Goal: Use online tool/utility: Use online tool/utility

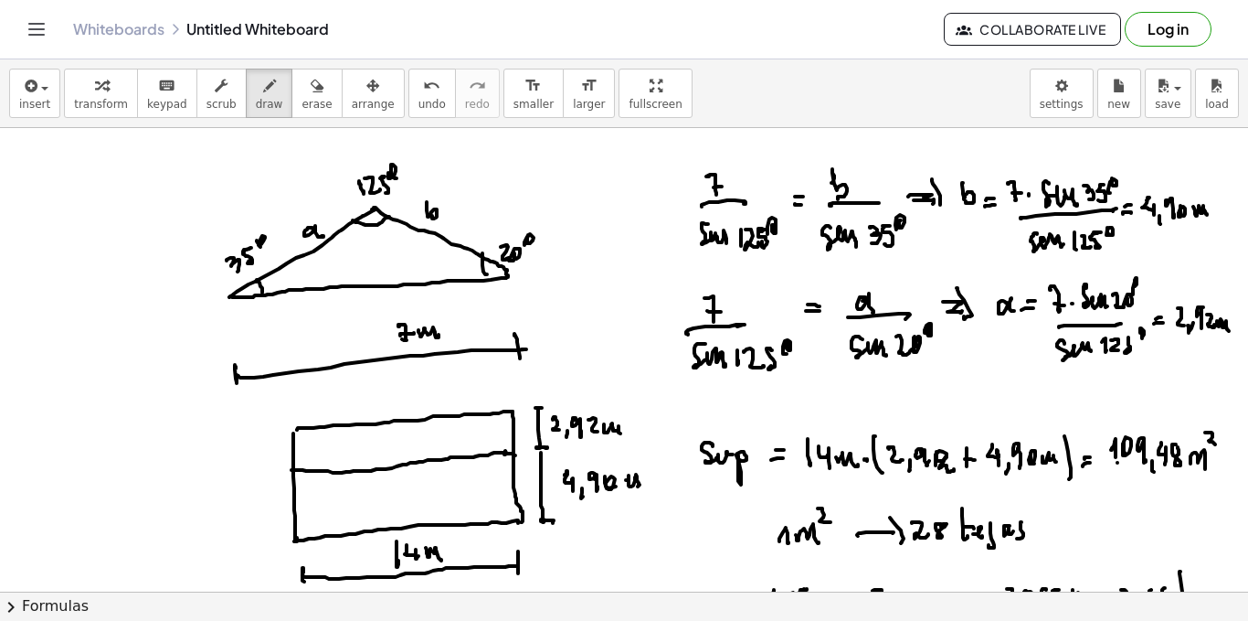
scroll to position [845, 0]
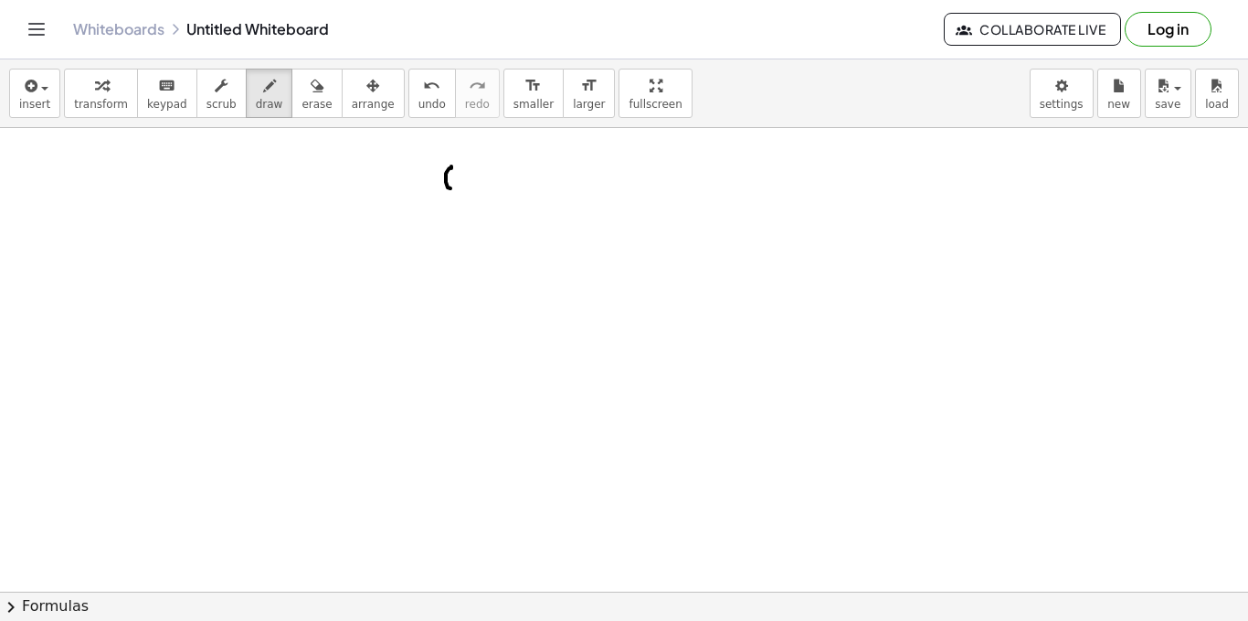
drag, startPoint x: 451, startPoint y: 166, endPoint x: 452, endPoint y: 185, distance: 18.3
drag, startPoint x: 482, startPoint y: 168, endPoint x: 499, endPoint y: 178, distance: 20.1
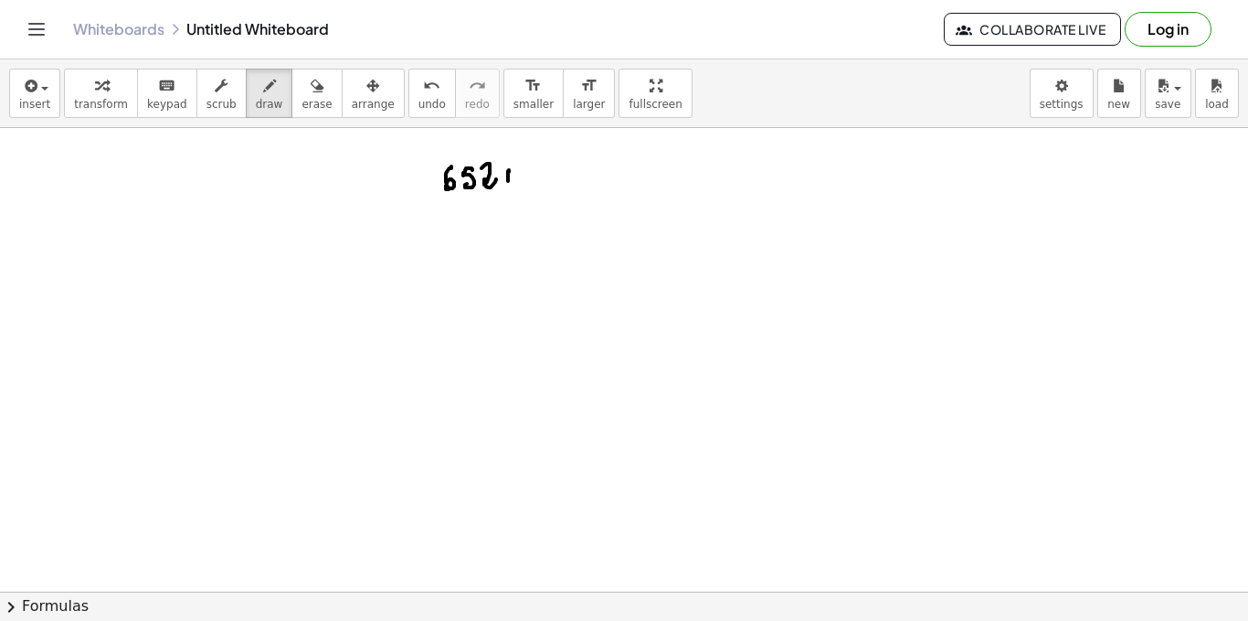
drag, startPoint x: 509, startPoint y: 170, endPoint x: 519, endPoint y: 168, distance: 10.2
drag, startPoint x: 538, startPoint y: 172, endPoint x: 549, endPoint y: 177, distance: 12.3
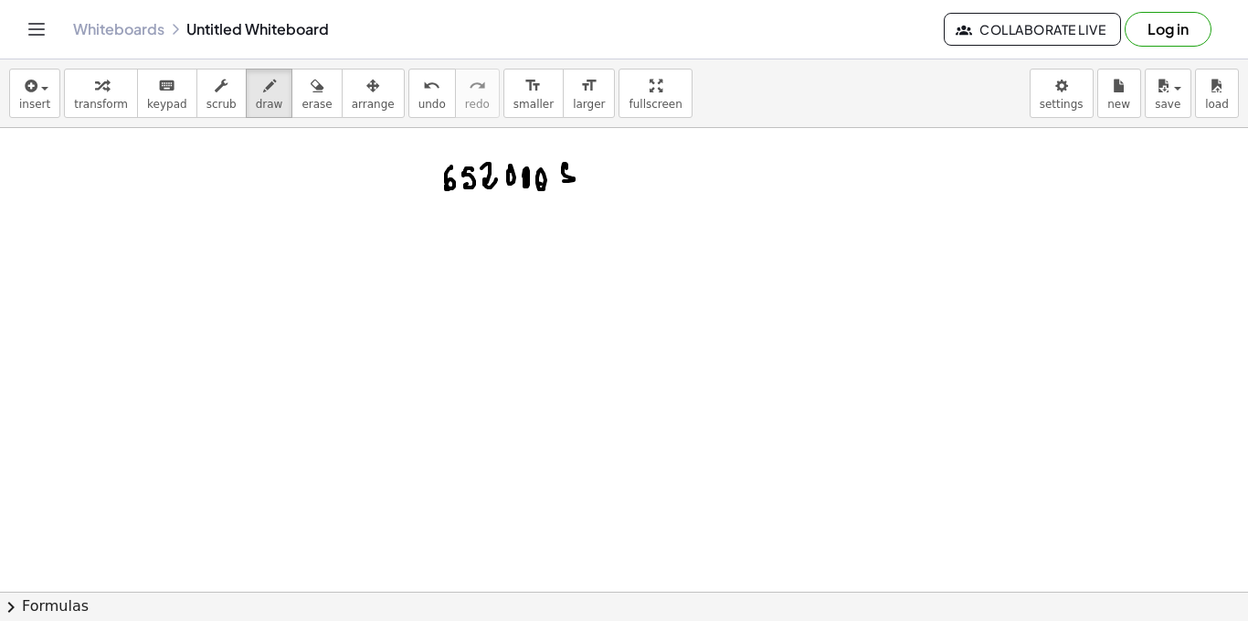
drag, startPoint x: 567, startPoint y: 168, endPoint x: 567, endPoint y: 178, distance: 10.1
drag, startPoint x: 565, startPoint y: 159, endPoint x: 570, endPoint y: 192, distance: 33.4
drag, startPoint x: 381, startPoint y: 246, endPoint x: 398, endPoint y: 277, distance: 35.2
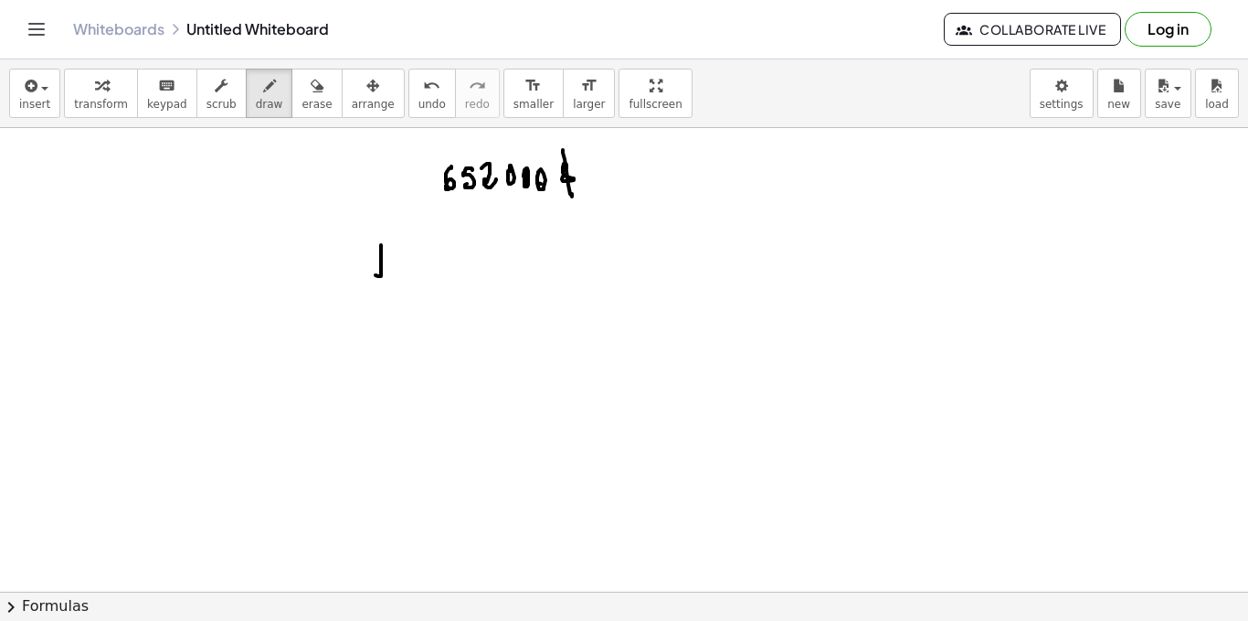
drag, startPoint x: 372, startPoint y: 246, endPoint x: 390, endPoint y: 250, distance: 18.6
drag, startPoint x: 418, startPoint y: 276, endPoint x: 419, endPoint y: 267, distance: 9.3
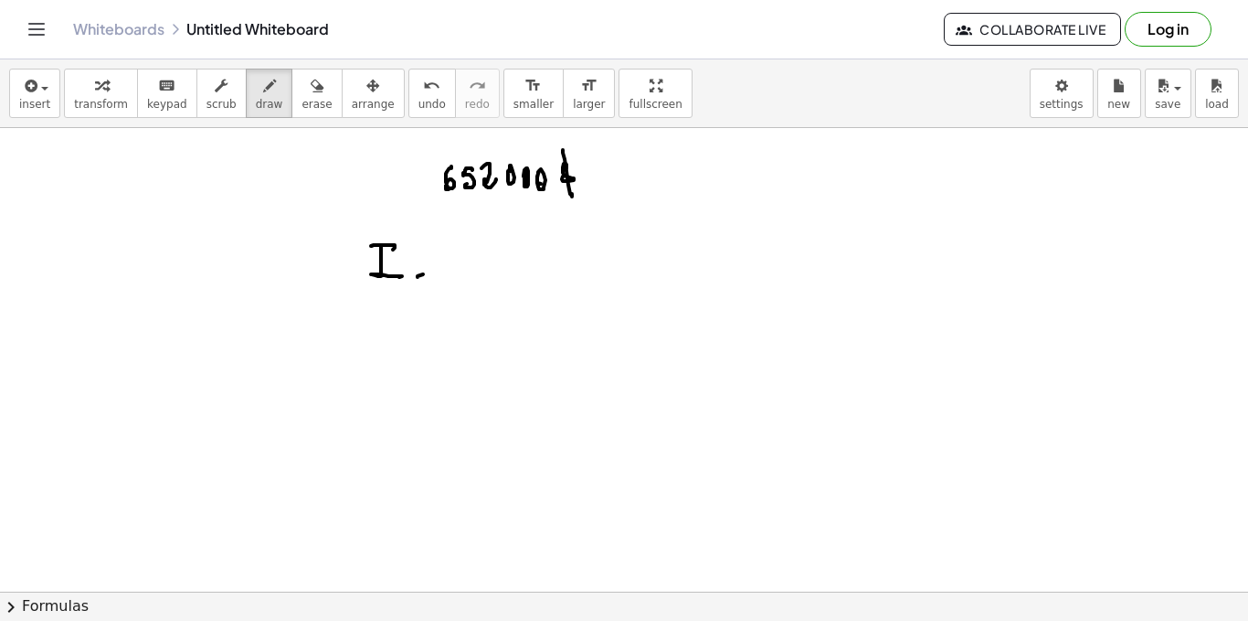
drag, startPoint x: 419, startPoint y: 267, endPoint x: 434, endPoint y: 264, distance: 14.9
drag, startPoint x: 457, startPoint y: 247, endPoint x: 458, endPoint y: 268, distance: 21.0
drag, startPoint x: 458, startPoint y: 268, endPoint x: 475, endPoint y: 264, distance: 17.7
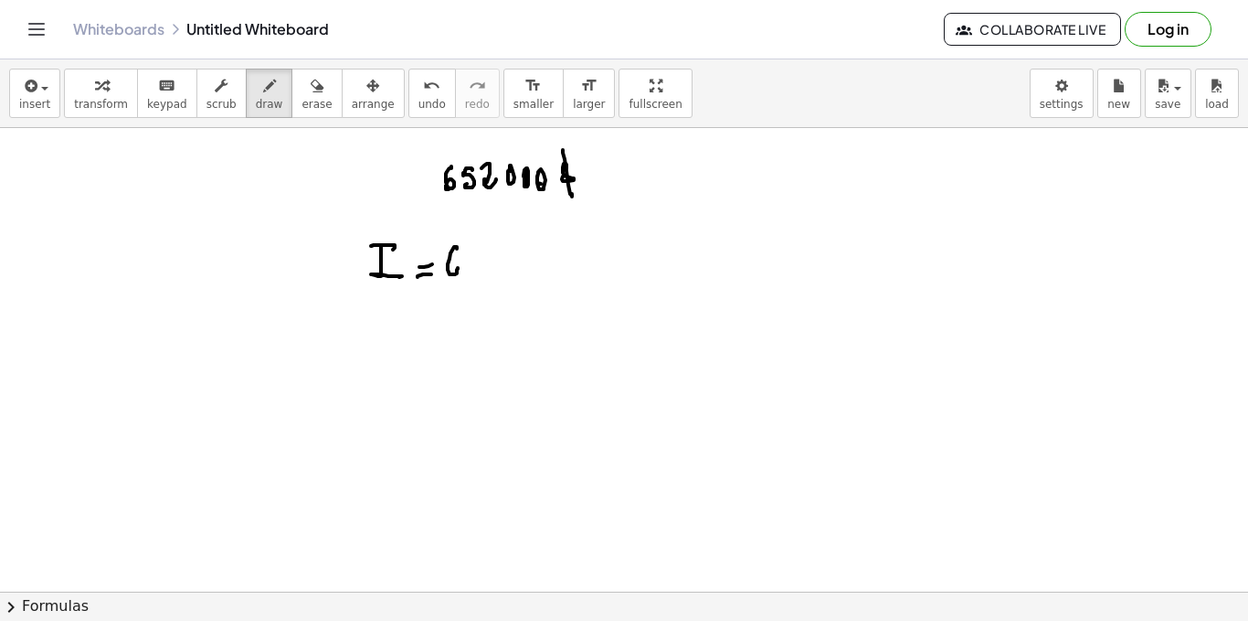
drag, startPoint x: 495, startPoint y: 265, endPoint x: 503, endPoint y: 242, distance: 24.0
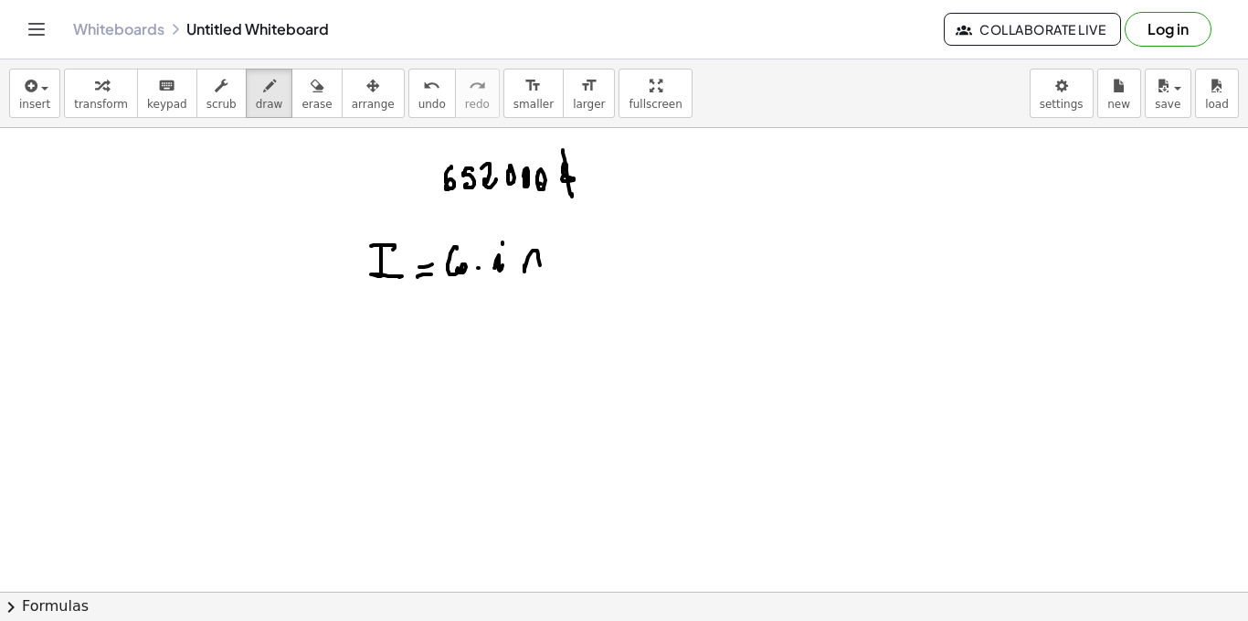
drag, startPoint x: 525, startPoint y: 265, endPoint x: 541, endPoint y: 261, distance: 16.9
drag, startPoint x: 378, startPoint y: 326, endPoint x: 376, endPoint y: 338, distance: 12.2
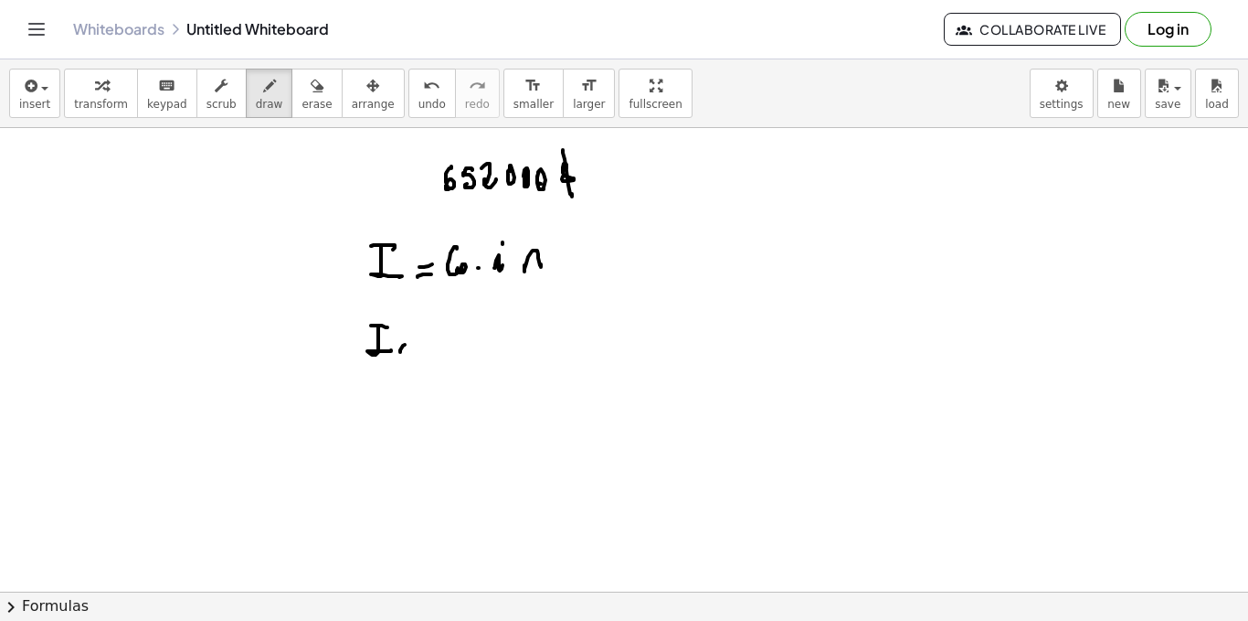
drag, startPoint x: 405, startPoint y: 345, endPoint x: 405, endPoint y: 356, distance: 11.0
drag, startPoint x: 419, startPoint y: 345, endPoint x: 428, endPoint y: 347, distance: 9.3
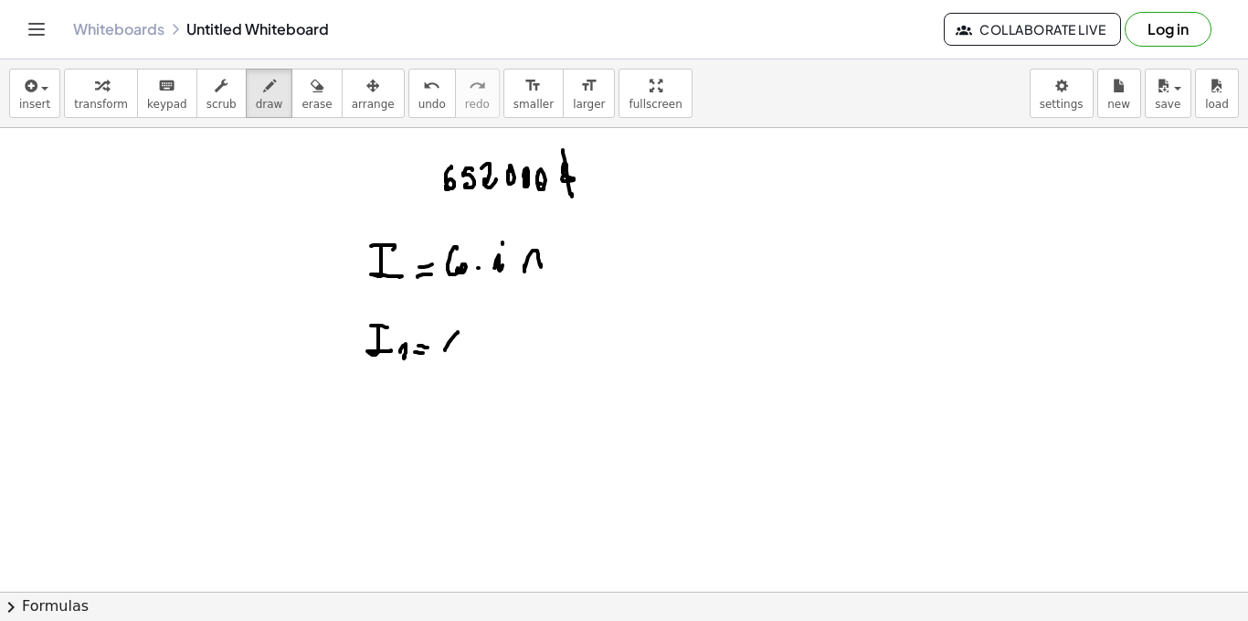
drag, startPoint x: 458, startPoint y: 332, endPoint x: 445, endPoint y: 333, distance: 12.8
drag, startPoint x: 445, startPoint y: 333, endPoint x: 460, endPoint y: 301, distance: 35.2
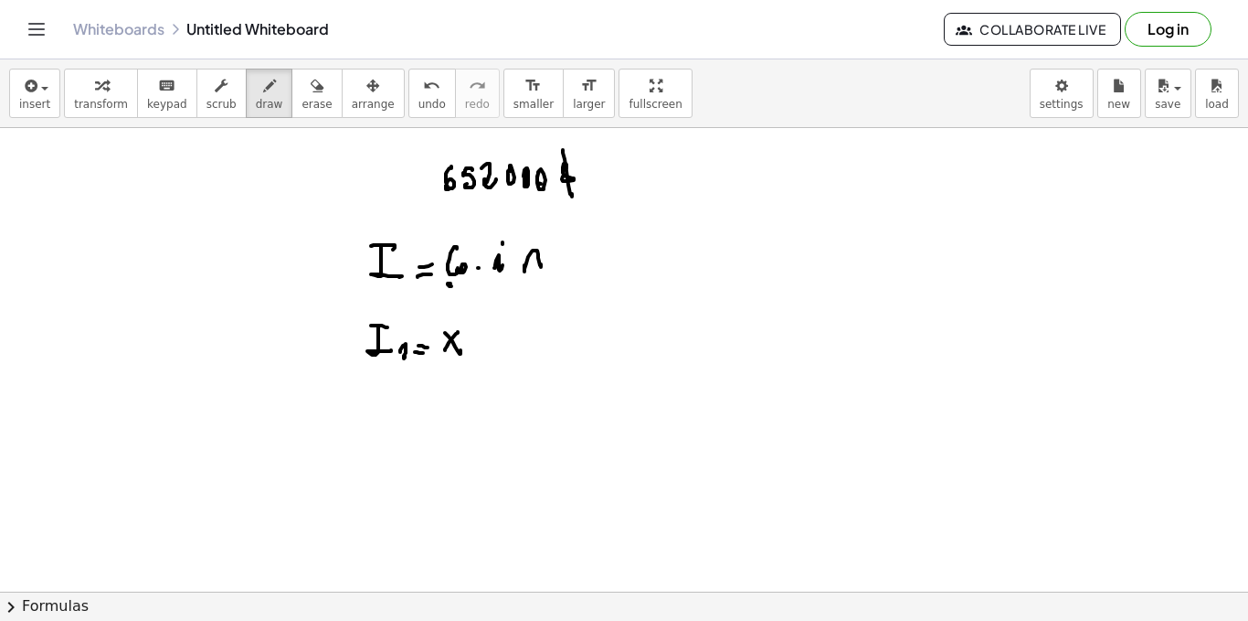
drag, startPoint x: 504, startPoint y: 338, endPoint x: 514, endPoint y: 337, distance: 9.2
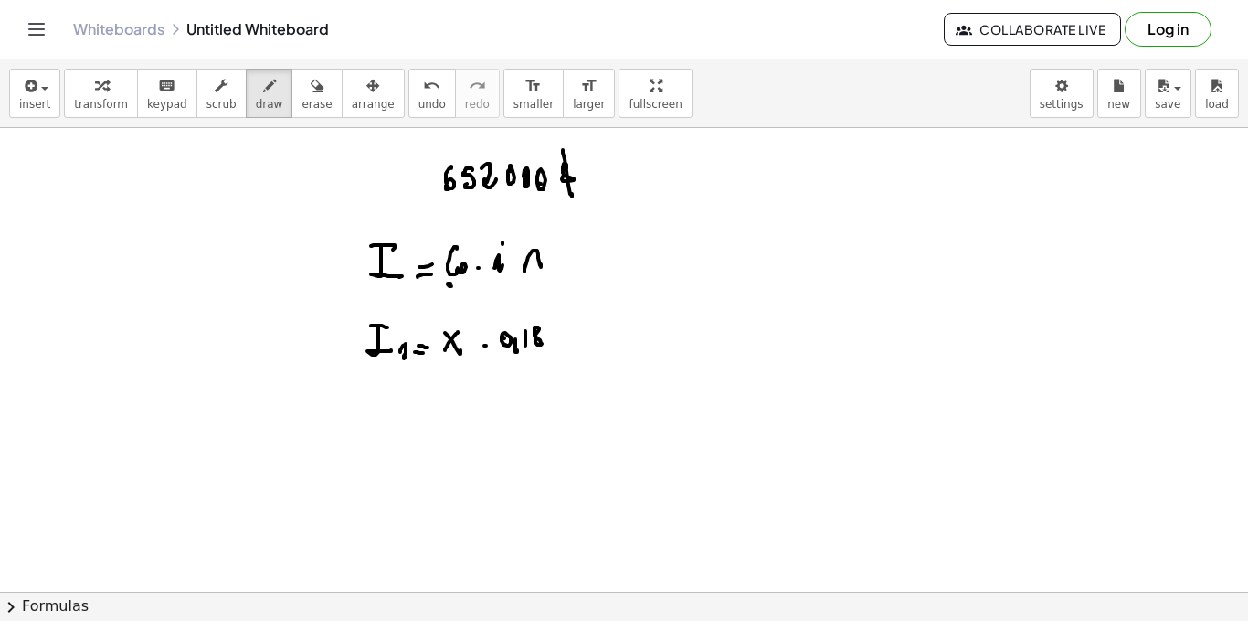
drag, startPoint x: 538, startPoint y: 327, endPoint x: 560, endPoint y: 334, distance: 22.8
drag, startPoint x: 382, startPoint y: 395, endPoint x: 391, endPoint y: 416, distance: 22.9
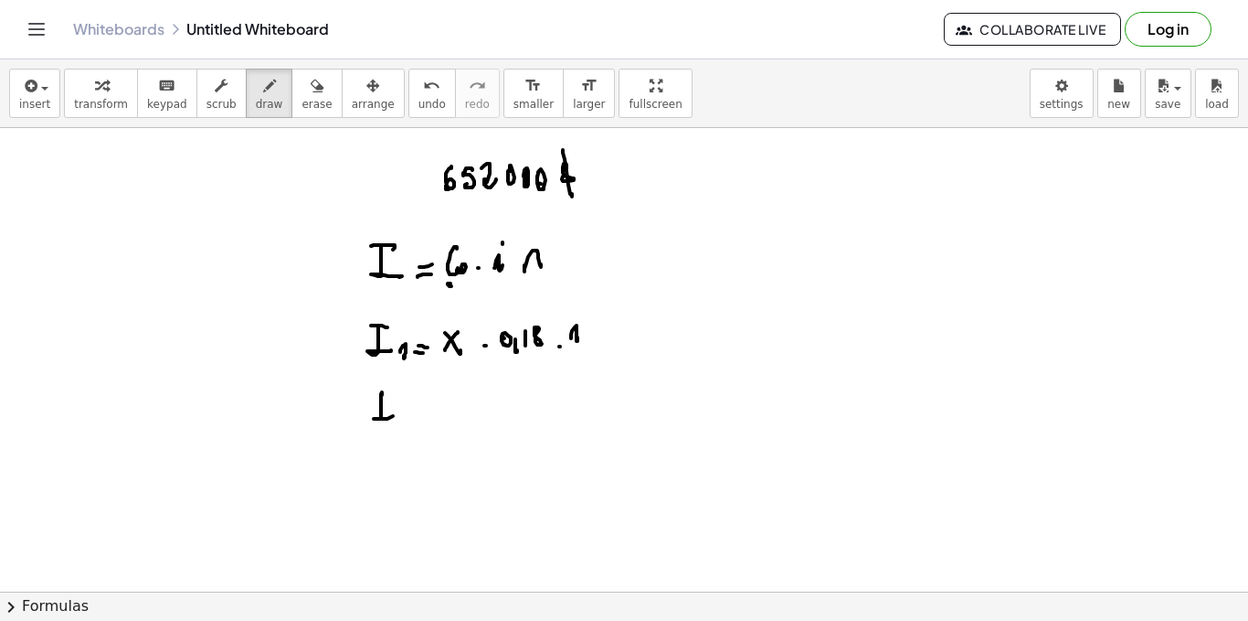
drag, startPoint x: 373, startPoint y: 388, endPoint x: 390, endPoint y: 391, distance: 17.7
drag, startPoint x: 404, startPoint y: 412, endPoint x: 411, endPoint y: 424, distance: 14.0
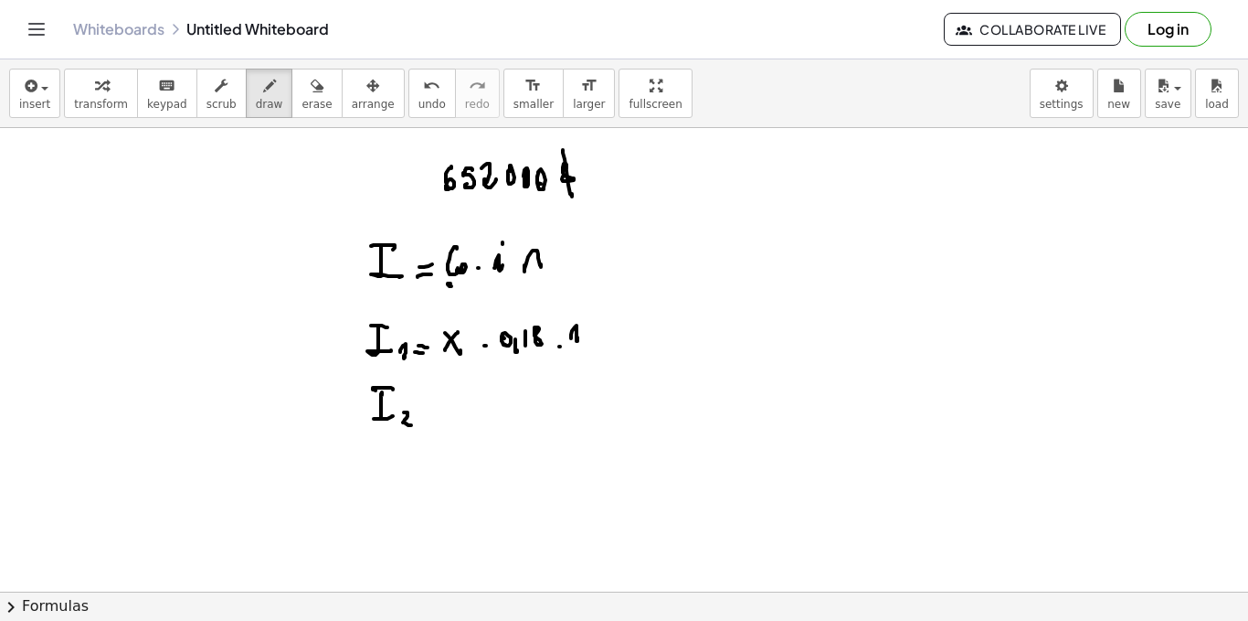
drag, startPoint x: 1000, startPoint y: 175, endPoint x: 1009, endPoint y: 177, distance: 9.5
drag, startPoint x: 1021, startPoint y: 170, endPoint x: 1037, endPoint y: 178, distance: 18.4
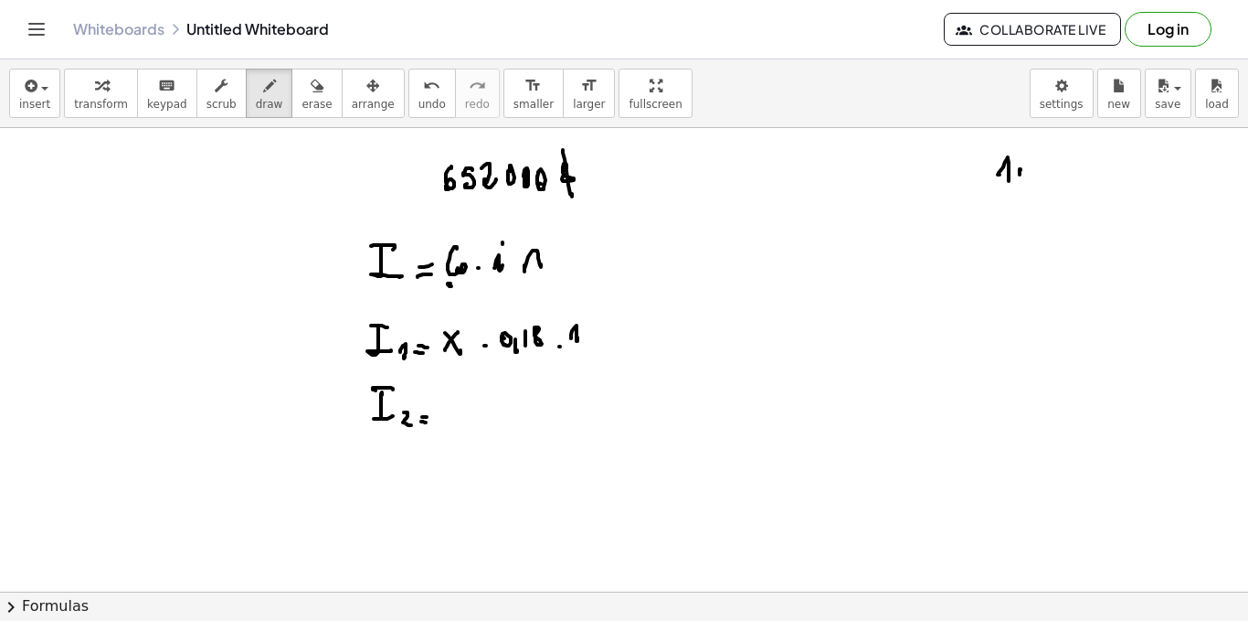
drag, startPoint x: 1046, startPoint y: 164, endPoint x: 1046, endPoint y: 179, distance: 15.6
drag, startPoint x: 1046, startPoint y: 154, endPoint x: 1046, endPoint y: 188, distance: 34.7
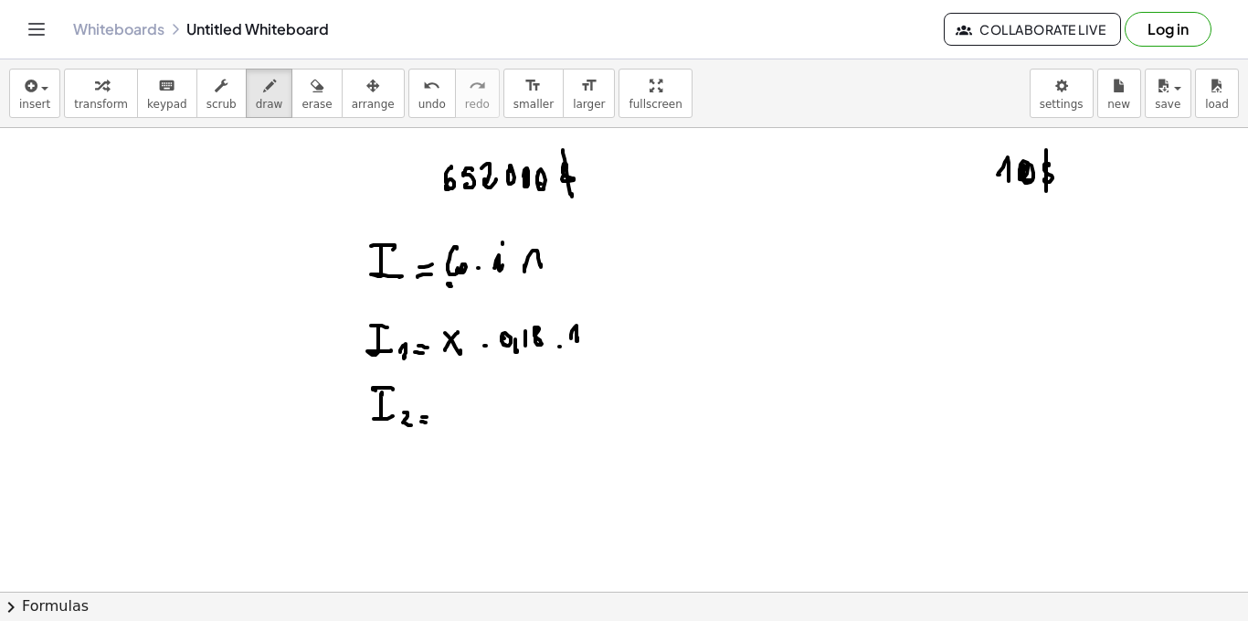
drag, startPoint x: 1025, startPoint y: 166, endPoint x: 1031, endPoint y: 181, distance: 16.0
drag, startPoint x: 973, startPoint y: 254, endPoint x: 973, endPoint y: 266, distance: 11.9
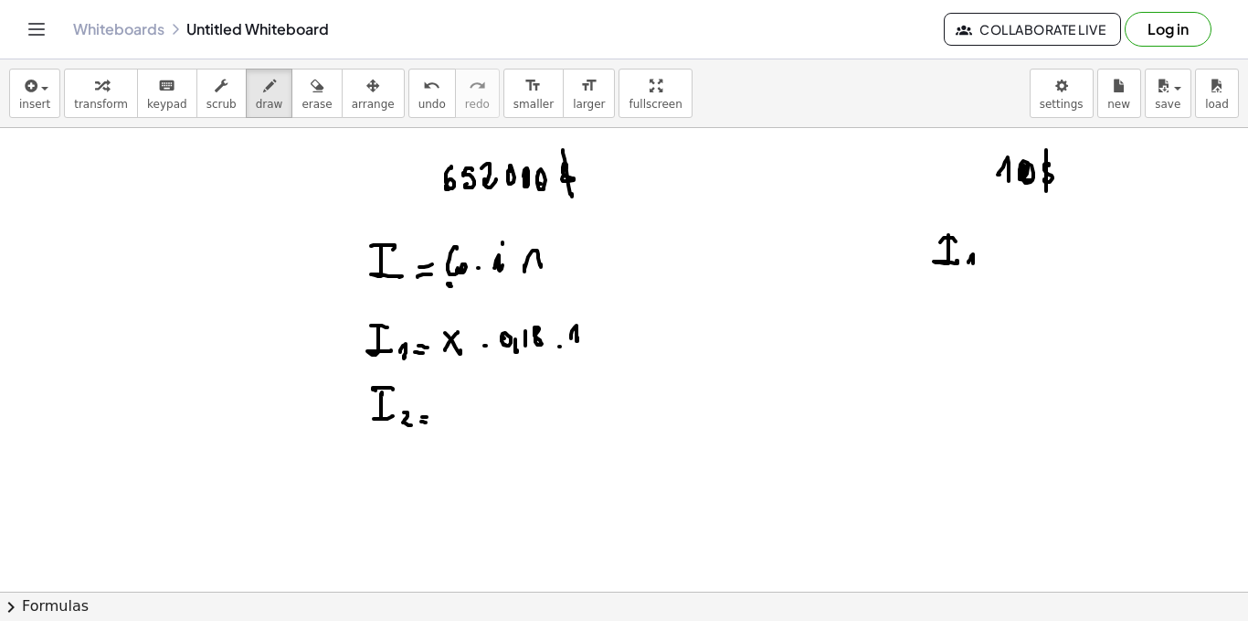
drag, startPoint x: 984, startPoint y: 261, endPoint x: 990, endPoint y: 253, distance: 9.9
drag, startPoint x: 1031, startPoint y: 243, endPoint x: 1035, endPoint y: 256, distance: 13.3
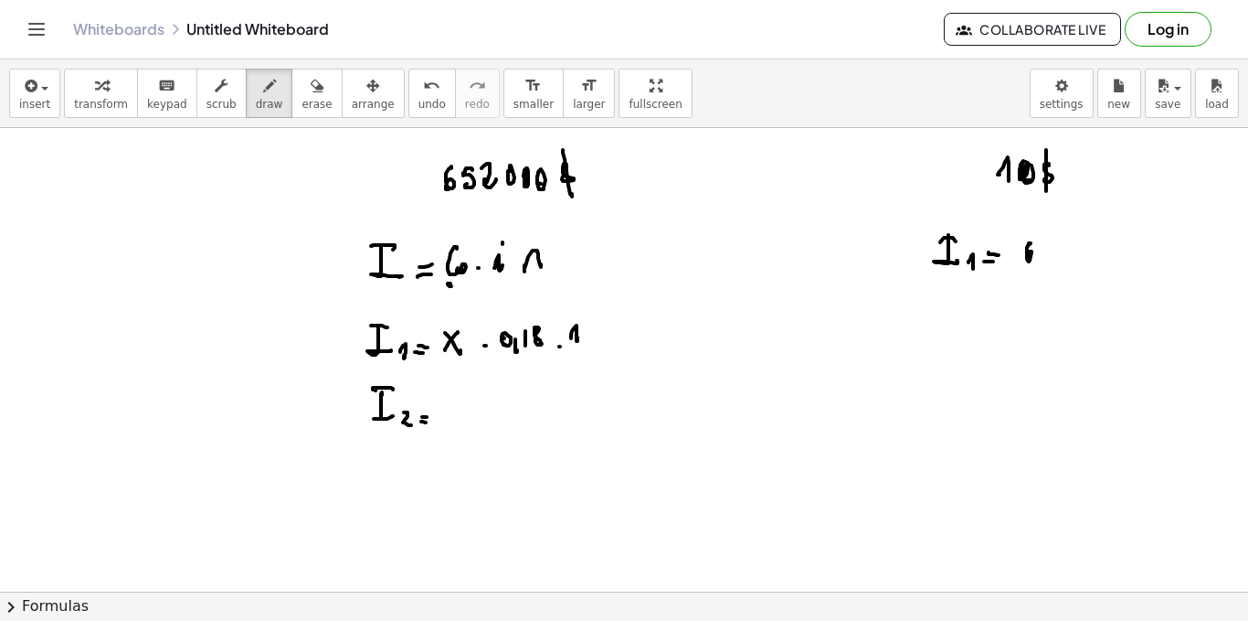
drag, startPoint x: 1048, startPoint y: 251, endPoint x: 1071, endPoint y: 248, distance: 23.1
drag, startPoint x: 1071, startPoint y: 250, endPoint x: 1085, endPoint y: 244, distance: 14.8
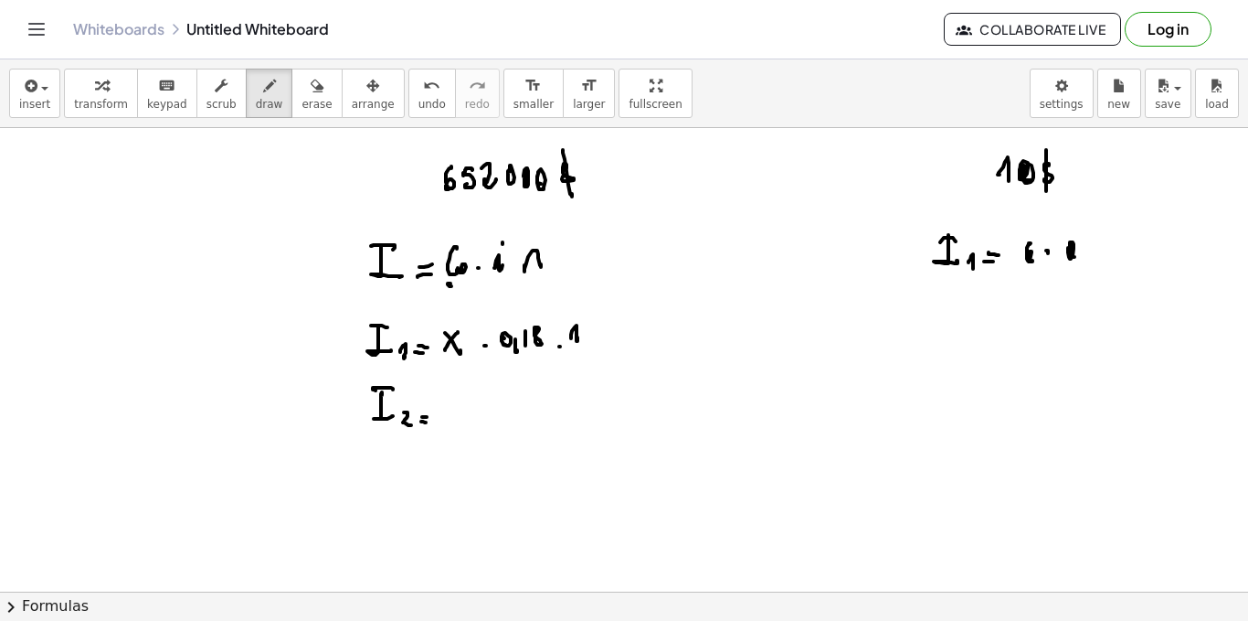
drag, startPoint x: 1107, startPoint y: 244, endPoint x: 1116, endPoint y: 243, distance: 9.2
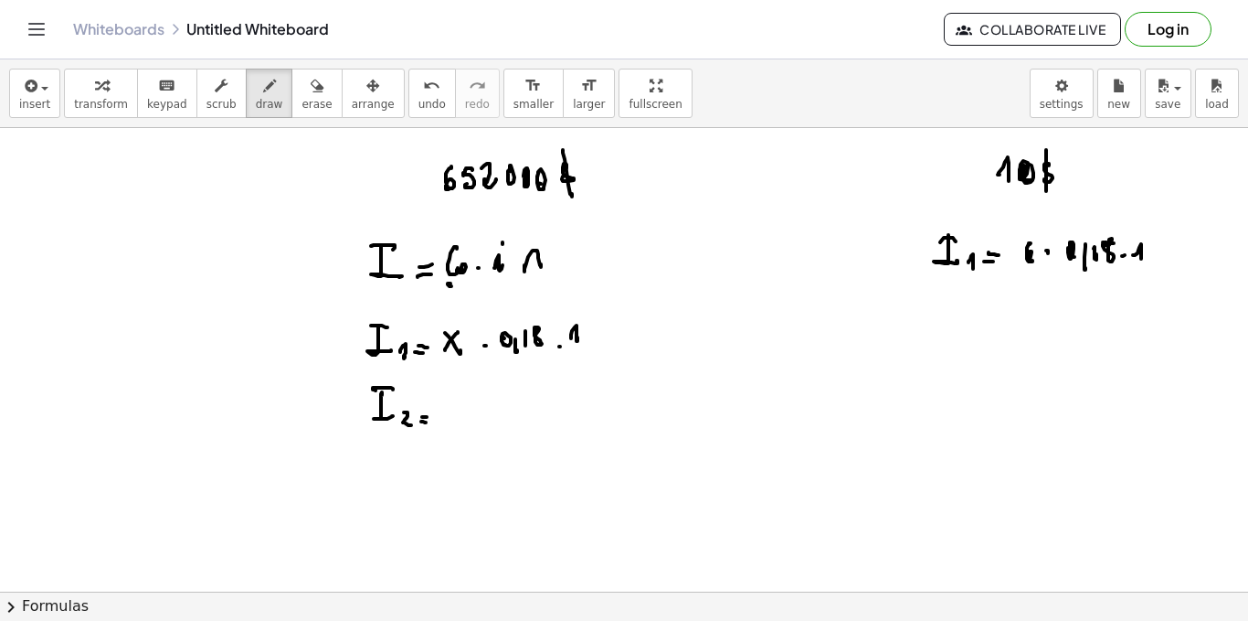
drag, startPoint x: 1142, startPoint y: 244, endPoint x: 1138, endPoint y: 261, distance: 17.7
drag, startPoint x: 945, startPoint y: 303, endPoint x: 961, endPoint y: 334, distance: 34.7
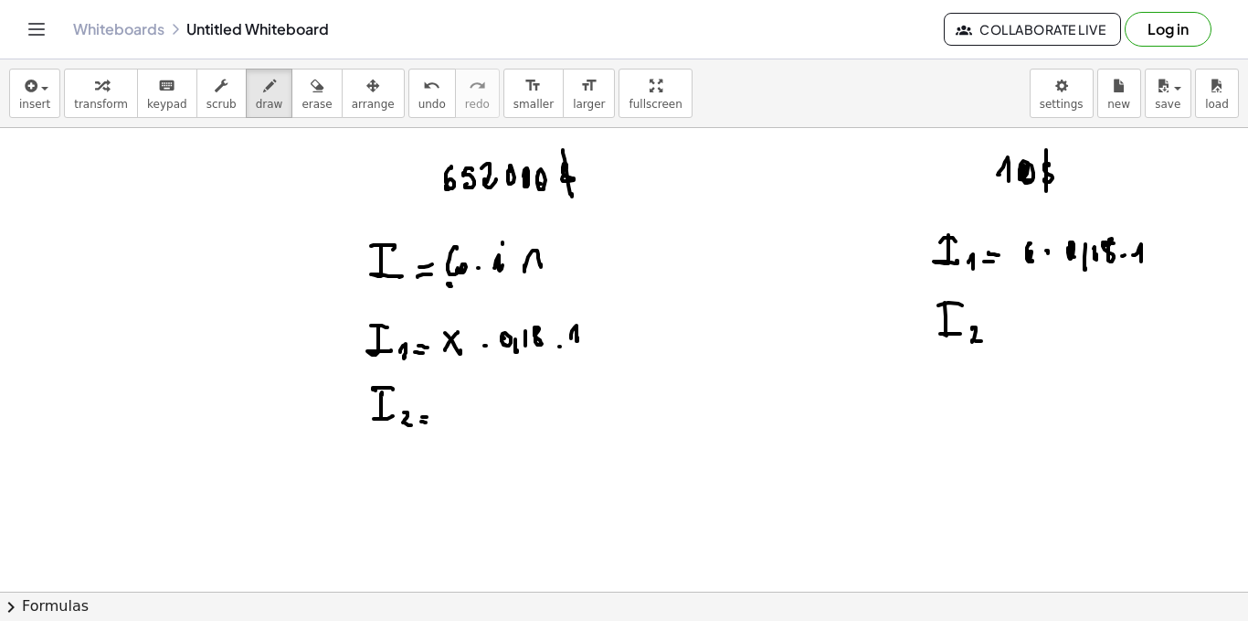
drag, startPoint x: 972, startPoint y: 328, endPoint x: 982, endPoint y: 341, distance: 15.7
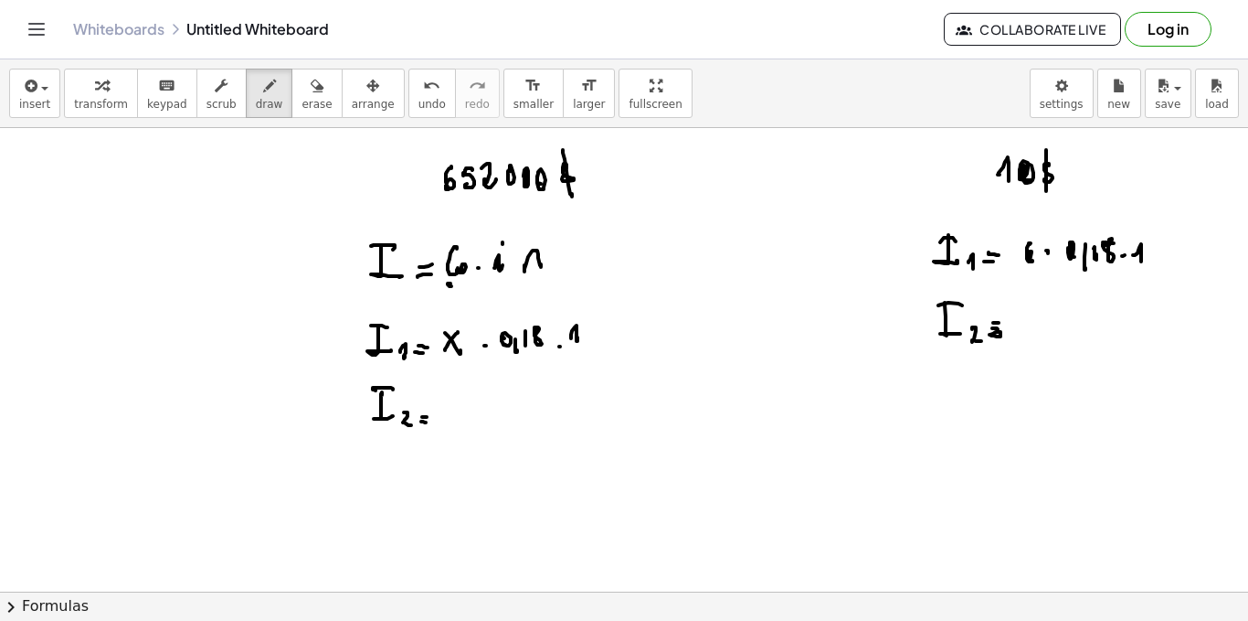
drag, startPoint x: 1036, startPoint y: 236, endPoint x: 1044, endPoint y: 260, distance: 24.9
drag, startPoint x: 1008, startPoint y: 139, endPoint x: 1014, endPoint y: 165, distance: 26.4
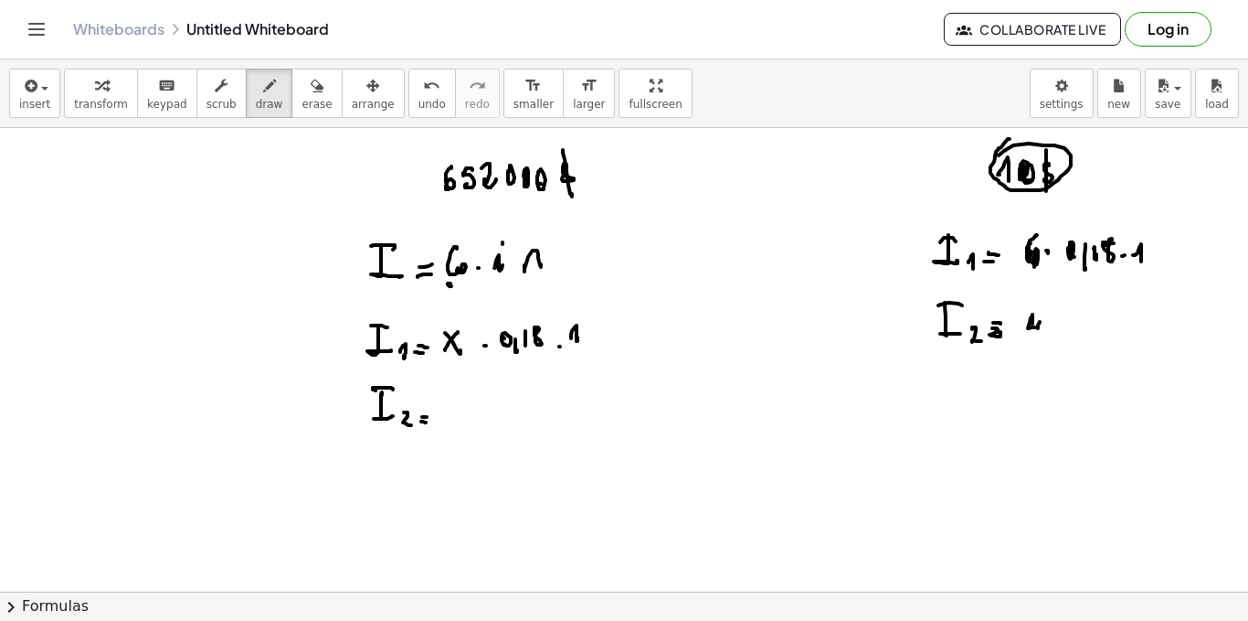
drag, startPoint x: 1033, startPoint y: 320, endPoint x: 1041, endPoint y: 333, distance: 15.2
drag, startPoint x: 1044, startPoint y: 197, endPoint x: 1061, endPoint y: 226, distance: 33.2
drag, startPoint x: 1041, startPoint y: 201, endPoint x: 1050, endPoint y: 194, distance: 11.7
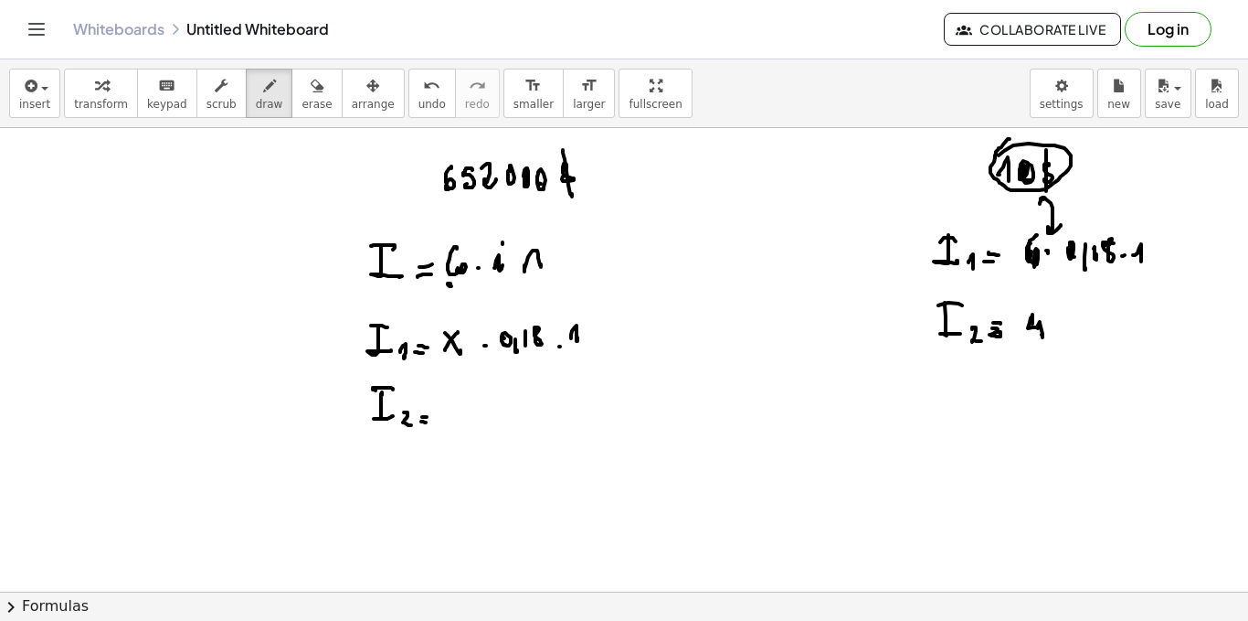
drag, startPoint x: 453, startPoint y: 397, endPoint x: 462, endPoint y: 403, distance: 11.2
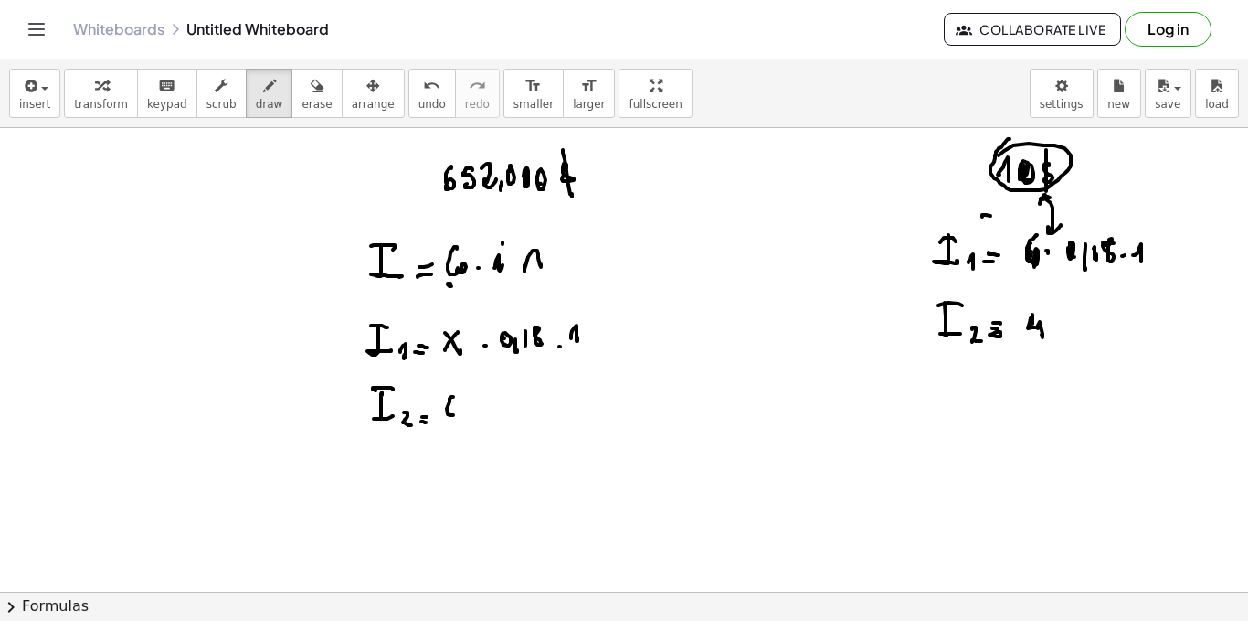
drag, startPoint x: 466, startPoint y: 396, endPoint x: 465, endPoint y: 410, distance: 14.7
drag, startPoint x: 480, startPoint y: 402, endPoint x: 481, endPoint y: 412, distance: 10.1
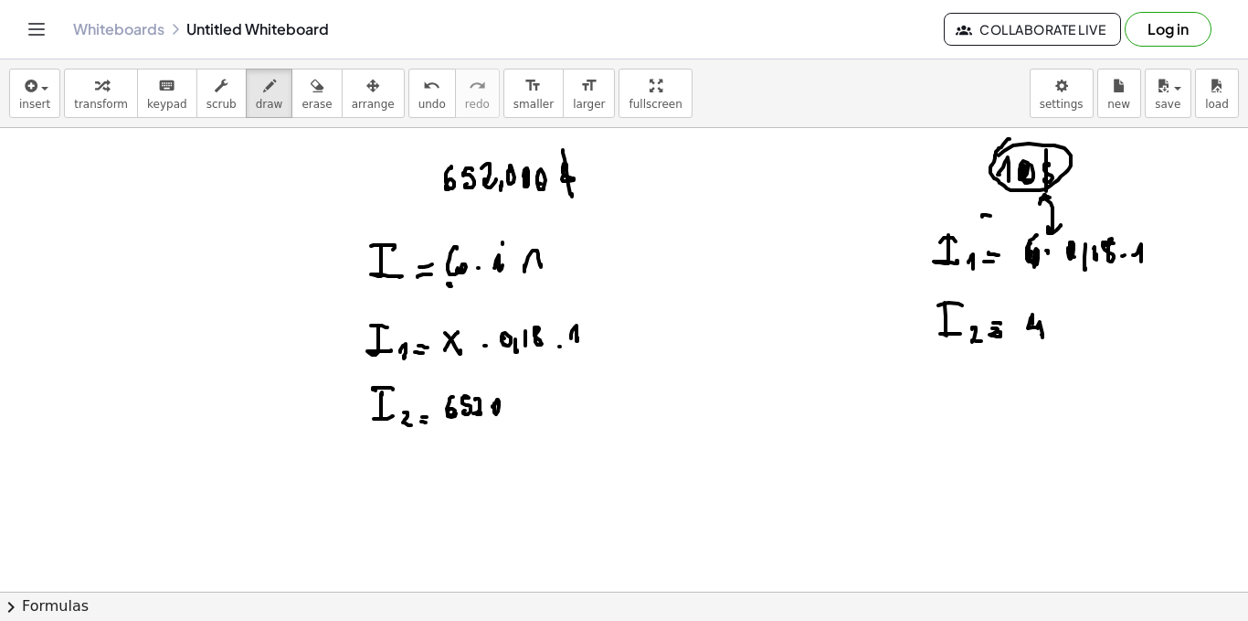
drag, startPoint x: 493, startPoint y: 406, endPoint x: 506, endPoint y: 402, distance: 14.2
drag, startPoint x: 513, startPoint y: 407, endPoint x: 570, endPoint y: 389, distance: 60.1
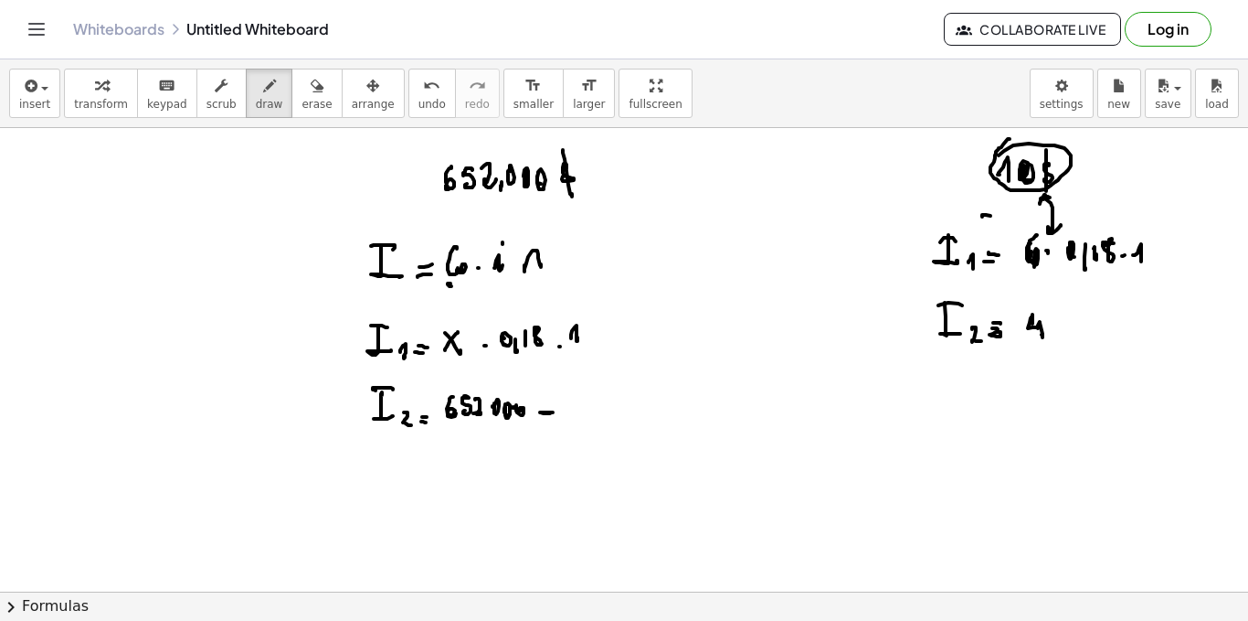
drag, startPoint x: 571, startPoint y: 402, endPoint x: 563, endPoint y: 411, distance: 12.3
drag, startPoint x: 461, startPoint y: 322, endPoint x: 448, endPoint y: 324, distance: 13.1
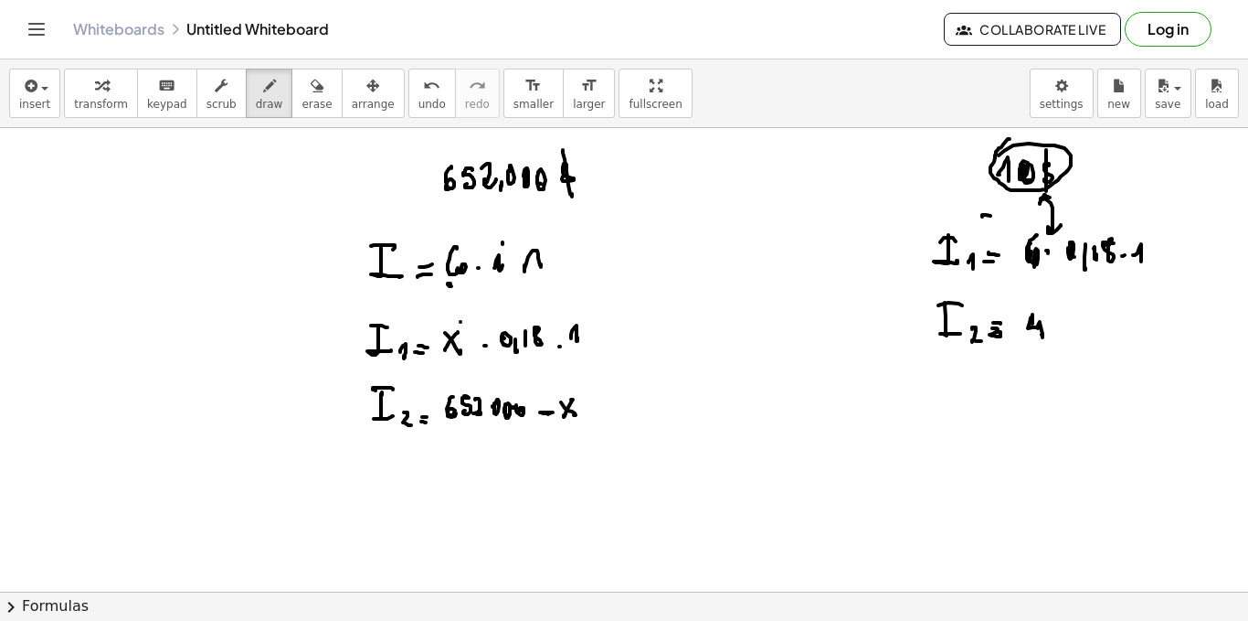
drag, startPoint x: 443, startPoint y: 327, endPoint x: 436, endPoint y: 341, distance: 15.5
drag, startPoint x: 436, startPoint y: 341, endPoint x: 460, endPoint y: 357, distance: 28.9
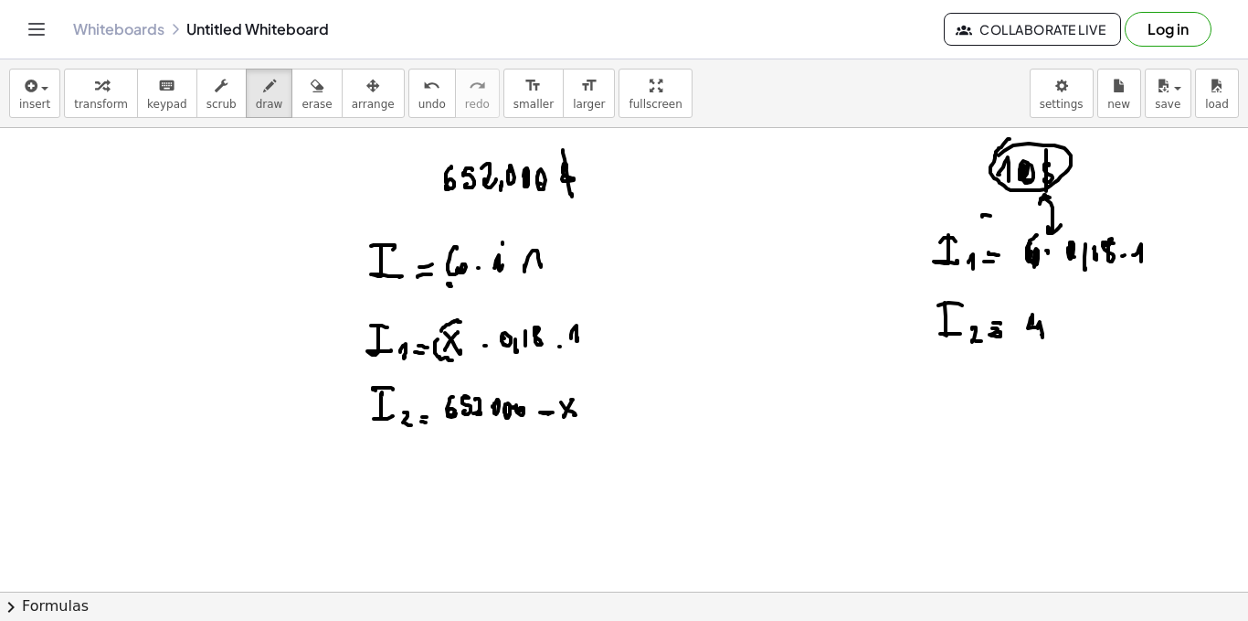
drag, startPoint x: 460, startPoint y: 357, endPoint x: 466, endPoint y: 345, distance: 14.3
drag, startPoint x: 466, startPoint y: 345, endPoint x: 463, endPoint y: 329, distance: 15.8
drag, startPoint x: 443, startPoint y: 392, endPoint x: 560, endPoint y: 408, distance: 118.0
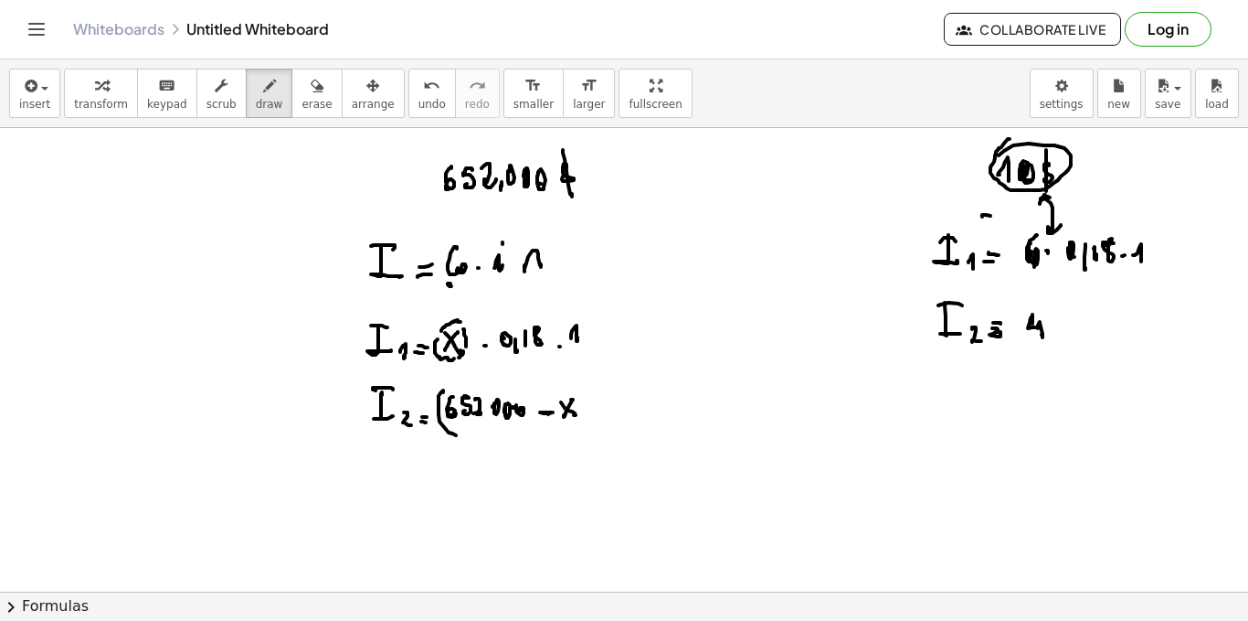
drag, startPoint x: 581, startPoint y: 384, endPoint x: 592, endPoint y: 441, distance: 58.6
drag, startPoint x: 611, startPoint y: 412, endPoint x: 616, endPoint y: 394, distance: 18.8
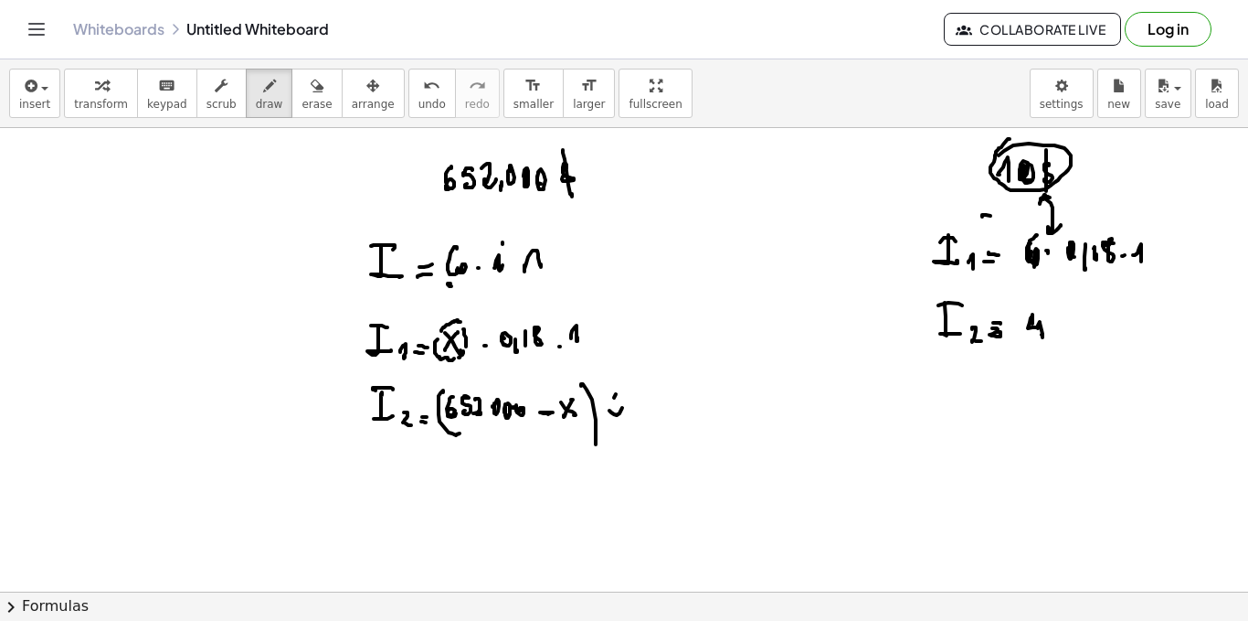
drag, startPoint x: 616, startPoint y: 394, endPoint x: 624, endPoint y: 405, distance: 13.7
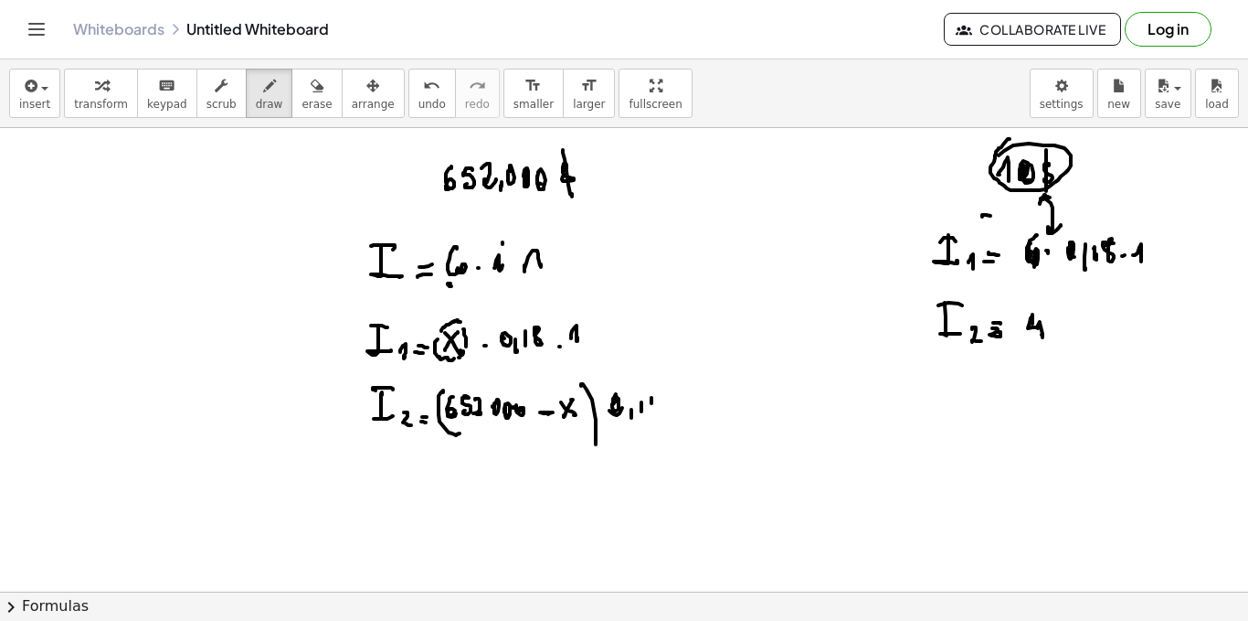
drag, startPoint x: 652, startPoint y: 397, endPoint x: 666, endPoint y: 409, distance: 19.4
drag, startPoint x: 679, startPoint y: 407, endPoint x: 694, endPoint y: 412, distance: 15.6
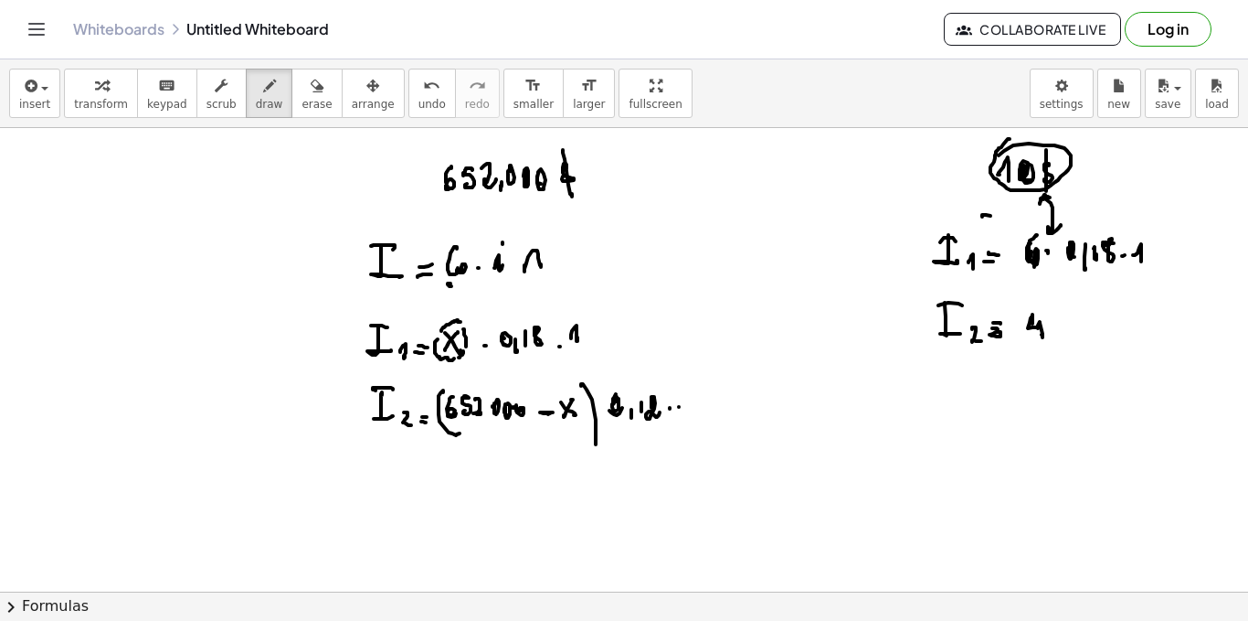
drag, startPoint x: 603, startPoint y: 338, endPoint x: 617, endPoint y: 331, distance: 15.5
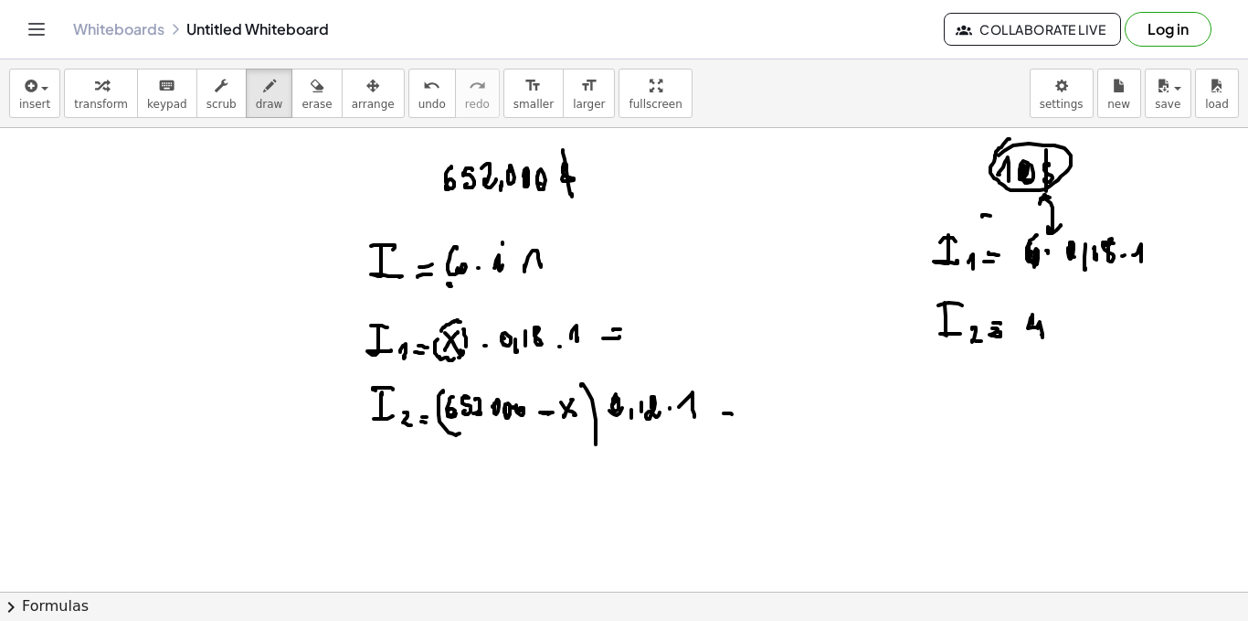
drag, startPoint x: 640, startPoint y: 398, endPoint x: 636, endPoint y: 410, distance: 12.4
drag, startPoint x: 336, startPoint y: 331, endPoint x: 324, endPoint y: 345, distance: 18.8
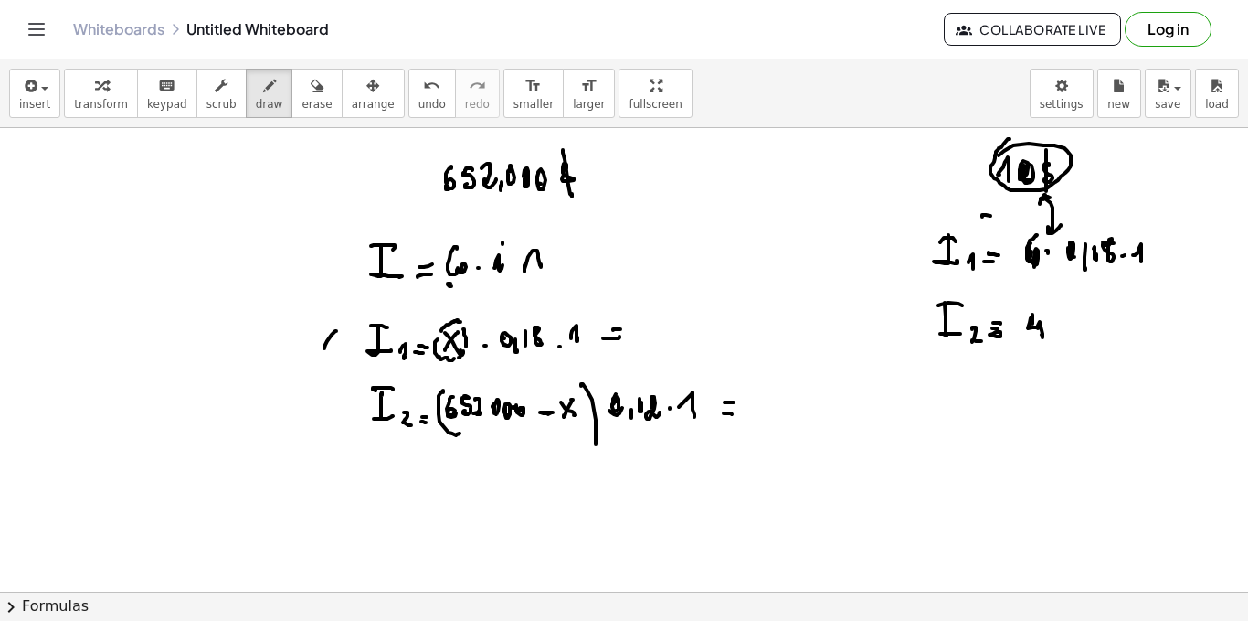
drag, startPoint x: 324, startPoint y: 331, endPoint x: 335, endPoint y: 345, distance: 17.6
drag, startPoint x: 339, startPoint y: 325, endPoint x: 326, endPoint y: 337, distance: 17.5
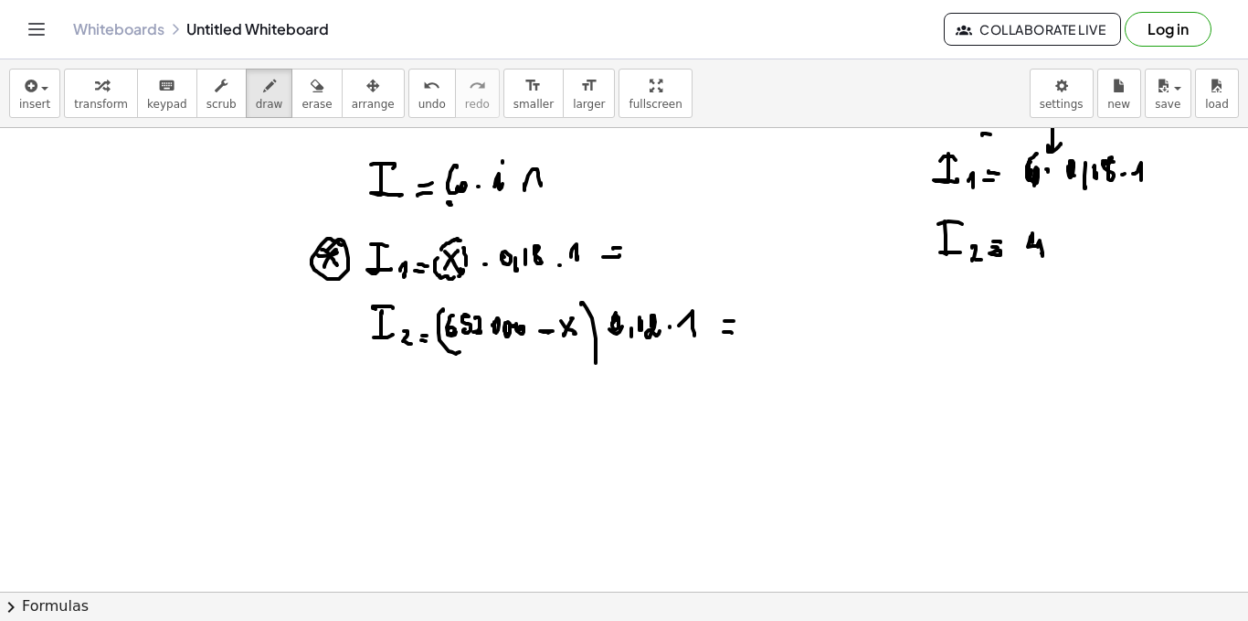
scroll to position [1018, 0]
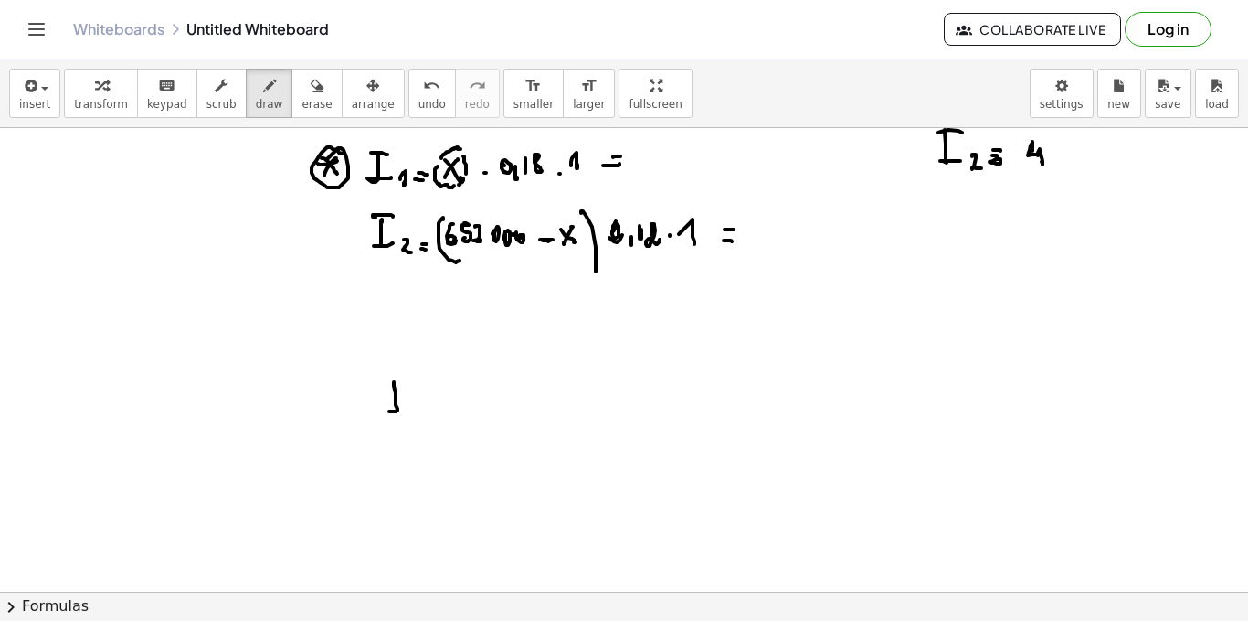
drag, startPoint x: 394, startPoint y: 383, endPoint x: 407, endPoint y: 404, distance: 24.6
click at [412, 410] on div at bounding box center [624, 36] width 1248 height 1853
click at [405, 377] on div at bounding box center [624, 36] width 1248 height 1853
drag, startPoint x: 422, startPoint y: 409, endPoint x: 428, endPoint y: 419, distance: 10.7
click at [427, 419] on div at bounding box center [624, 36] width 1248 height 1853
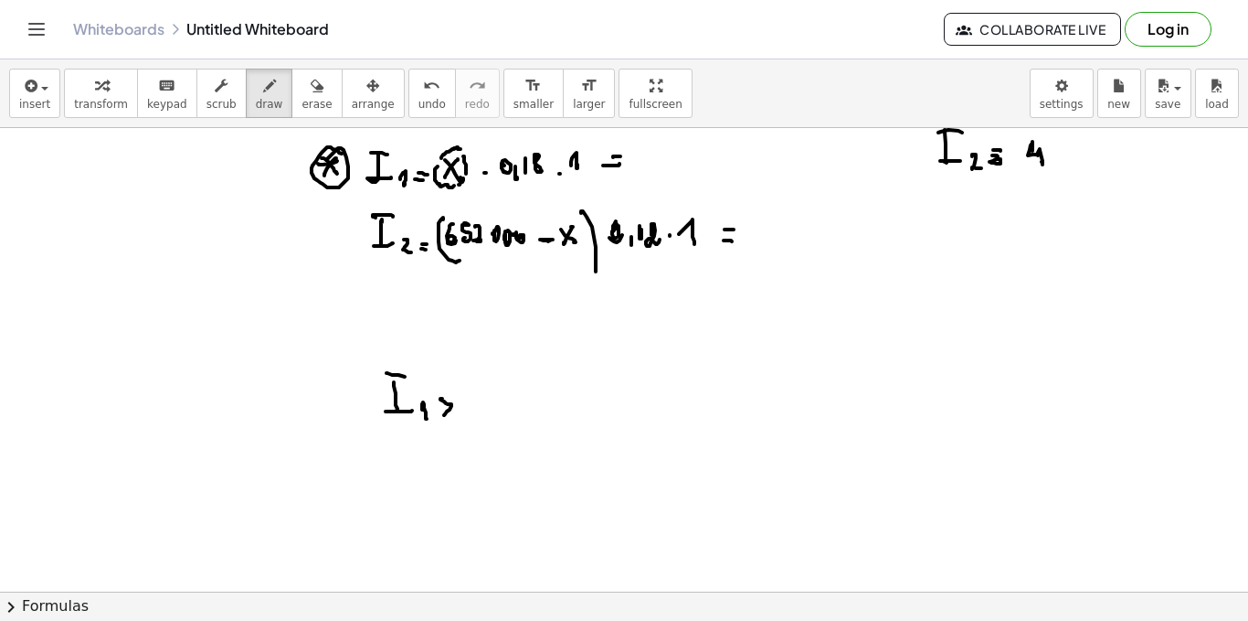
drag, startPoint x: 442, startPoint y: 398, endPoint x: 446, endPoint y: 419, distance: 20.4
click at [443, 415] on div at bounding box center [624, 36] width 1248 height 1853
drag, startPoint x: 448, startPoint y: 419, endPoint x: 445, endPoint y: 429, distance: 10.4
click at [445, 429] on div at bounding box center [624, 36] width 1248 height 1853
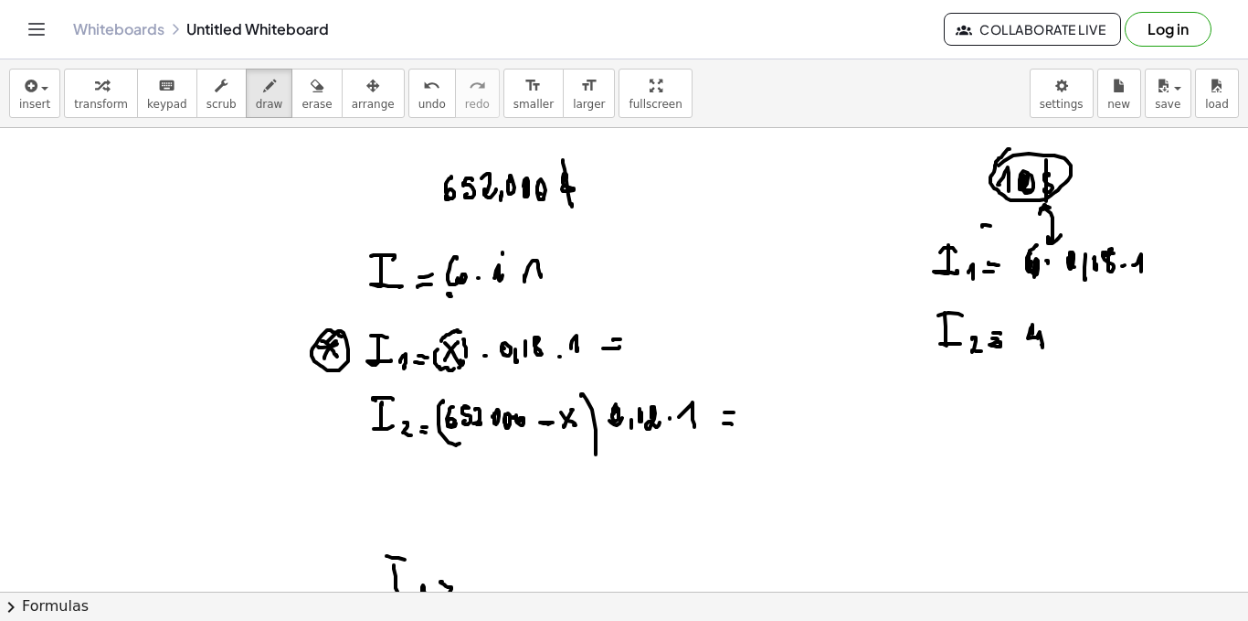
scroll to position [927, 0]
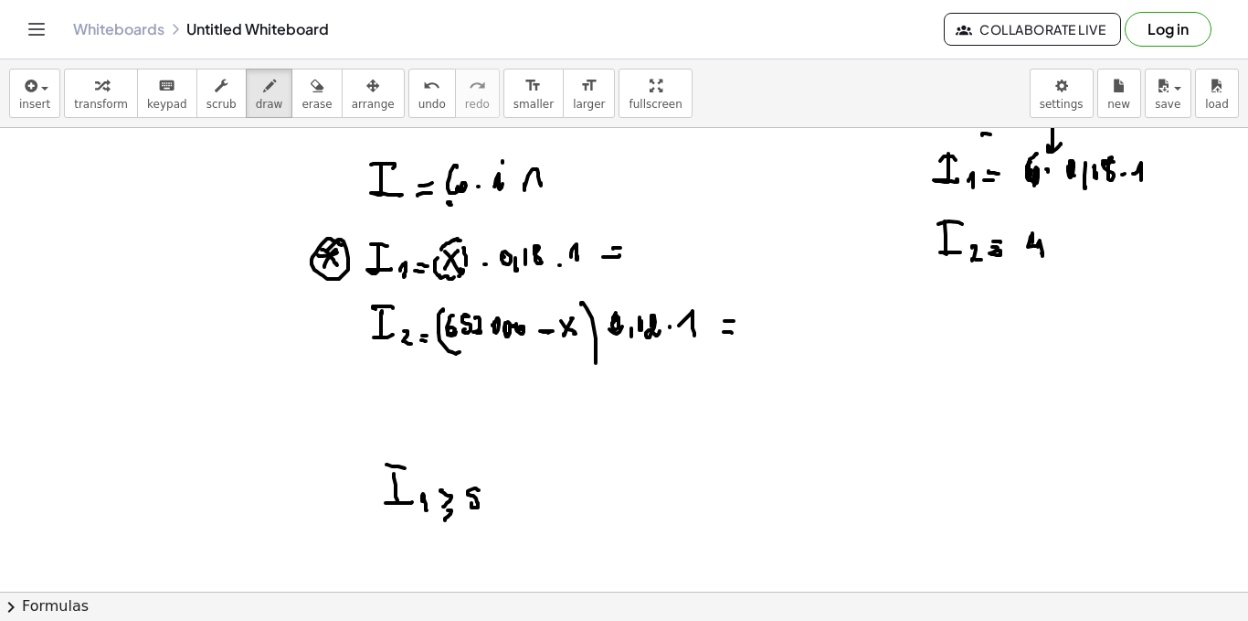
click at [475, 494] on div at bounding box center [624, 127] width 1248 height 1853
drag, startPoint x: 489, startPoint y: 491, endPoint x: 493, endPoint y: 503, distance: 12.4
click at [493, 503] on div at bounding box center [624, 127] width 1248 height 1853
click at [505, 497] on div at bounding box center [624, 127] width 1248 height 1853
drag, startPoint x: 526, startPoint y: 491, endPoint x: 522, endPoint y: 506, distance: 16.0
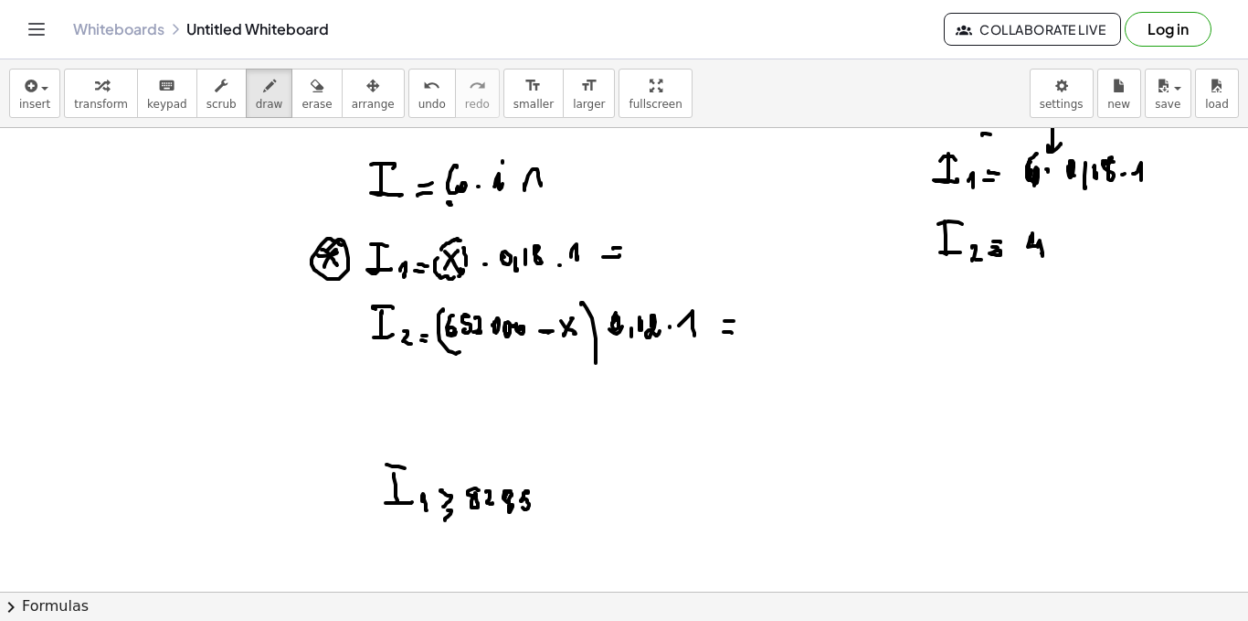
click at [522, 506] on div at bounding box center [624, 127] width 1248 height 1853
drag, startPoint x: 536, startPoint y: 495, endPoint x: 536, endPoint y: 505, distance: 10.1
click at [536, 501] on div at bounding box center [624, 127] width 1248 height 1853
click at [505, 507] on div at bounding box center [624, 127] width 1248 height 1853
drag, startPoint x: 600, startPoint y: 492, endPoint x: 613, endPoint y: 494, distance: 13.8
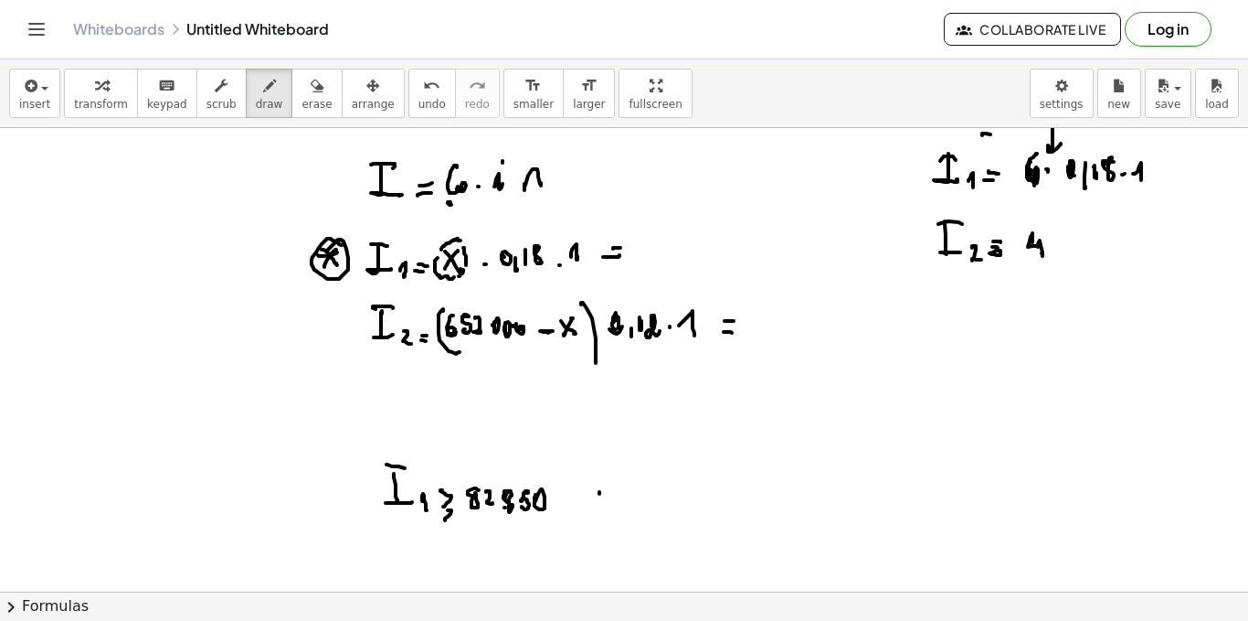
click at [615, 493] on div at bounding box center [624, 127] width 1248 height 1853
drag, startPoint x: 613, startPoint y: 496, endPoint x: 618, endPoint y: 484, distance: 12.7
click at [619, 496] on div at bounding box center [624, 127] width 1248 height 1853
drag, startPoint x: 632, startPoint y: 504, endPoint x: 674, endPoint y: 492, distance: 43.9
click at [632, 503] on div at bounding box center [624, 127] width 1248 height 1853
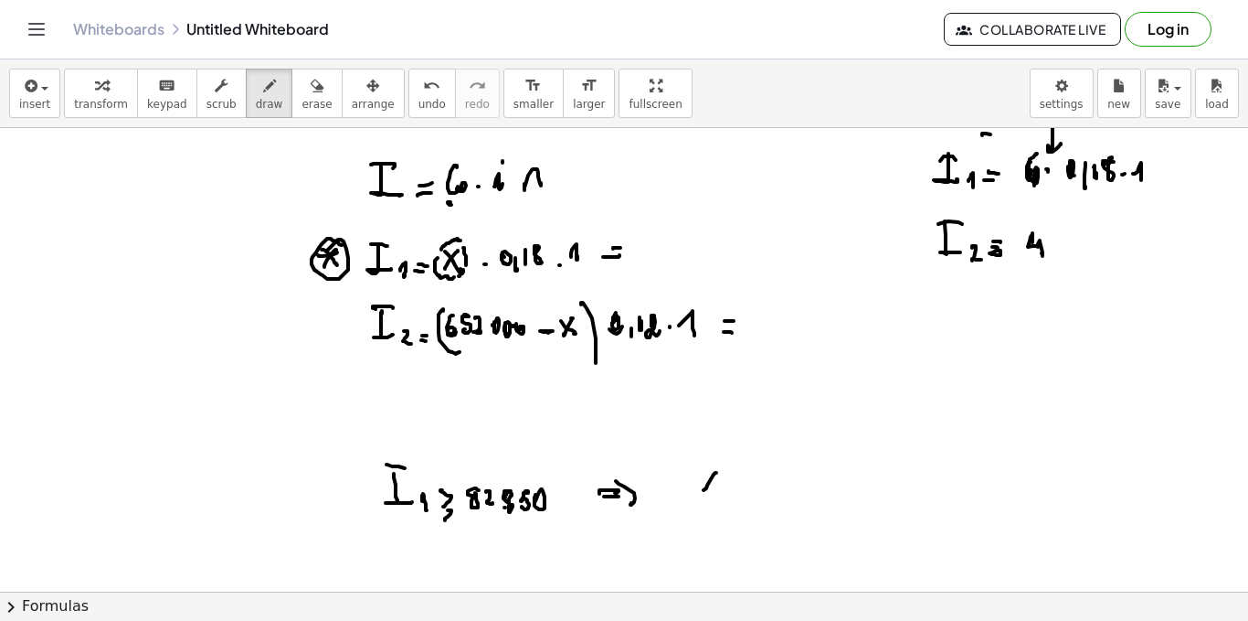
drag, startPoint x: 704, startPoint y: 490, endPoint x: 703, endPoint y: 473, distance: 17.4
click at [704, 490] on div at bounding box center [624, 127] width 1248 height 1853
drag, startPoint x: 703, startPoint y: 473, endPoint x: 721, endPoint y: 488, distance: 24.0
click at [721, 489] on div at bounding box center [624, 127] width 1248 height 1853
click at [731, 483] on div at bounding box center [624, 127] width 1248 height 1853
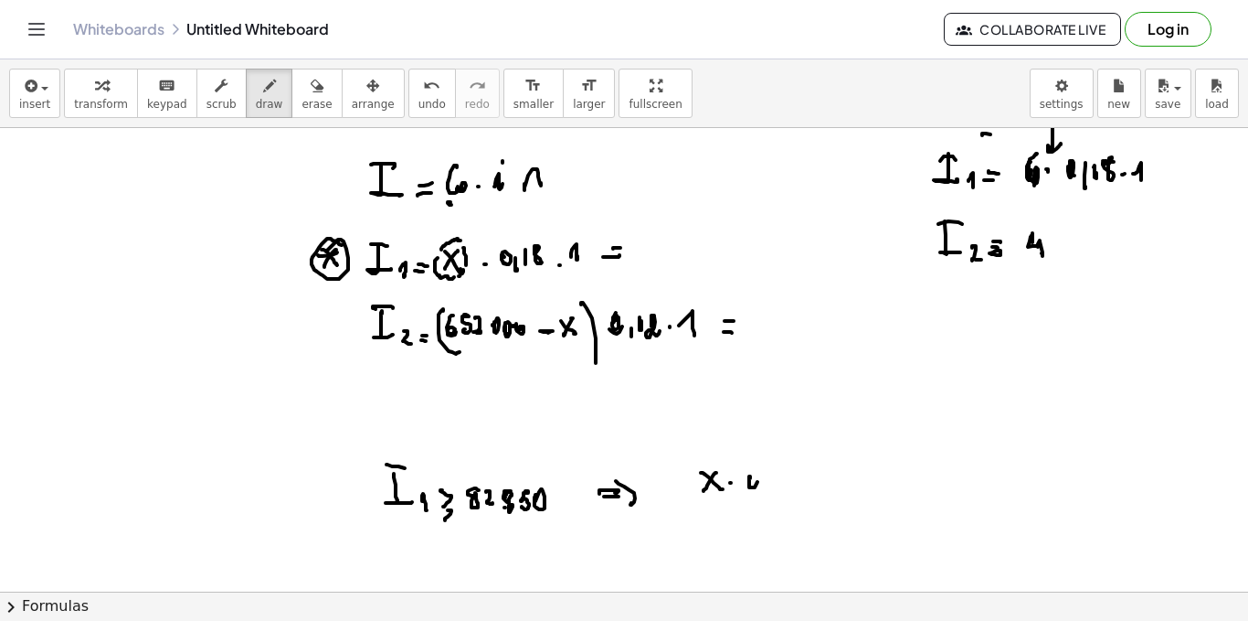
drag, startPoint x: 750, startPoint y: 478, endPoint x: 767, endPoint y: 477, distance: 16.5
click at [753, 486] on div at bounding box center [624, 127] width 1248 height 1853
click at [768, 497] on div at bounding box center [624, 127] width 1248 height 1853
click at [781, 485] on div at bounding box center [624, 127] width 1248 height 1853
click at [797, 474] on div at bounding box center [624, 127] width 1248 height 1853
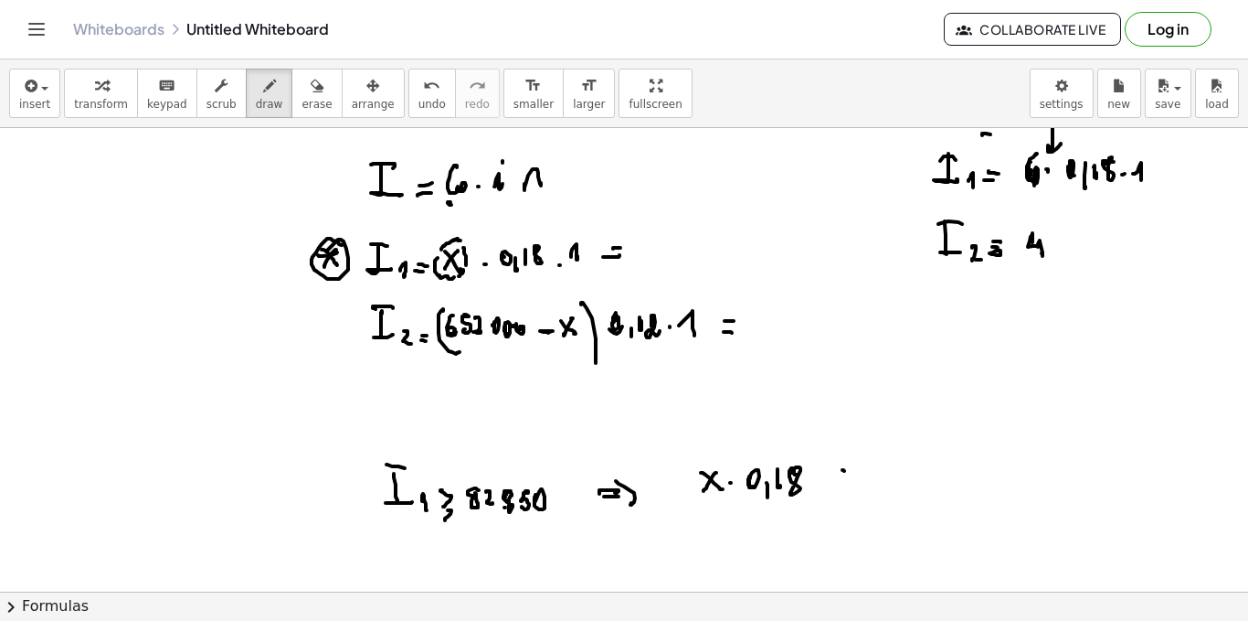
drag, startPoint x: 843, startPoint y: 470, endPoint x: 844, endPoint y: 483, distance: 13.8
click at [844, 484] on div at bounding box center [624, 127] width 1248 height 1853
click at [848, 495] on div at bounding box center [624, 127] width 1248 height 1853
drag, startPoint x: 881, startPoint y: 470, endPoint x: 898, endPoint y: 473, distance: 17.7
click at [888, 473] on div at bounding box center [624, 127] width 1248 height 1853
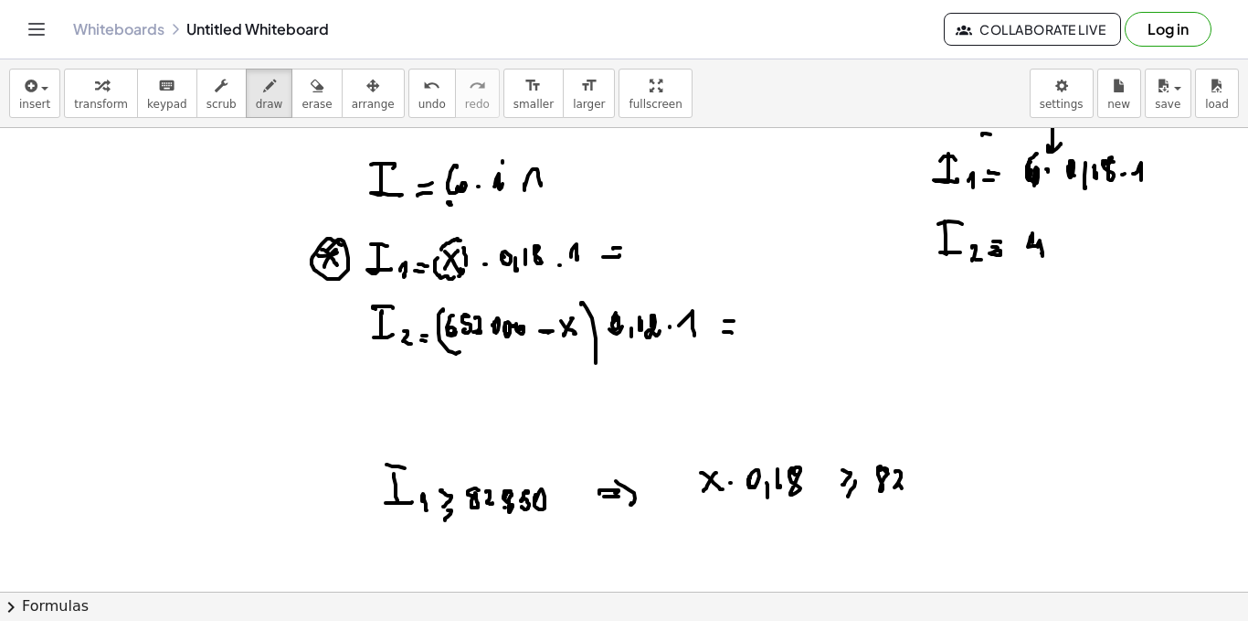
drag, startPoint x: 896, startPoint y: 471, endPoint x: 909, endPoint y: 485, distance: 20.0
click at [909, 484] on div at bounding box center [624, 127] width 1248 height 1853
drag, startPoint x: 930, startPoint y: 467, endPoint x: 944, endPoint y: 470, distance: 14.0
click at [937, 468] on div at bounding box center [624, 127] width 1248 height 1853
drag, startPoint x: 948, startPoint y: 469, endPoint x: 951, endPoint y: 484, distance: 16.0
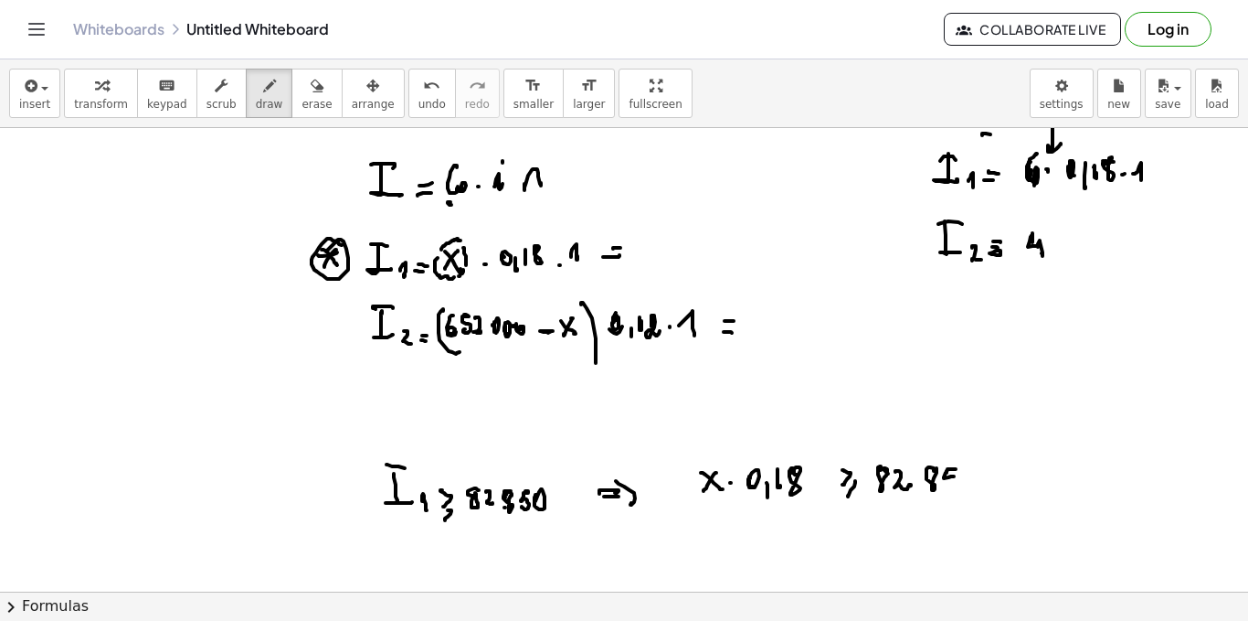
click at [949, 485] on div at bounding box center [624, 127] width 1248 height 1853
drag, startPoint x: 966, startPoint y: 474, endPoint x: 975, endPoint y: 483, distance: 12.3
click at [969, 476] on div at bounding box center [624, 127] width 1248 height 1853
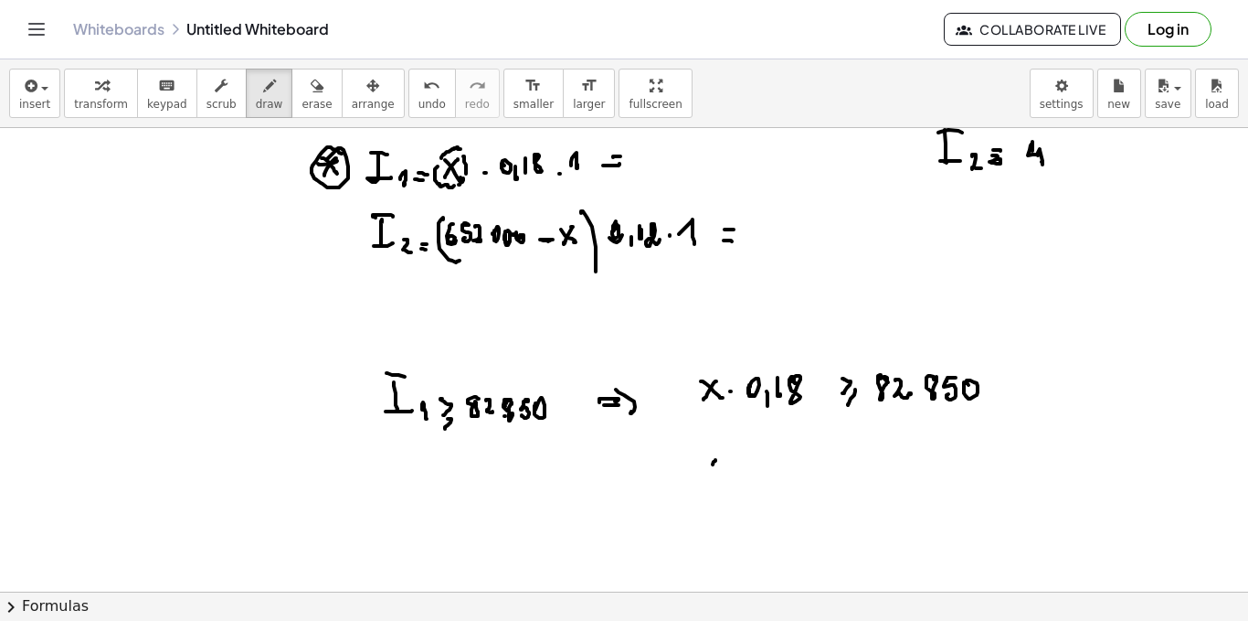
drag, startPoint x: 716, startPoint y: 461, endPoint x: 702, endPoint y: 465, distance: 14.5
click at [703, 477] on div at bounding box center [624, 36] width 1248 height 1853
drag, startPoint x: 702, startPoint y: 465, endPoint x: 715, endPoint y: 477, distance: 17.5
click at [715, 477] on div at bounding box center [624, 36] width 1248 height 1853
drag, startPoint x: 729, startPoint y: 473, endPoint x: 740, endPoint y: 468, distance: 12.3
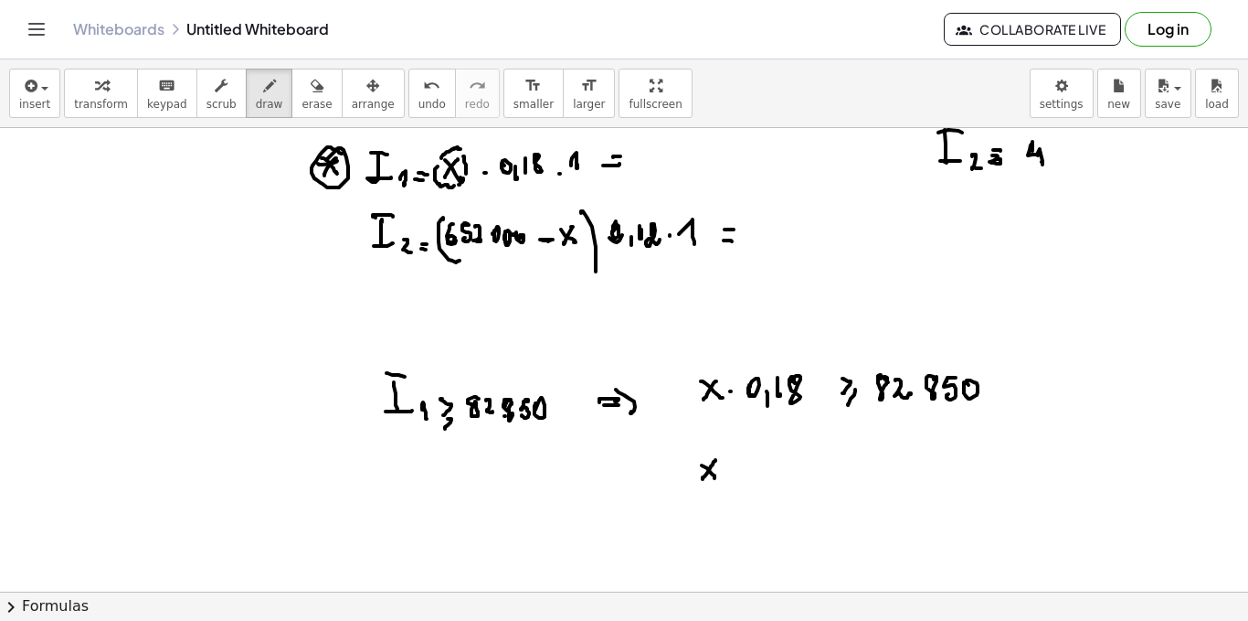
click at [730, 473] on div at bounding box center [624, 36] width 1248 height 1853
drag, startPoint x: 741, startPoint y: 468, endPoint x: 753, endPoint y: 472, distance: 12.4
click at [749, 472] on div at bounding box center [624, 36] width 1248 height 1853
click at [760, 482] on div at bounding box center [624, 36] width 1248 height 1853
click at [769, 475] on div at bounding box center [624, 36] width 1248 height 1853
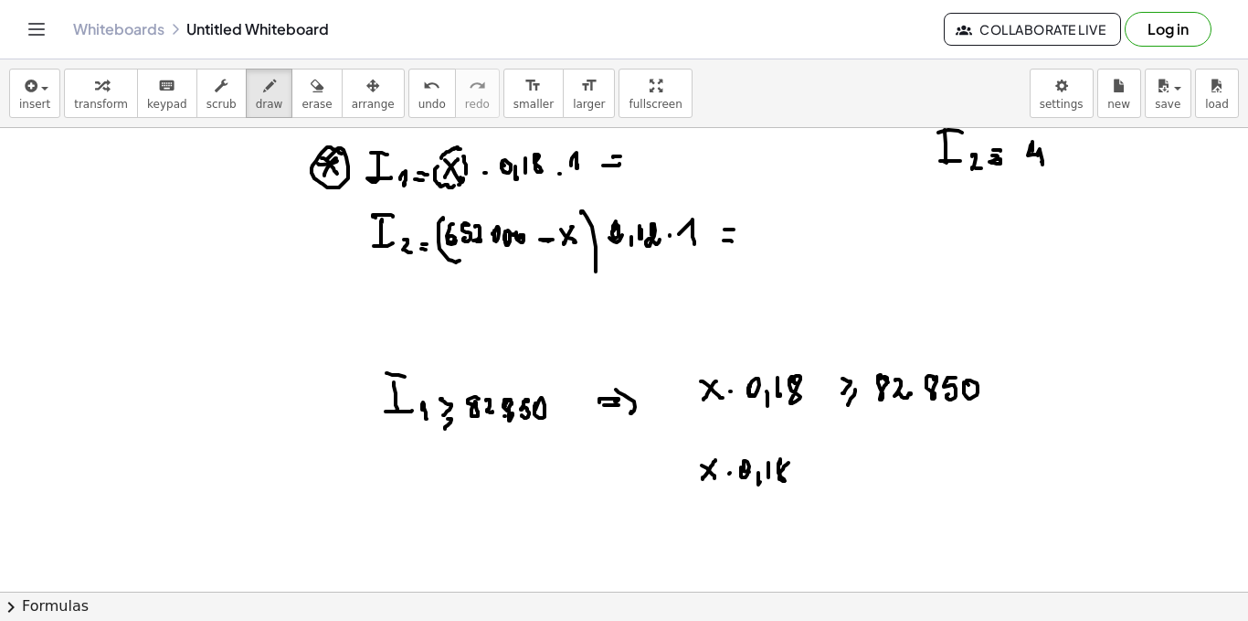
drag, startPoint x: 781, startPoint y: 463, endPoint x: 799, endPoint y: 470, distance: 19.4
click at [787, 462] on div at bounding box center [624, 36] width 1248 height 1853
drag, startPoint x: 806, startPoint y: 476, endPoint x: 818, endPoint y: 476, distance: 11.9
click at [818, 476] on div at bounding box center [624, 36] width 1248 height 1853
drag, startPoint x: 838, startPoint y: 466, endPoint x: 856, endPoint y: 470, distance: 18.6
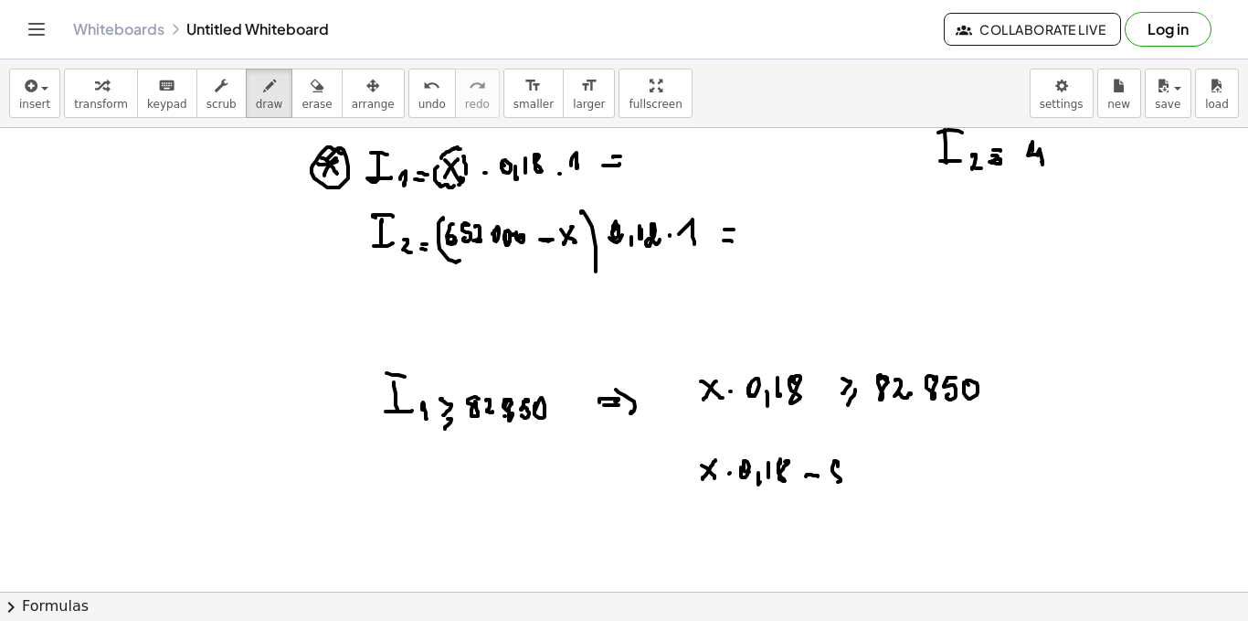
click at [839, 470] on div at bounding box center [624, 36] width 1248 height 1853
drag, startPoint x: 856, startPoint y: 464, endPoint x: 878, endPoint y: 473, distance: 23.4
click at [864, 475] on div at bounding box center [624, 36] width 1248 height 1853
drag, startPoint x: 880, startPoint y: 457, endPoint x: 903, endPoint y: 476, distance: 29.8
click at [889, 461] on div at bounding box center [624, 36] width 1248 height 1853
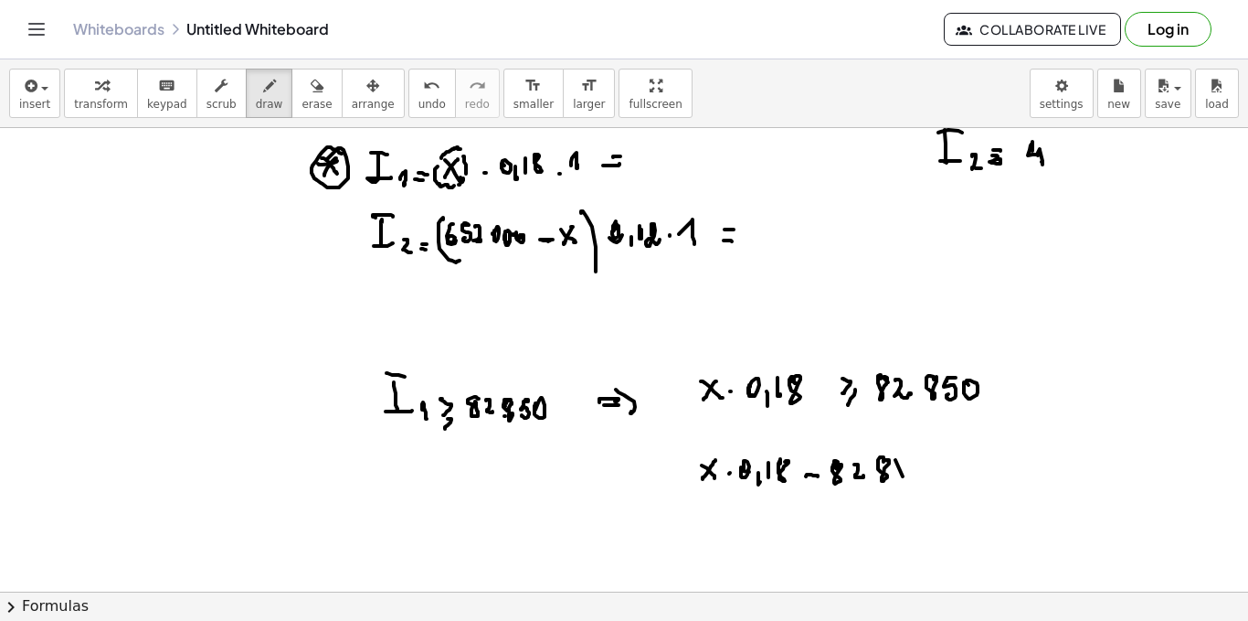
click at [903, 476] on div at bounding box center [624, 36] width 1248 height 1853
drag, startPoint x: 901, startPoint y: 462, endPoint x: 910, endPoint y: 472, distance: 13.6
click at [904, 475] on div at bounding box center [624, 36] width 1248 height 1853
click at [917, 481] on div at bounding box center [624, 36] width 1248 height 1853
drag, startPoint x: 947, startPoint y: 459, endPoint x: 949, endPoint y: 475, distance: 16.6
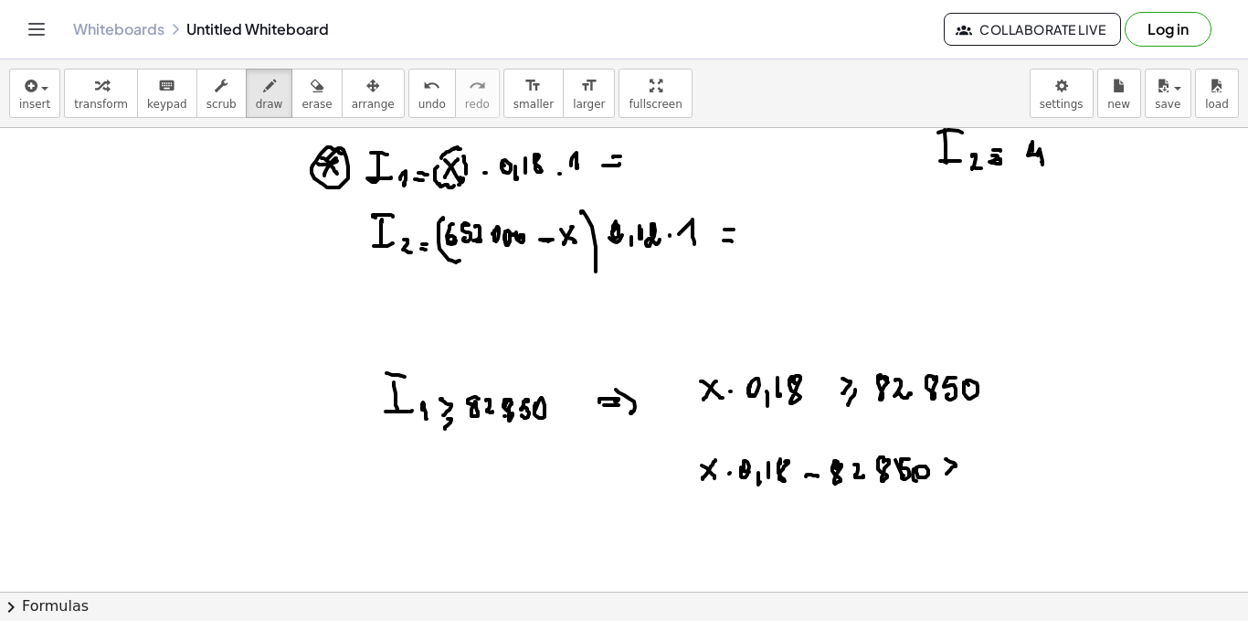
click at [948, 475] on div at bounding box center [624, 36] width 1248 height 1853
drag, startPoint x: 956, startPoint y: 481, endPoint x: 976, endPoint y: 460, distance: 29.1
click at [956, 481] on div at bounding box center [624, 36] width 1248 height 1853
click at [983, 457] on div at bounding box center [624, 36] width 1248 height 1853
drag, startPoint x: 994, startPoint y: 457, endPoint x: 1002, endPoint y: 473, distance: 17.2
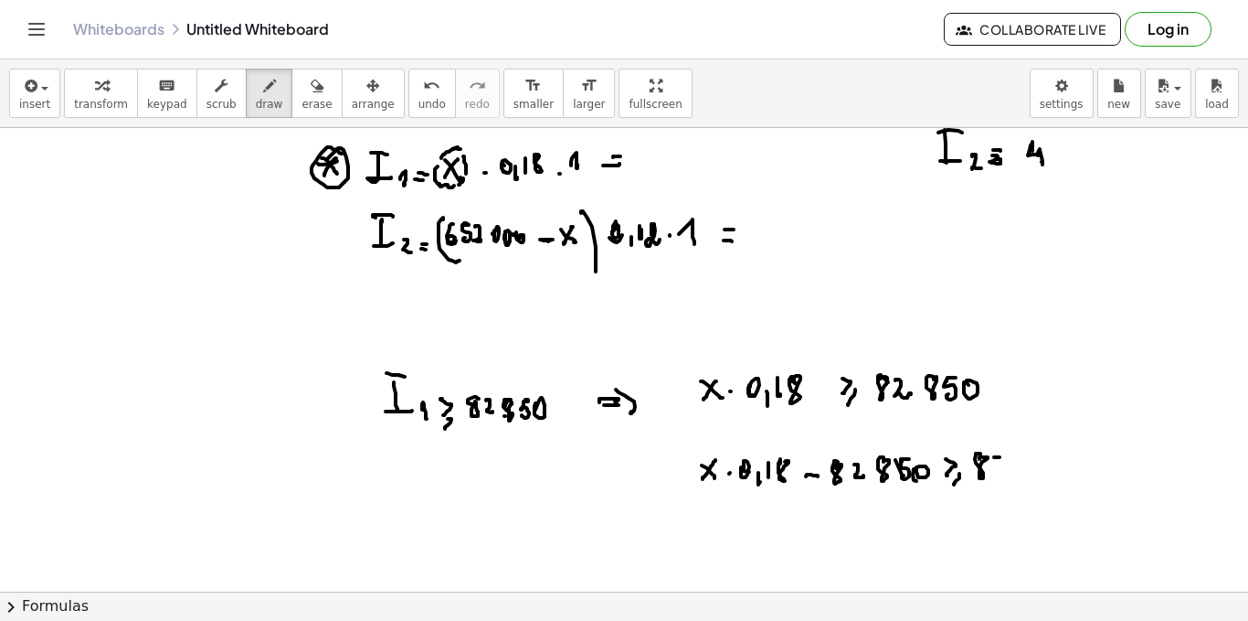
click at [1002, 473] on div at bounding box center [624, 36] width 1248 height 1853
click at [1019, 464] on div at bounding box center [624, 36] width 1248 height 1853
drag, startPoint x: 1024, startPoint y: 457, endPoint x: 1038, endPoint y: 465, distance: 16.8
click at [1028, 465] on div at bounding box center [624, 36] width 1248 height 1853
drag, startPoint x: 1042, startPoint y: 462, endPoint x: 1040, endPoint y: 474, distance: 12.9
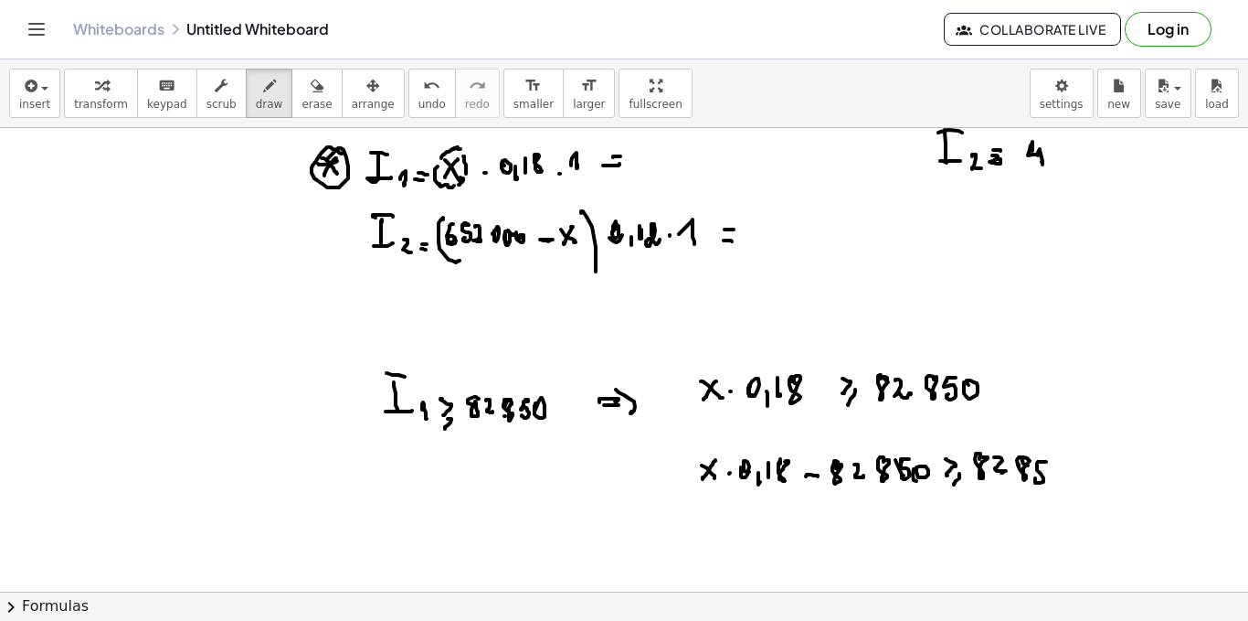
click at [1037, 476] on div at bounding box center [624, 36] width 1248 height 1853
drag, startPoint x: 1053, startPoint y: 470, endPoint x: 1058, endPoint y: 480, distance: 11.5
click at [1056, 481] on div at bounding box center [624, 36] width 1248 height 1853
drag, startPoint x: 1078, startPoint y: 476, endPoint x: 1089, endPoint y: 478, distance: 12.0
click at [1089, 478] on div at bounding box center [624, 36] width 1248 height 1853
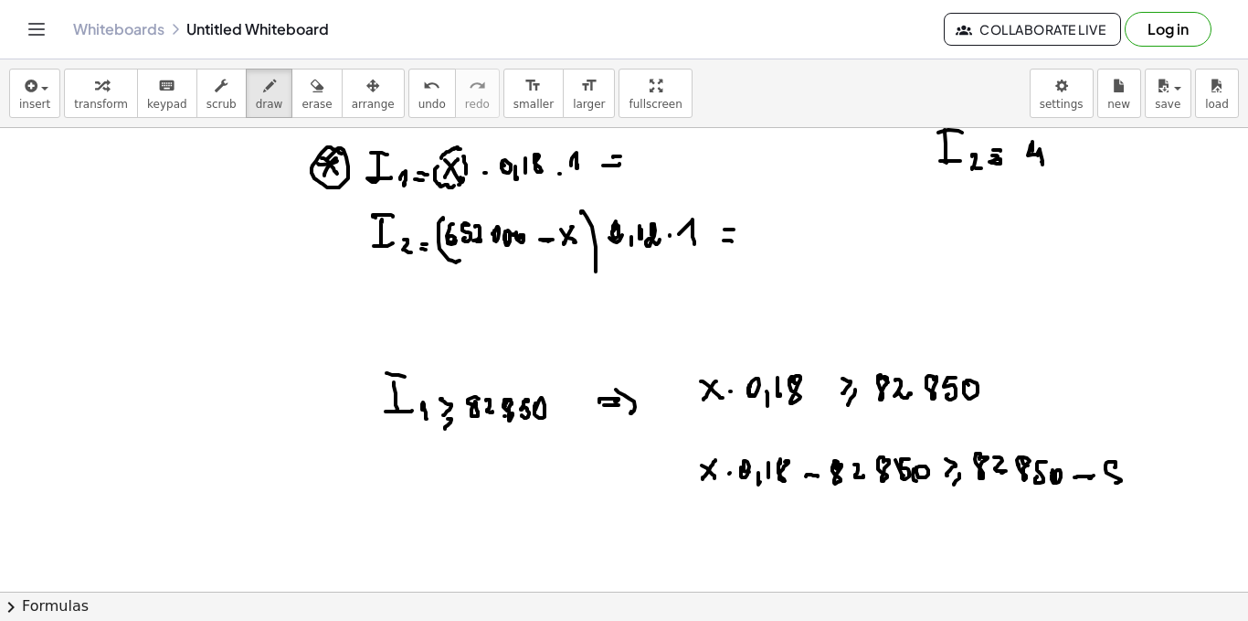
drag, startPoint x: 1116, startPoint y: 467, endPoint x: 1129, endPoint y: 461, distance: 14.3
click at [1123, 462] on div at bounding box center [624, 36] width 1248 height 1853
drag
click at [1150, 476] on div at bounding box center [624, 36] width 1248 height 1853
click at [1171, 462] on div at bounding box center [624, 36] width 1248 height 1853
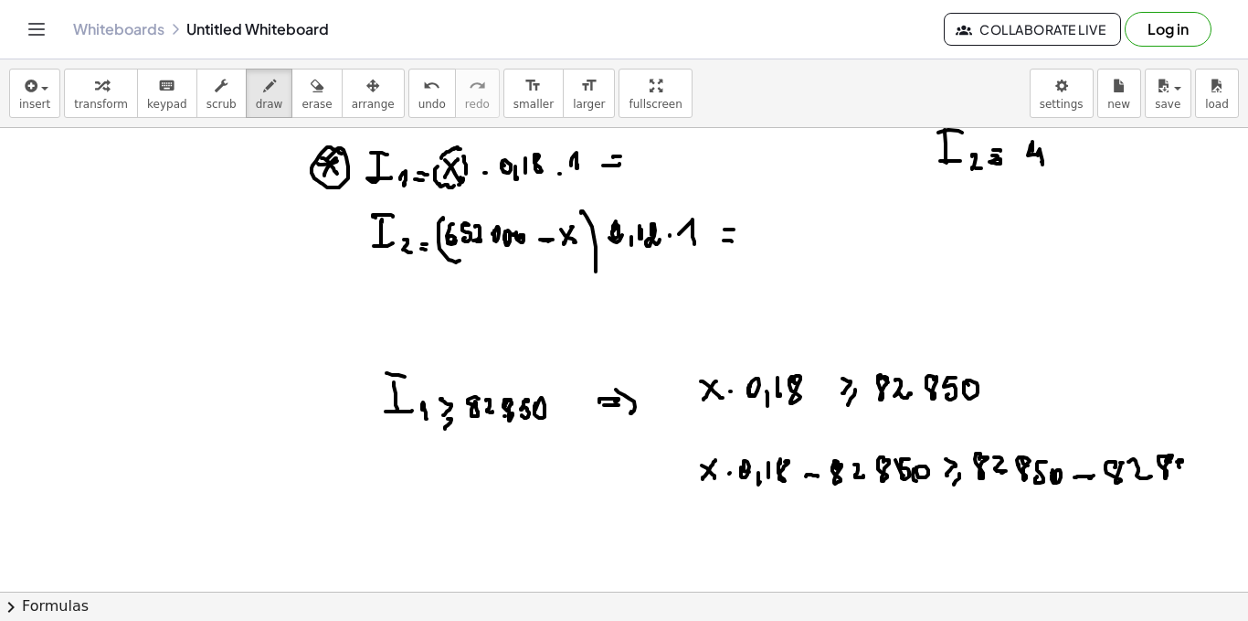
click at [1180, 476] on div at bounding box center [624, 36] width 1248 height 1853
click at [1182, 466] on div at bounding box center [624, 36] width 1248 height 1853
click at [1153, 426] on div at bounding box center [624, 36] width 1248 height 1853
click at [1107, 404] on div at bounding box center [624, 36] width 1248 height 1853
click at [769, 536] on div at bounding box center [624, 36] width 1248 height 1853
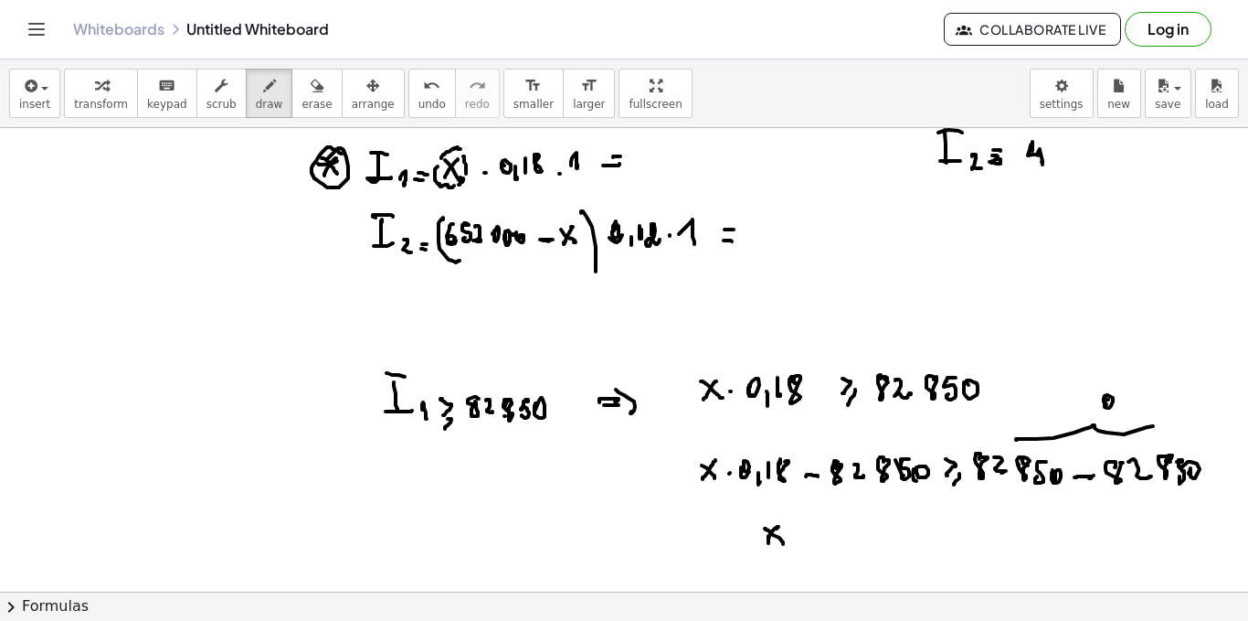
click at [782, 544] on div at bounding box center [624, 36] width 1248 height 1853
click at [797, 538] on div at bounding box center [624, 36] width 1248 height 1853
click at [812, 544] on div at bounding box center [624, 36] width 1248 height 1853
click at [825, 547] on div at bounding box center [624, 36] width 1248 height 1853
click at [830, 547] on div at bounding box center [624, 36] width 1248 height 1853
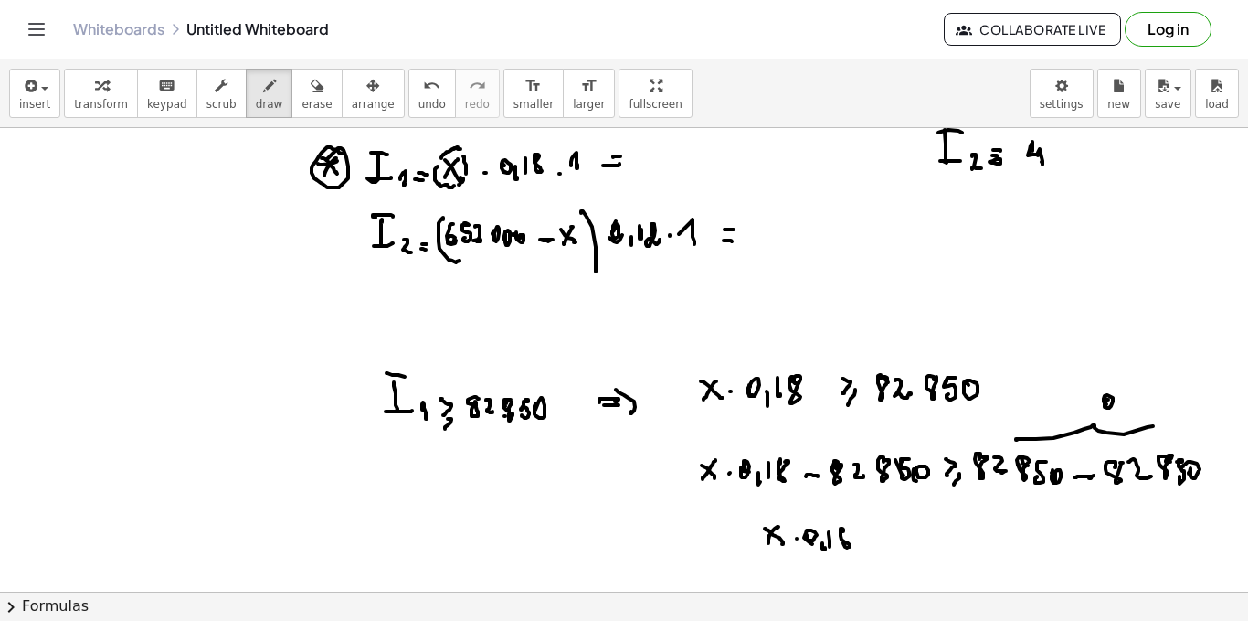
click at [844, 533] on div at bounding box center [624, 36] width 1248 height 1853
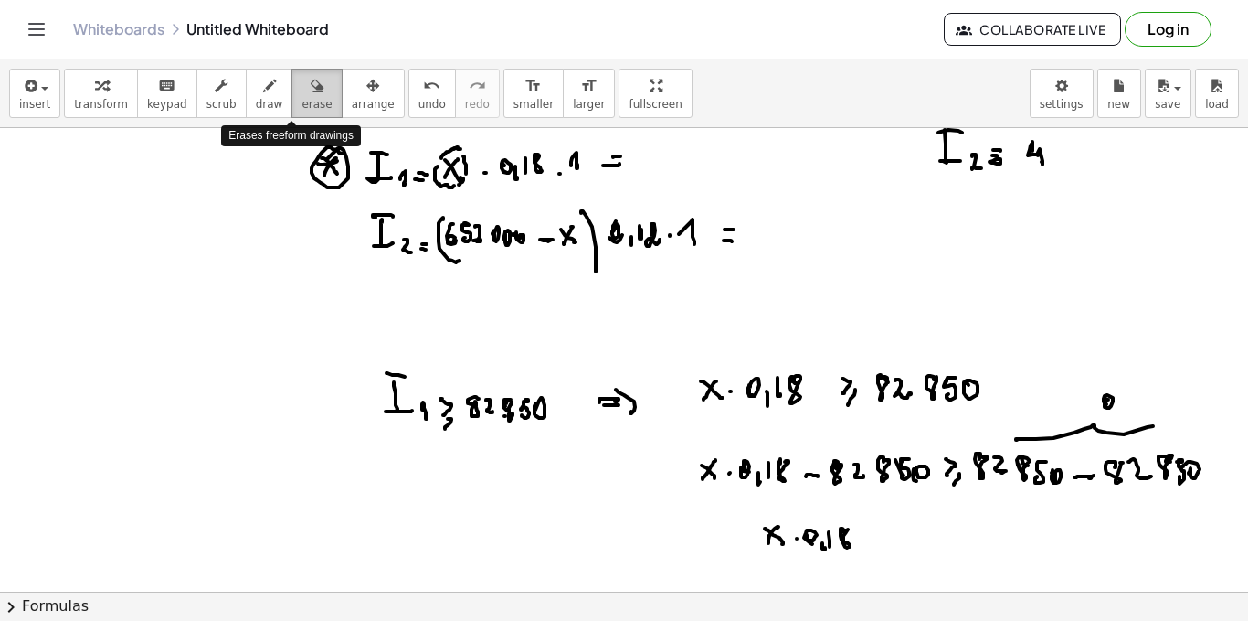
click at [302, 101] on span "erase" at bounding box center [317, 104] width 30 height 13
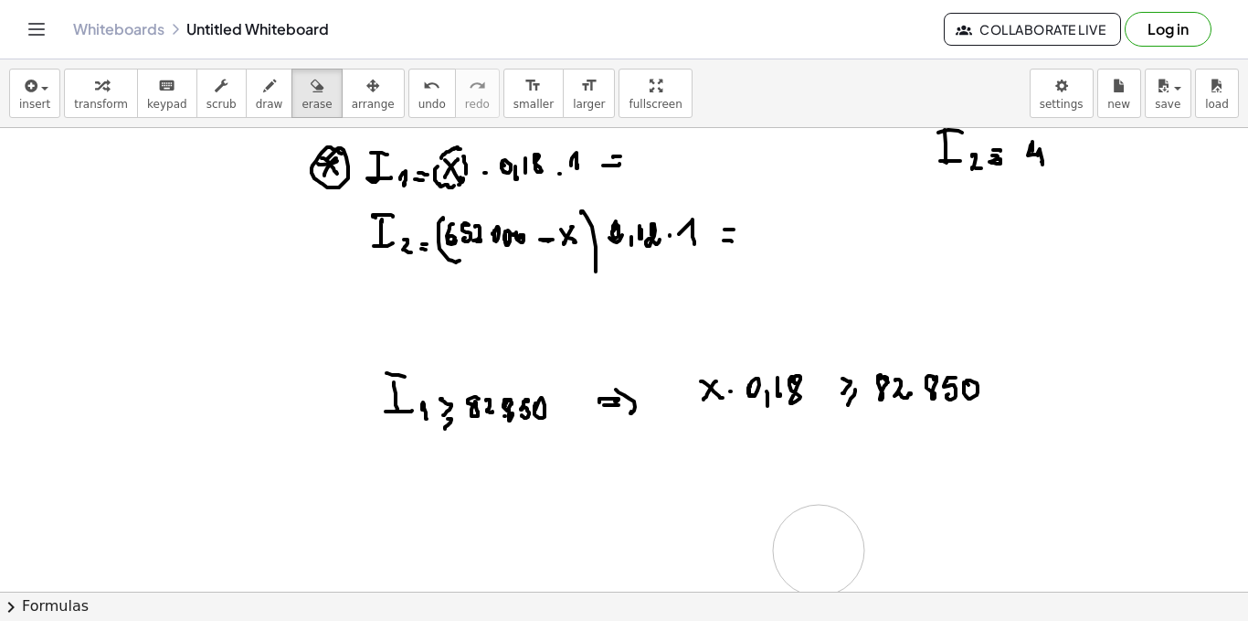
drag, startPoint x: 731, startPoint y: 537, endPoint x: 250, endPoint y: 144, distance: 620.9
click at [745, 534] on div at bounding box center [624, 36] width 1248 height 1853
click at [256, 98] on span "draw" at bounding box center [269, 104] width 27 height 13
drag, startPoint x: 710, startPoint y: 467, endPoint x: 700, endPoint y: 473, distance: 11.5
click at [699, 477] on div at bounding box center [624, 36] width 1248 height 1853
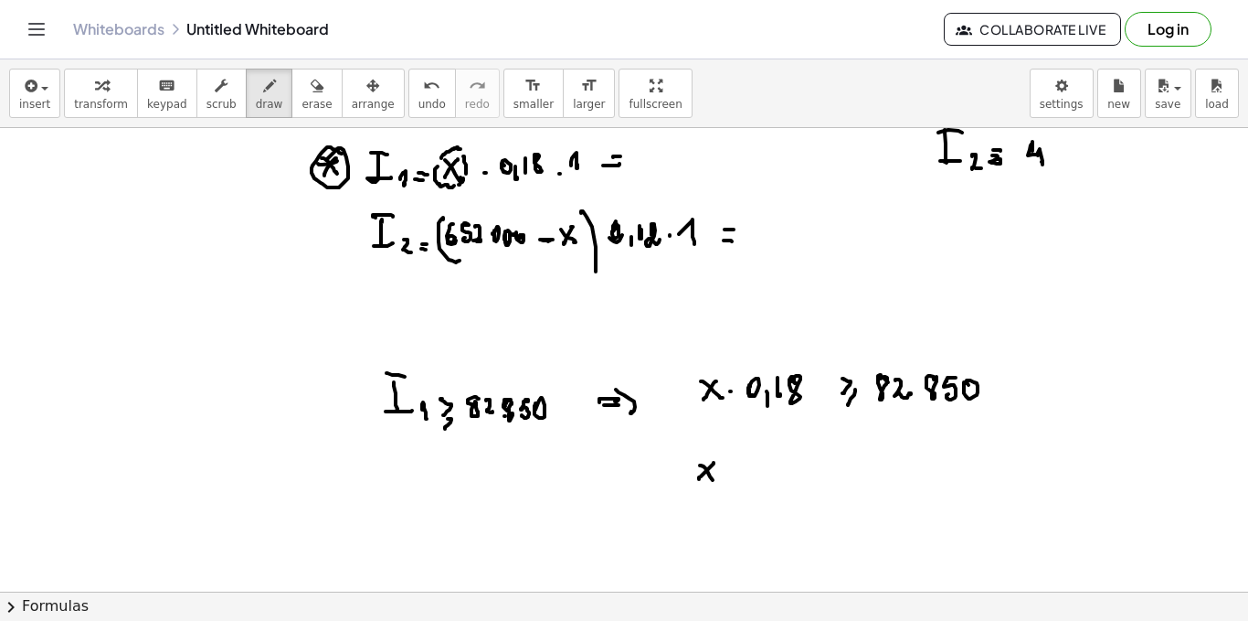
drag, startPoint x: 710, startPoint y: 476, endPoint x: 720, endPoint y: 475, distance: 10.1
click at [716, 481] on div at bounding box center [624, 36] width 1248 height 1853
click at [726, 475] on div at bounding box center [624, 36] width 1248 height 1853
click at [737, 475] on div at bounding box center [624, 36] width 1248 height 1853
click at [753, 486] on div at bounding box center [624, 36] width 1248 height 1853
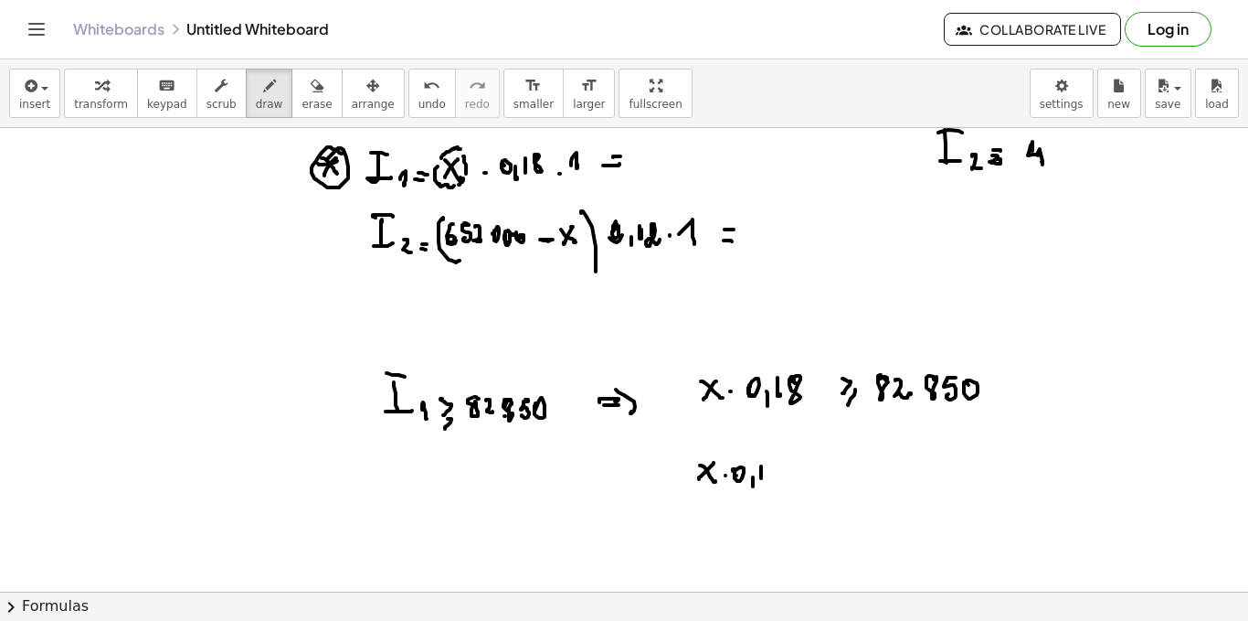
click at [761, 478] on div at bounding box center [624, 36] width 1248 height 1853
click at [779, 464] on div at bounding box center [624, 36] width 1248 height 1853
click at [795, 475] on div at bounding box center [624, 36] width 1248 height 1853
click at [822, 475] on div at bounding box center [624, 36] width 1248 height 1853
click at [832, 488] on div at bounding box center [624, 36] width 1248 height 1853
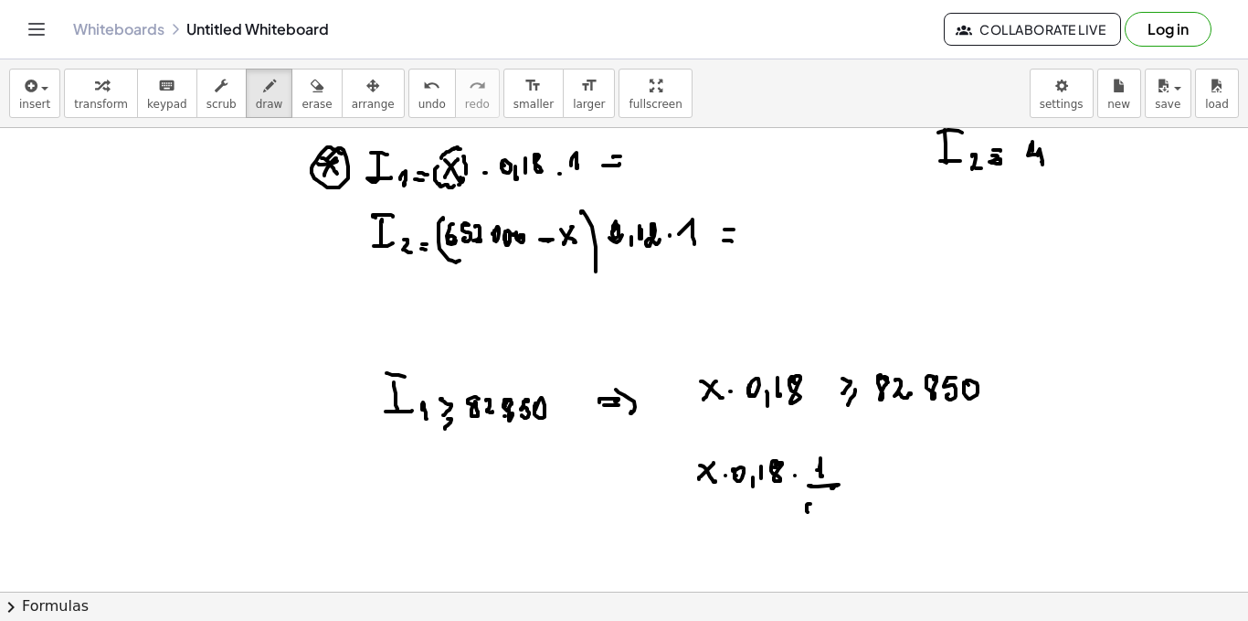
click at [807, 514] on div at bounding box center [624, 36] width 1248 height 1853
click at [815, 524] on div at bounding box center [624, 36] width 1248 height 1853
click at [824, 515] on div at bounding box center [624, 36] width 1248 height 1853
click at [843, 503] on div at bounding box center [624, 36] width 1248 height 1853
click at [869, 480] on div at bounding box center [624, 36] width 1248 height 1853
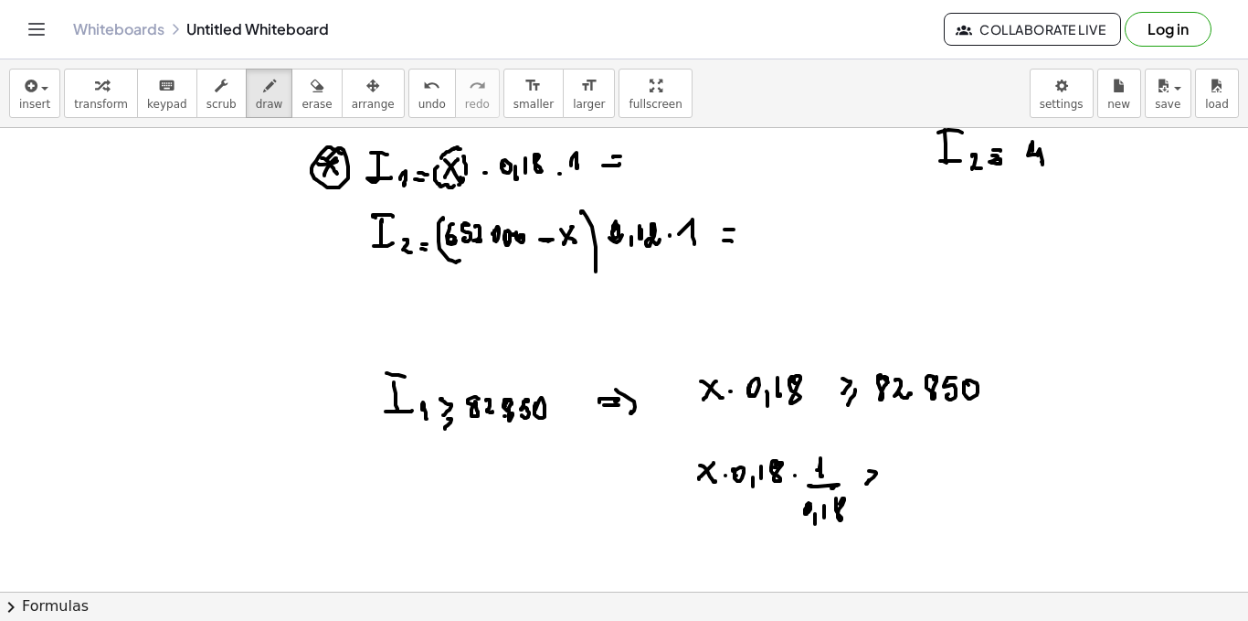
click at [873, 490] on div at bounding box center [624, 36] width 1248 height 1853
click at [918, 460] on div at bounding box center [624, 36] width 1248 height 1853
click at [946, 475] on div at bounding box center [624, 36] width 1248 height 1853
click at [964, 465] on div at bounding box center [624, 36] width 1248 height 1853
click at [970, 477] on div at bounding box center [624, 36] width 1248 height 1853
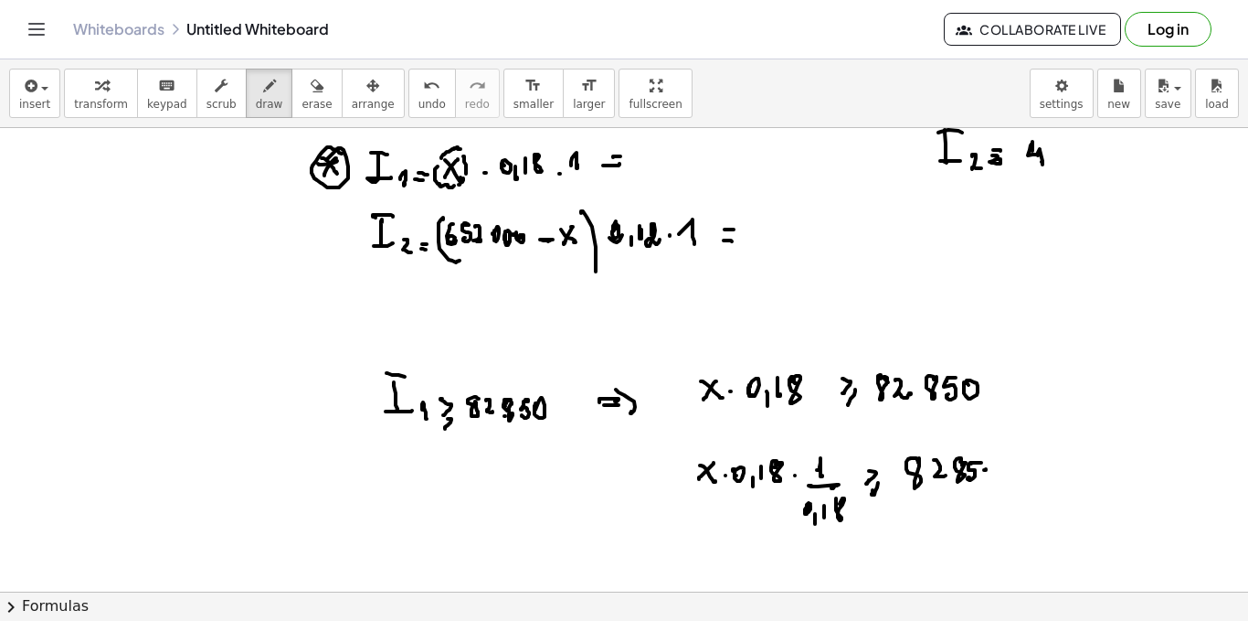
click at [982, 480] on div at bounding box center [624, 36] width 1248 height 1853
click at [1004, 475] on div at bounding box center [624, 36] width 1248 height 1853
click at [1035, 477] on div at bounding box center [624, 36] width 1248 height 1853
click at [1055, 490] on div at bounding box center [624, 36] width 1248 height 1853
click at [1035, 518] on div at bounding box center [624, 36] width 1248 height 1853
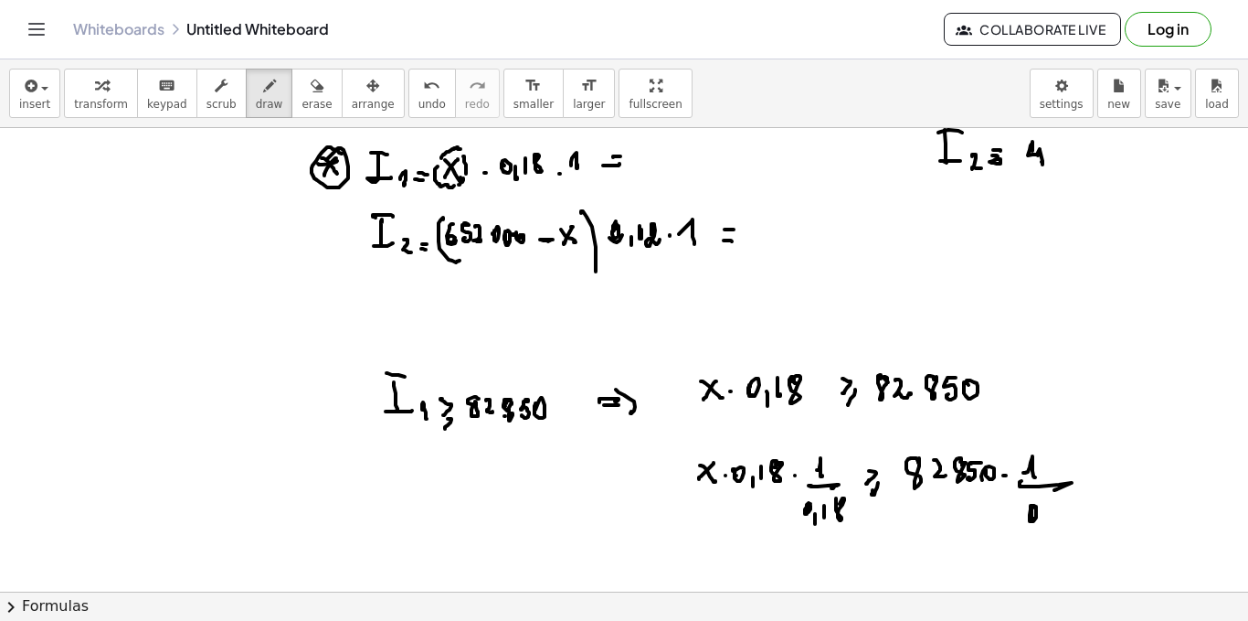
click at [1046, 523] on div at bounding box center [624, 36] width 1248 height 1853
click at [1056, 521] on div at bounding box center [624, 36] width 1248 height 1853
click at [1068, 506] on div at bounding box center [624, 36] width 1248 height 1853
click at [808, 530] on div at bounding box center [624, 36] width 1248 height 1853
click at [749, 488] on div at bounding box center [624, 36] width 1248 height 1853
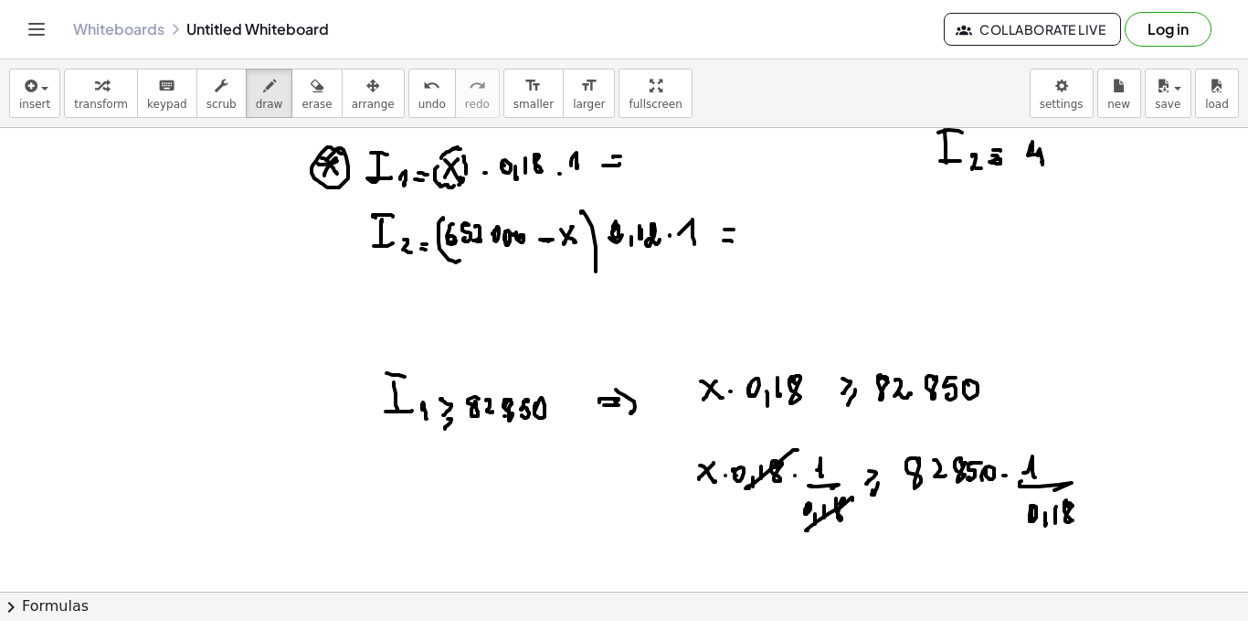
scroll to position [1201, 0]
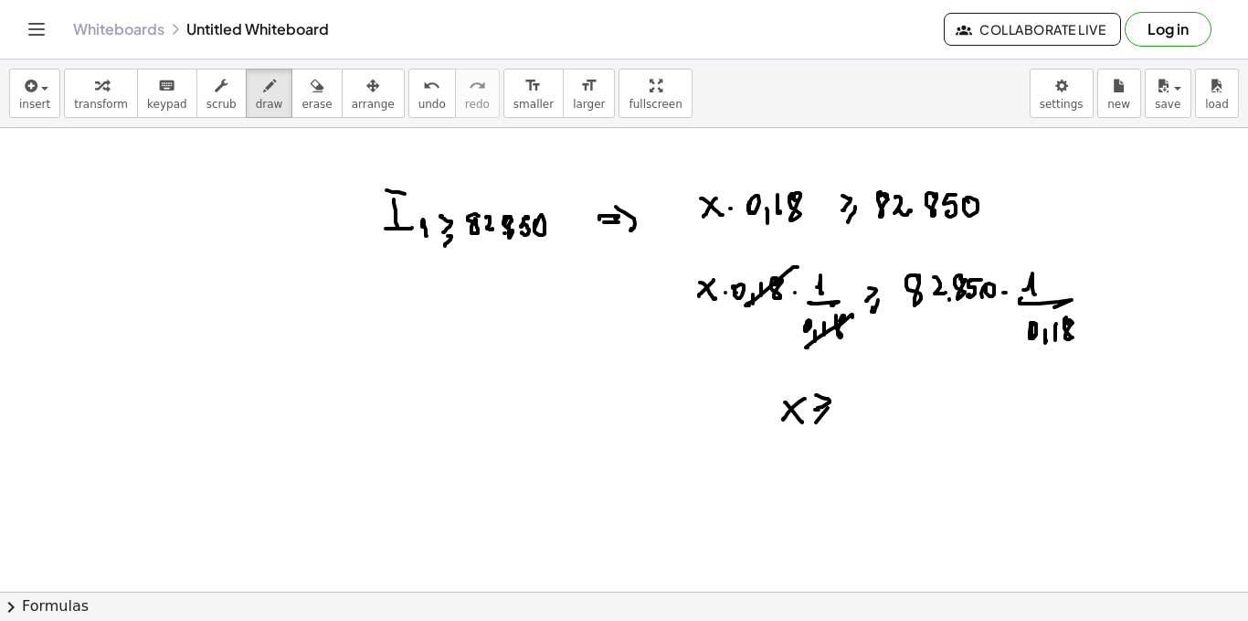
scroll to position [1110, 0]
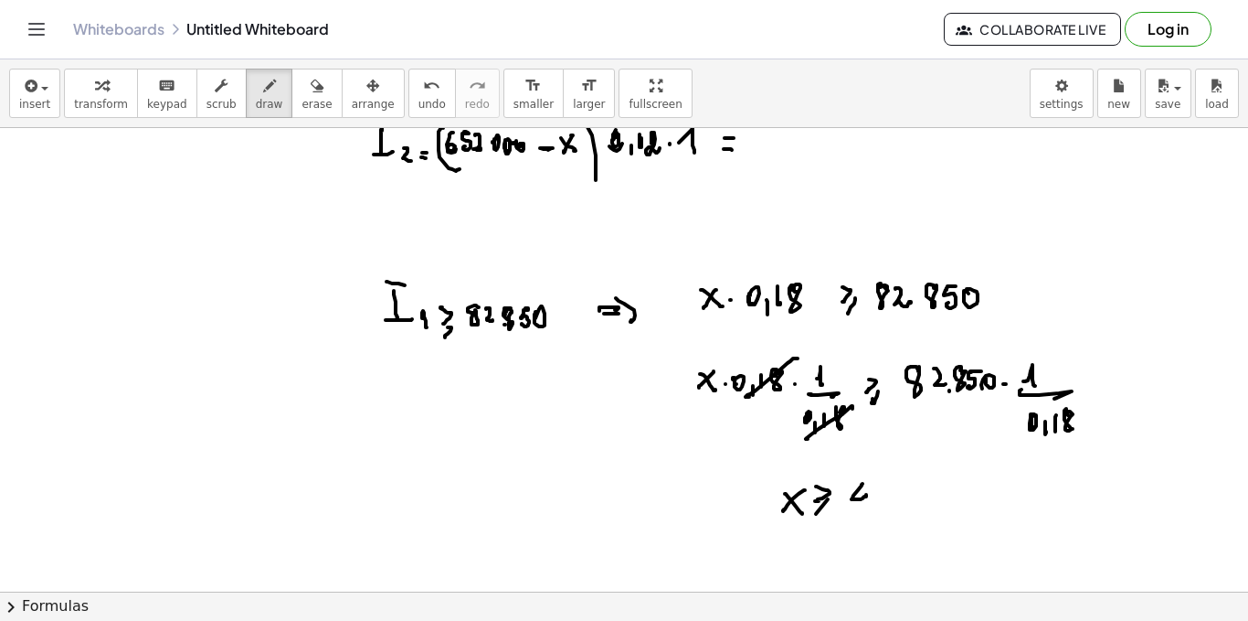
drag, startPoint x: 863, startPoint y: 483, endPoint x: 877, endPoint y: 491, distance: 16.3
drag, startPoint x: 886, startPoint y: 486, endPoint x: 892, endPoint y: 500, distance: 15.1
drag, startPoint x: 902, startPoint y: 492, endPoint x: 912, endPoint y: 501, distance: 13.6
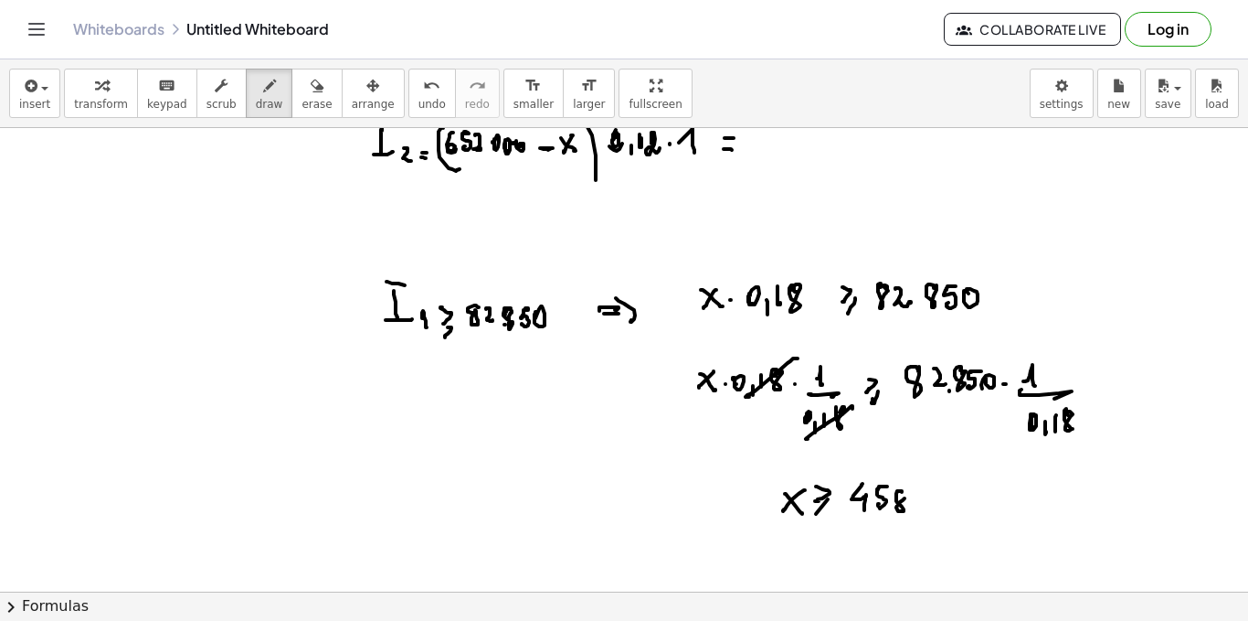
drag, startPoint x: 931, startPoint y: 489, endPoint x: 943, endPoint y: 496, distance: 14.0
drag, startPoint x: 955, startPoint y: 489, endPoint x: 954, endPoint y: 507, distance: 18.3
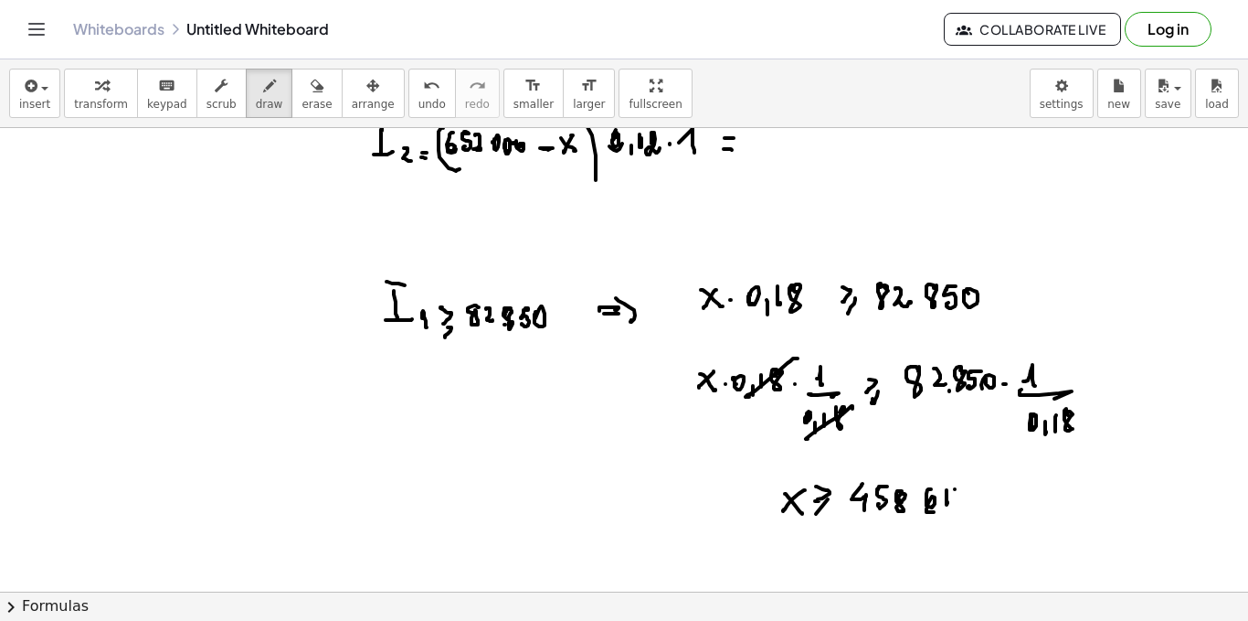
drag, startPoint x: 784, startPoint y: 460, endPoint x: 983, endPoint y: 521, distance: 208.4
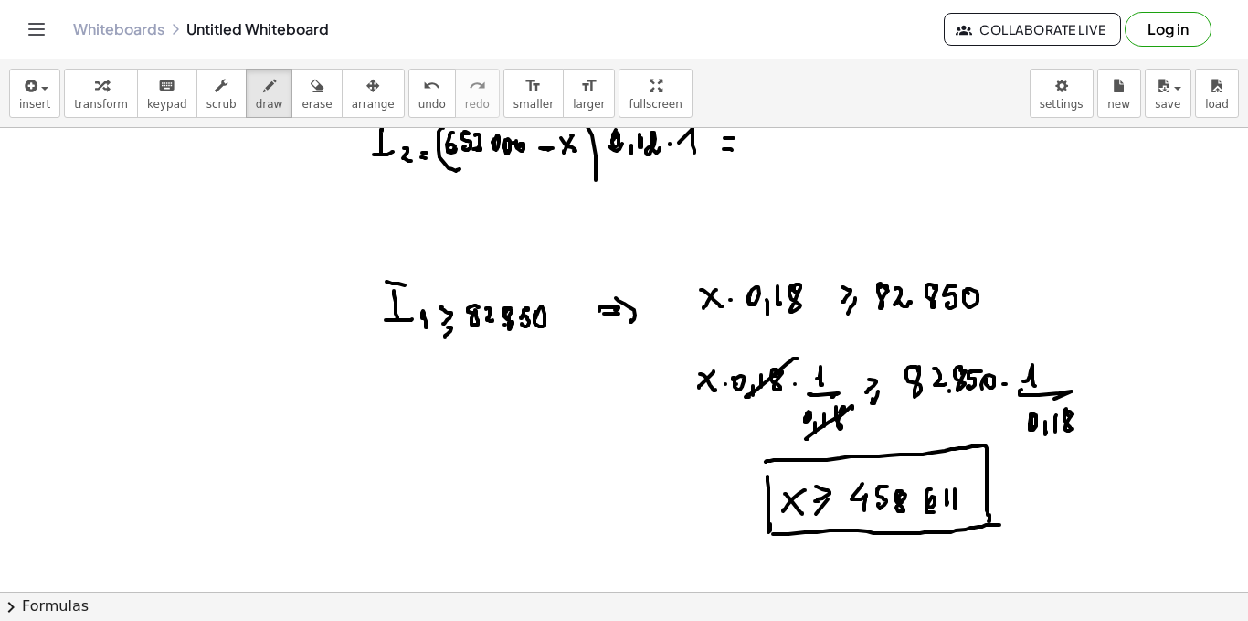
drag, startPoint x: 773, startPoint y: 534, endPoint x: 886, endPoint y: 513, distance: 114.4
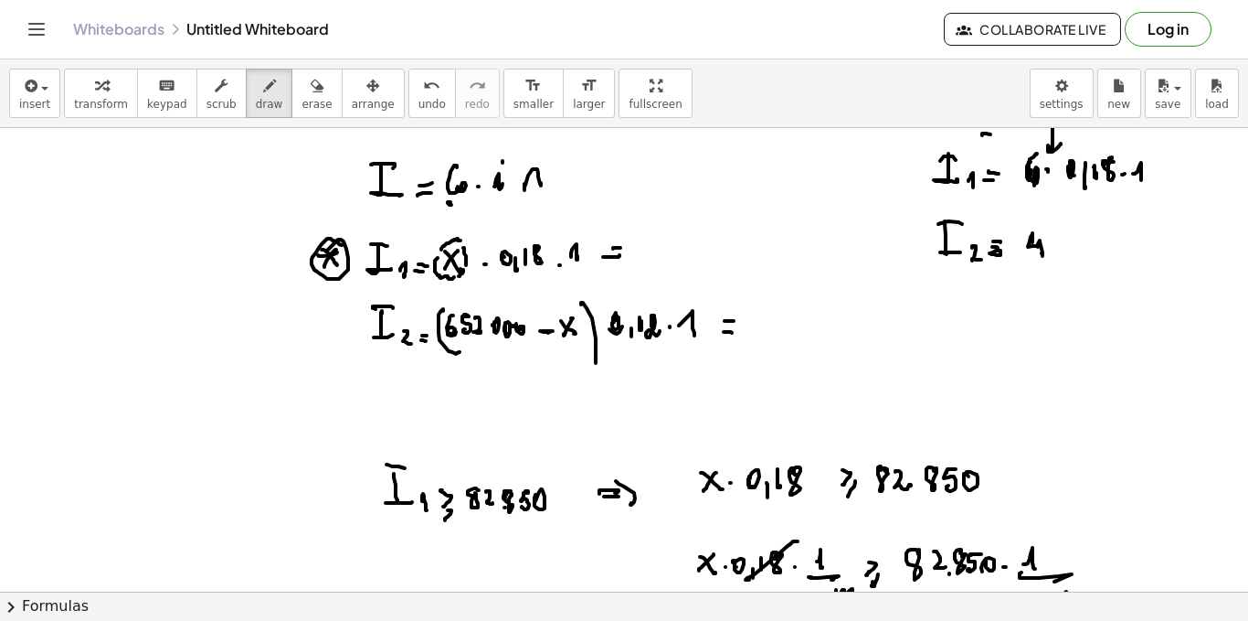
scroll to position [744, 0]
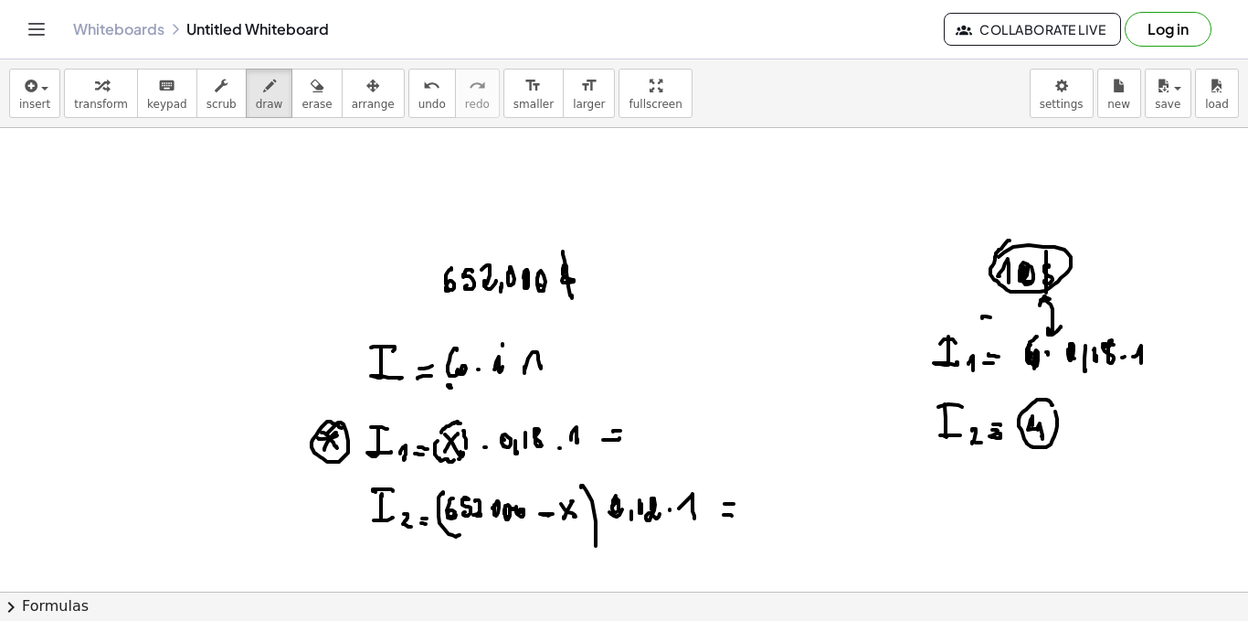
click at [1048, 406] on div at bounding box center [624, 310] width 1248 height 1853
drag, startPoint x: 1037, startPoint y: 340, endPoint x: 1019, endPoint y: 367, distance: 33.0
click at [1019, 368] on div at bounding box center [624, 310] width 1248 height 1853
drag, startPoint x: 1021, startPoint y: 345, endPoint x: 1039, endPoint y: 344, distance: 18.3
click at [1042, 366] on div at bounding box center [624, 310] width 1248 height 1853
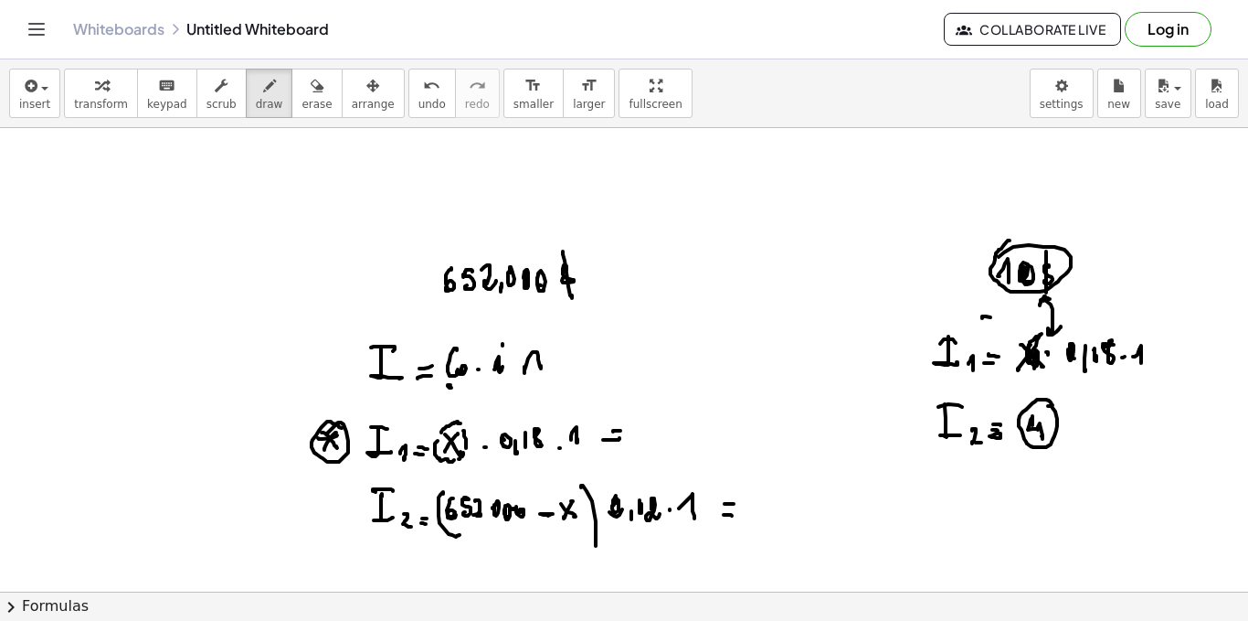
drag, startPoint x: 1042, startPoint y: 334, endPoint x: 1025, endPoint y: 360, distance: 31.7
click at [1025, 363] on div at bounding box center [624, 310] width 1248 height 1853
drag, startPoint x: 1032, startPoint y: 345, endPoint x: 1047, endPoint y: 390, distance: 47.4
click at [1046, 366] on div at bounding box center [624, 310] width 1248 height 1853
click at [1024, 476] on div at bounding box center [624, 310] width 1248 height 1853
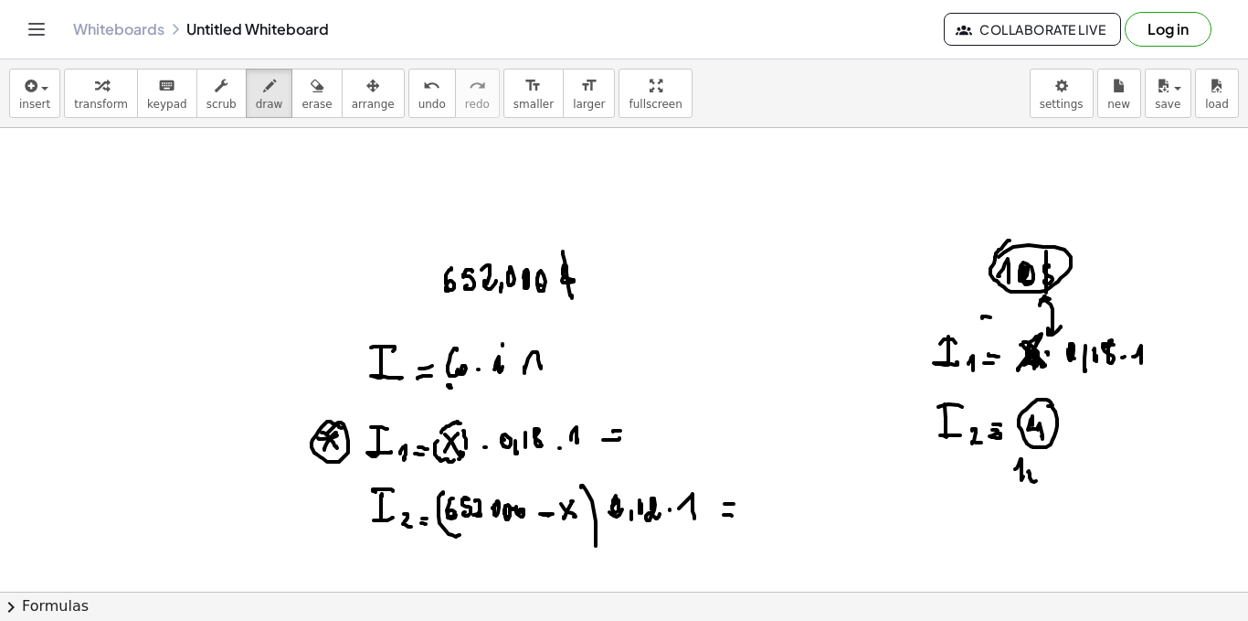
drag, startPoint x: 1029, startPoint y: 472, endPoint x: 1042, endPoint y: 473, distance: 12.9
click at [1036, 479] on div at bounding box center [624, 310] width 1248 height 1853
drag, startPoint x: 1048, startPoint y: 470, endPoint x: 1070, endPoint y: 468, distance: 22.0
click at [1062, 473] on div at bounding box center [624, 310] width 1248 height 1853
drag, startPoint x: 1071, startPoint y: 477, endPoint x: 1069, endPoint y: 462, distance: 15.6
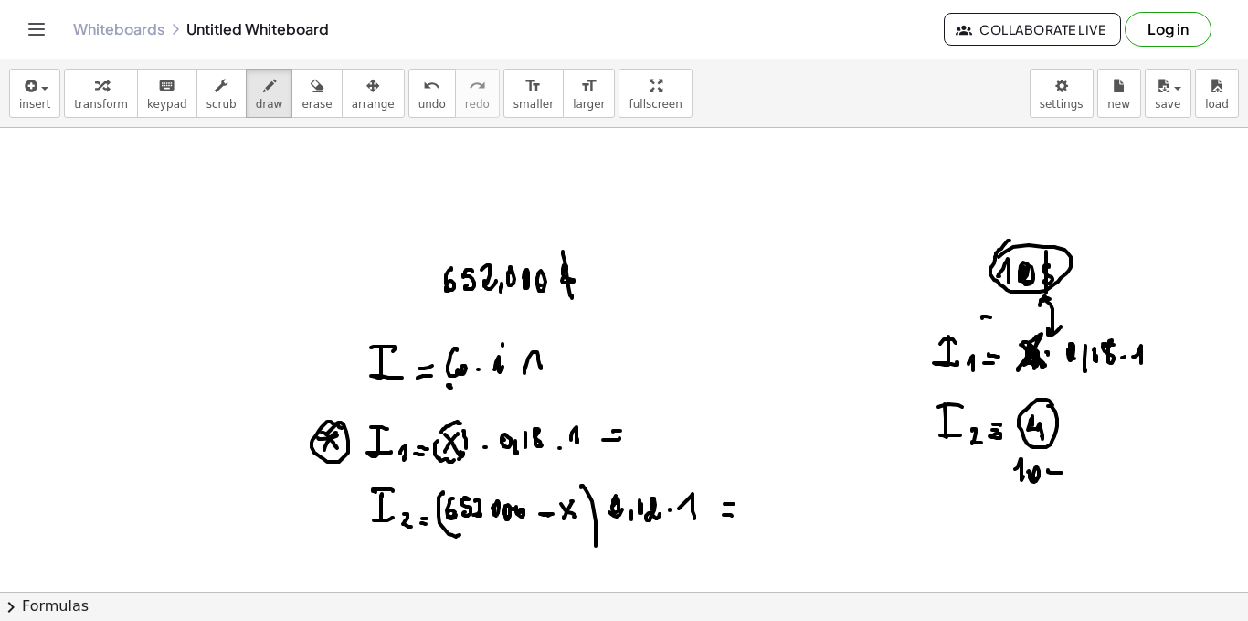
click at [1071, 473] on div at bounding box center [624, 310] width 1248 height 1853
drag, startPoint x: 1075, startPoint y: 472, endPoint x: 1079, endPoint y: 455, distance: 17.1
click at [1082, 478] on div at bounding box center [624, 310] width 1248 height 1853
drag, startPoint x: 1093, startPoint y: 492, endPoint x: 1073, endPoint y: 479, distance: 23.8
click at [1089, 494] on div at bounding box center [624, 310] width 1248 height 1853
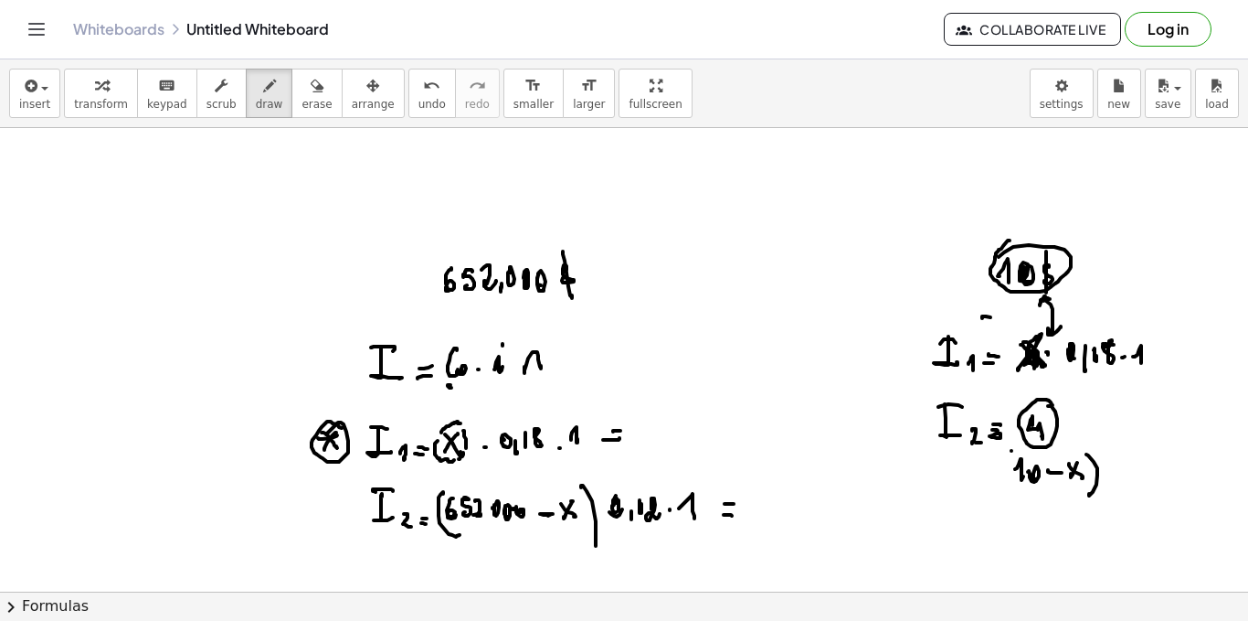
drag, startPoint x: 1012, startPoint y: 451, endPoint x: 1016, endPoint y: 471, distance: 20.6
click at [1014, 484] on div at bounding box center [624, 310] width 1248 height 1853
drag, startPoint x: 1045, startPoint y: 407, endPoint x: 1038, endPoint y: 414, distance: 9.7
click at [1034, 416] on div at bounding box center [624, 310] width 1248 height 1853
drag, startPoint x: 1016, startPoint y: 445, endPoint x: 1016, endPoint y: 487, distance: 42.0
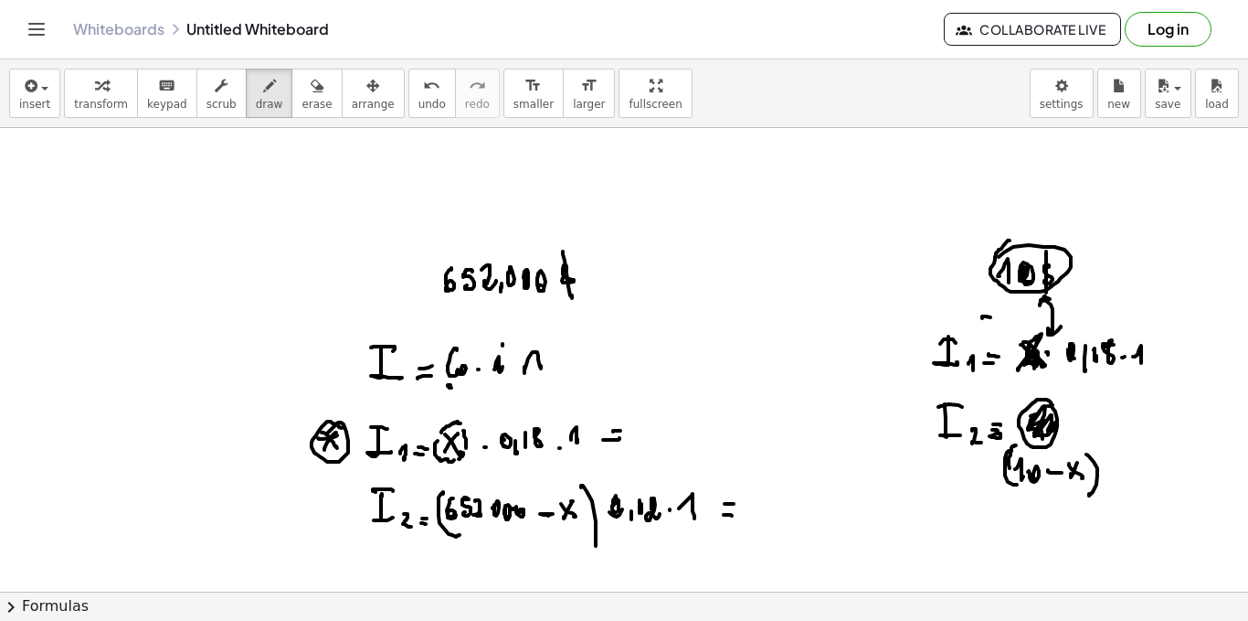
click at [1016, 487] on div at bounding box center [624, 310] width 1248 height 1853
drag, startPoint x: 1089, startPoint y: 452, endPoint x: 1071, endPoint y: 441, distance: 20.5
click at [1096, 479] on div at bounding box center [624, 310] width 1248 height 1853
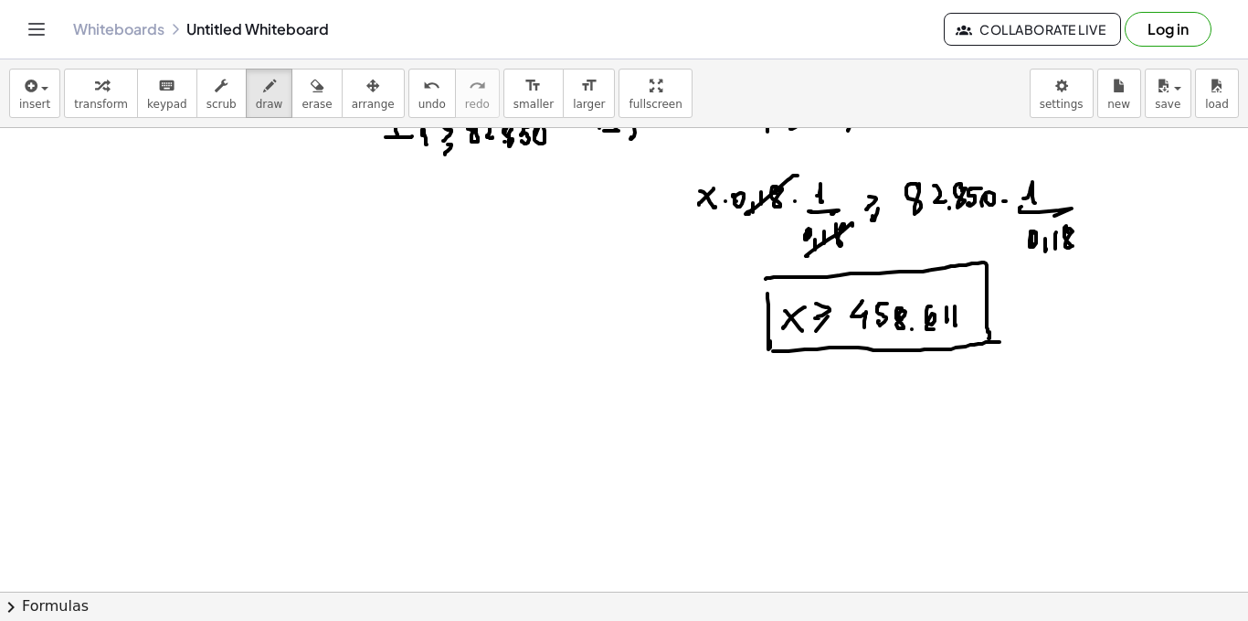
scroll to position [1384, 0]
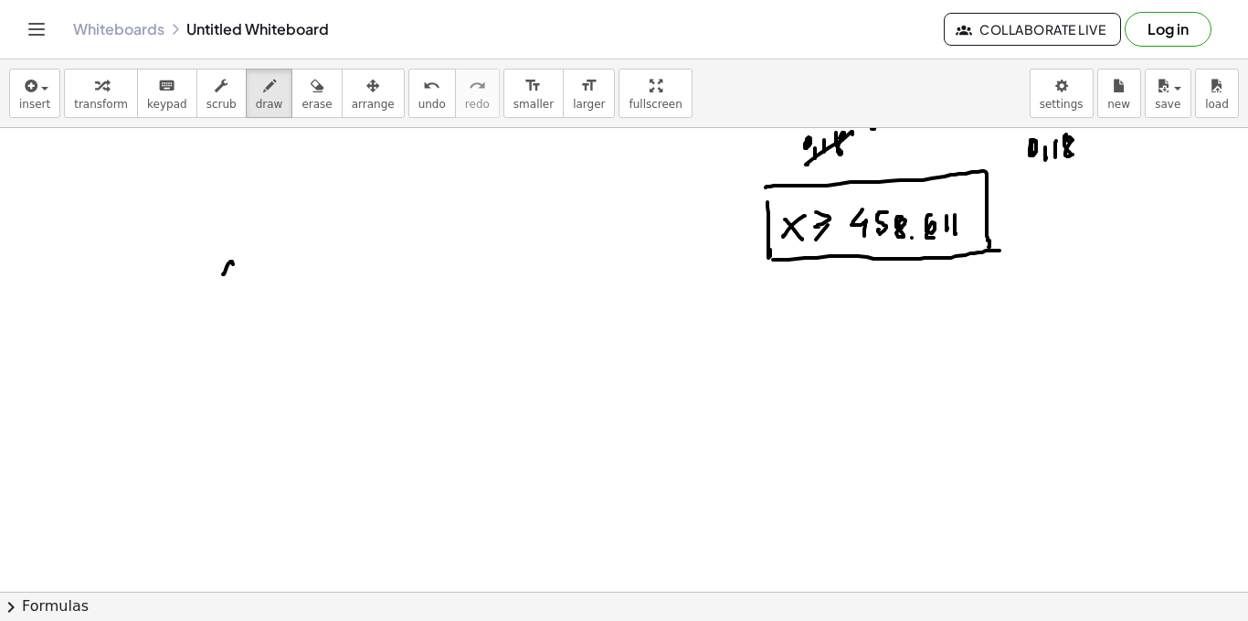
drag, startPoint x: 224, startPoint y: 274, endPoint x: 235, endPoint y: 275, distance: 11.0
drag, startPoint x: 241, startPoint y: 272, endPoint x: 249, endPoint y: 283, distance: 13.2
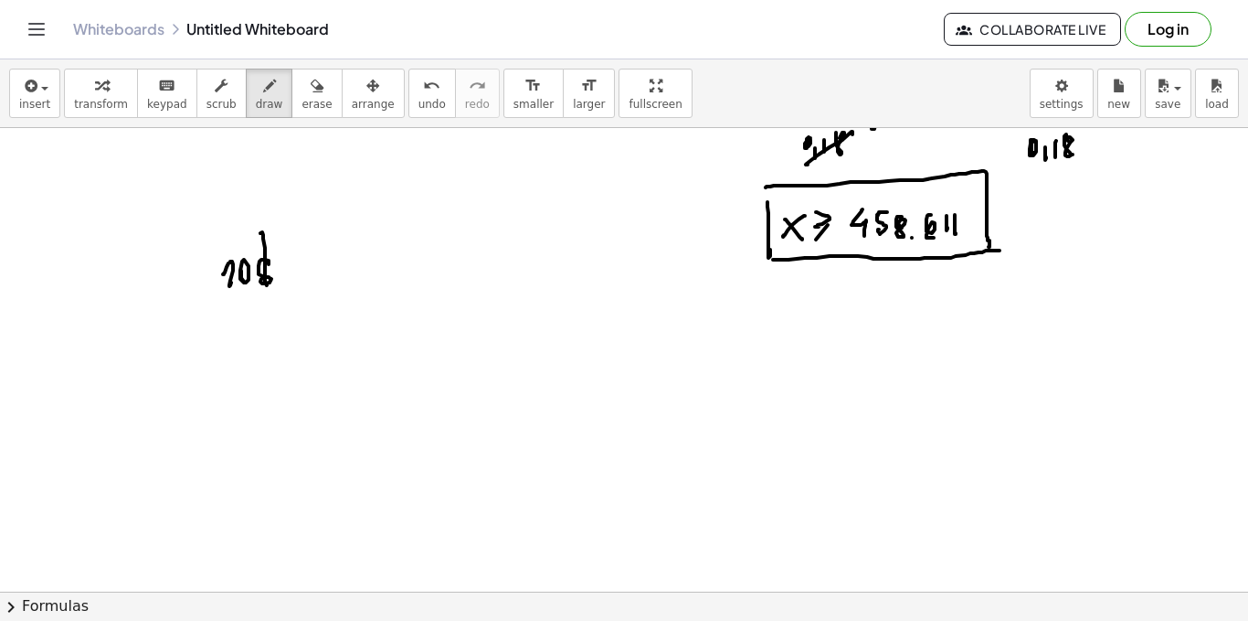
drag, startPoint x: 186, startPoint y: 340, endPoint x: 175, endPoint y: 353, distance: 16.3
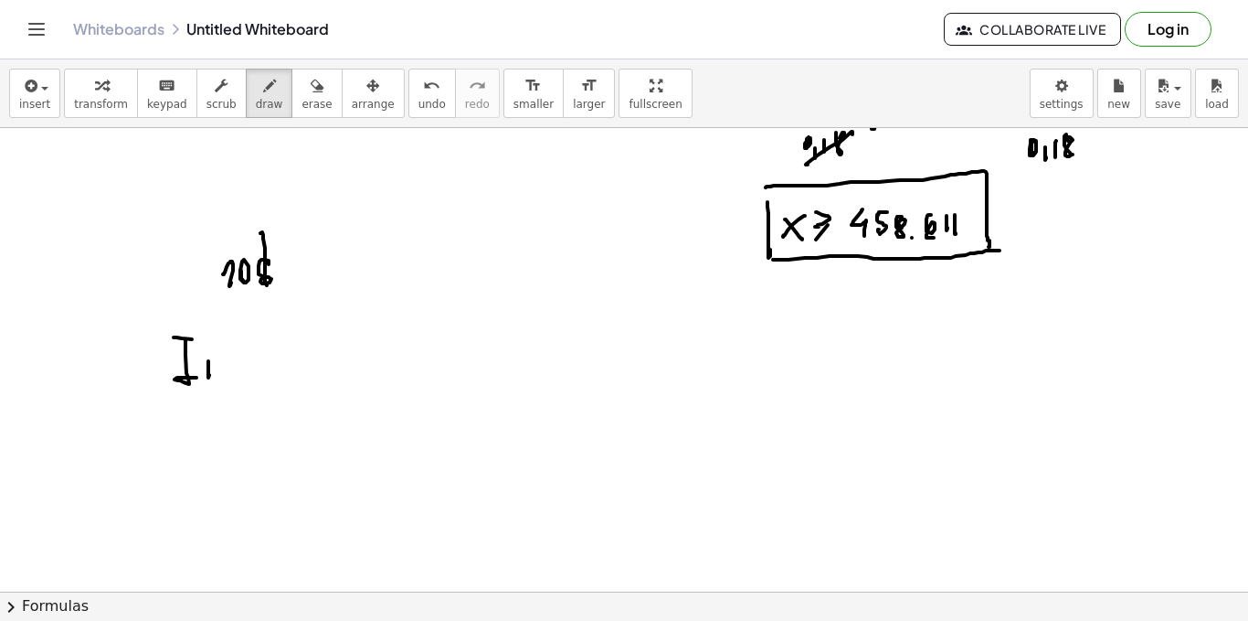
drag, startPoint x: 226, startPoint y: 369, endPoint x: 239, endPoint y: 370, distance: 12.8
drag, startPoint x: 228, startPoint y: 362, endPoint x: 246, endPoint y: 362, distance: 17.4
drag, startPoint x: 262, startPoint y: 350, endPoint x: 270, endPoint y: 374, distance: 24.9
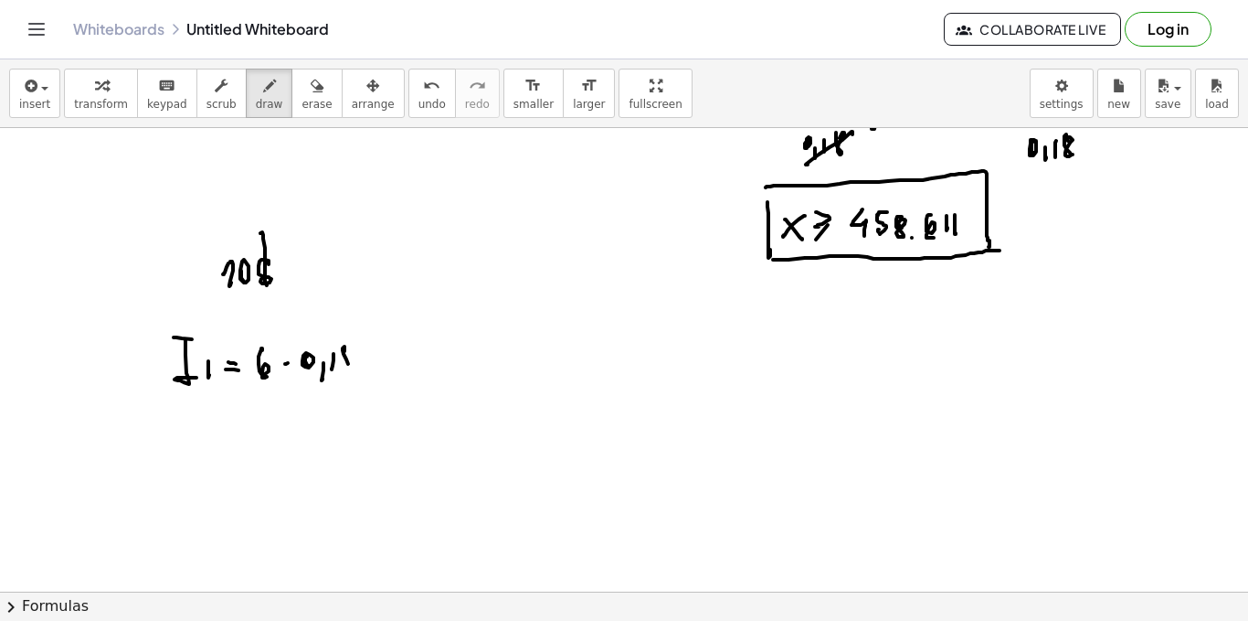
drag, startPoint x: 385, startPoint y: 345, endPoint x: 380, endPoint y: 362, distance: 17.1
drag, startPoint x: 184, startPoint y: 432, endPoint x: 203, endPoint y: 394, distance: 42.9
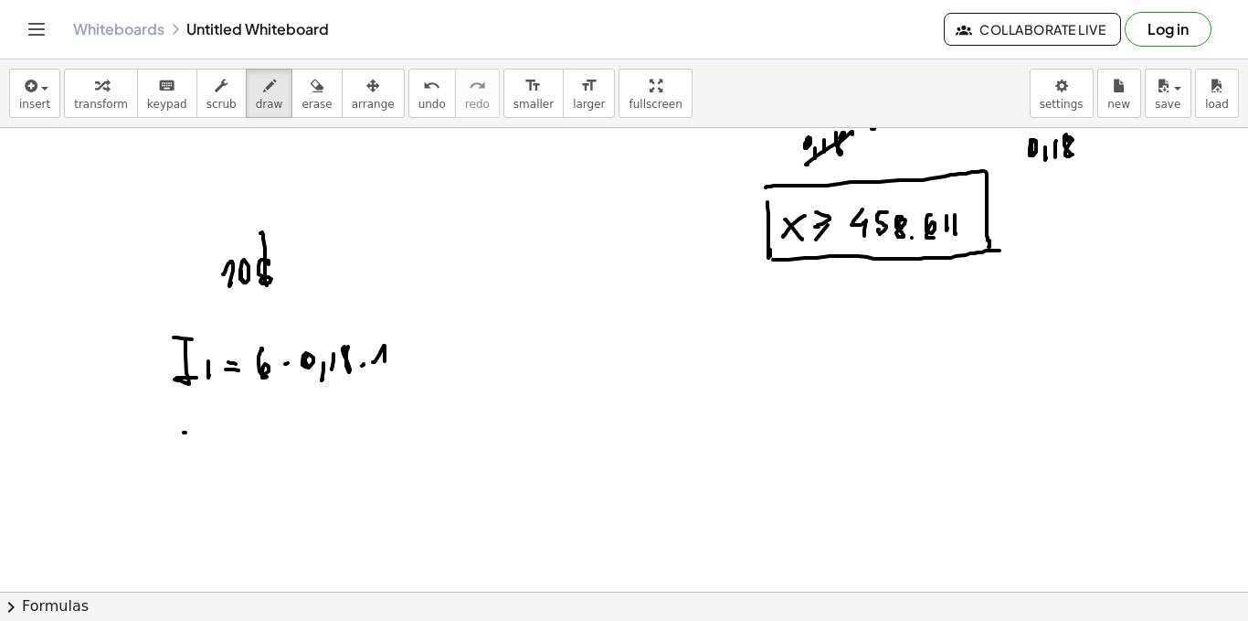
drag, startPoint x: 186, startPoint y: 422, endPoint x: 196, endPoint y: 451, distance: 30.1
drag, startPoint x: 194, startPoint y: 422, endPoint x: 203, endPoint y: 432, distance: 13.6
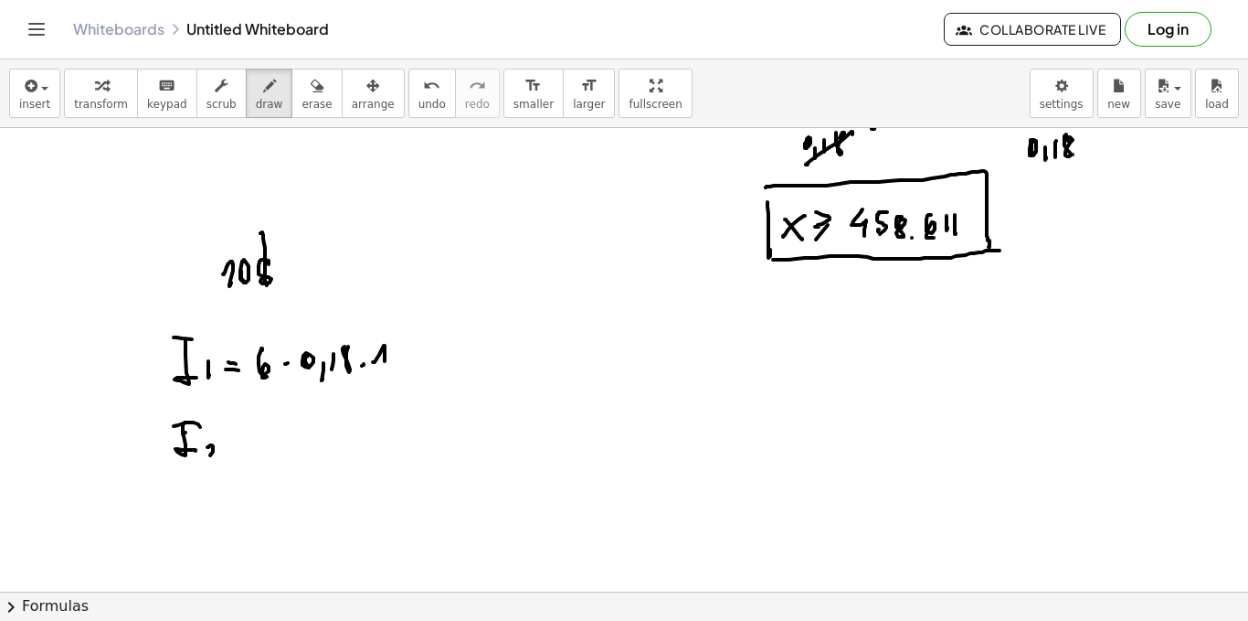
drag, startPoint x: 210, startPoint y: 445, endPoint x: 220, endPoint y: 452, distance: 12.4
drag, startPoint x: 228, startPoint y: 441, endPoint x: 241, endPoint y: 393, distance: 50.3
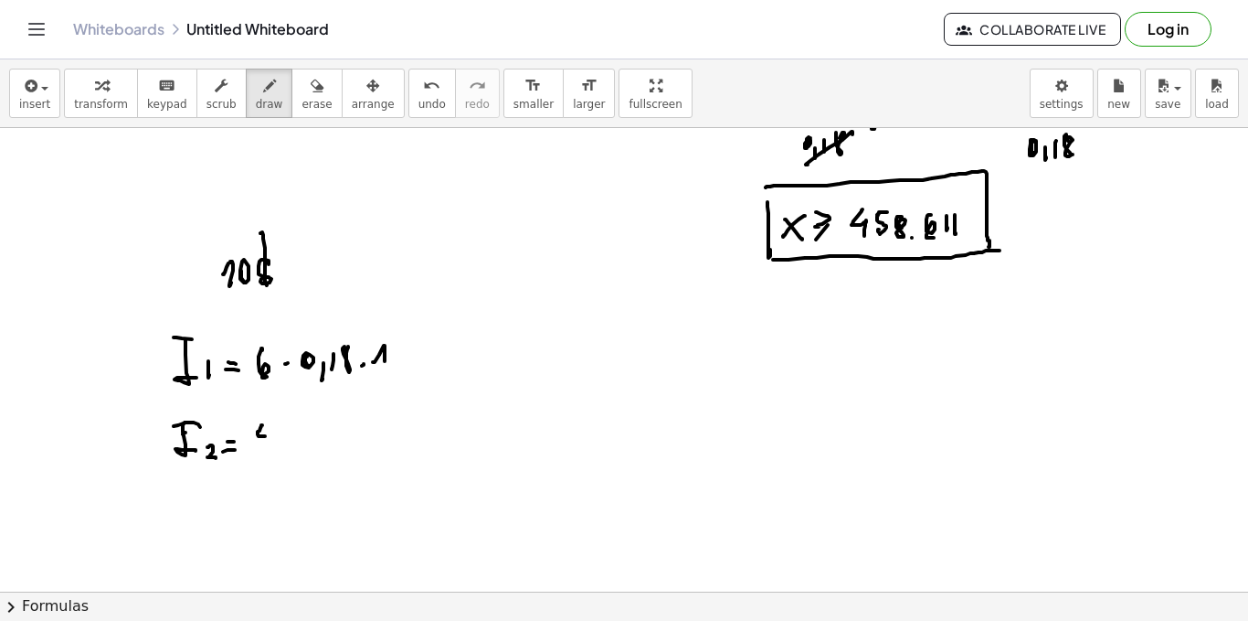
drag, startPoint x: 261, startPoint y: 426, endPoint x: 265, endPoint y: 436, distance: 10.7
drag, startPoint x: 269, startPoint y: 457, endPoint x: 273, endPoint y: 449, distance: 9.4
drag, startPoint x: 299, startPoint y: 430, endPoint x: 308, endPoint y: 438, distance: 12.3
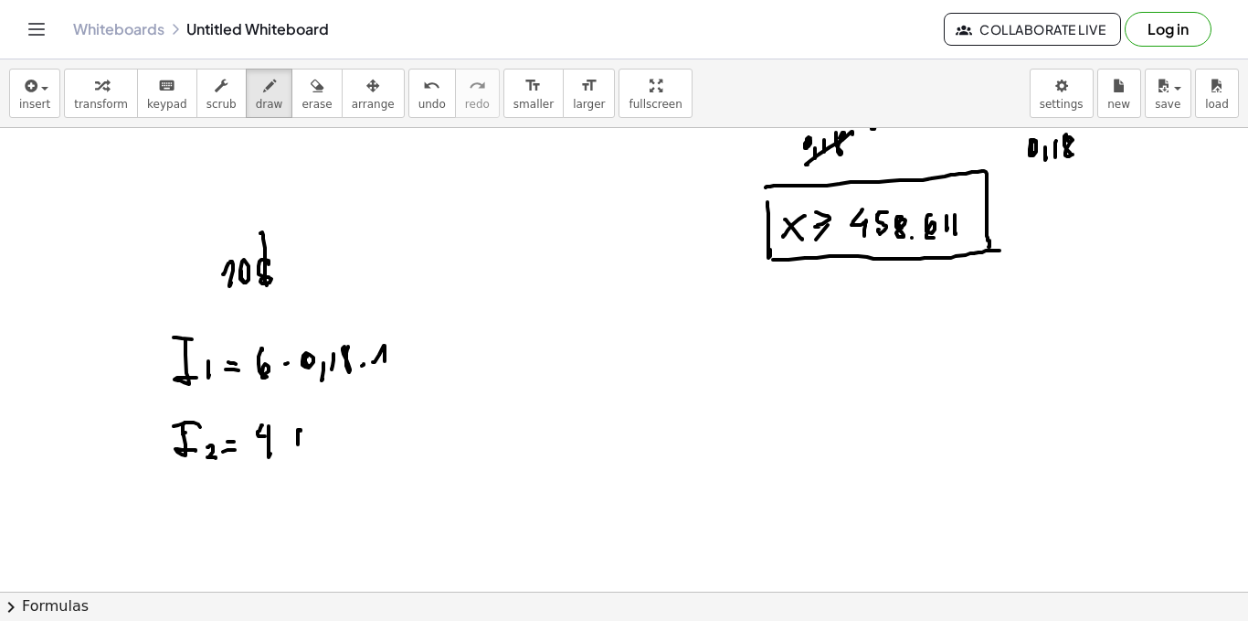
drag, startPoint x: 325, startPoint y: 425, endPoint x: 338, endPoint y: 444, distance: 23.1
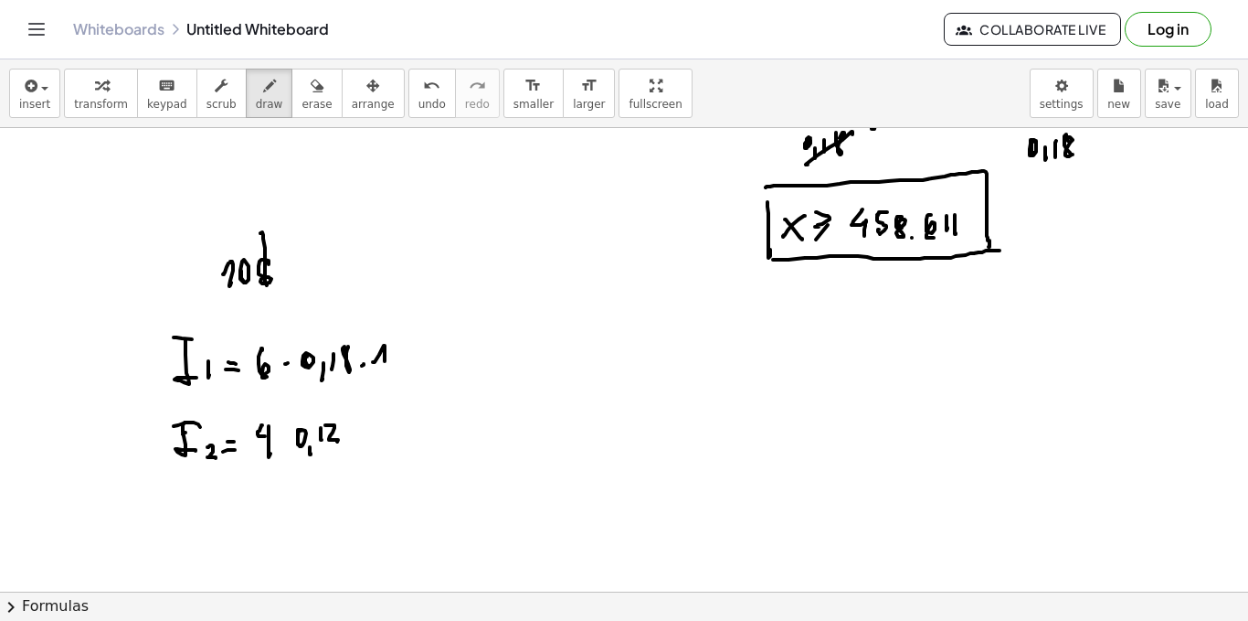
drag, startPoint x: 366, startPoint y: 431, endPoint x: 322, endPoint y: 419, distance: 45.4
drag, startPoint x: 250, startPoint y: 336, endPoint x: 259, endPoint y: 377, distance: 41.0
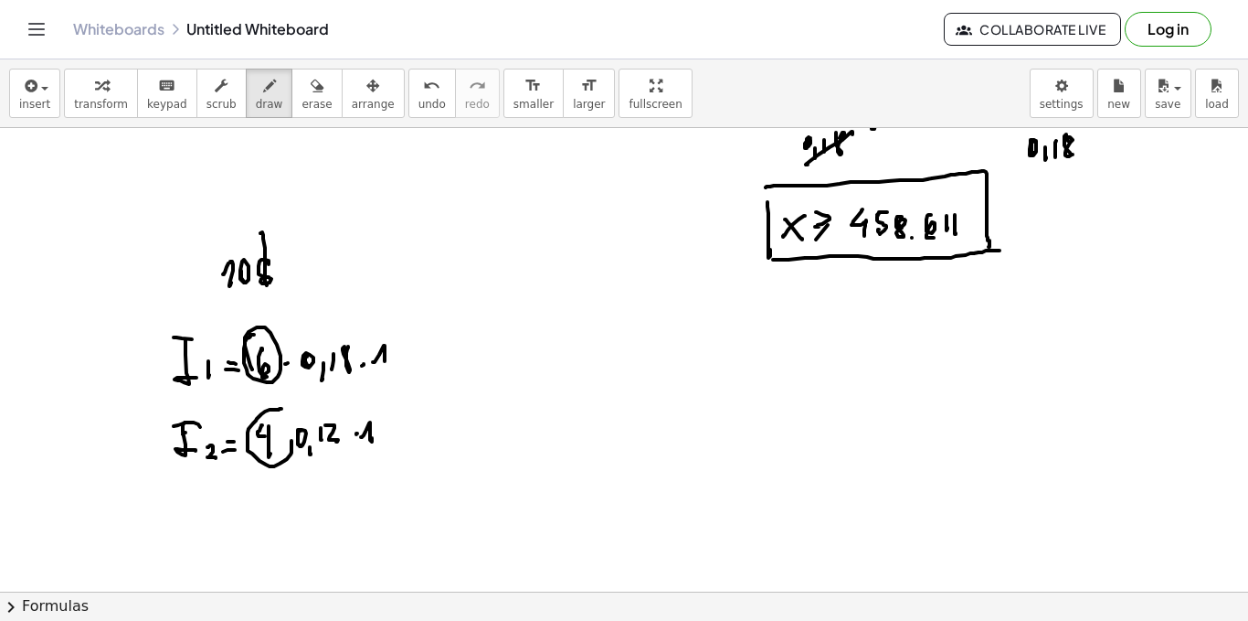
drag, startPoint x: 549, startPoint y: 291, endPoint x: 564, endPoint y: 277, distance: 20.0
drag, startPoint x: 579, startPoint y: 270, endPoint x: 583, endPoint y: 281, distance: 12.4
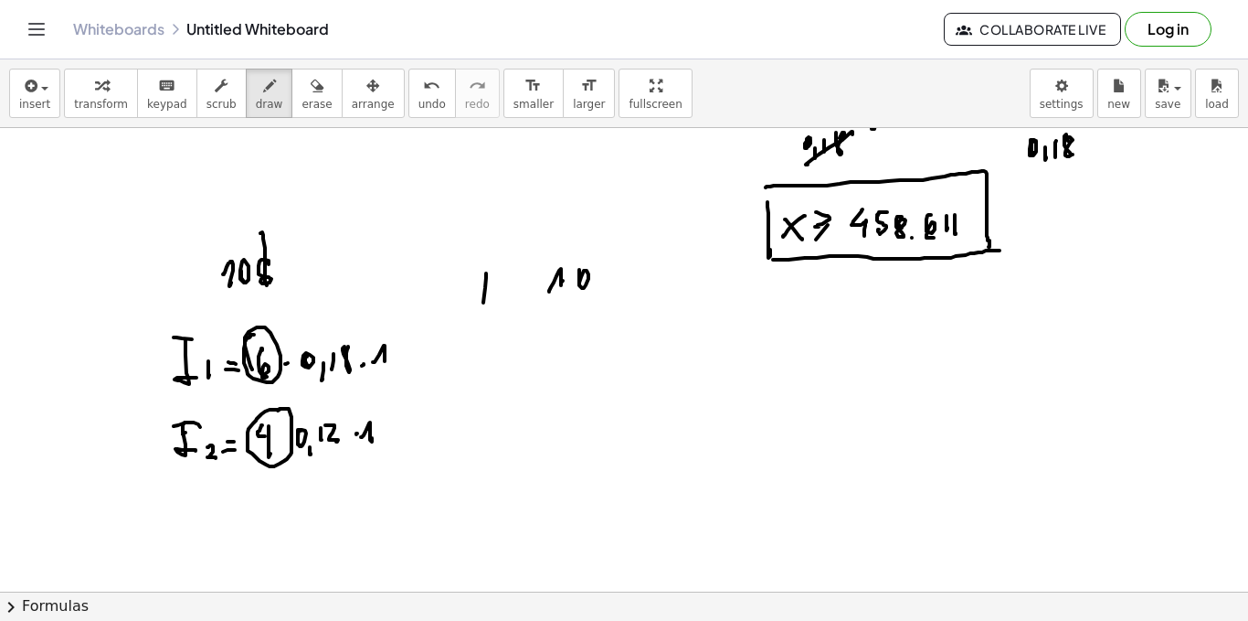
drag, startPoint x: 485, startPoint y: 288, endPoint x: 485, endPoint y: 342, distance: 53.9
drag, startPoint x: 485, startPoint y: 342, endPoint x: 487, endPoint y: 363, distance: 21.1
drag, startPoint x: 486, startPoint y: 377, endPoint x: 486, endPoint y: 402, distance: 25.6
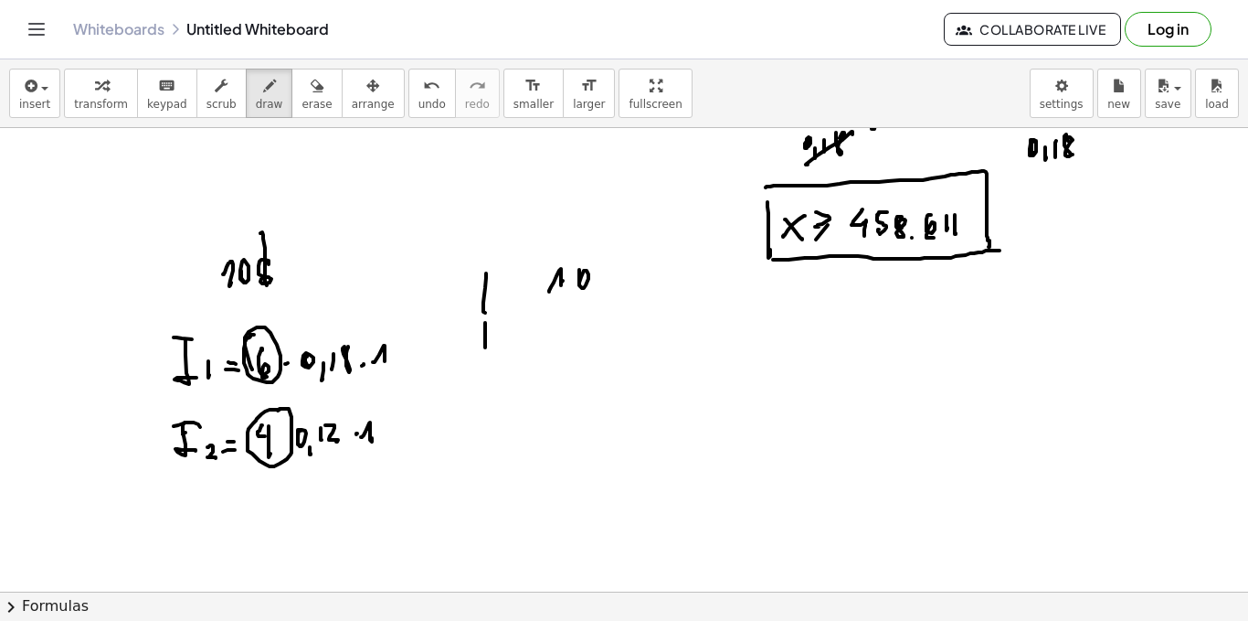
drag, startPoint x: 523, startPoint y: 337, endPoint x: 526, endPoint y: 349, distance: 12.2
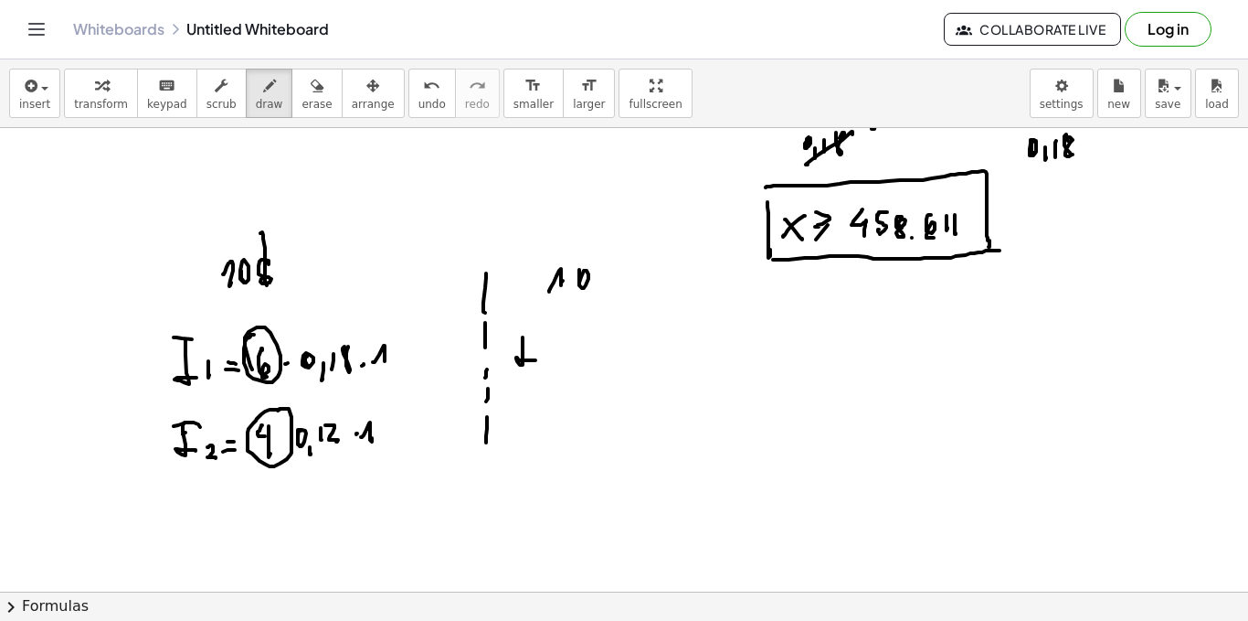
drag, startPoint x: 548, startPoint y: 354, endPoint x: 552, endPoint y: 364, distance: 10.7
drag, startPoint x: 566, startPoint y: 363, endPoint x: 560, endPoint y: 350, distance: 13.9
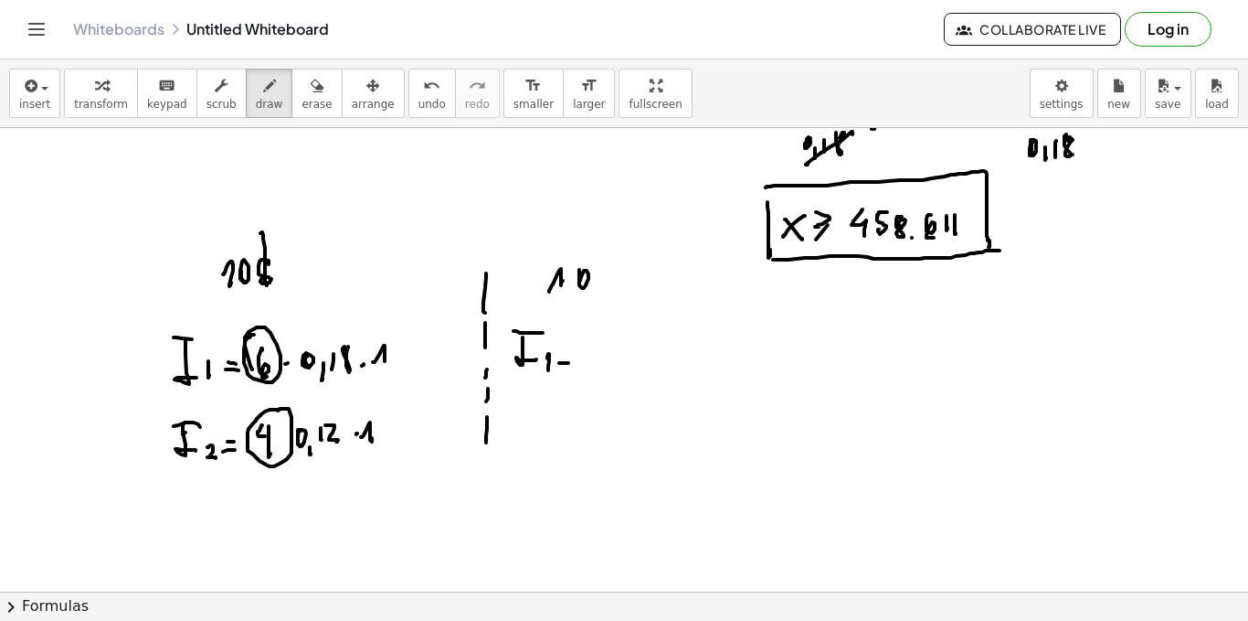
drag, startPoint x: 561, startPoint y: 282, endPoint x: 563, endPoint y: 292, distance: 10.2
drag, startPoint x: 596, startPoint y: 349, endPoint x: 587, endPoint y: 360, distance: 14.3
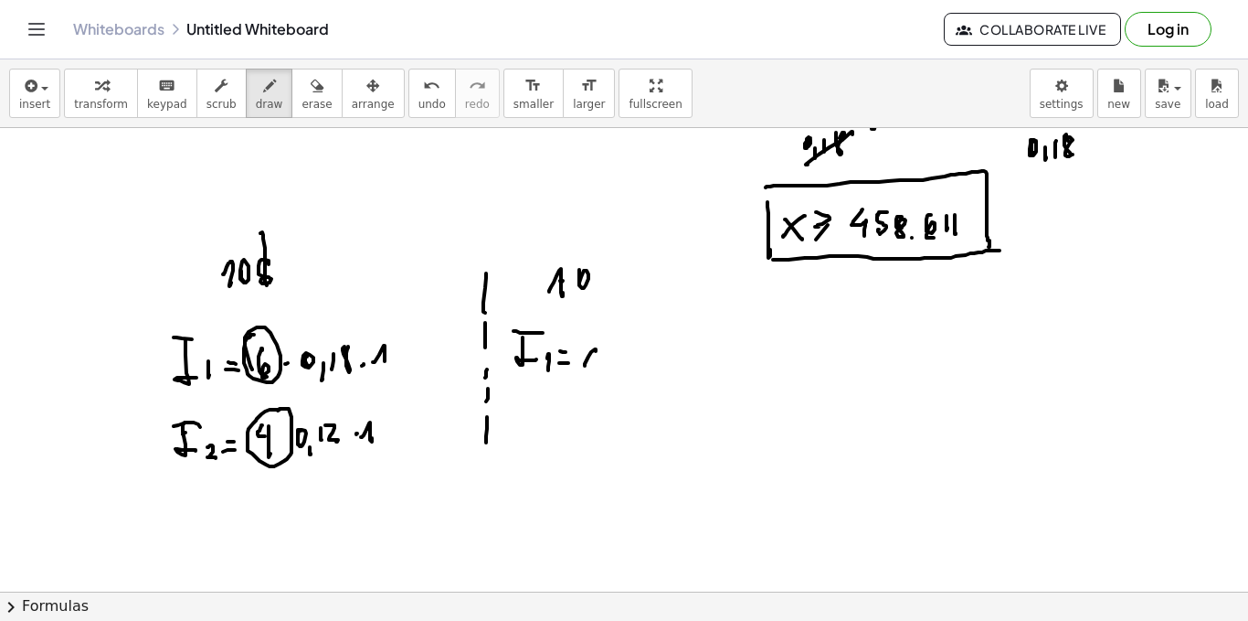
drag, startPoint x: 534, startPoint y: 404, endPoint x: 547, endPoint y: 431, distance: 30.7
drag, startPoint x: 529, startPoint y: 401, endPoint x: 551, endPoint y: 414, distance: 25.4
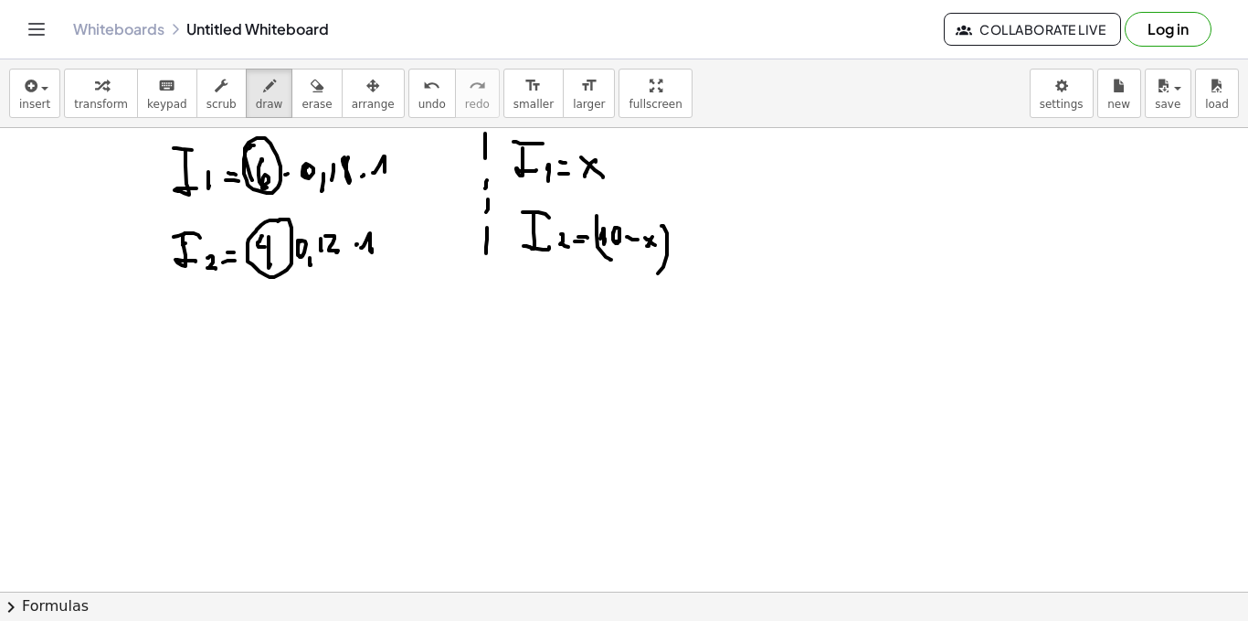
scroll to position [1664, 0]
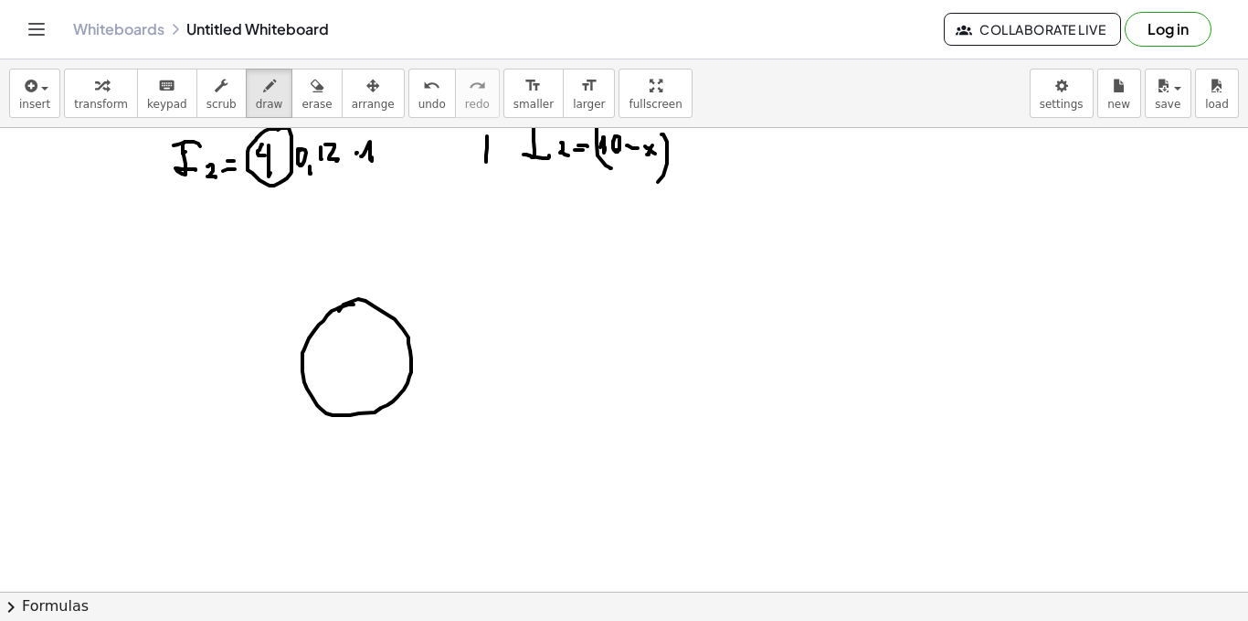
drag, startPoint x: 351, startPoint y: 304, endPoint x: 340, endPoint y: 318, distance: 17.6
drag, startPoint x: 366, startPoint y: 248, endPoint x: 371, endPoint y: 274, distance: 26.9
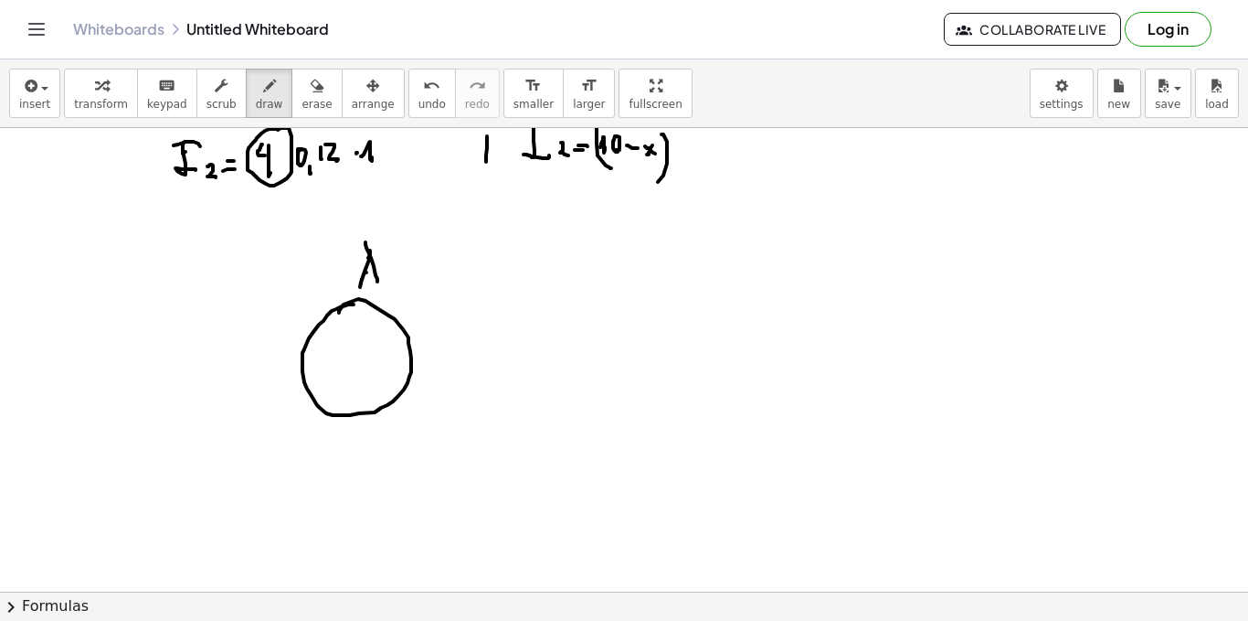
drag, startPoint x: 366, startPoint y: 272, endPoint x: 380, endPoint y: 277, distance: 14.5
drag, startPoint x: 367, startPoint y: 335, endPoint x: 364, endPoint y: 358, distance: 24.0
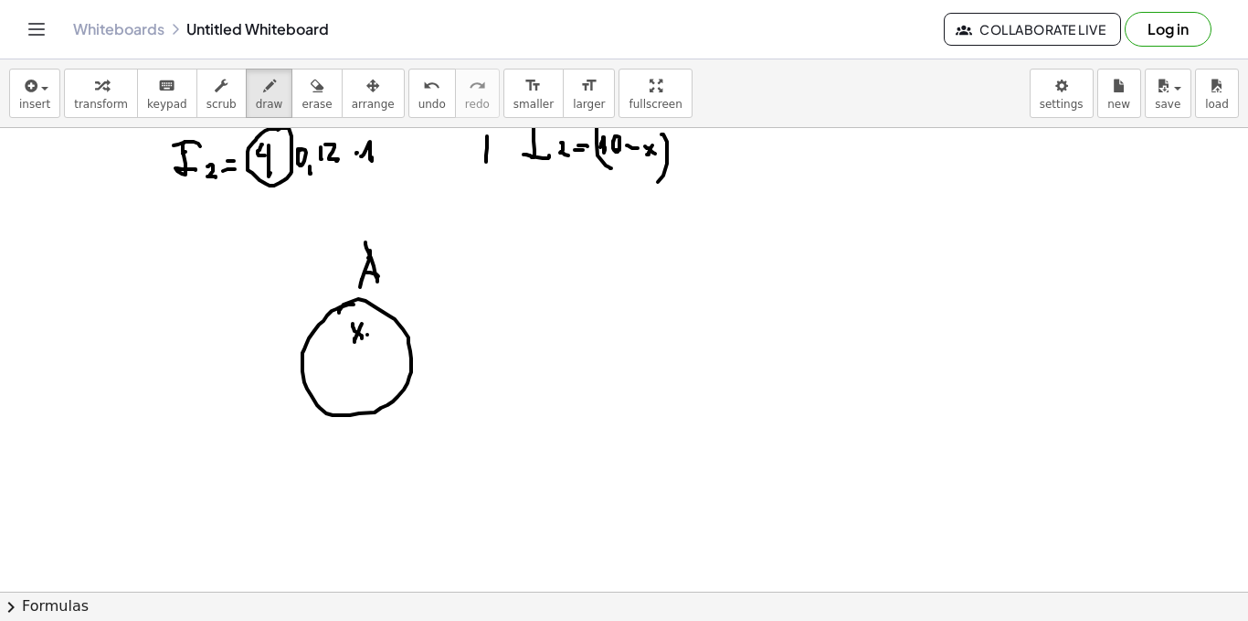
drag, startPoint x: 366, startPoint y: 366, endPoint x: 371, endPoint y: 396, distance: 30.7
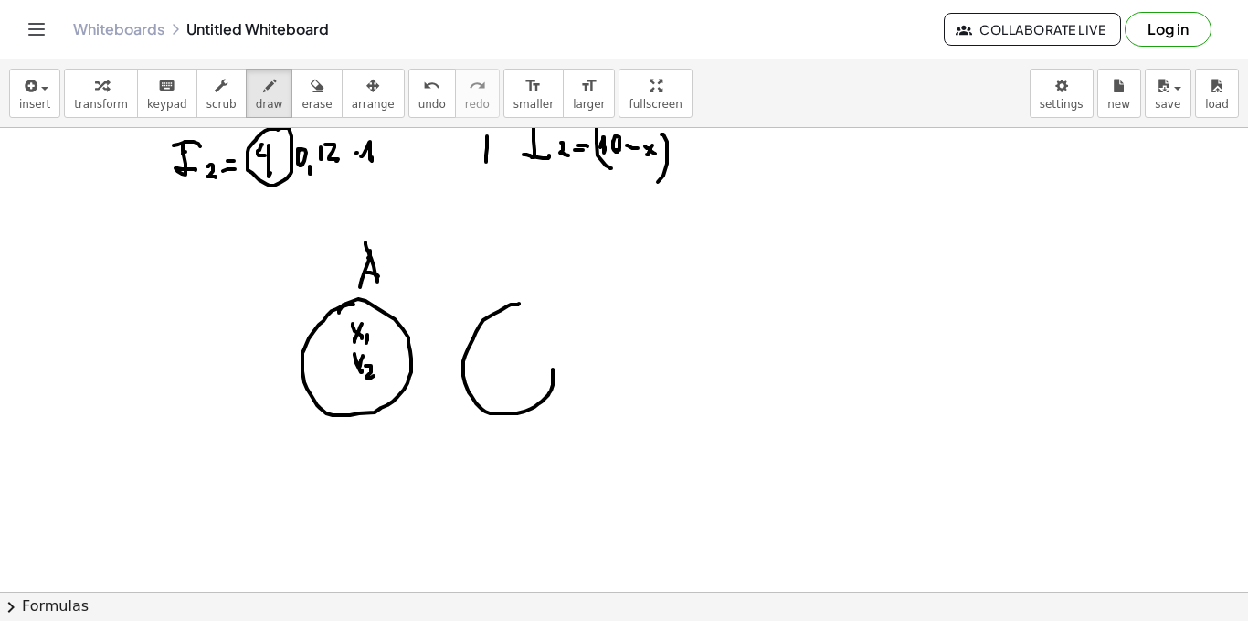
drag, startPoint x: 519, startPoint y: 303, endPoint x: 510, endPoint y: 312, distance: 12.3
drag, startPoint x: 515, startPoint y: 258, endPoint x: 515, endPoint y: 248, distance: 10.1
drag, startPoint x: 515, startPoint y: 248, endPoint x: 521, endPoint y: 269, distance: 21.7
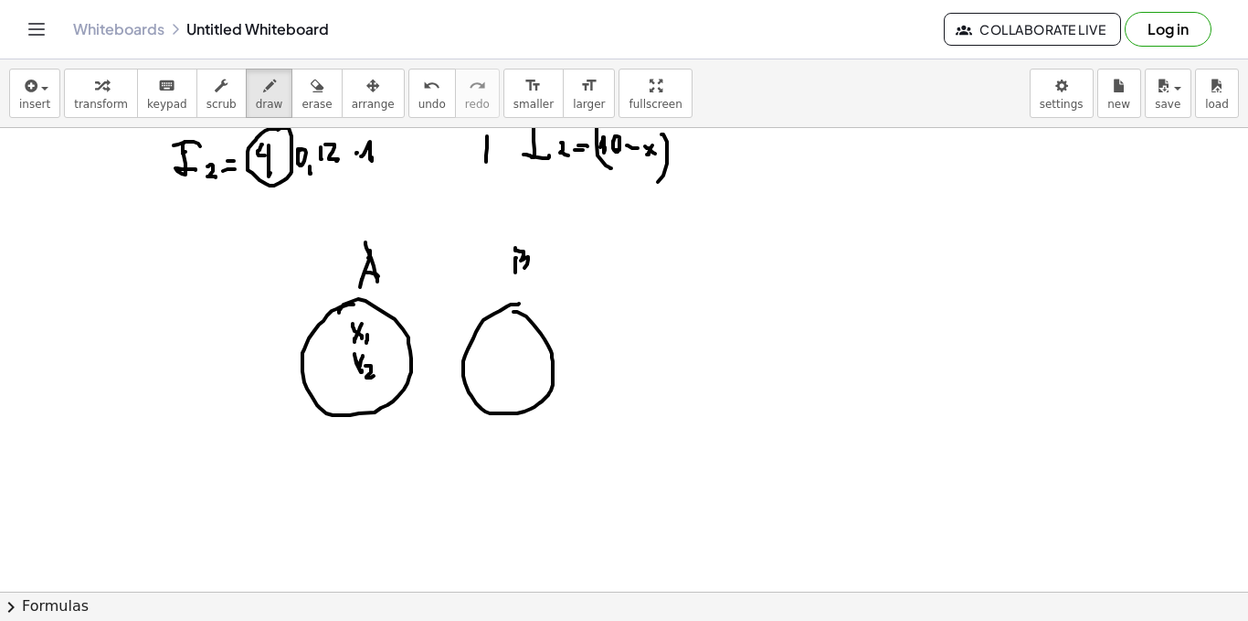
drag, startPoint x: 511, startPoint y: 338, endPoint x: 512, endPoint y: 353, distance: 14.7
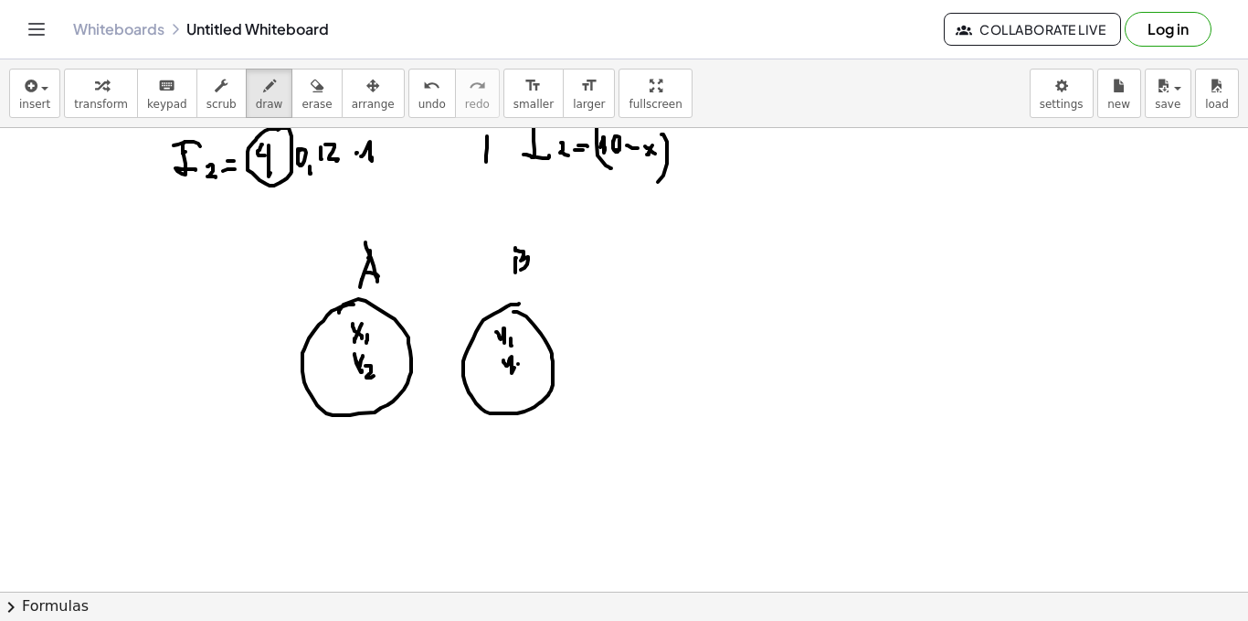
drag, startPoint x: 518, startPoint y: 364, endPoint x: 522, endPoint y: 375, distance: 11.6
drag, startPoint x: 378, startPoint y: 337, endPoint x: 483, endPoint y: 342, distance: 105.2
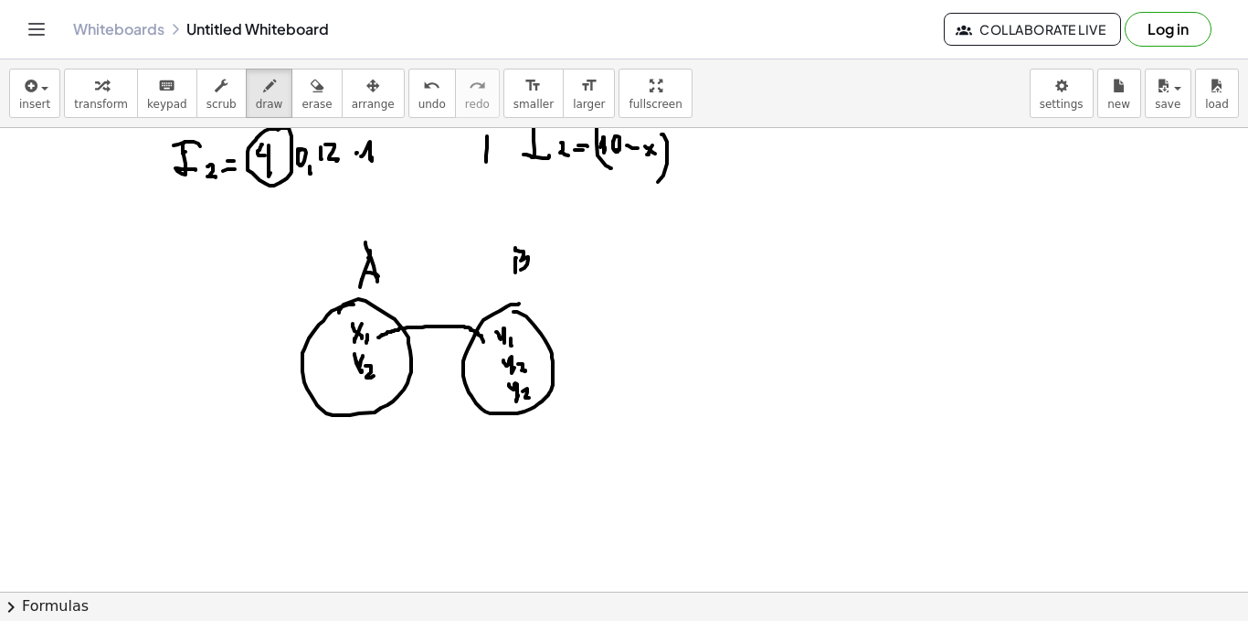
drag, startPoint x: 504, startPoint y: 338, endPoint x: 486, endPoint y: 336, distance: 18.4
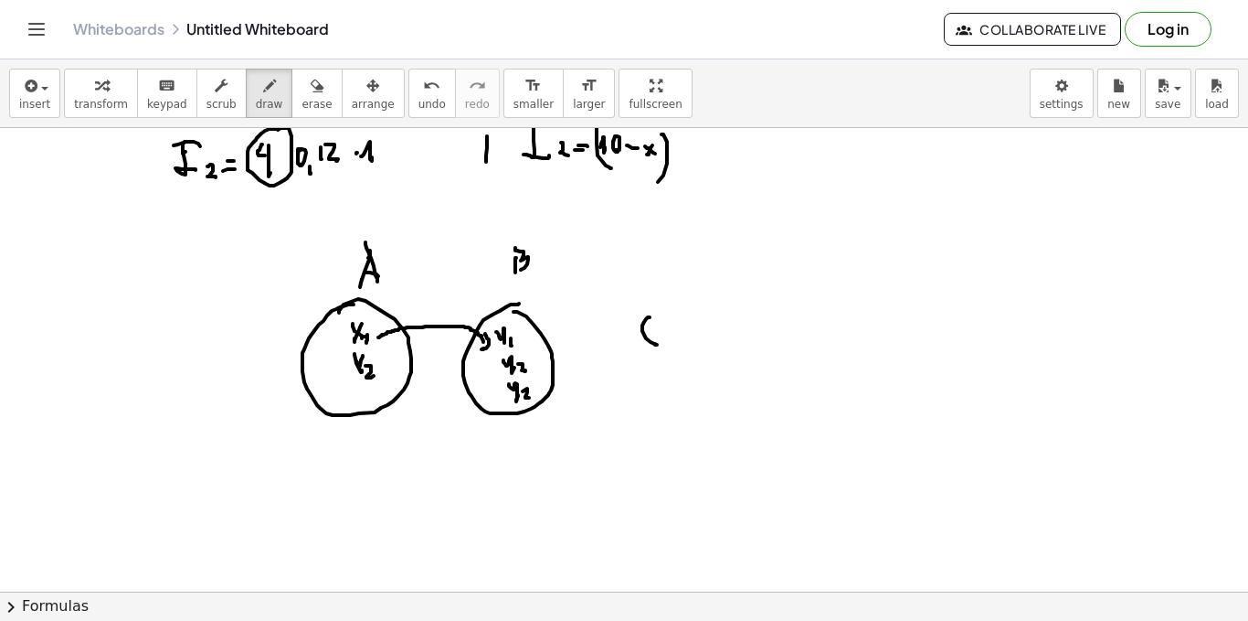
drag, startPoint x: 650, startPoint y: 317, endPoint x: 667, endPoint y: 331, distance: 22.1
drag, startPoint x: 671, startPoint y: 334, endPoint x: 683, endPoint y: 337, distance: 12.4
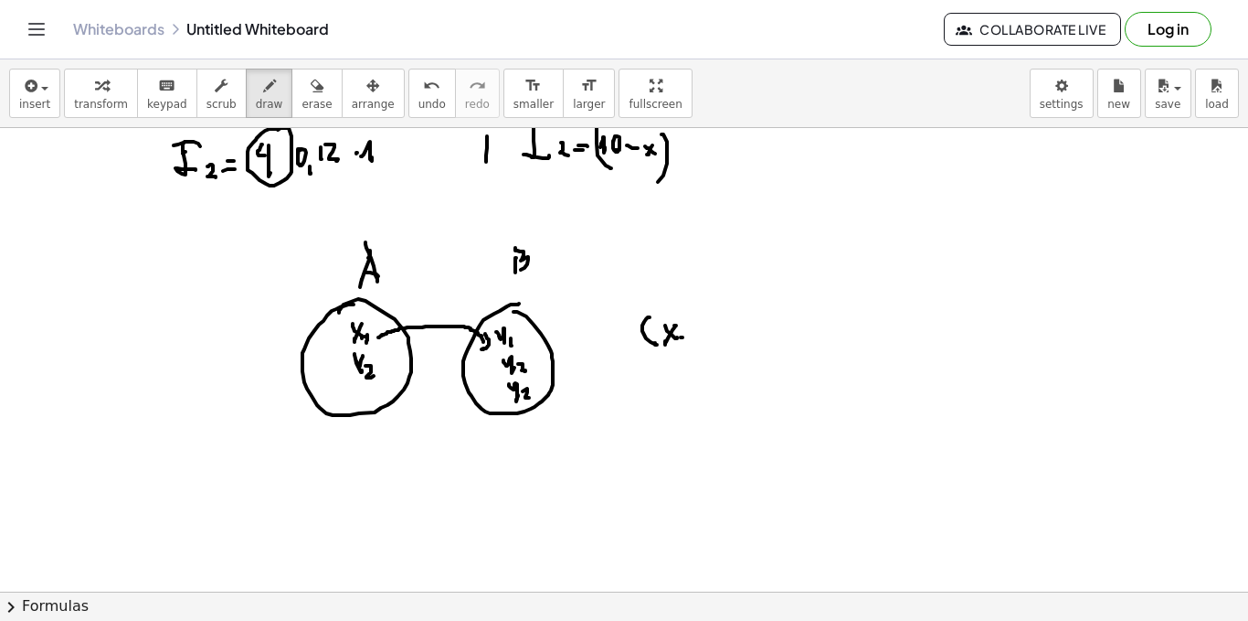
drag, startPoint x: 683, startPoint y: 337, endPoint x: 696, endPoint y: 338, distance: 13.7
drag, startPoint x: 696, startPoint y: 351, endPoint x: 704, endPoint y: 335, distance: 18.0
drag, startPoint x: 707, startPoint y: 335, endPoint x: 718, endPoint y: 342, distance: 12.7
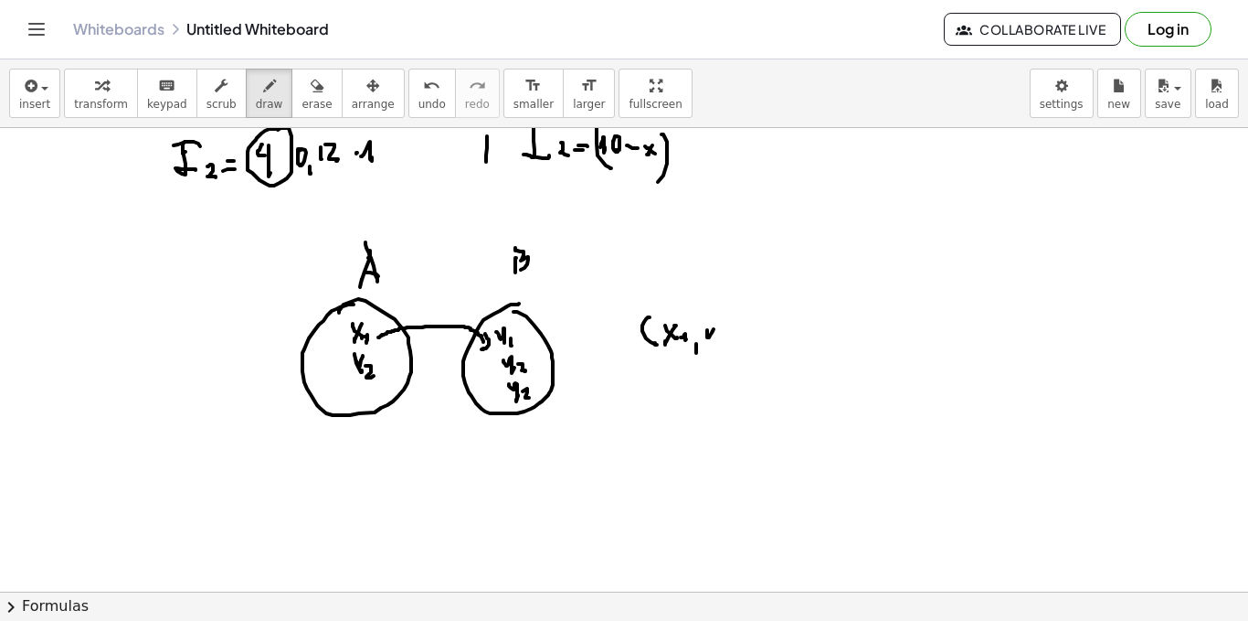
drag, startPoint x: 727, startPoint y: 339, endPoint x: 727, endPoint y: 326, distance: 12.8
drag, startPoint x: 733, startPoint y: 316, endPoint x: 732, endPoint y: 342, distance: 25.6
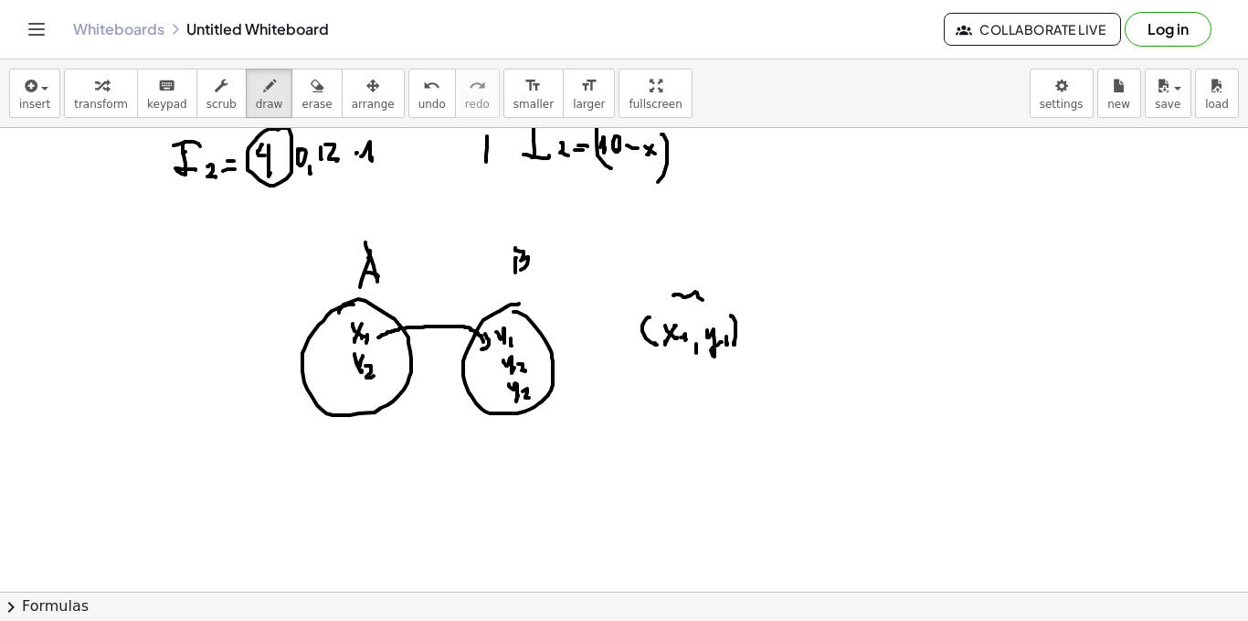
drag, startPoint x: 674, startPoint y: 295, endPoint x: 703, endPoint y: 298, distance: 29.4
drag, startPoint x: 696, startPoint y: 264, endPoint x: 710, endPoint y: 266, distance: 14.7
drag, startPoint x: 710, startPoint y: 266, endPoint x: 721, endPoint y: 260, distance: 12.3
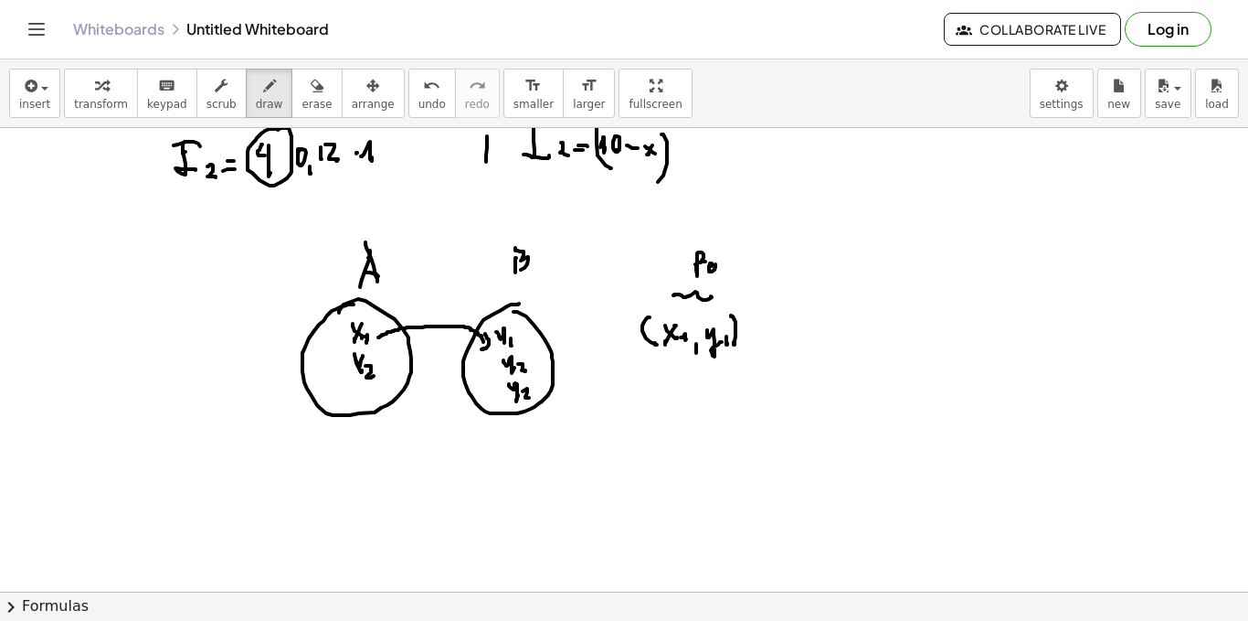
drag, startPoint x: 721, startPoint y: 260, endPoint x: 730, endPoint y: 262, distance: 9.3
drag, startPoint x: 659, startPoint y: 358, endPoint x: 673, endPoint y: 360, distance: 13.8
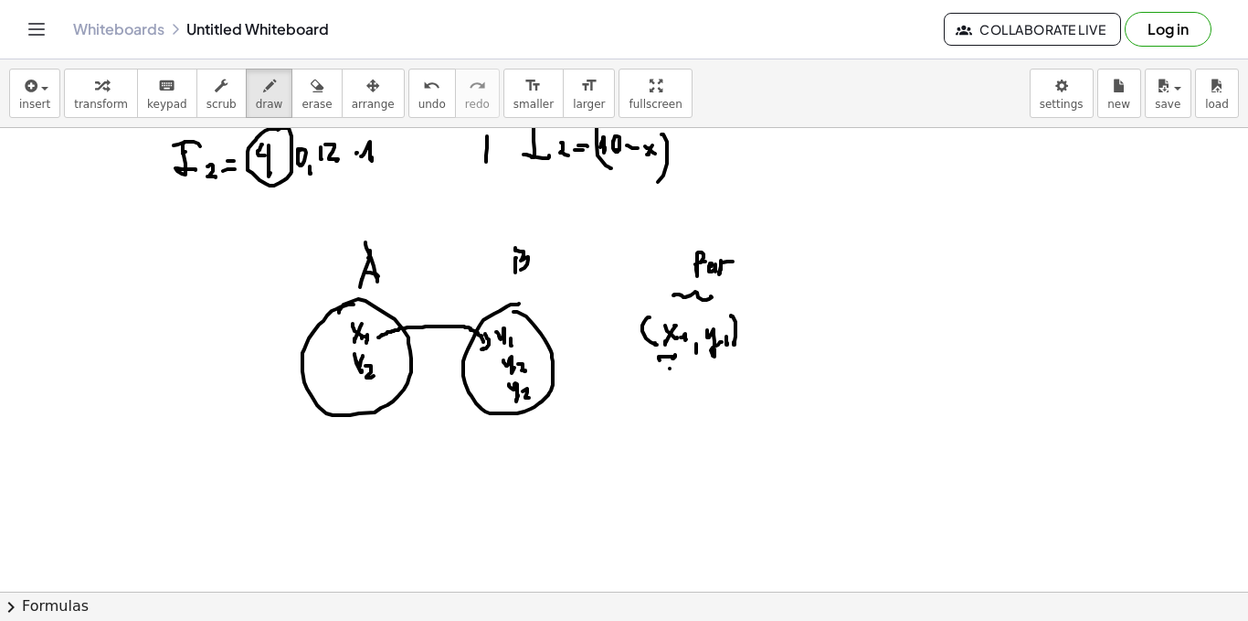
drag, startPoint x: 702, startPoint y: 359, endPoint x: 722, endPoint y: 357, distance: 20.2
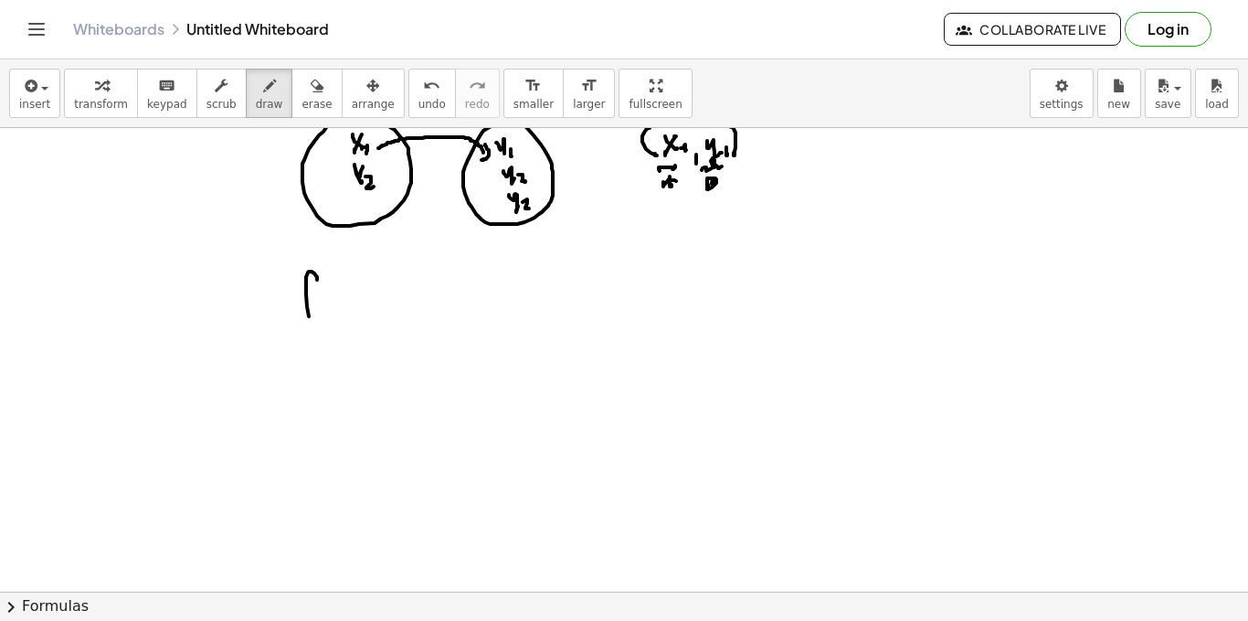
drag, startPoint x: 317, startPoint y: 280, endPoint x: 301, endPoint y: 308, distance: 32.8
drag, startPoint x: 316, startPoint y: 303, endPoint x: 332, endPoint y: 302, distance: 15.6
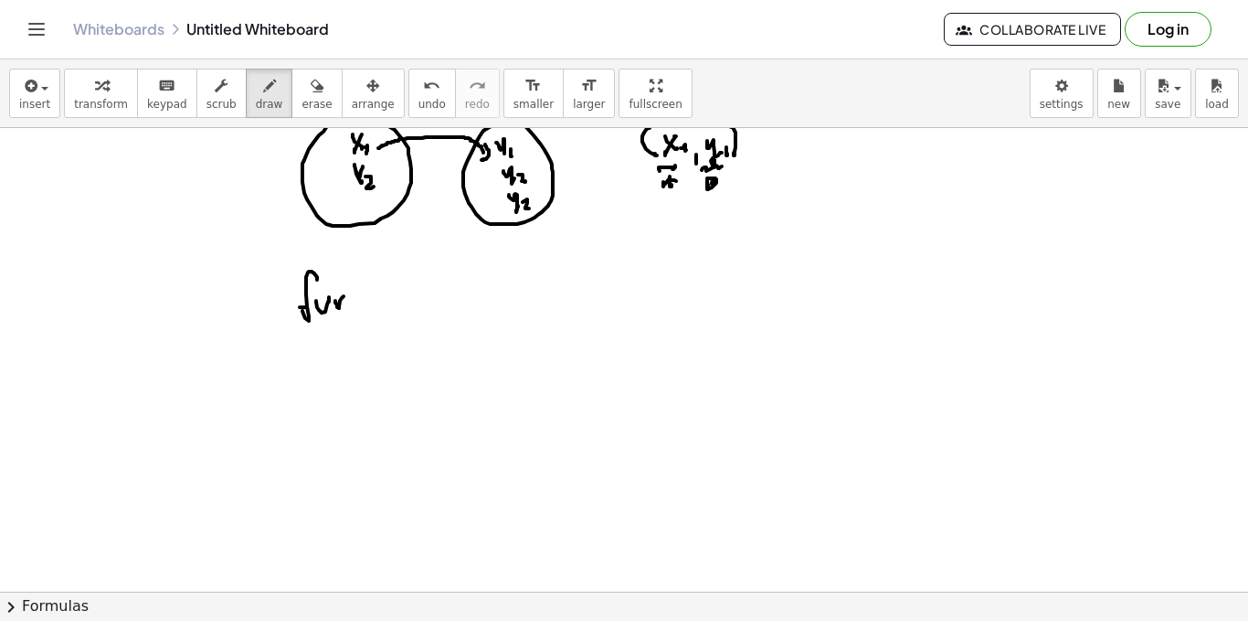
drag, startPoint x: 337, startPoint y: 305, endPoint x: 359, endPoint y: 300, distance: 22.6
drag, startPoint x: 365, startPoint y: 306, endPoint x: 387, endPoint y: 307, distance: 22.0
drag, startPoint x: 387, startPoint y: 307, endPoint x: 403, endPoint y: 312, distance: 17.1
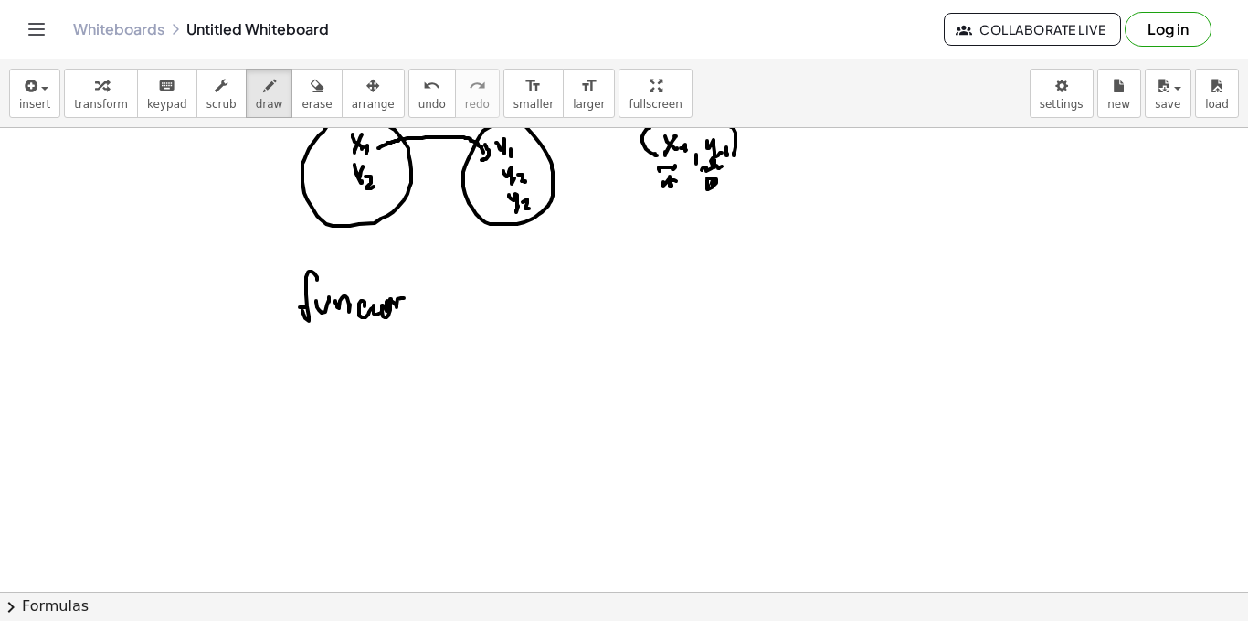
drag, startPoint x: 387, startPoint y: 292, endPoint x: 394, endPoint y: 280, distance: 14.7
drag, startPoint x: 440, startPoint y: 314, endPoint x: 445, endPoint y: 303, distance: 13.1
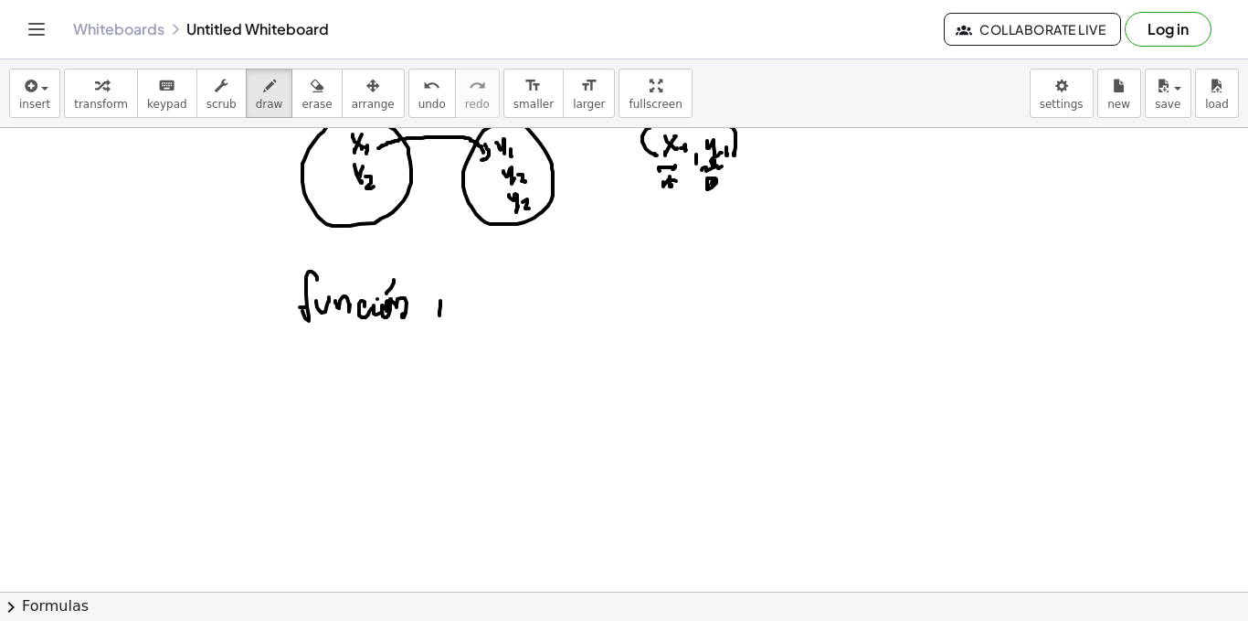
drag, startPoint x: 461, startPoint y: 301, endPoint x: 472, endPoint y: 298, distance: 11.3
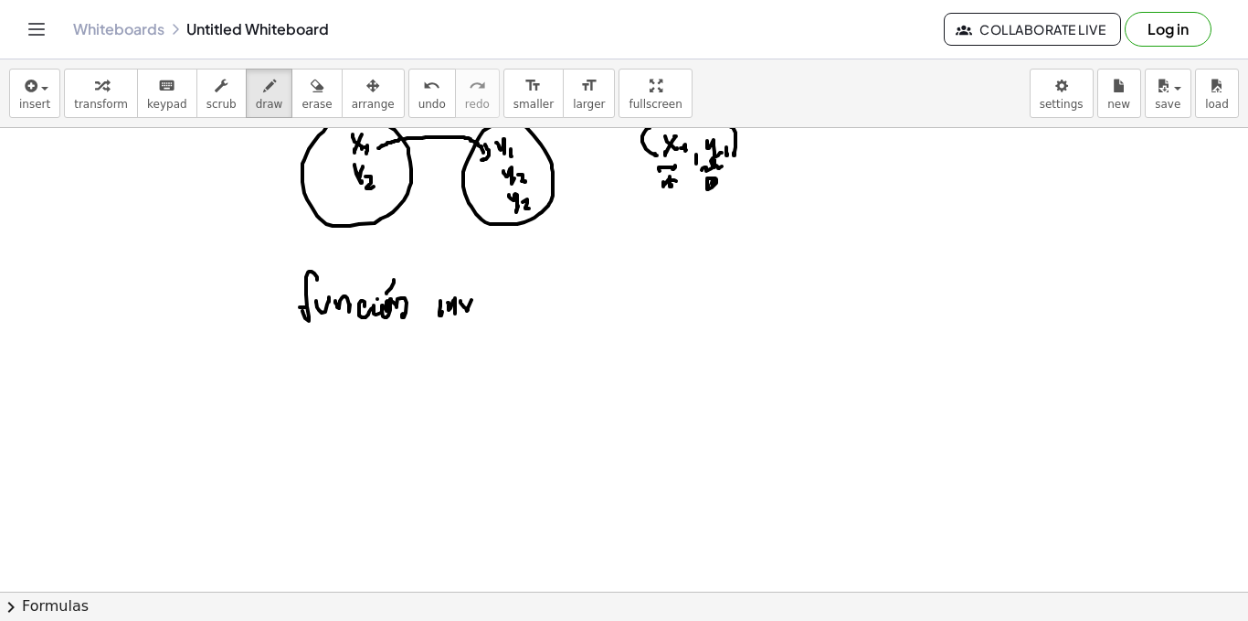
drag, startPoint x: 504, startPoint y: 303, endPoint x: 510, endPoint y: 313, distance: 11.5
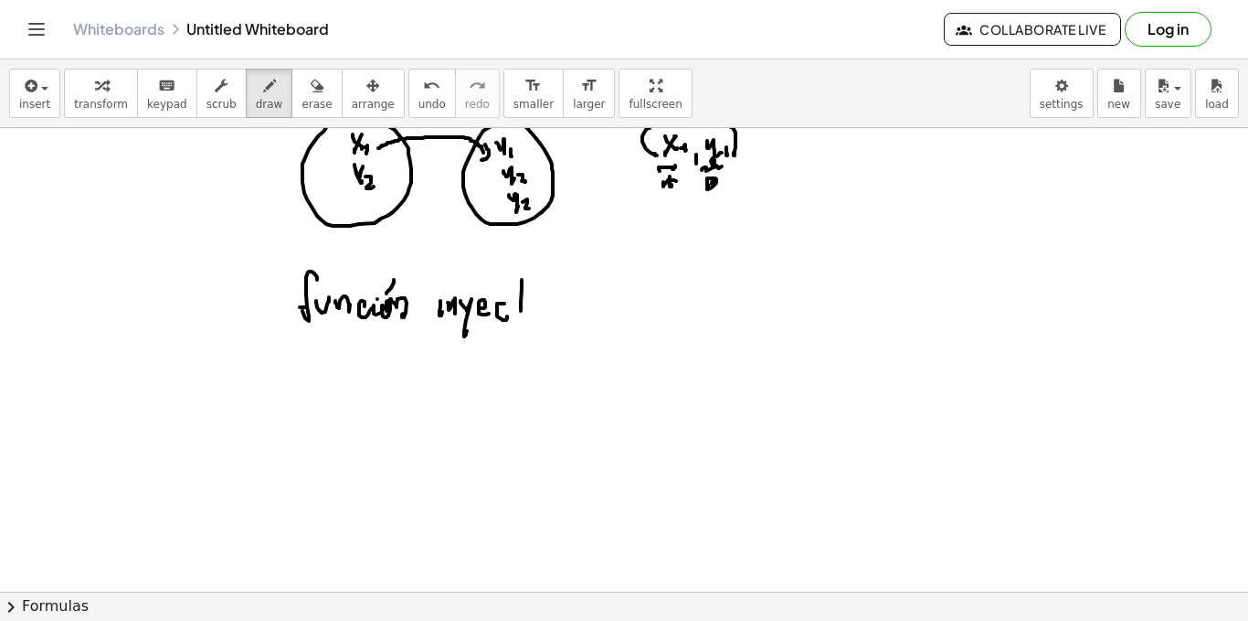
drag, startPoint x: 521, startPoint y: 301, endPoint x: 535, endPoint y: 301, distance: 13.7
drag, startPoint x: 542, startPoint y: 313, endPoint x: 550, endPoint y: 296, distance: 19.2
drag, startPoint x: 550, startPoint y: 296, endPoint x: 576, endPoint y: 299, distance: 25.7
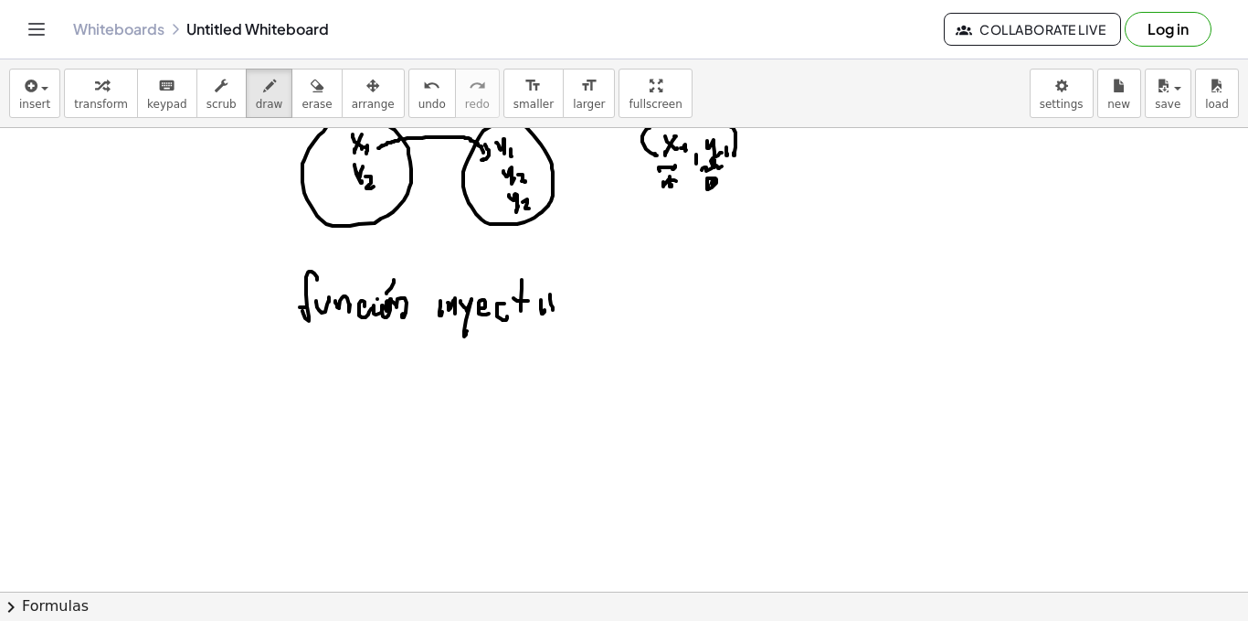
drag, startPoint x: 577, startPoint y: 300, endPoint x: 586, endPoint y: 309, distance: 12.9
drag, startPoint x: 295, startPoint y: 347, endPoint x: 385, endPoint y: 341, distance: 89.8
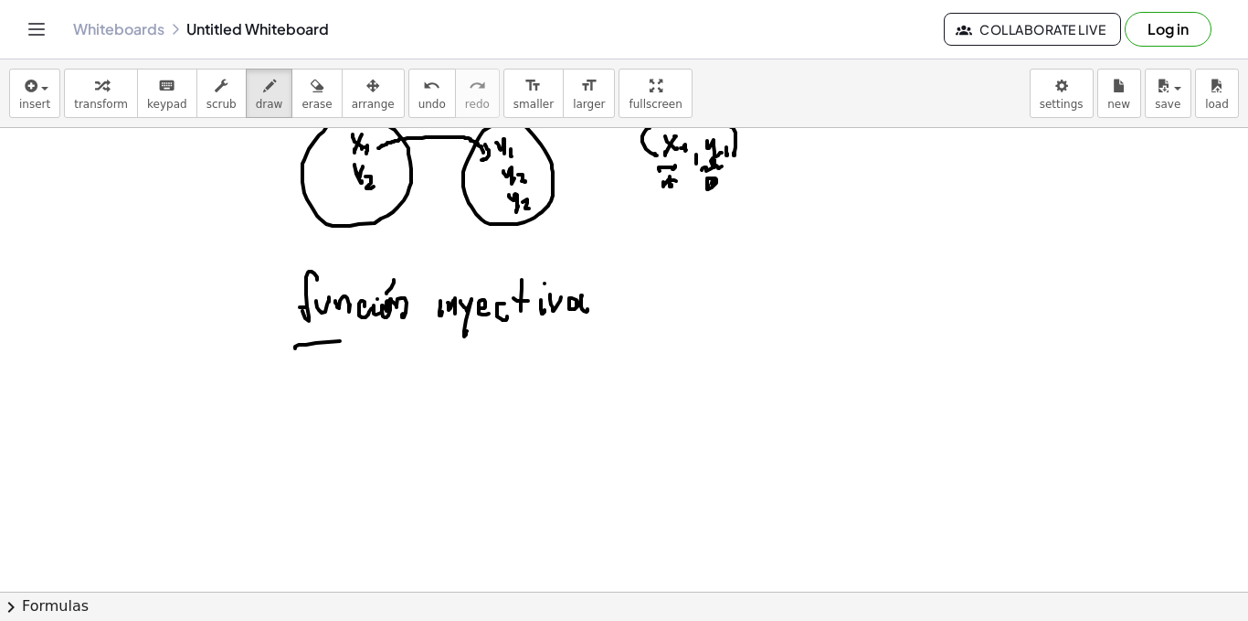
drag, startPoint x: 461, startPoint y: 343, endPoint x: 579, endPoint y: 336, distance: 118.1
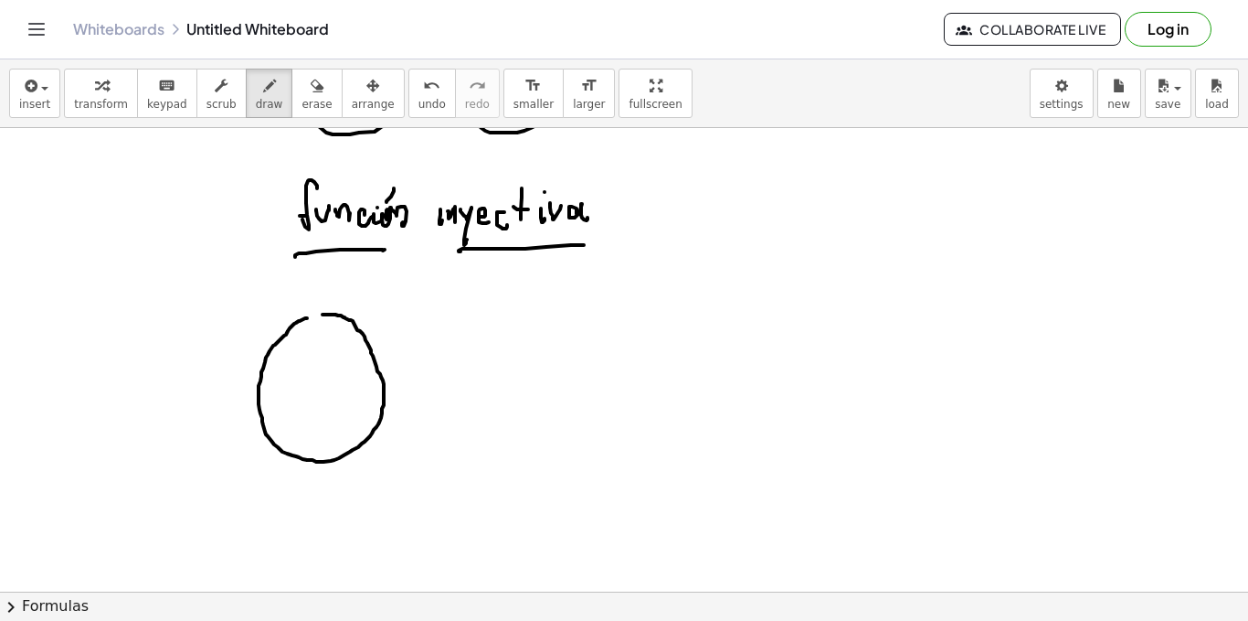
drag, startPoint x: 305, startPoint y: 318, endPoint x: 318, endPoint y: 339, distance: 24.6
drag, startPoint x: 318, startPoint y: 335, endPoint x: 307, endPoint y: 347, distance: 16.2
drag, startPoint x: 307, startPoint y: 338, endPoint x: 322, endPoint y: 345, distance: 16.3
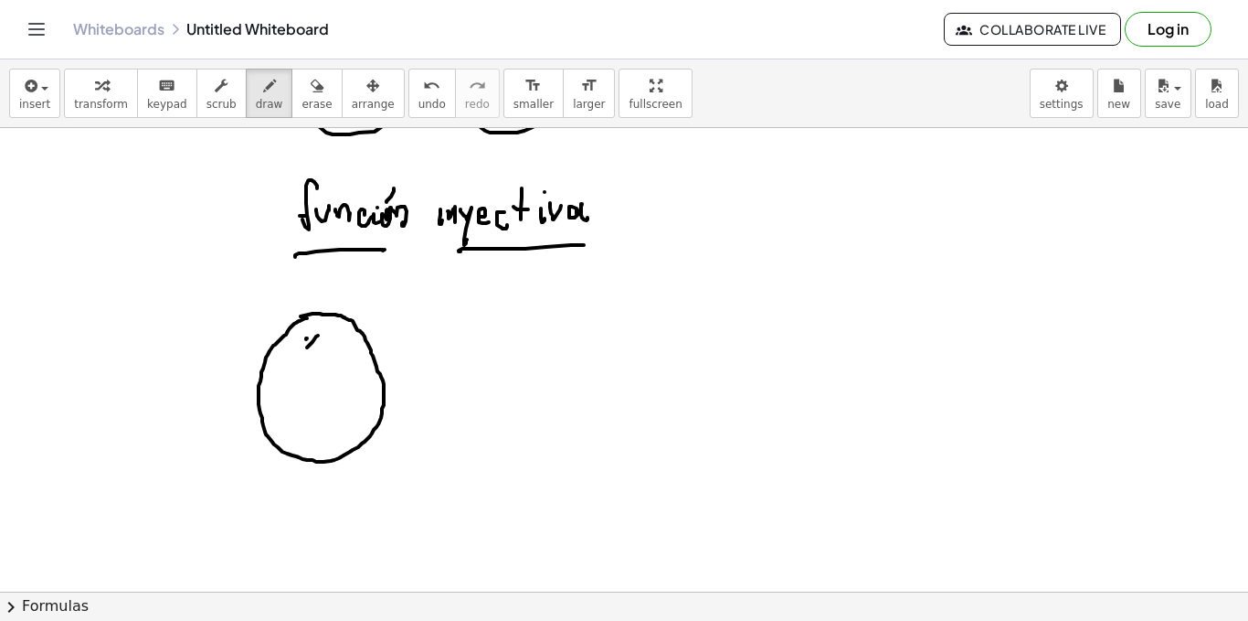
drag, startPoint x: 324, startPoint y: 345, endPoint x: 325, endPoint y: 355, distance: 9.2
drag, startPoint x: 319, startPoint y: 366, endPoint x: 310, endPoint y: 377, distance: 14.3
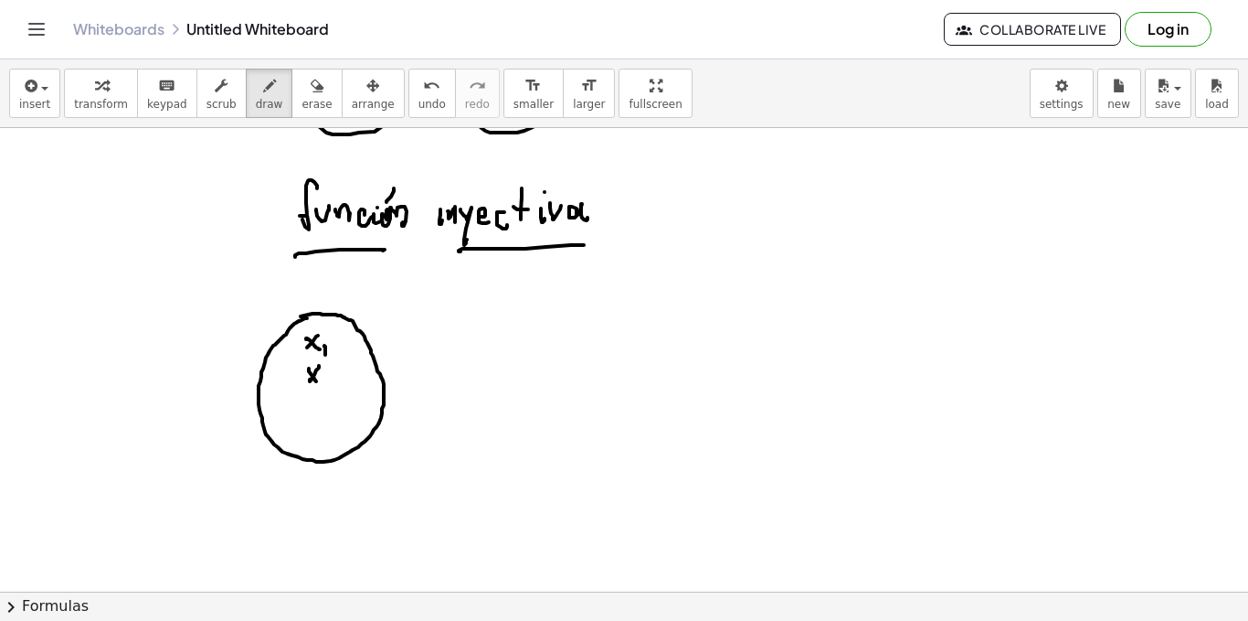
drag, startPoint x: 312, startPoint y: 375, endPoint x: 323, endPoint y: 384, distance: 14.3
drag, startPoint x: 324, startPoint y: 382, endPoint x: 334, endPoint y: 393, distance: 14.3
drag, startPoint x: 312, startPoint y: 422, endPoint x: 311, endPoint y: 413, distance: 9.2
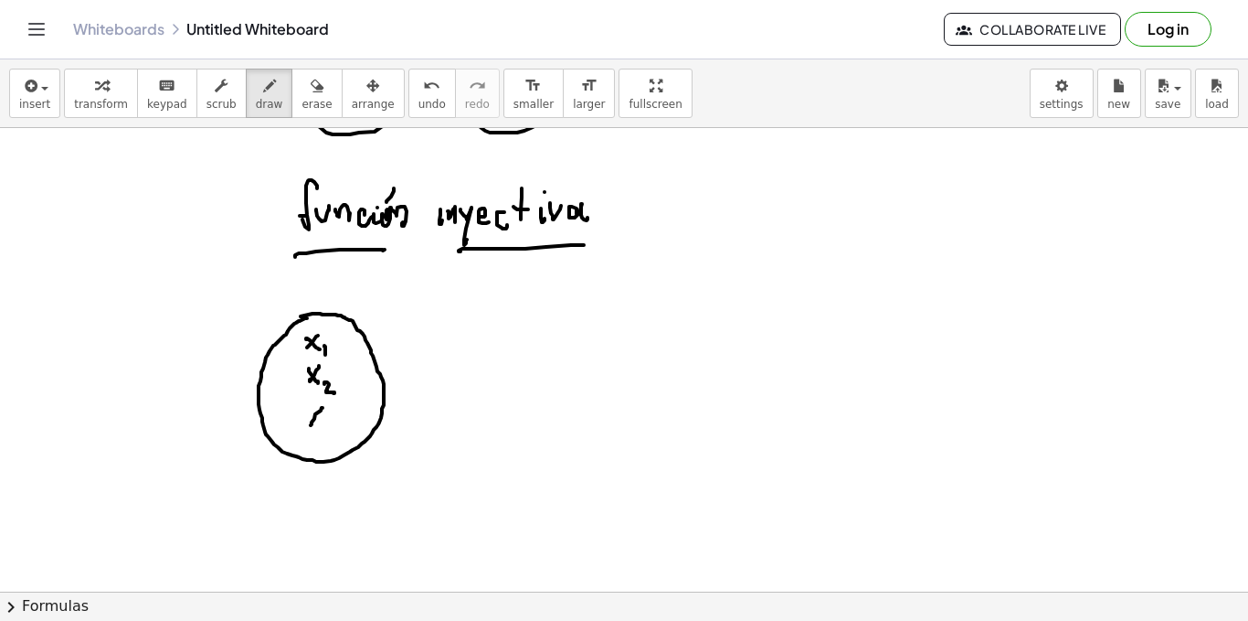
drag, startPoint x: 327, startPoint y: 416, endPoint x: 335, endPoint y: 426, distance: 13.0
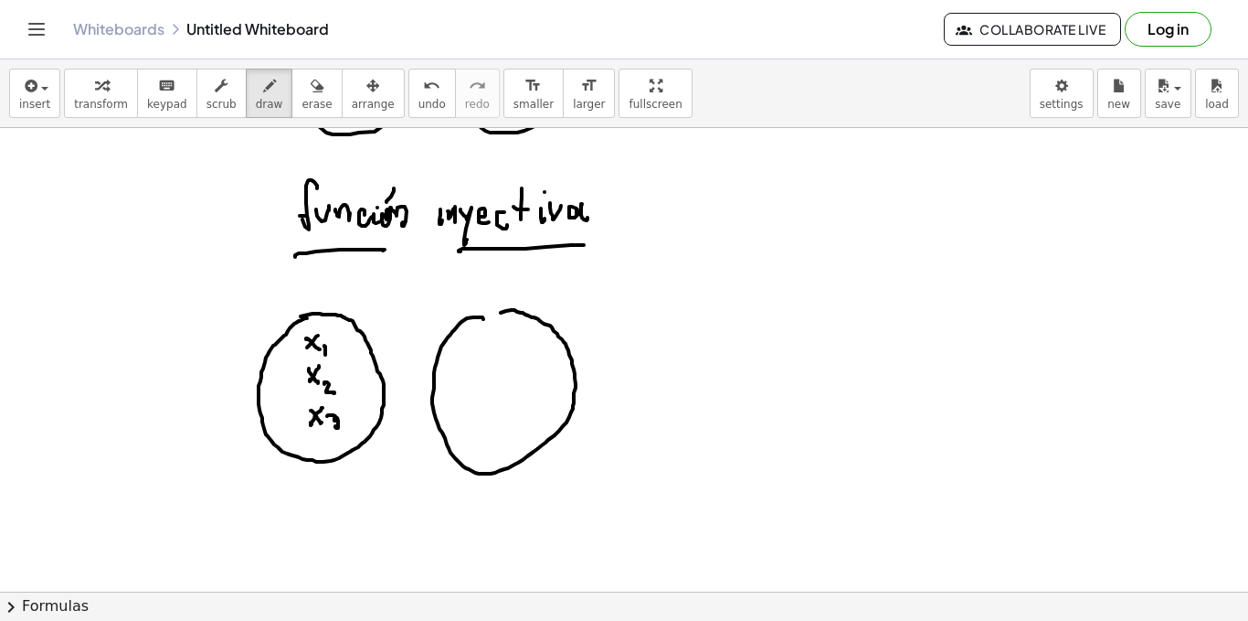
drag, startPoint x: 483, startPoint y: 319, endPoint x: 462, endPoint y: 348, distance: 36.0
drag, startPoint x: 494, startPoint y: 332, endPoint x: 497, endPoint y: 346, distance: 15.1
drag, startPoint x: 506, startPoint y: 340, endPoint x: 500, endPoint y: 360, distance: 21.1
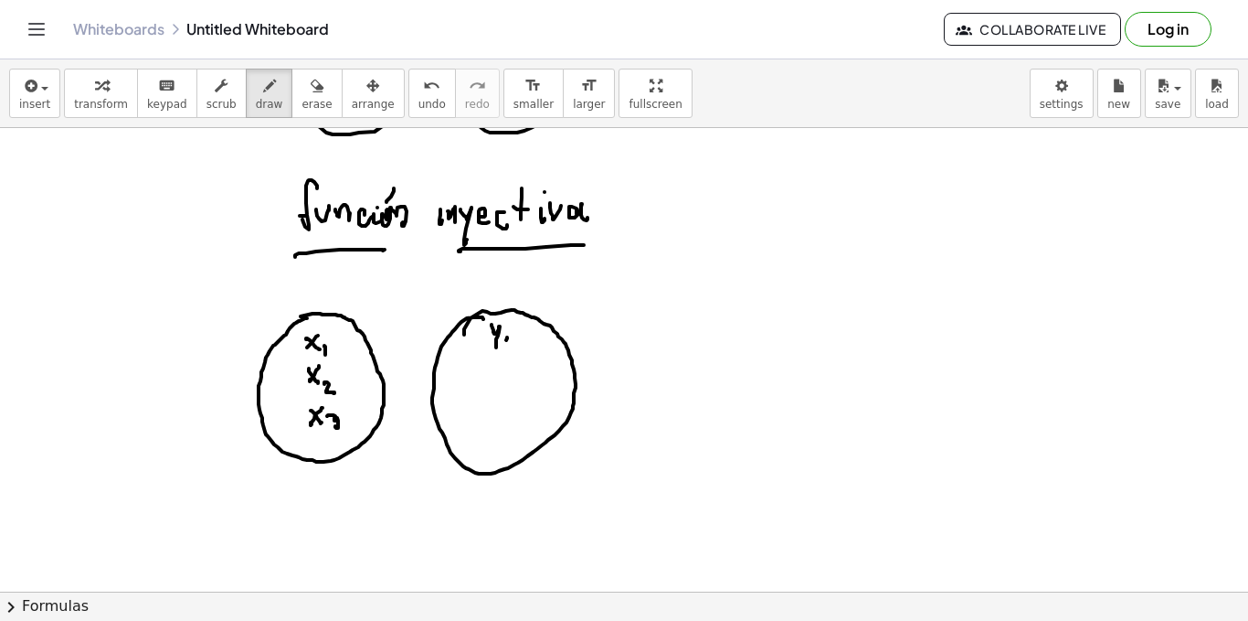
drag, startPoint x: 496, startPoint y: 361, endPoint x: 503, endPoint y: 380, distance: 20.2
drag, startPoint x: 515, startPoint y: 370, endPoint x: 520, endPoint y: 380, distance: 11.0
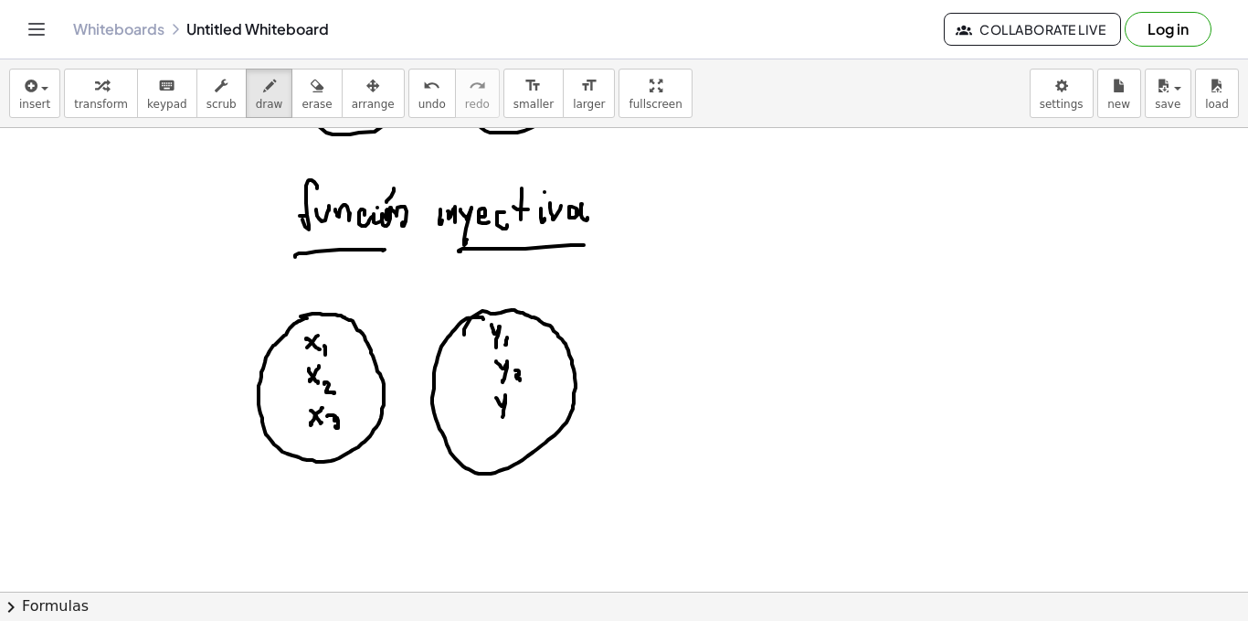
drag, startPoint x: 496, startPoint y: 398, endPoint x: 503, endPoint y: 417, distance: 20.2
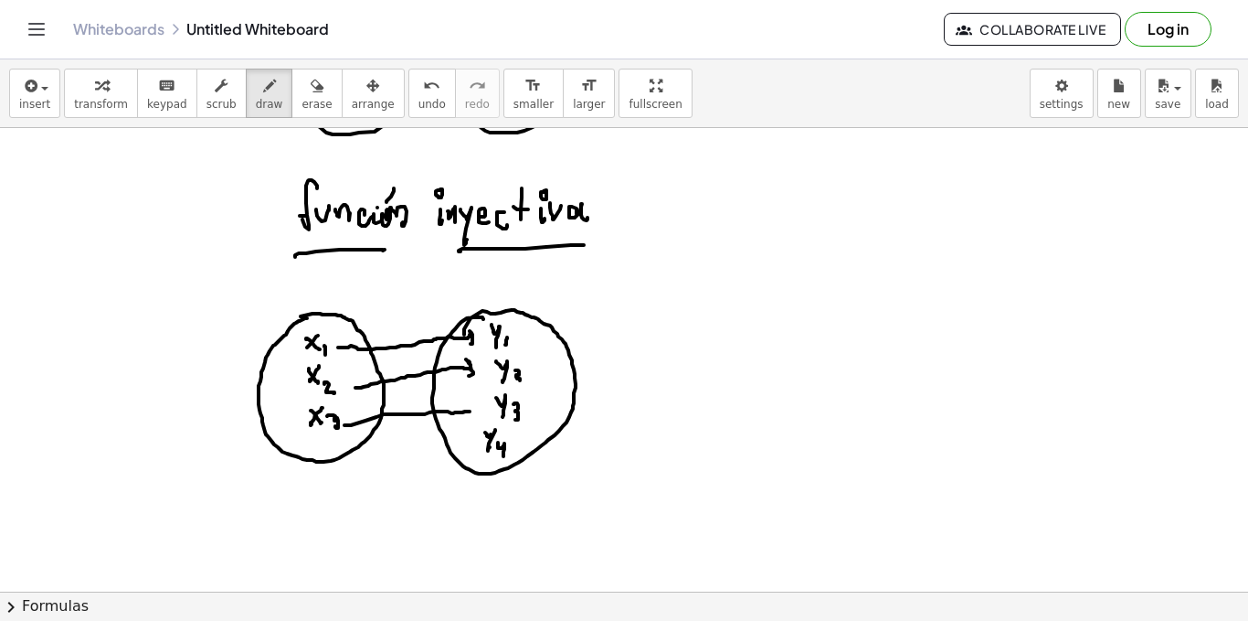
drag, startPoint x: 785, startPoint y: 323, endPoint x: 797, endPoint y: 329, distance: 13.5
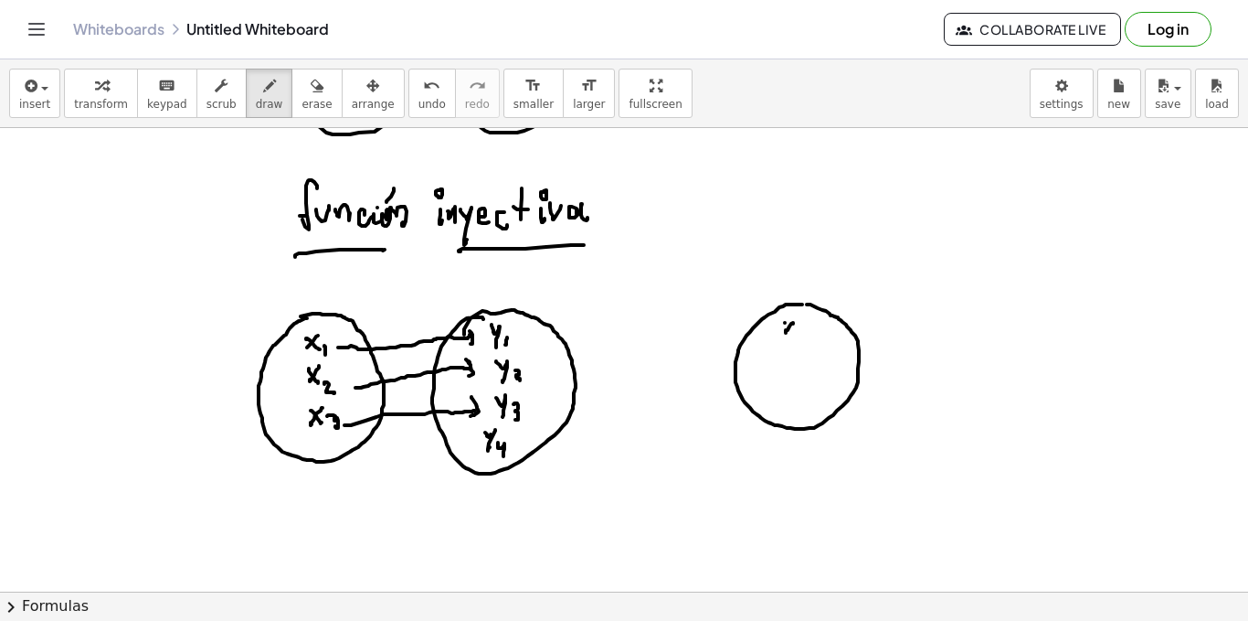
drag, startPoint x: 795, startPoint y: 348, endPoint x: 789, endPoint y: 356, distance: 9.7
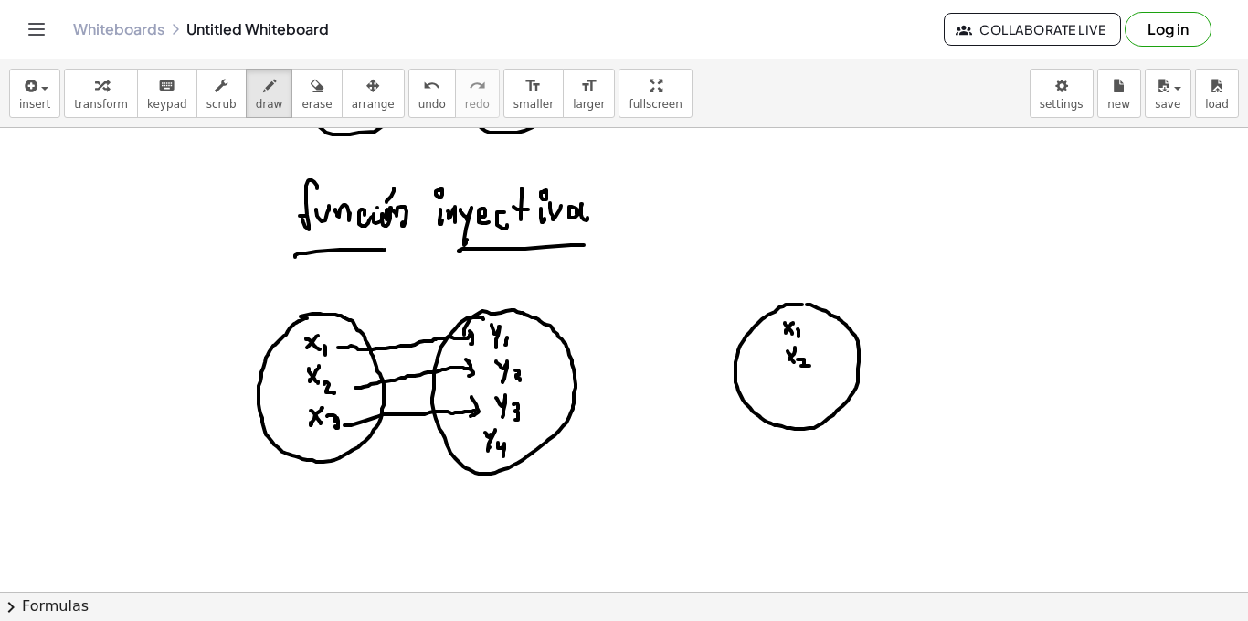
drag, startPoint x: 798, startPoint y: 359, endPoint x: 806, endPoint y: 374, distance: 16.8
drag, startPoint x: 791, startPoint y: 395, endPoint x: 789, endPoint y: 383, distance: 12.2
drag, startPoint x: 791, startPoint y: 382, endPoint x: 799, endPoint y: 395, distance: 15.2
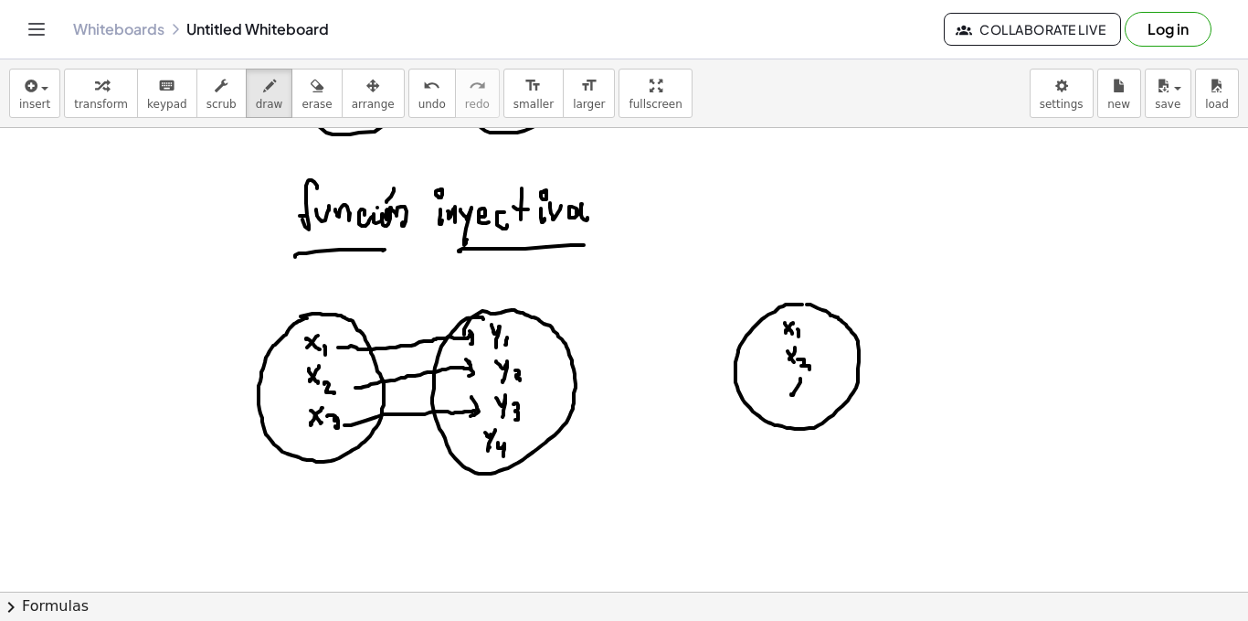
drag, startPoint x: 807, startPoint y: 389, endPoint x: 812, endPoint y: 398, distance: 10.2
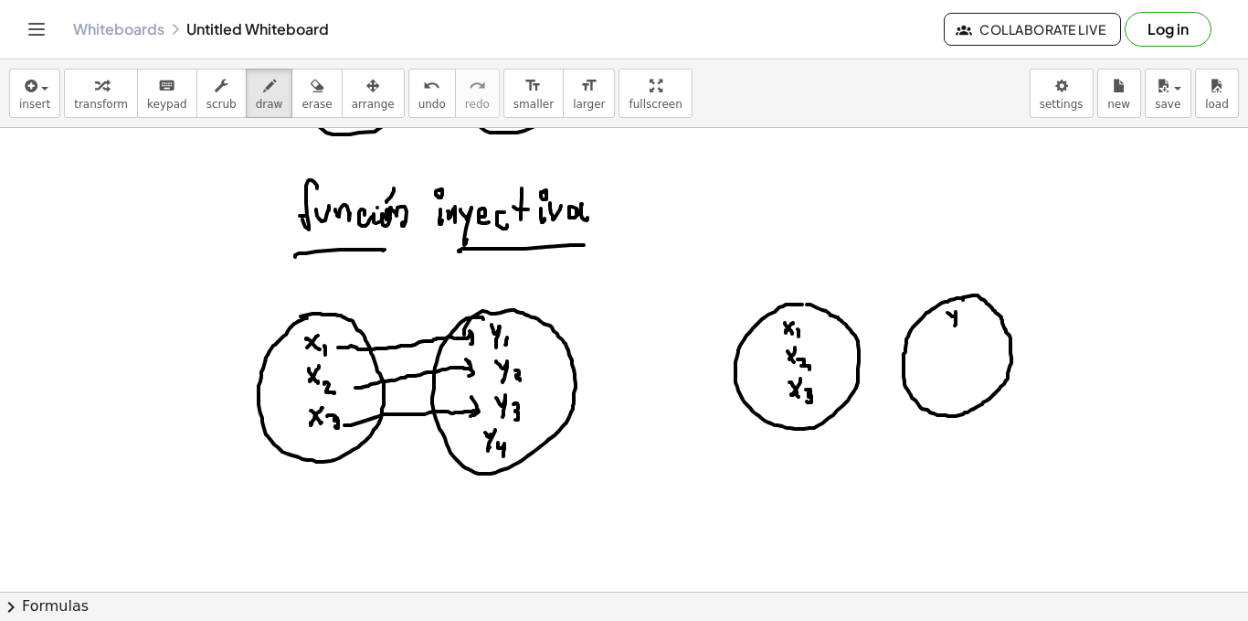
drag, startPoint x: 948, startPoint y: 313, endPoint x: 957, endPoint y: 325, distance: 15.7
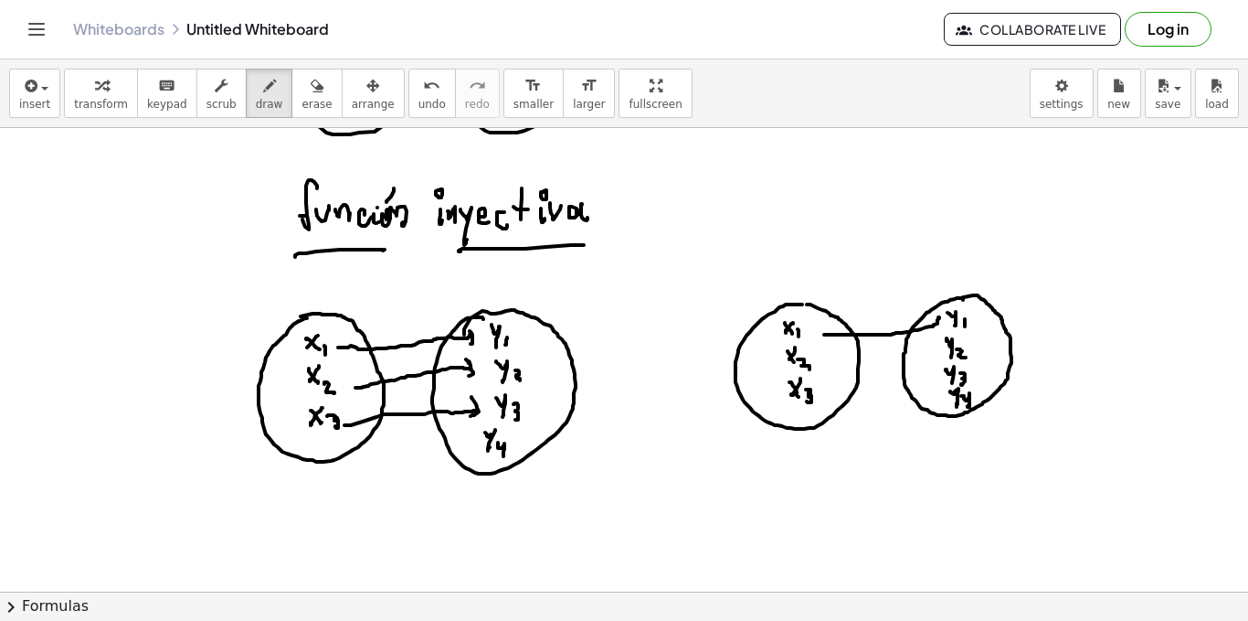
drag, startPoint x: 838, startPoint y: 365, endPoint x: 928, endPoint y: 359, distance: 89.7
drag, startPoint x: 838, startPoint y: 394, endPoint x: 929, endPoint y: 344, distance: 103.5
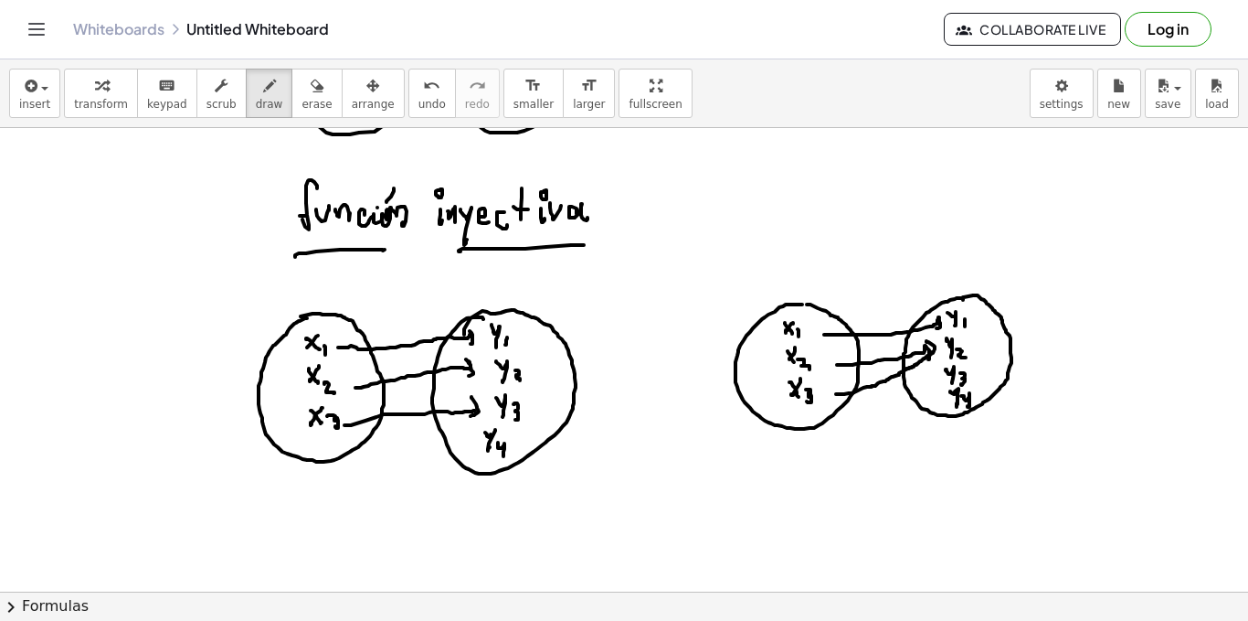
drag, startPoint x: 927, startPoint y: 341, endPoint x: 932, endPoint y: 363, distance: 22.6
drag, startPoint x: 834, startPoint y: 363, endPoint x: 834, endPoint y: 372, distance: 9.2
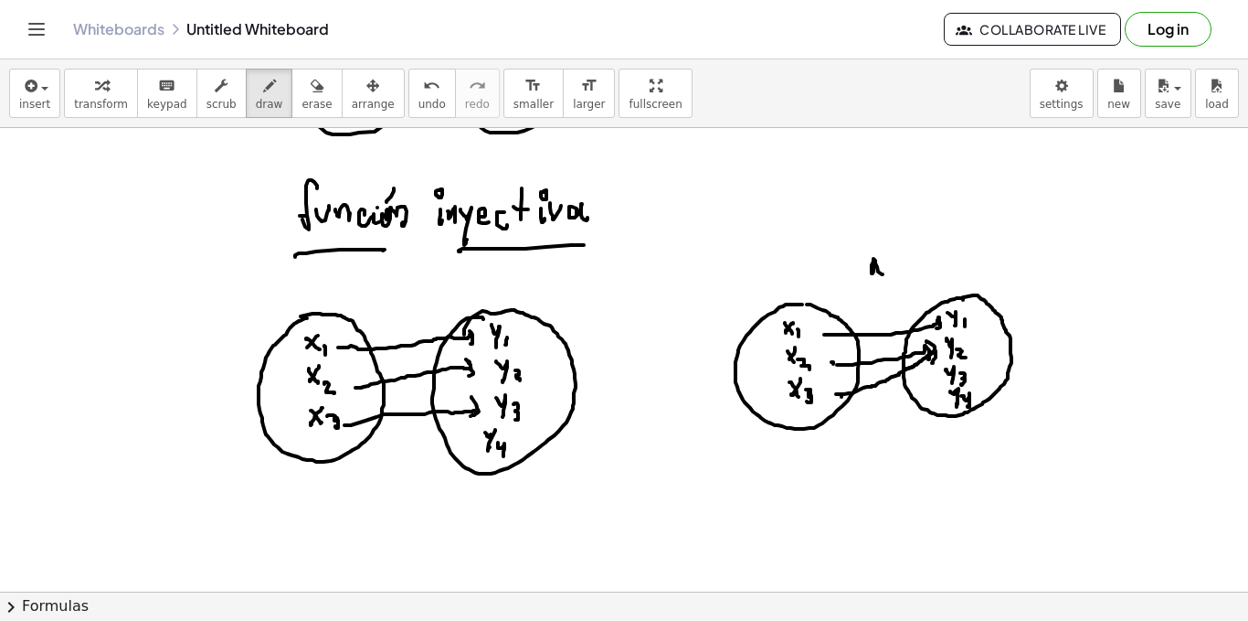
drag, startPoint x: 874, startPoint y: 262, endPoint x: 888, endPoint y: 260, distance: 14.7
drag, startPoint x: 893, startPoint y: 267, endPoint x: 900, endPoint y: 273, distance: 9.7
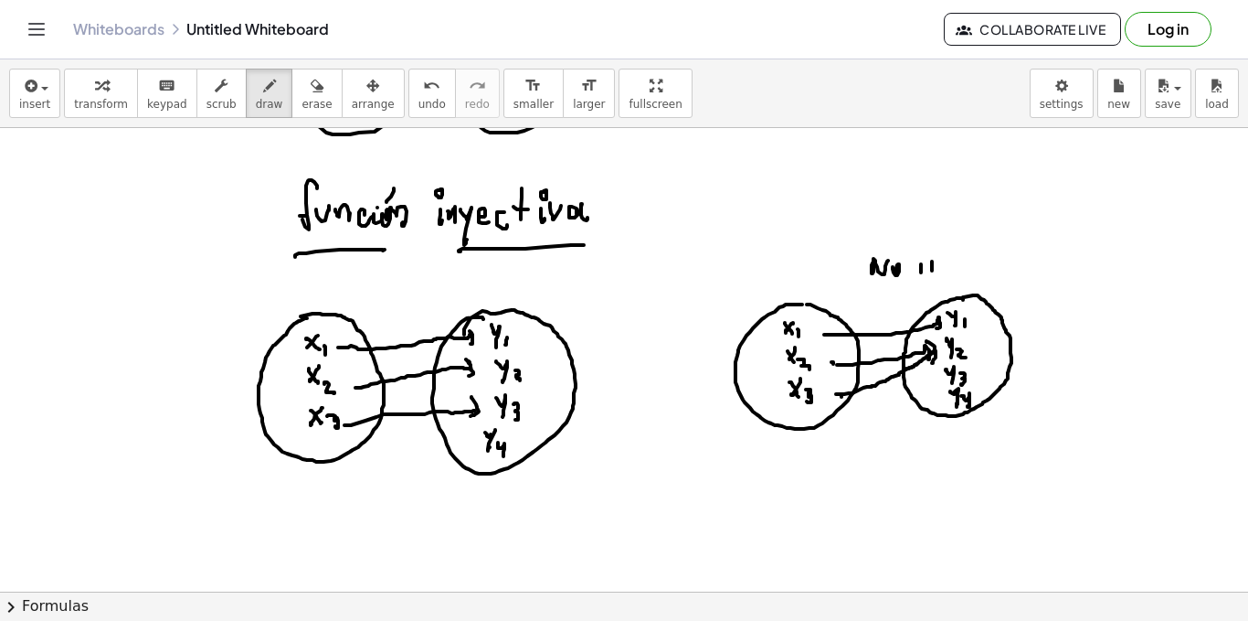
drag, startPoint x: 932, startPoint y: 268, endPoint x: 942, endPoint y: 271, distance: 10.4
drag, startPoint x: 946, startPoint y: 261, endPoint x: 953, endPoint y: 278, distance: 18.0
drag, startPoint x: 965, startPoint y: 268, endPoint x: 974, endPoint y: 274, distance: 11.2
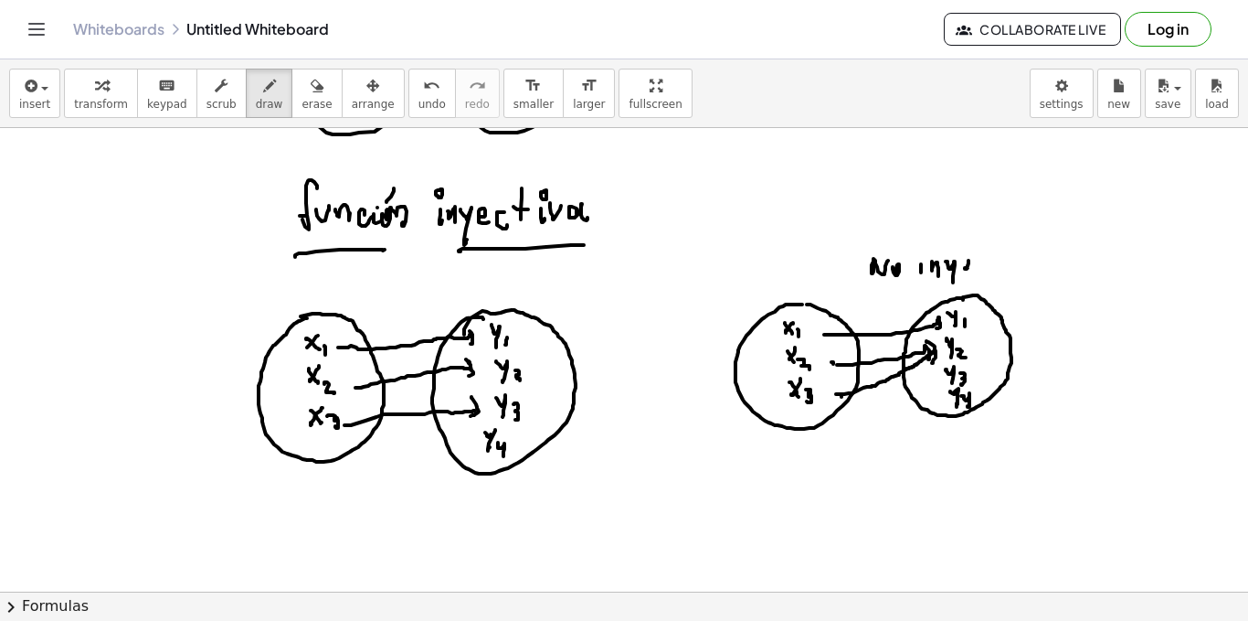
drag, startPoint x: 1003, startPoint y: 247, endPoint x: 1001, endPoint y: 271, distance: 23.8
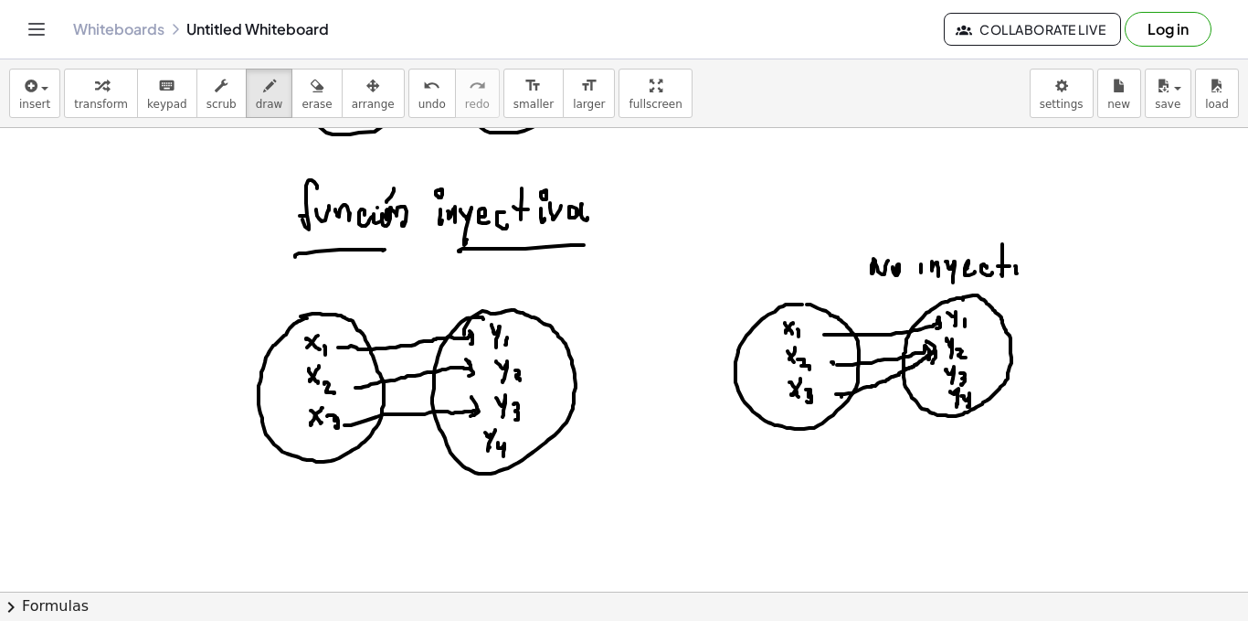
drag, startPoint x: 1024, startPoint y: 271, endPoint x: 1038, endPoint y: 269, distance: 14.7
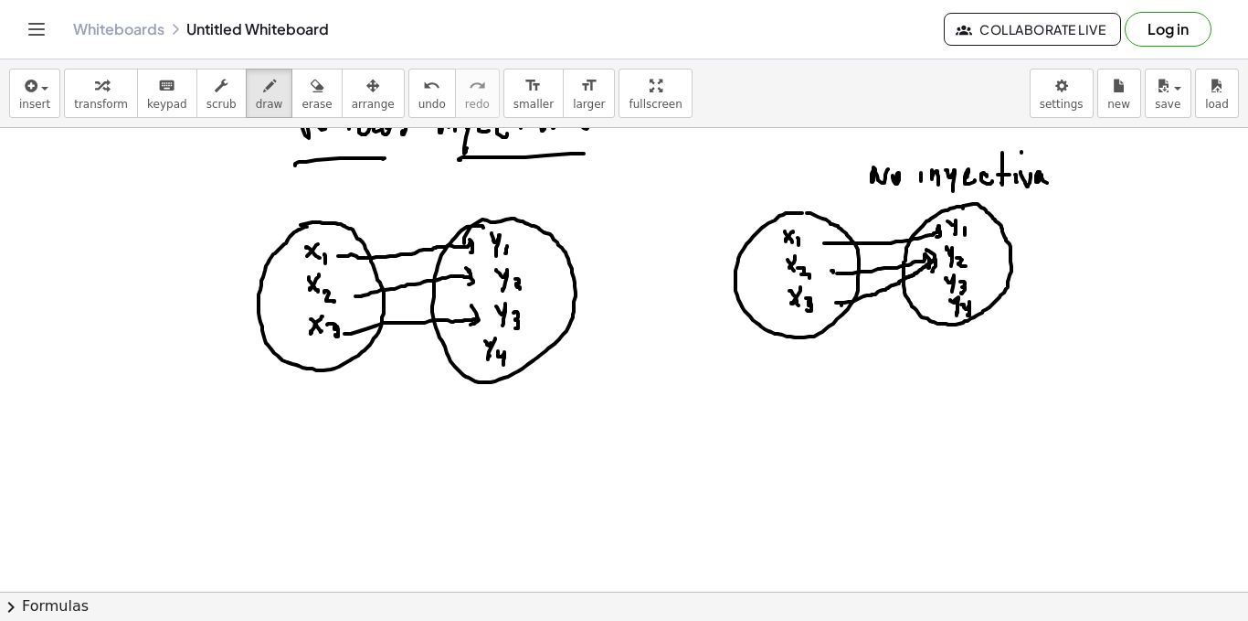
scroll to position [2128, 0]
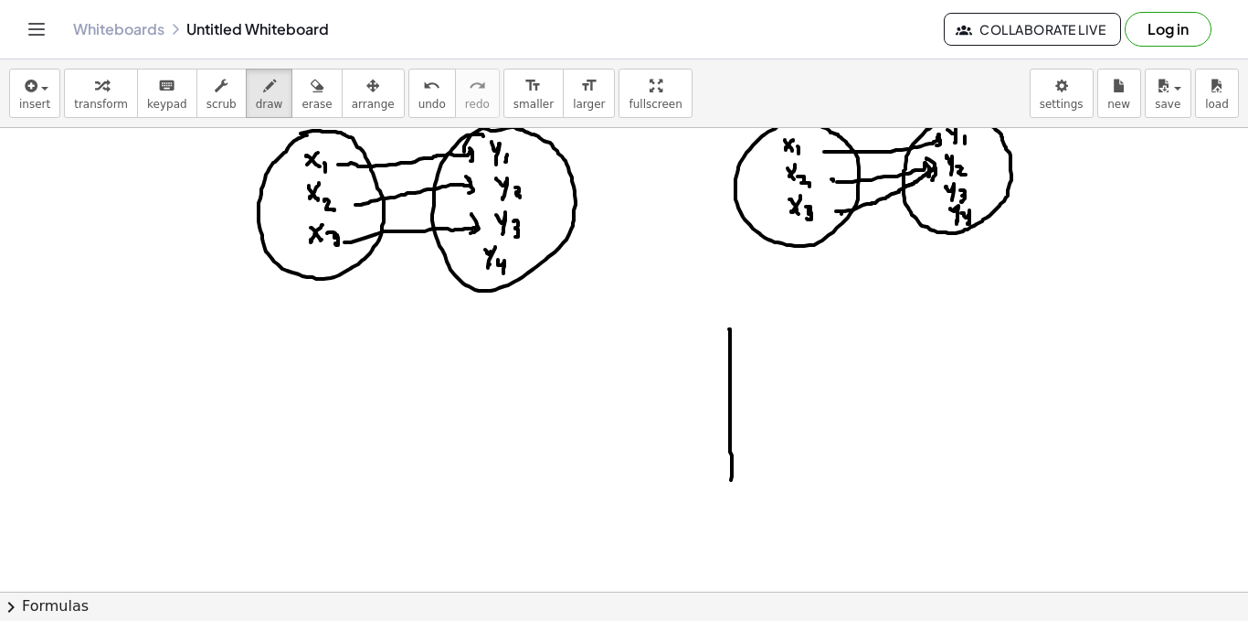
drag, startPoint x: 729, startPoint y: 329, endPoint x: 733, endPoint y: 514, distance: 184.7
drag, startPoint x: 557, startPoint y: 448, endPoint x: 970, endPoint y: 440, distance: 413.2
drag, startPoint x: 968, startPoint y: 431, endPoint x: 993, endPoint y: 448, distance: 30.4
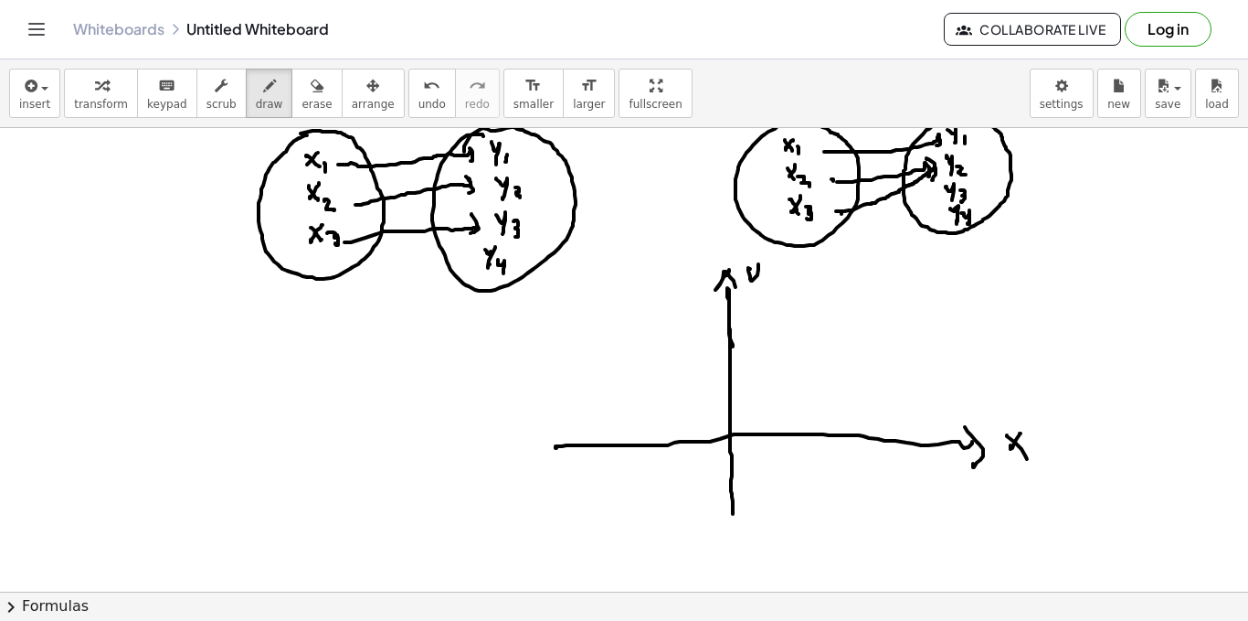
drag, startPoint x: 589, startPoint y: 371, endPoint x: 605, endPoint y: 372, distance: 15.6
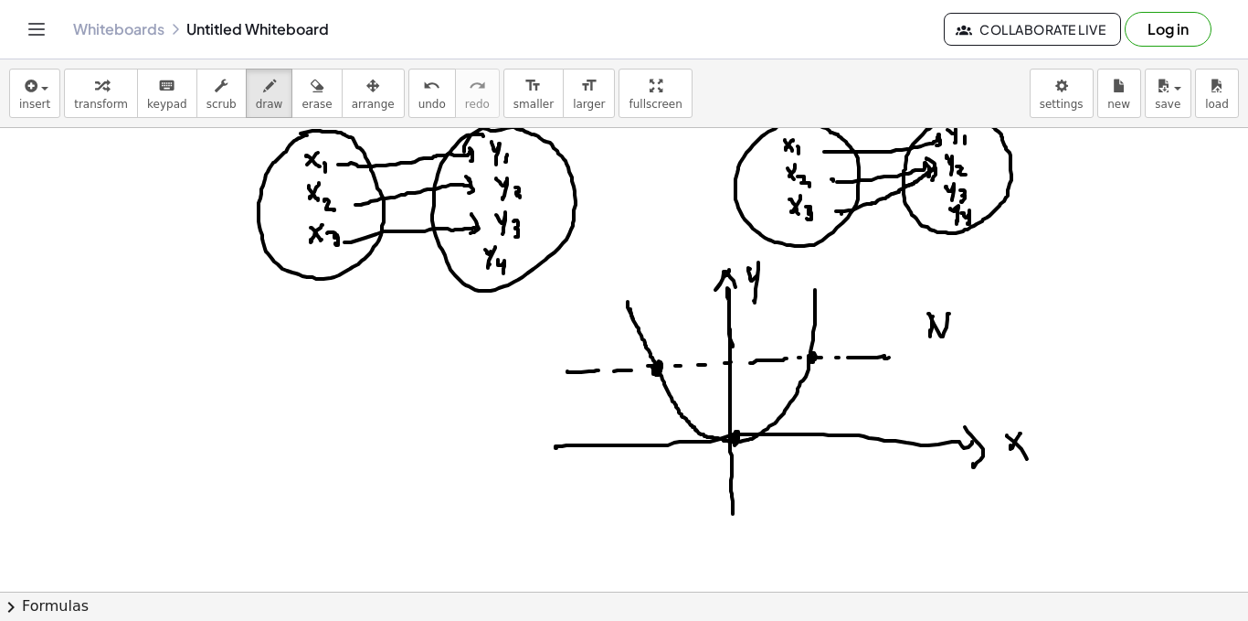
drag, startPoint x: 940, startPoint y: 335, endPoint x: 954, endPoint y: 324, distance: 17.6
drag, startPoint x: 993, startPoint y: 330, endPoint x: 1002, endPoint y: 327, distance: 9.5
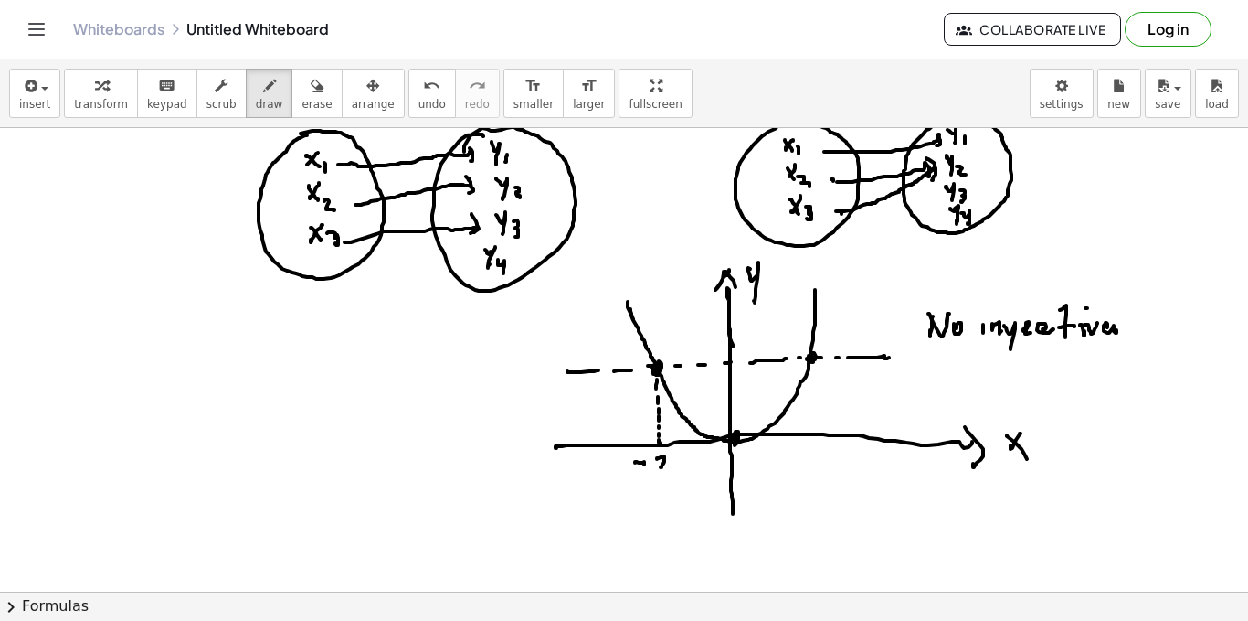
drag, startPoint x: 815, startPoint y: 363, endPoint x: 813, endPoint y: 384, distance: 21.1
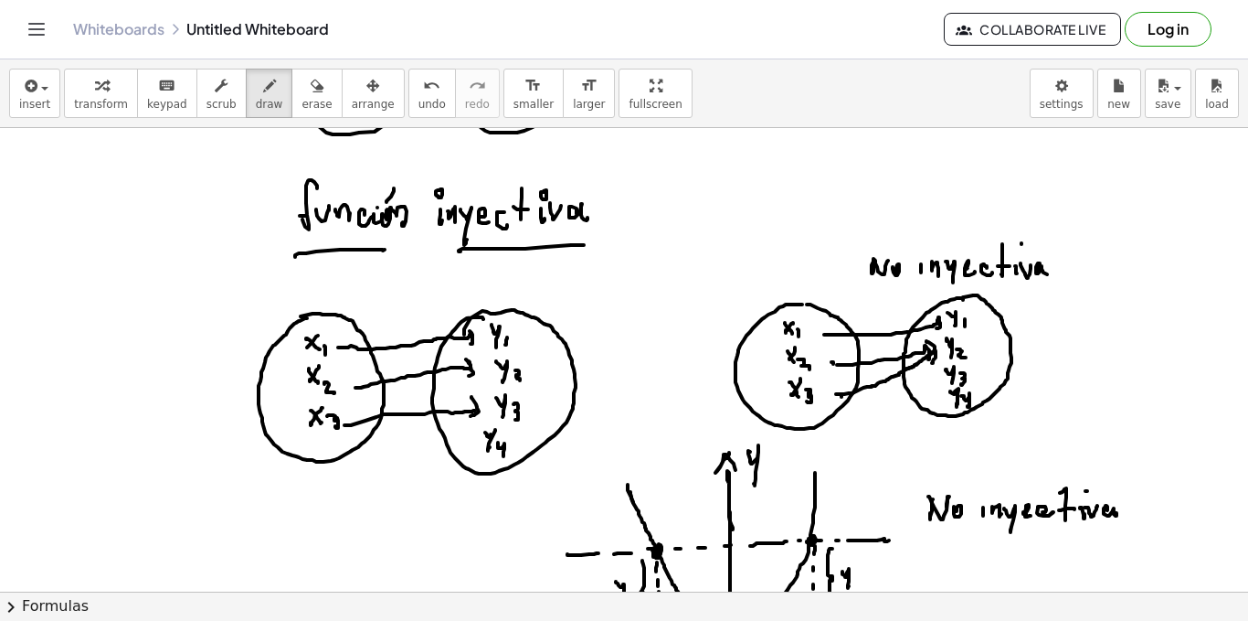
scroll to position [2219, 0]
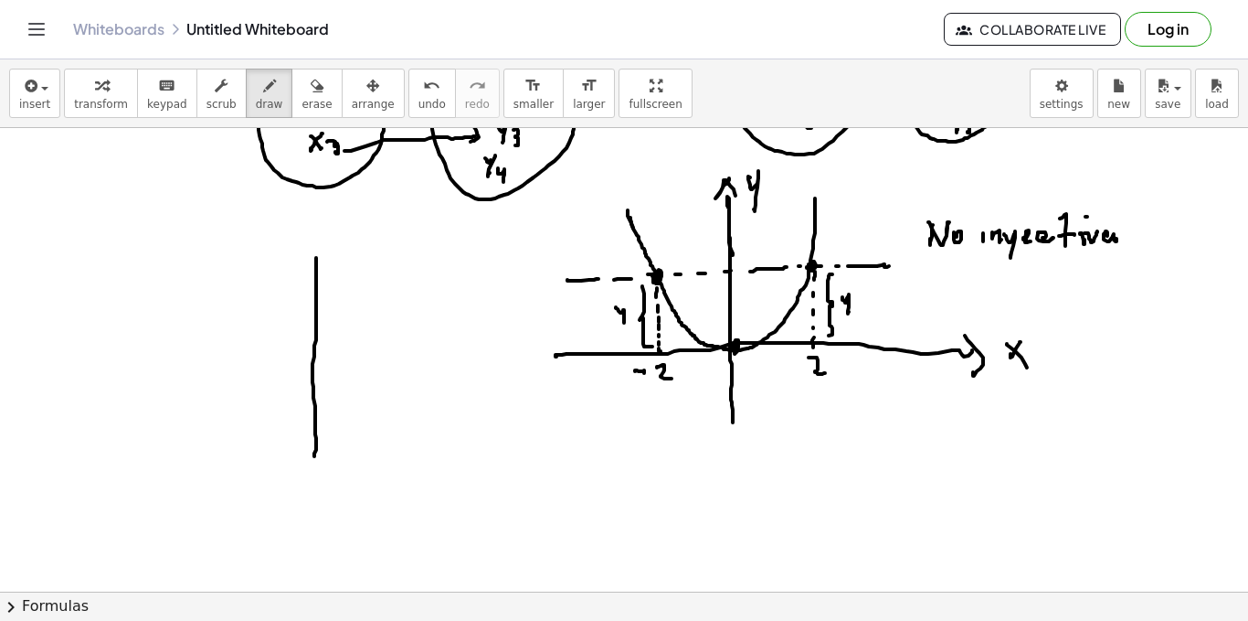
drag, startPoint x: 316, startPoint y: 287, endPoint x: 311, endPoint y: 435, distance: 148.2
drag, startPoint x: 205, startPoint y: 378, endPoint x: 429, endPoint y: 365, distance: 224.3
drag, startPoint x: 423, startPoint y: 353, endPoint x: 450, endPoint y: 369, distance: 31.2
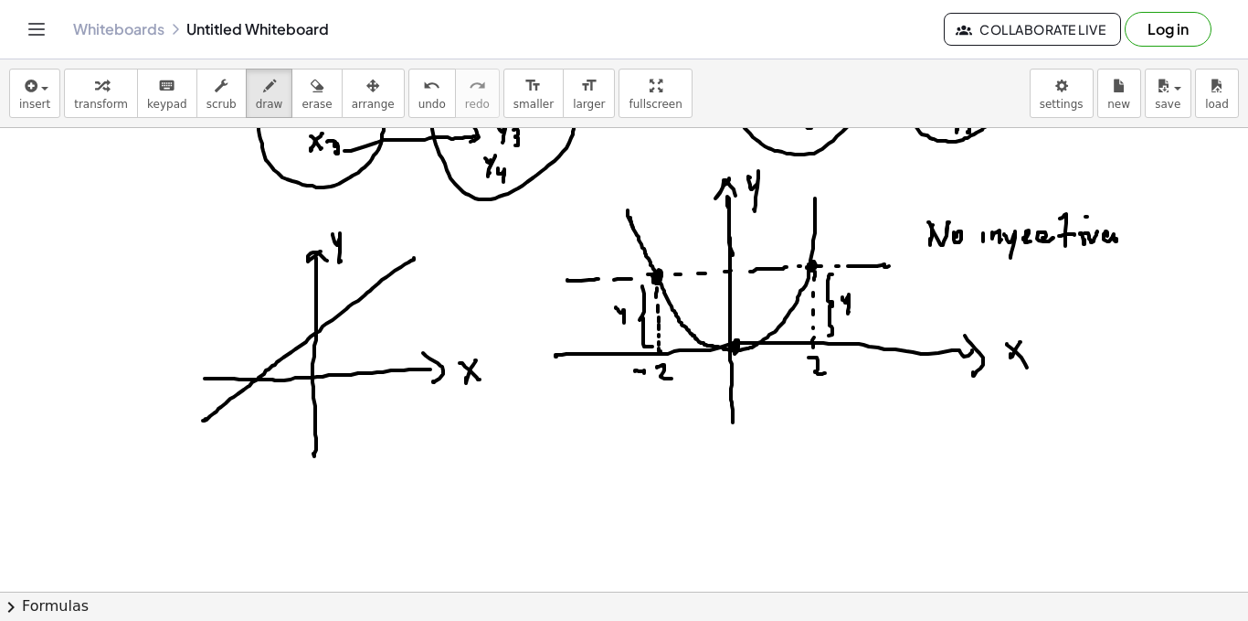
drag, startPoint x: 261, startPoint y: 306, endPoint x: 287, endPoint y: 310, distance: 25.9
drag, startPoint x: 287, startPoint y: 310, endPoint x: 313, endPoint y: 312, distance: 26.6
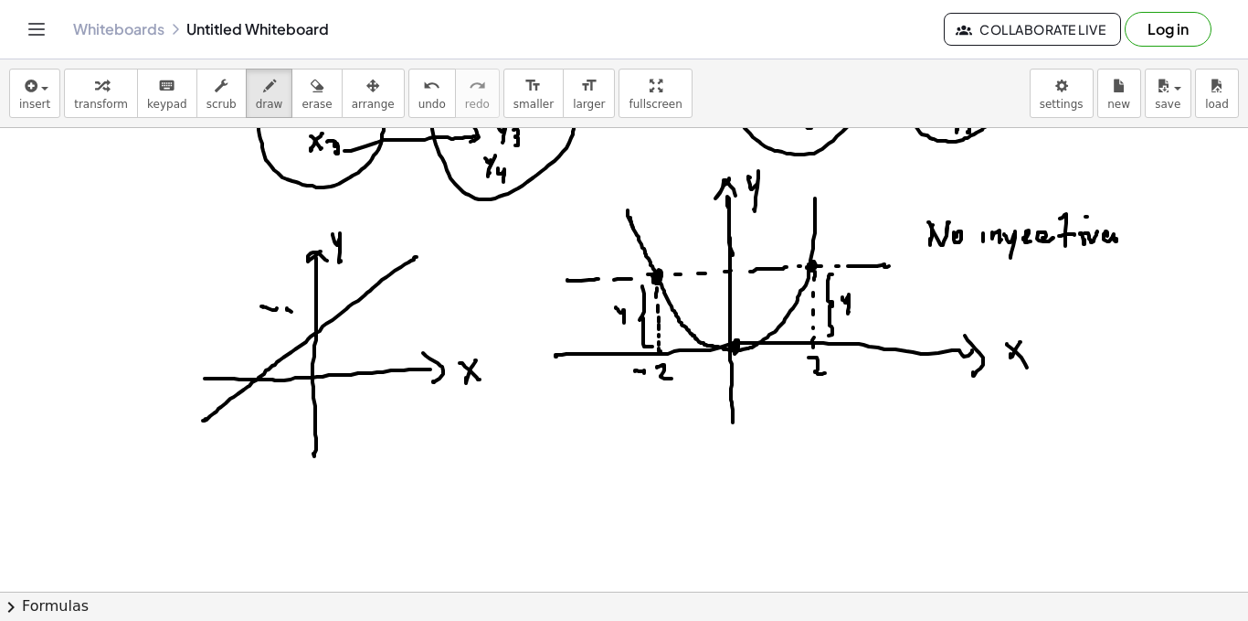
drag, startPoint x: 313, startPoint y: 312, endPoint x: 334, endPoint y: 311, distance: 20.1
drag, startPoint x: 340, startPoint y: 312, endPoint x: 368, endPoint y: 310, distance: 28.4
drag, startPoint x: 368, startPoint y: 310, endPoint x: 401, endPoint y: 310, distance: 32.9
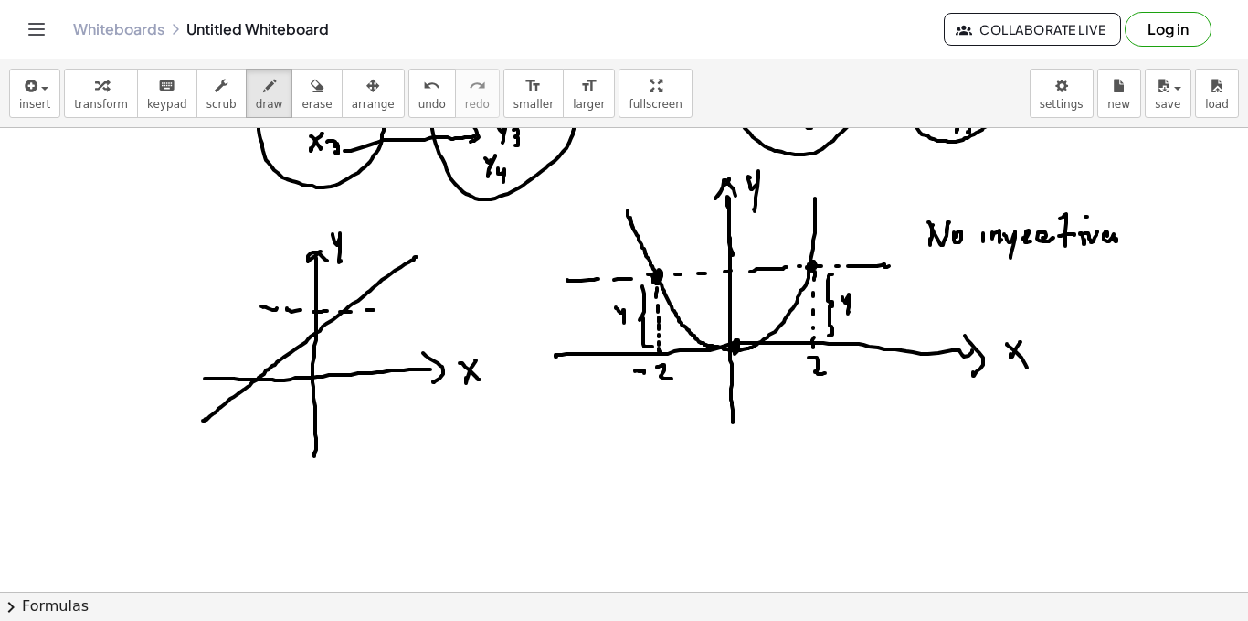
drag, startPoint x: 340, startPoint y: 308, endPoint x: 348, endPoint y: 318, distance: 13.0
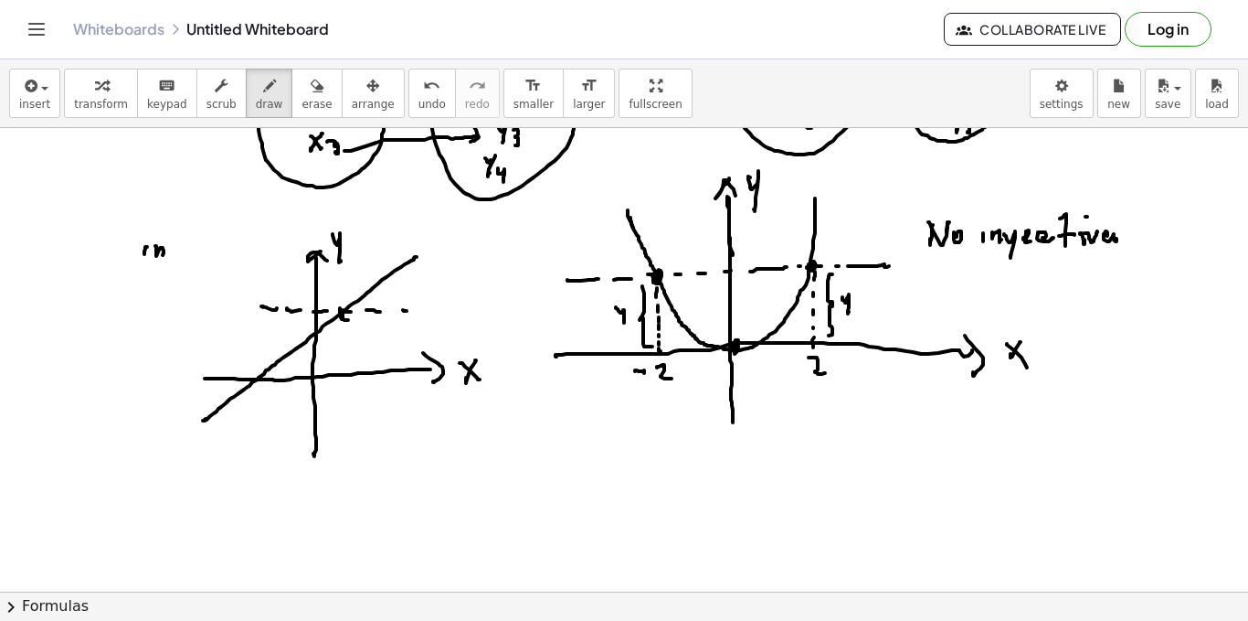
drag, startPoint x: 156, startPoint y: 251, endPoint x: 167, endPoint y: 247, distance: 11.9
drag, startPoint x: 167, startPoint y: 247, endPoint x: 176, endPoint y: 274, distance: 28.9
drag, startPoint x: 181, startPoint y: 254, endPoint x: 185, endPoint y: 245, distance: 9.8
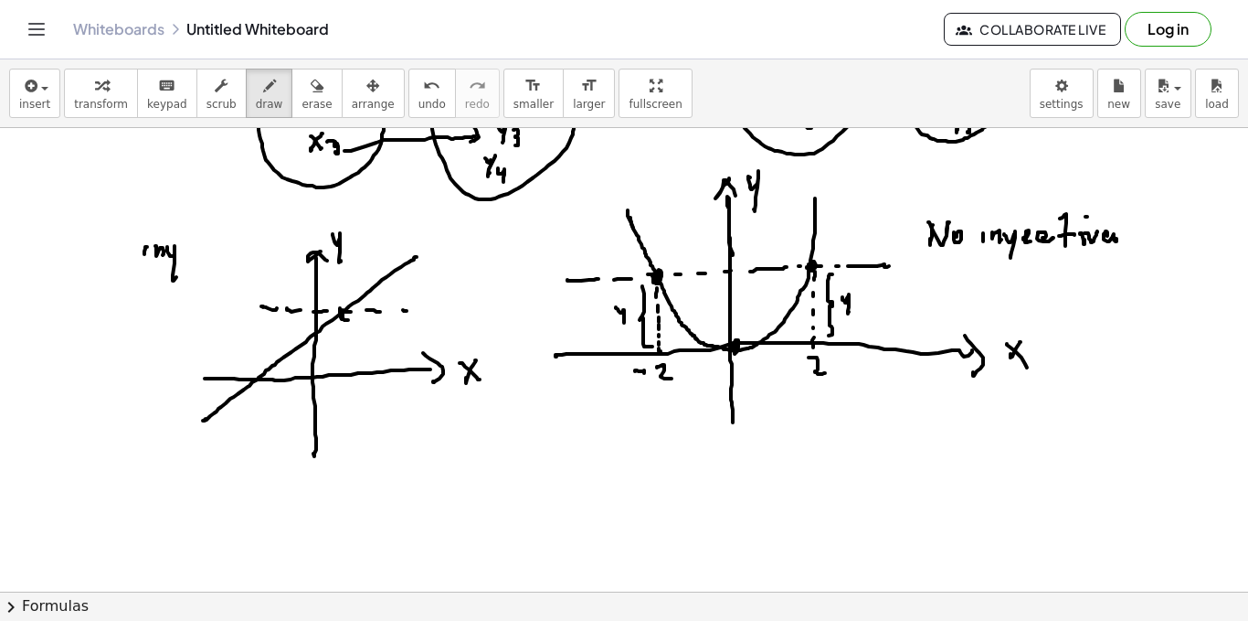
drag, startPoint x: 185, startPoint y: 245, endPoint x: 188, endPoint y: 261, distance: 16.9
drag, startPoint x: 218, startPoint y: 260, endPoint x: 213, endPoint y: 250, distance: 11.9
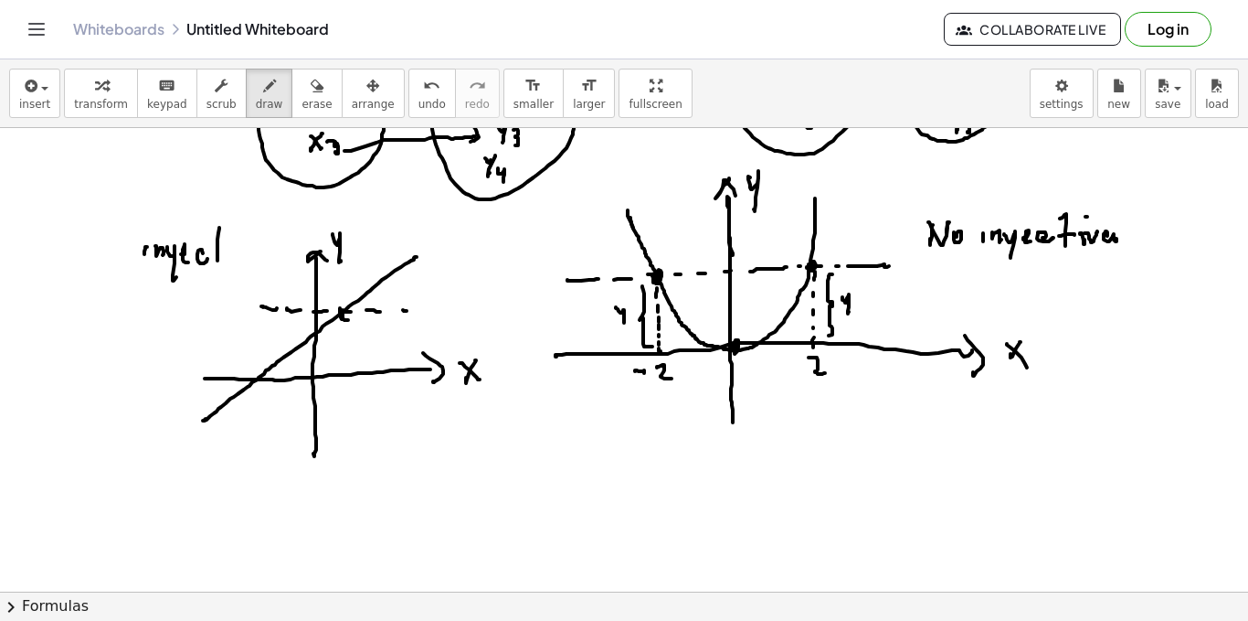
drag, startPoint x: 213, startPoint y: 250, endPoint x: 227, endPoint y: 252, distance: 14.0
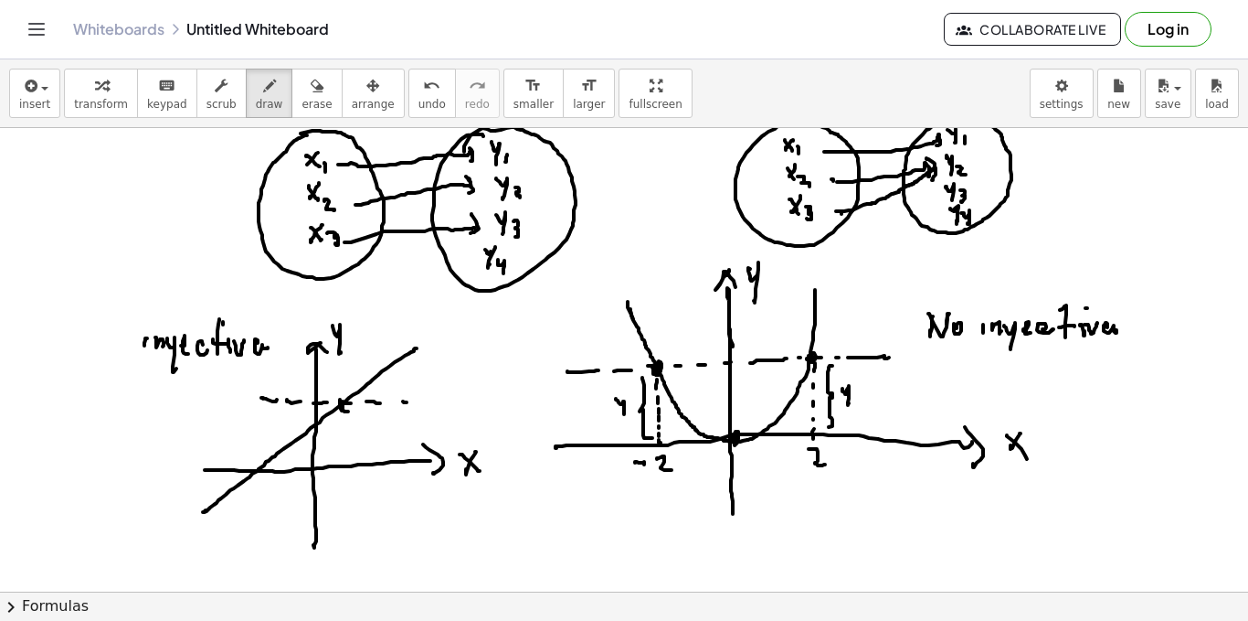
scroll to position [2310, 0]
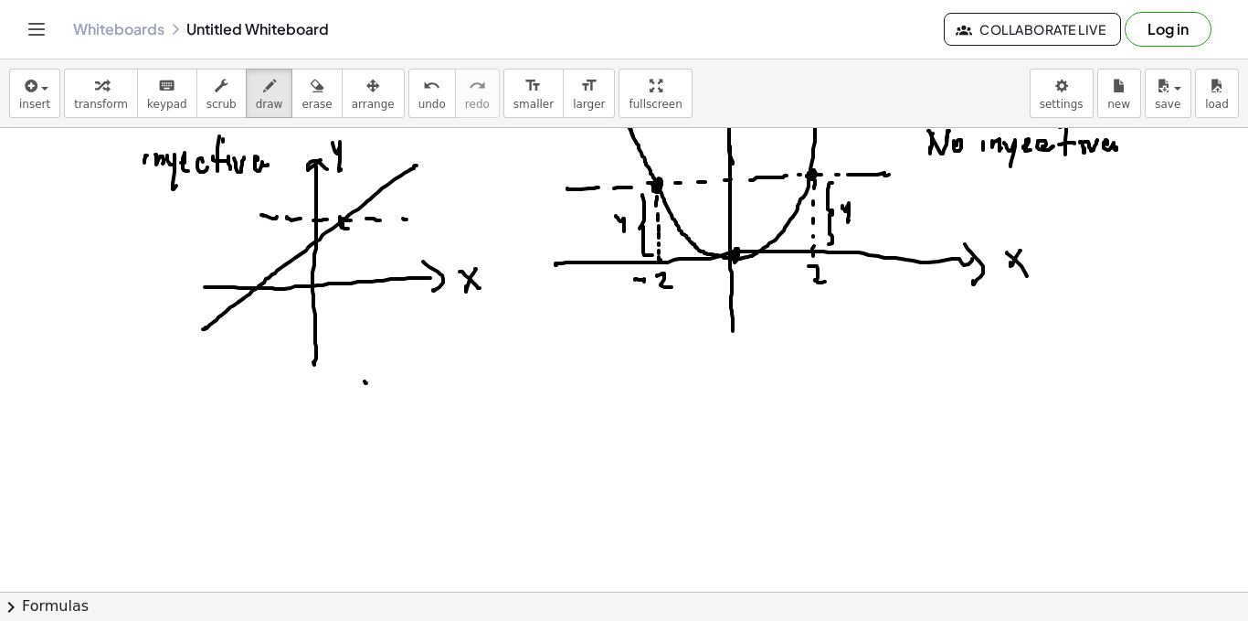
drag, startPoint x: 366, startPoint y: 383, endPoint x: 356, endPoint y: 411, distance: 30.1
drag, startPoint x: 369, startPoint y: 405, endPoint x: 386, endPoint y: 403, distance: 16.6
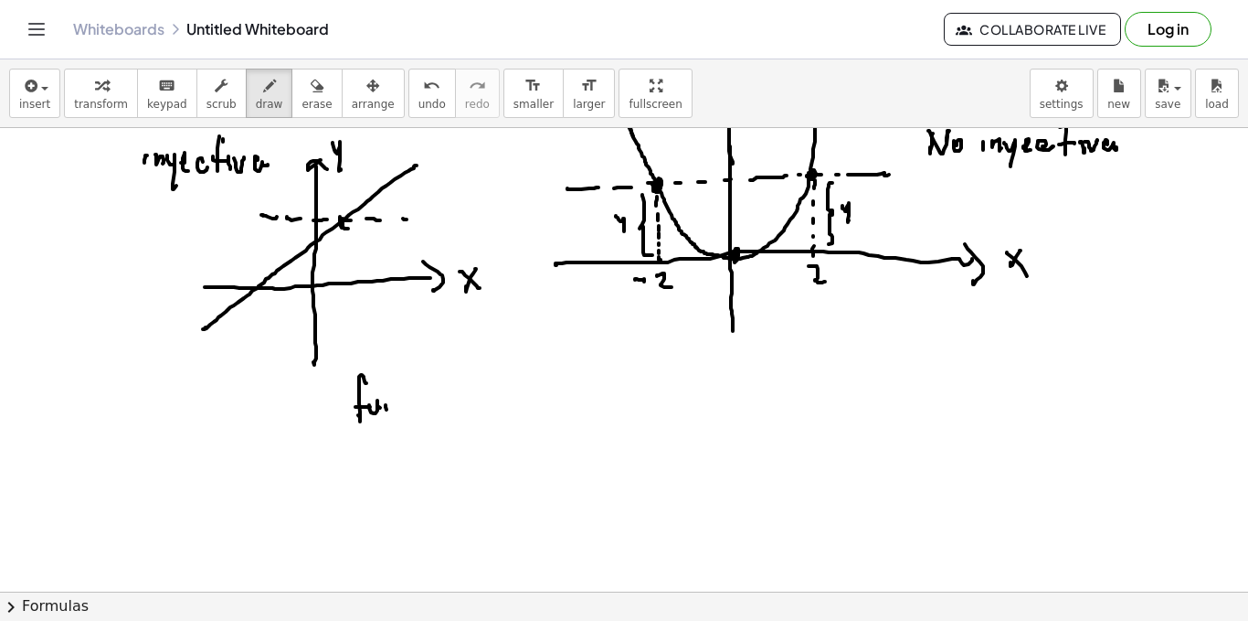
drag, startPoint x: 387, startPoint y: 409, endPoint x: 398, endPoint y: 405, distance: 12.7
drag, startPoint x: 411, startPoint y: 400, endPoint x: 441, endPoint y: 400, distance: 30.2
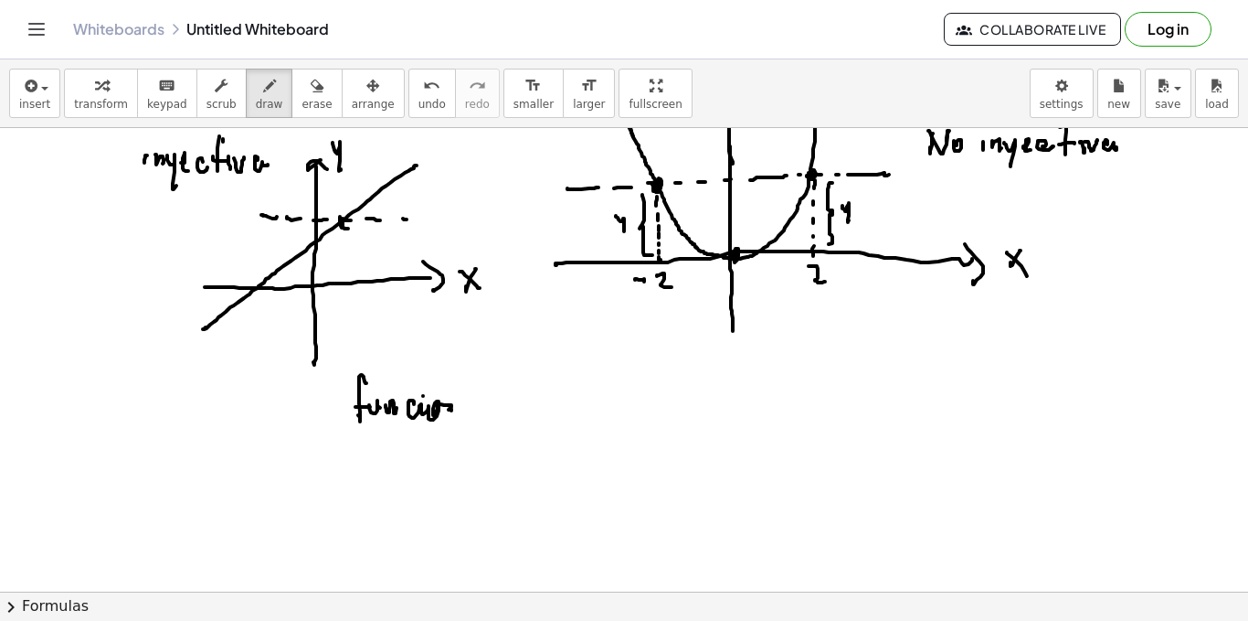
drag, startPoint x: 453, startPoint y: 409, endPoint x: 469, endPoint y: 409, distance: 15.6
drag, startPoint x: 518, startPoint y: 396, endPoint x: 544, endPoint y: 398, distance: 25.7
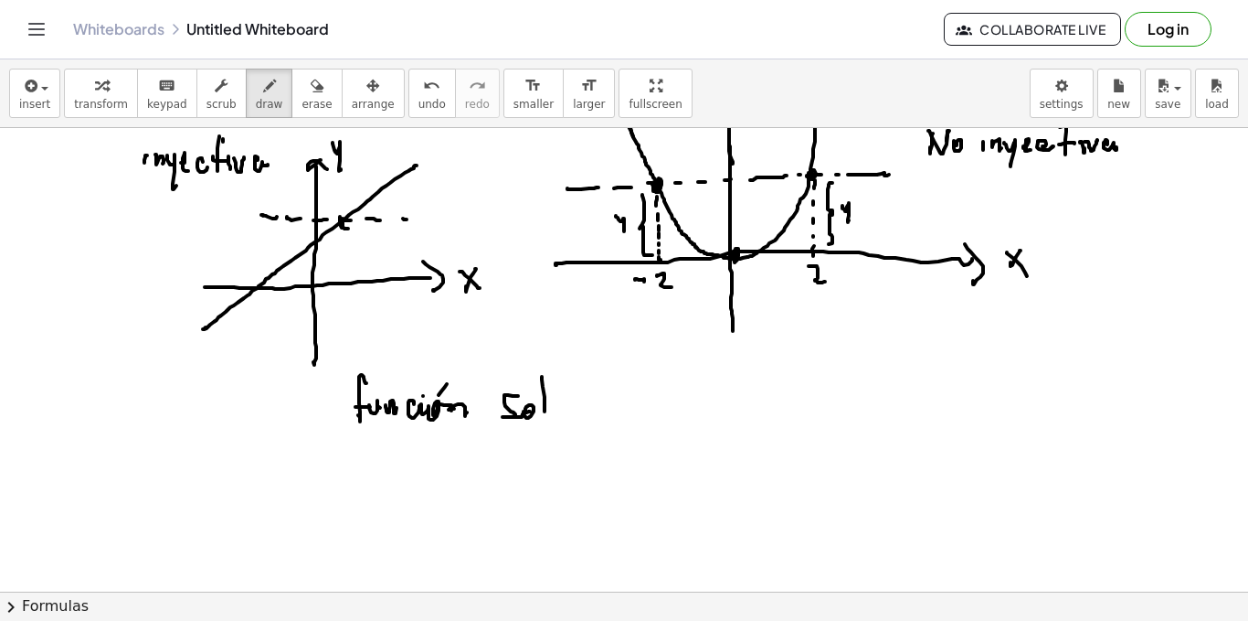
drag, startPoint x: 543, startPoint y: 387, endPoint x: 547, endPoint y: 407, distance: 20.6
drag, startPoint x: 564, startPoint y: 415, endPoint x: 574, endPoint y: 412, distance: 10.4
drag, startPoint x: 598, startPoint y: 403, endPoint x: 604, endPoint y: 430, distance: 27.3
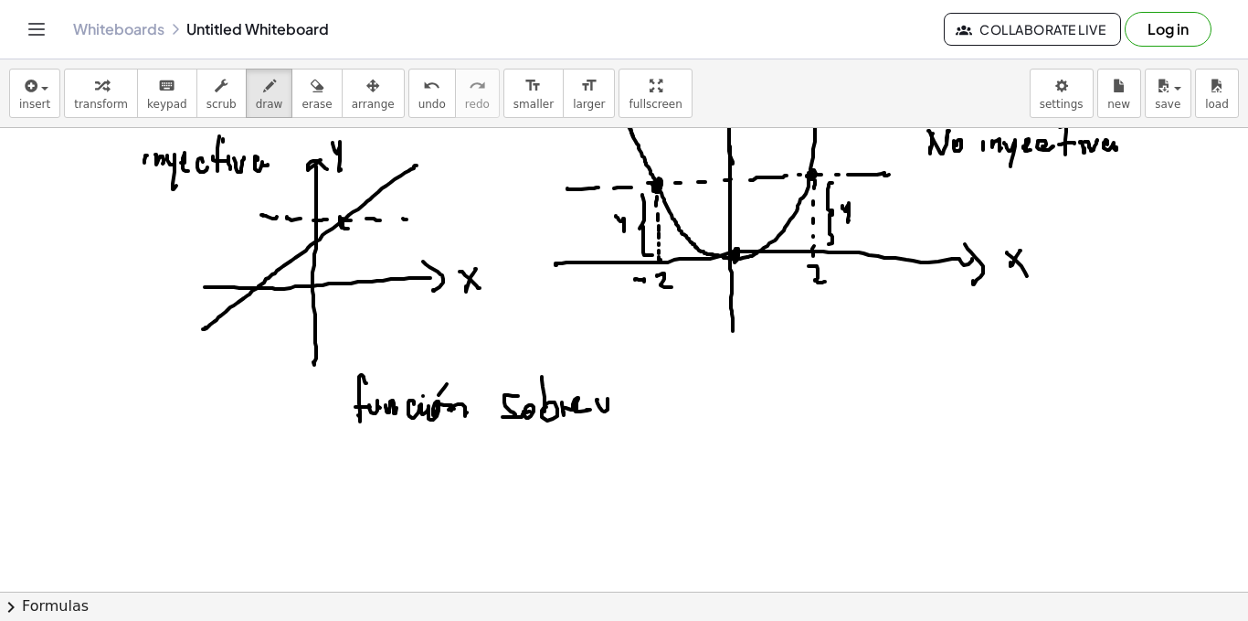
drag, startPoint x: 618, startPoint y: 405, endPoint x: 628, endPoint y: 415, distance: 14.2
drag, startPoint x: 640, startPoint y: 404, endPoint x: 649, endPoint y: 387, distance: 19.6
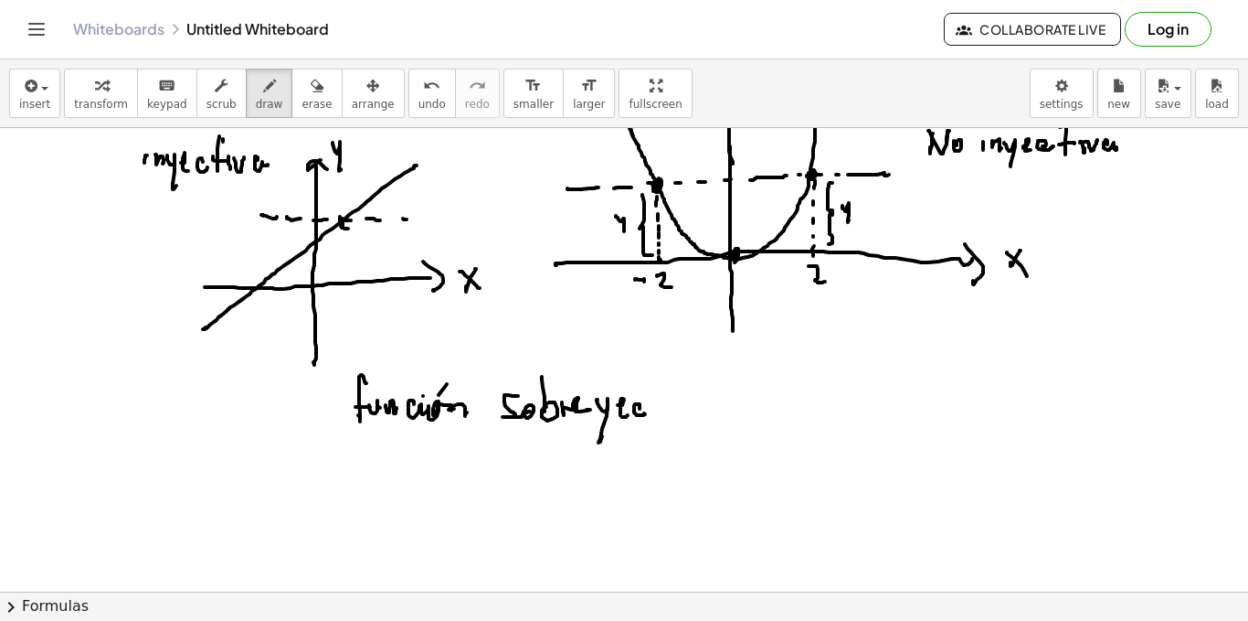
drag, startPoint x: 660, startPoint y: 409, endPoint x: 658, endPoint y: 399, distance: 9.3
drag, startPoint x: 657, startPoint y: 399, endPoint x: 670, endPoint y: 397, distance: 13.1
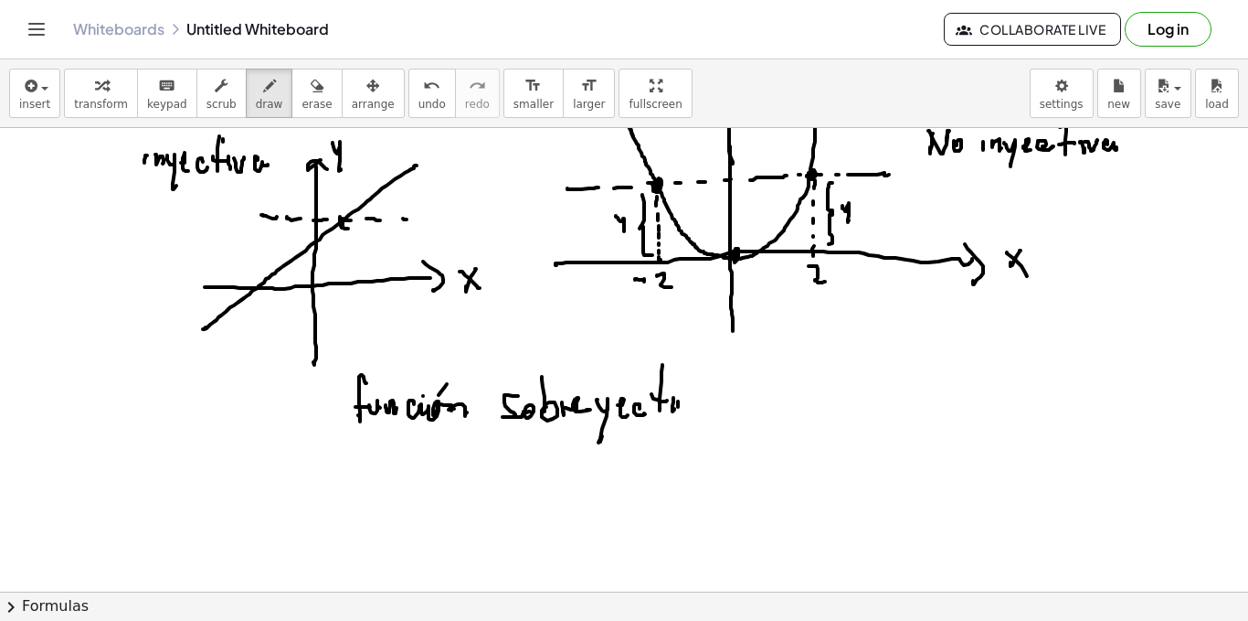
drag, startPoint x: 678, startPoint y: 407, endPoint x: 694, endPoint y: 404, distance: 15.8
drag, startPoint x: 706, startPoint y: 398, endPoint x: 694, endPoint y: 388, distance: 15.6
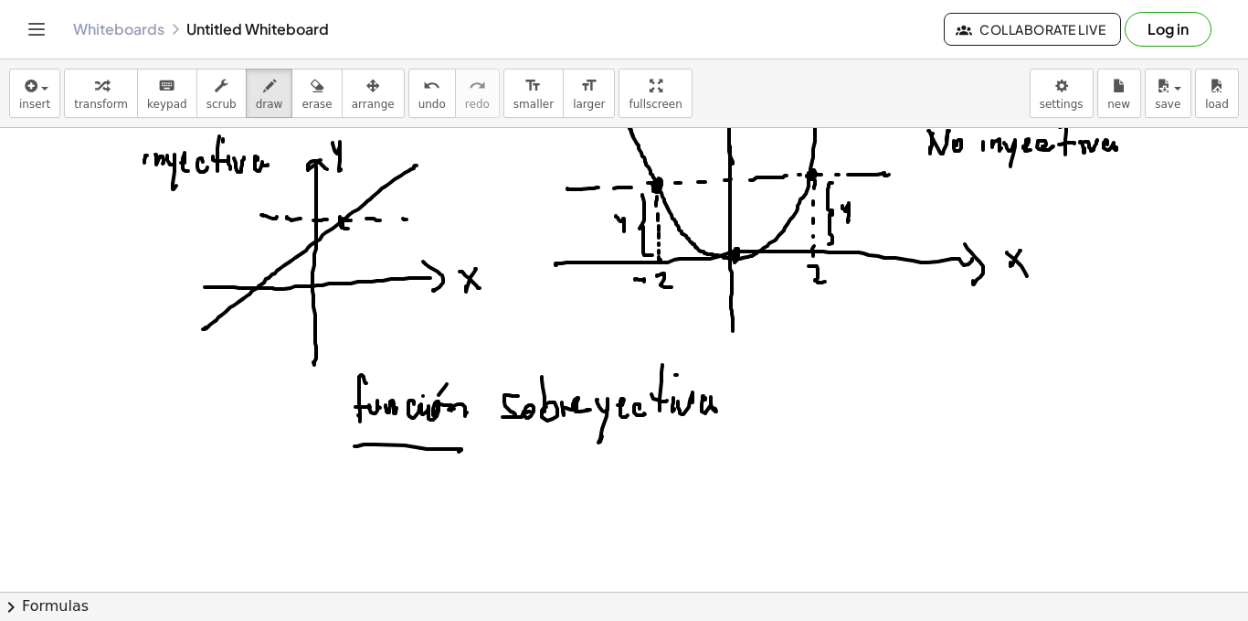
drag, startPoint x: 364, startPoint y: 444, endPoint x: 508, endPoint y: 443, distance: 144.4
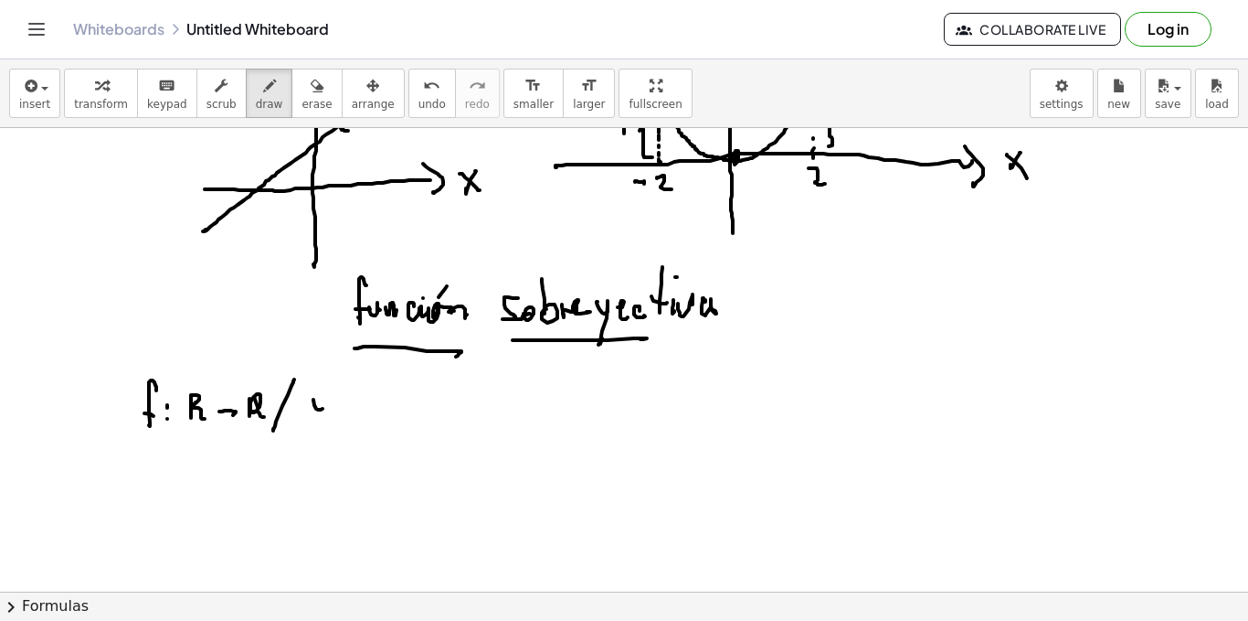
drag, startPoint x: 648, startPoint y: 335, endPoint x: 681, endPoint y: 335, distance: 32.9
drag, startPoint x: 181, startPoint y: 434, endPoint x: 211, endPoint y: 435, distance: 30.2
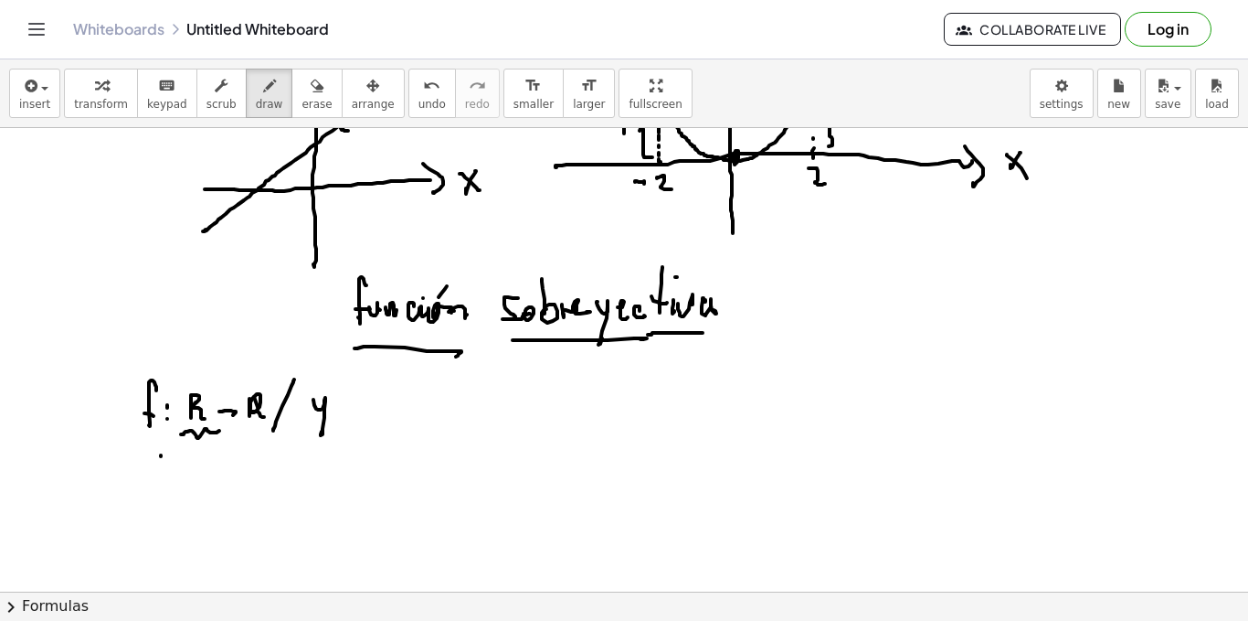
drag, startPoint x: 155, startPoint y: 452, endPoint x: 166, endPoint y: 465, distance: 16.9
drag, startPoint x: 179, startPoint y: 461, endPoint x: 214, endPoint y: 451, distance: 36.2
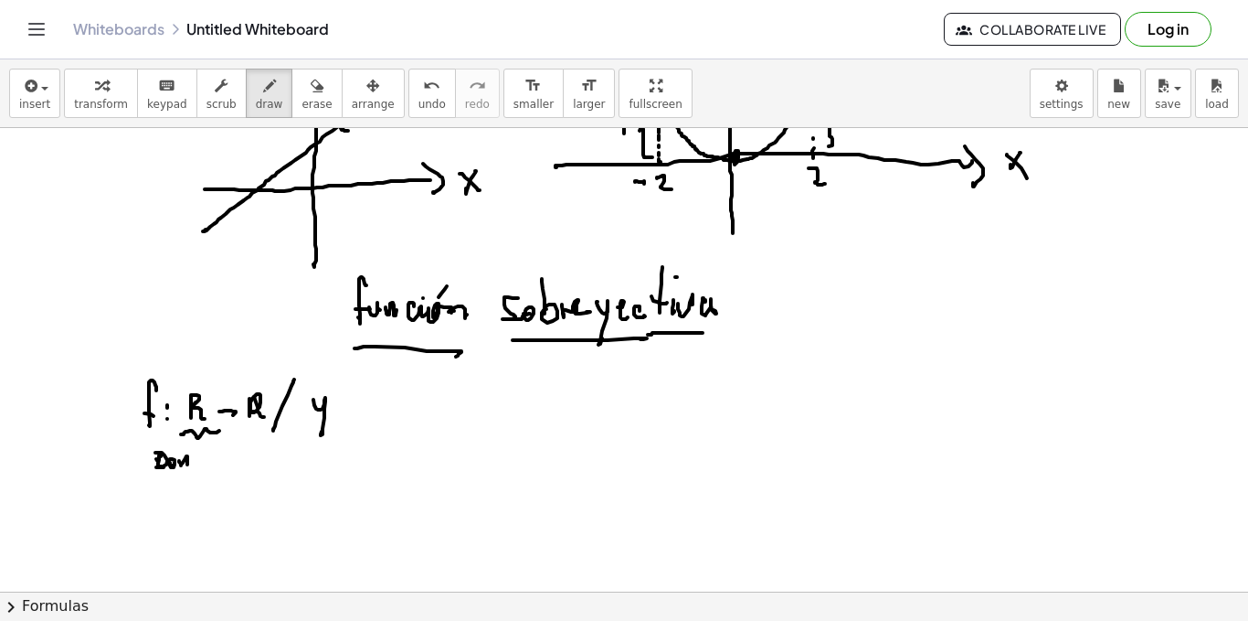
drag, startPoint x: 246, startPoint y: 428, endPoint x: 262, endPoint y: 440, distance: 20.3
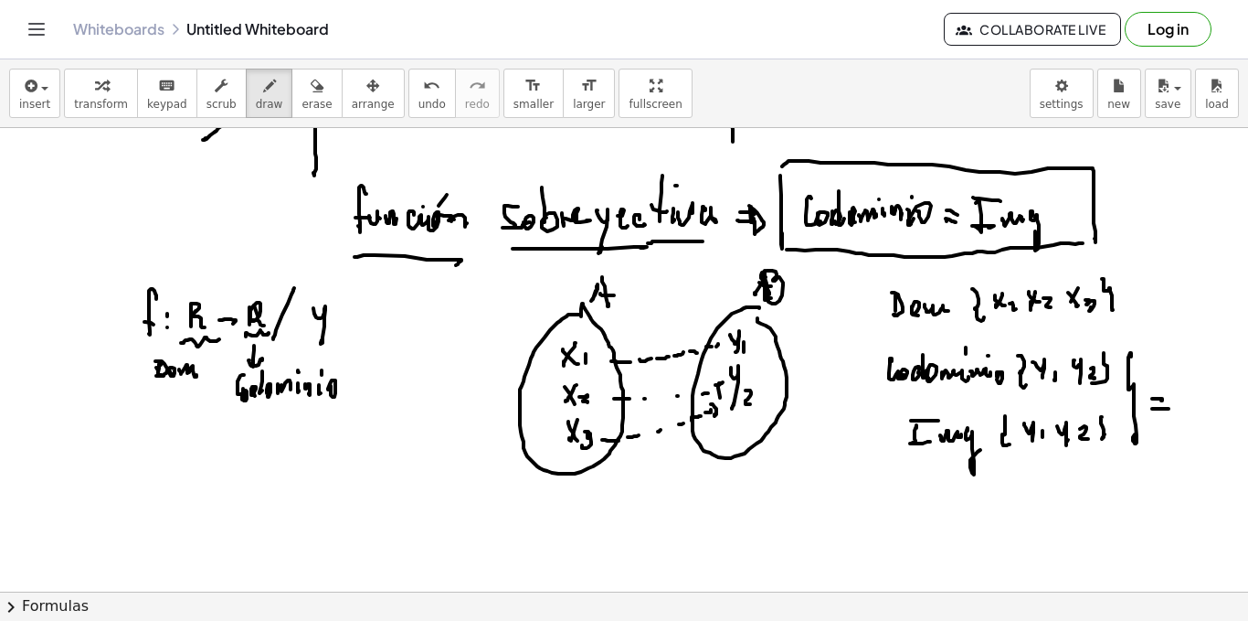
scroll to position [2682, 0]
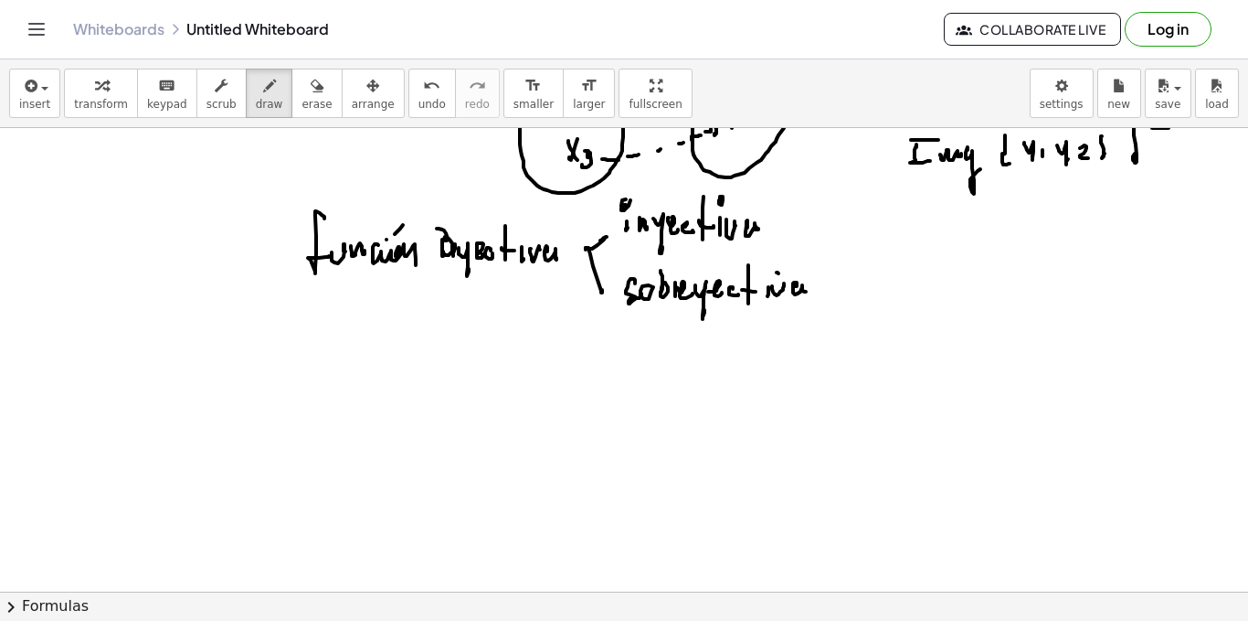
scroll to position [2872, 0]
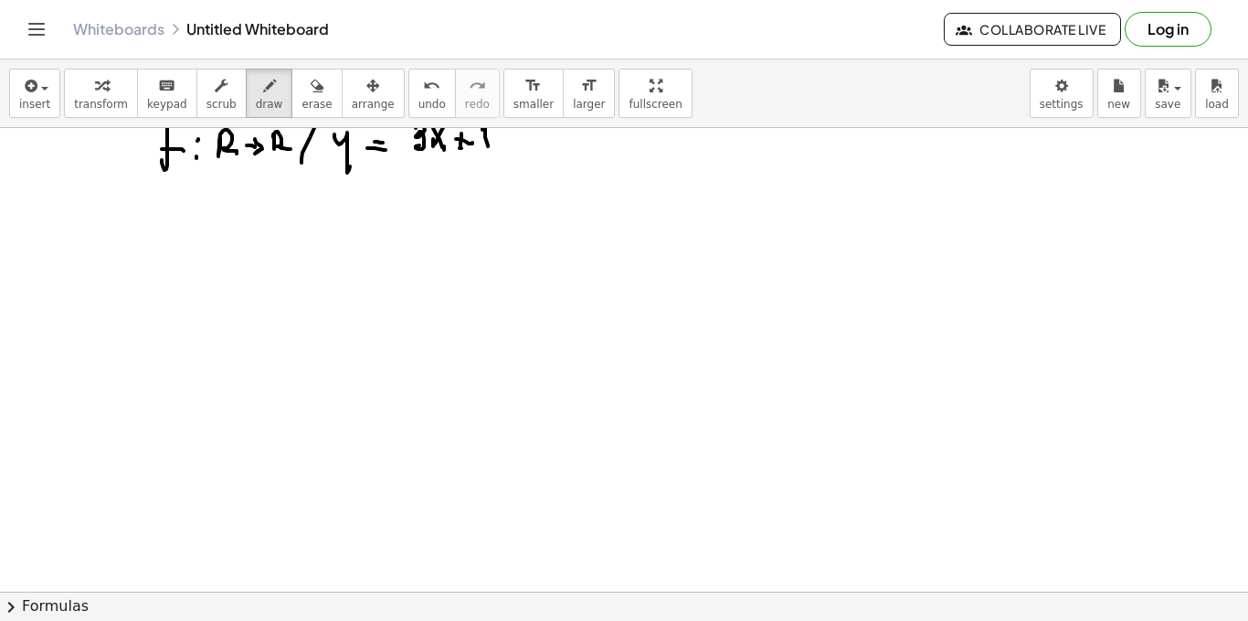
scroll to position [2963, 0]
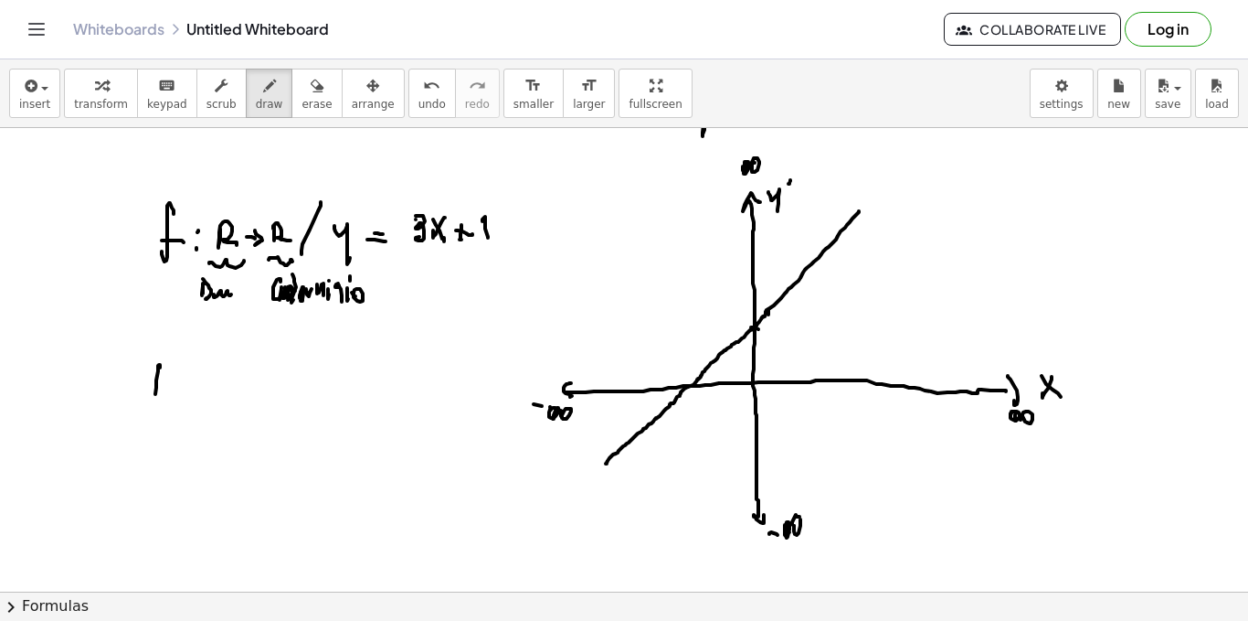
drag, startPoint x: 160, startPoint y: 366, endPoint x: 168, endPoint y: 384, distance: 19.2
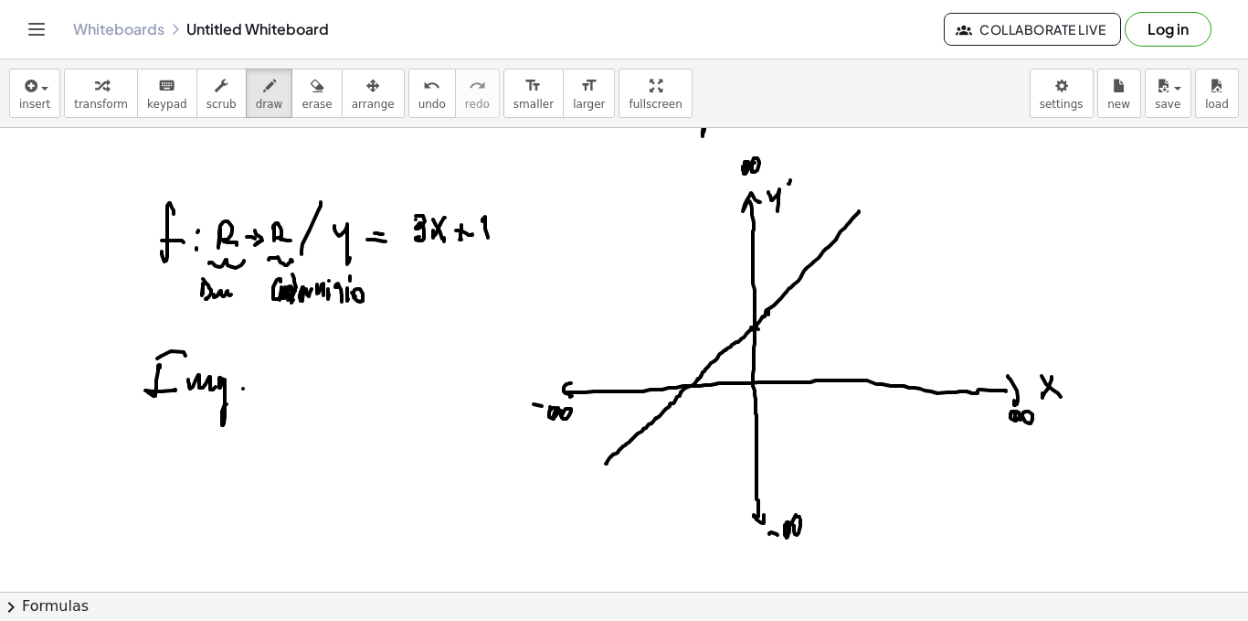
drag, startPoint x: 249, startPoint y: 383, endPoint x: 258, endPoint y: 379, distance: 9.8
drag, startPoint x: 272, startPoint y: 375, endPoint x: 291, endPoint y: 387, distance: 21.8
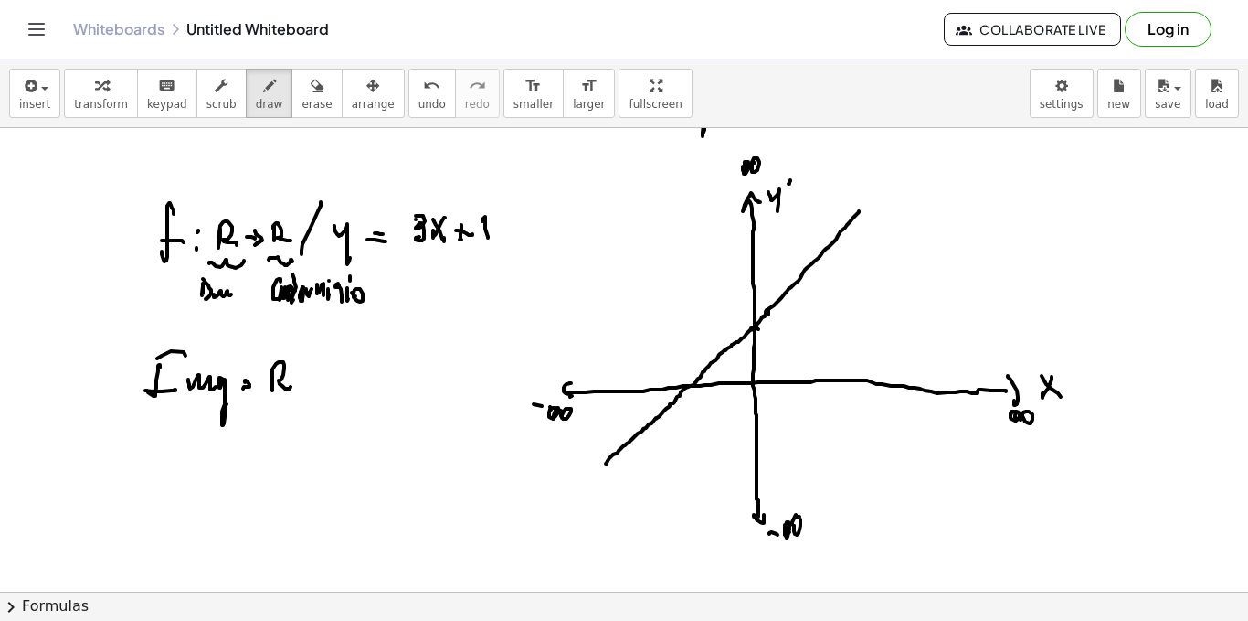
drag, startPoint x: 150, startPoint y: 462, endPoint x: 166, endPoint y: 455, distance: 17.7
drag, startPoint x: 171, startPoint y: 486, endPoint x: 186, endPoint y: 481, distance: 16.5
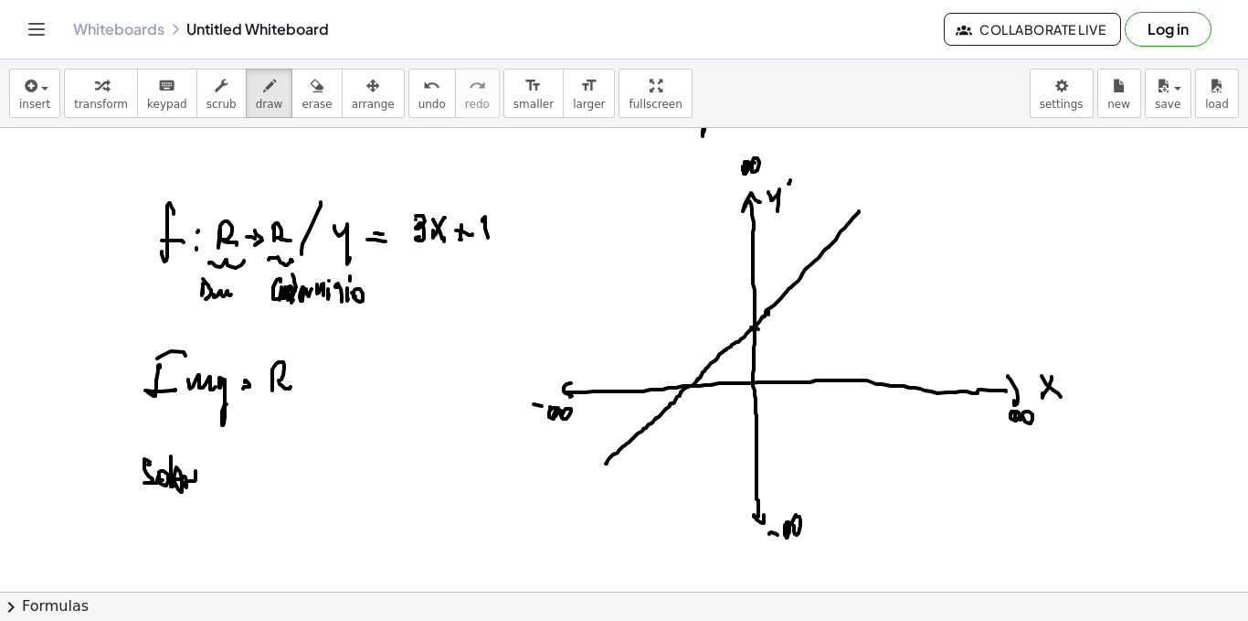
drag, startPoint x: 186, startPoint y: 481, endPoint x: 207, endPoint y: 480, distance: 21.0
drag, startPoint x: 216, startPoint y: 473, endPoint x: 220, endPoint y: 497, distance: 24.2
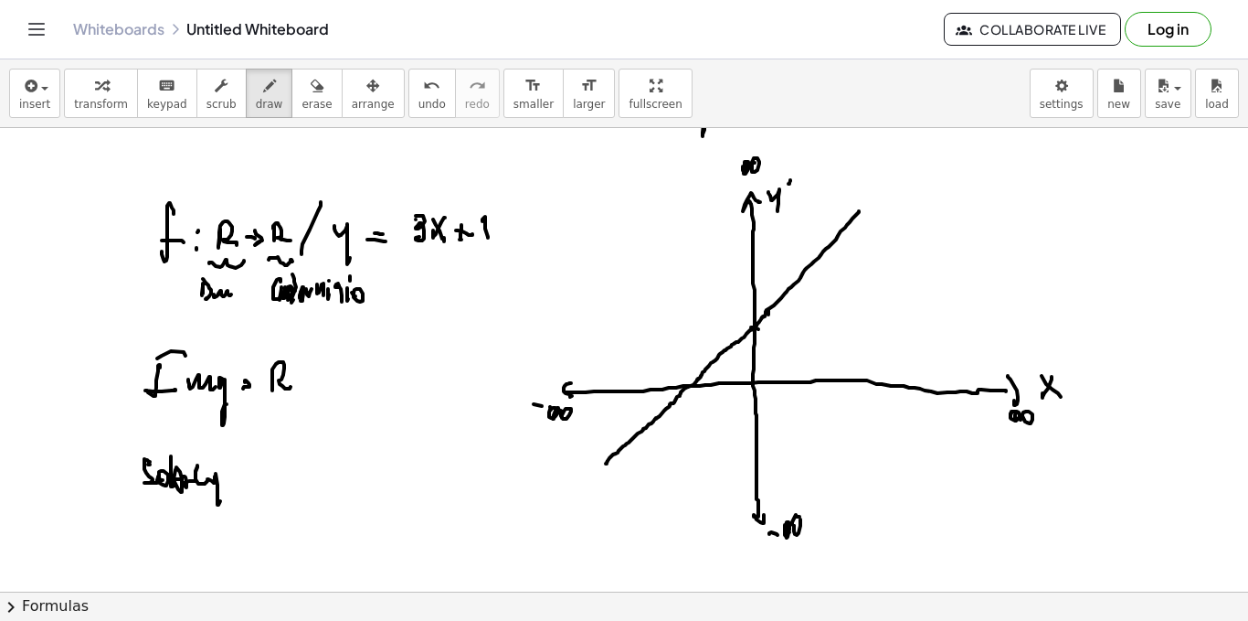
drag, startPoint x: 228, startPoint y: 482, endPoint x: 239, endPoint y: 484, distance: 11.3
drag, startPoint x: 260, startPoint y: 460, endPoint x: 261, endPoint y: 486, distance: 26.5
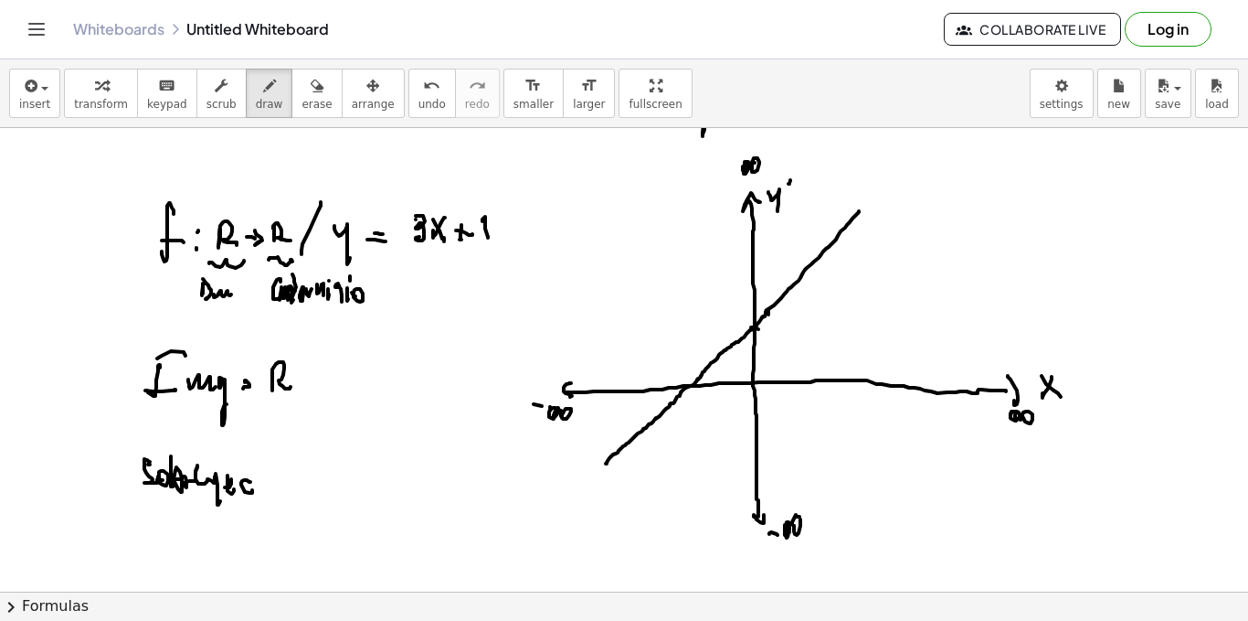
drag, startPoint x: 283, startPoint y: 486, endPoint x: 300, endPoint y: 480, distance: 17.7
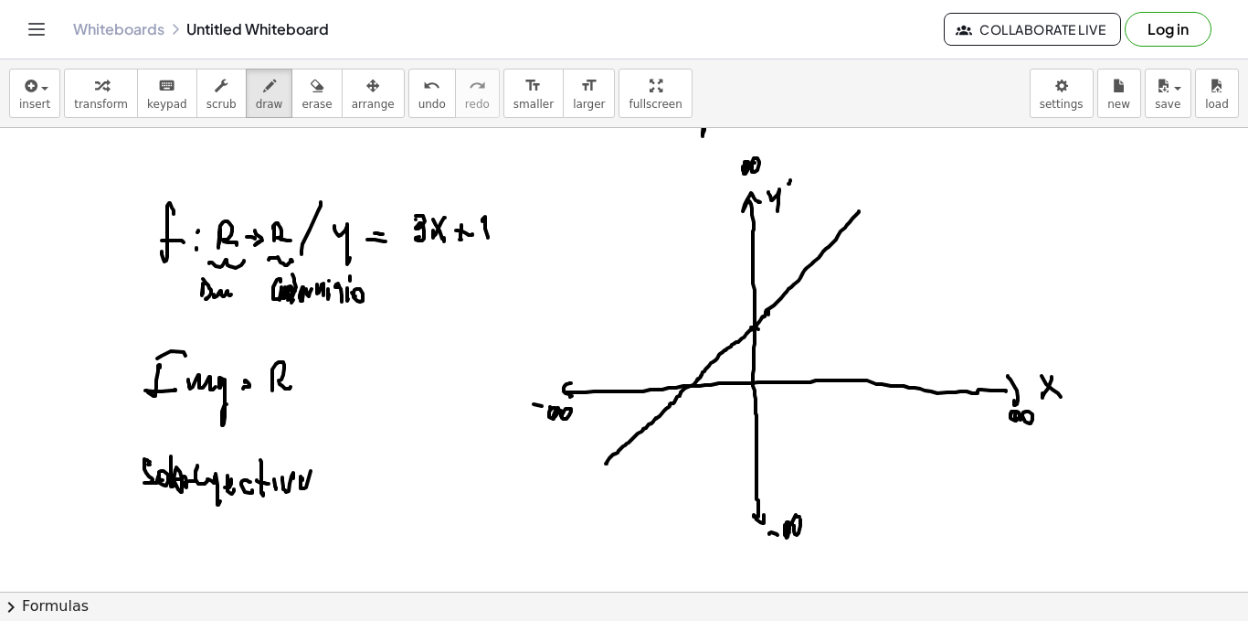
drag, startPoint x: 311, startPoint y: 471, endPoint x: 255, endPoint y: 494, distance: 60.6
drag, startPoint x: 206, startPoint y: 524, endPoint x: 217, endPoint y: 542, distance: 21.3
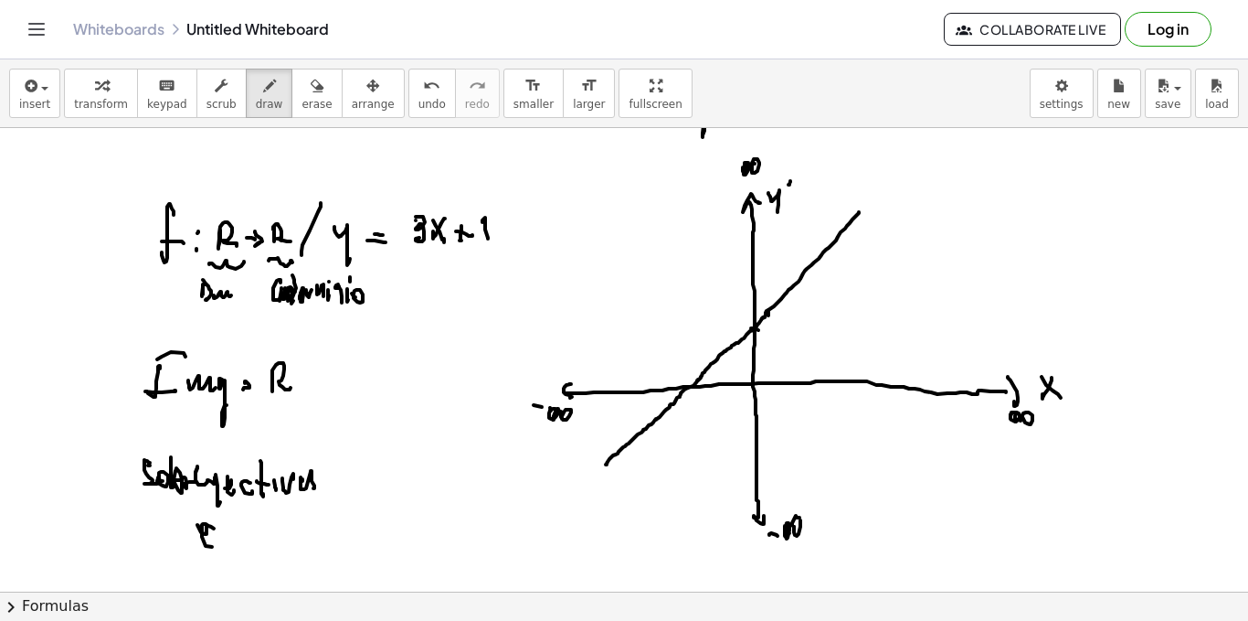
drag, startPoint x: 210, startPoint y: 529, endPoint x: 202, endPoint y: 536, distance: 10.4
drag, startPoint x: 159, startPoint y: 572, endPoint x: 173, endPoint y: 563, distance: 16.5
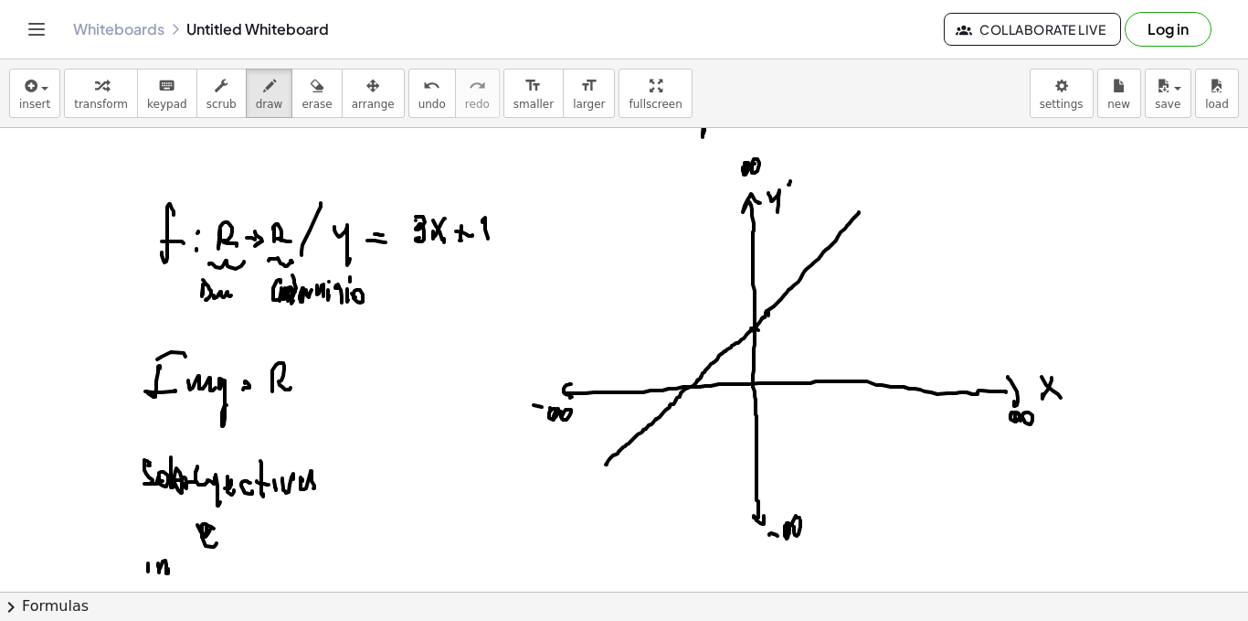
drag, startPoint x: 186, startPoint y: 572, endPoint x: 193, endPoint y: 561, distance: 12.7
drag, startPoint x: 193, startPoint y: 561, endPoint x: 197, endPoint y: 572, distance: 11.9
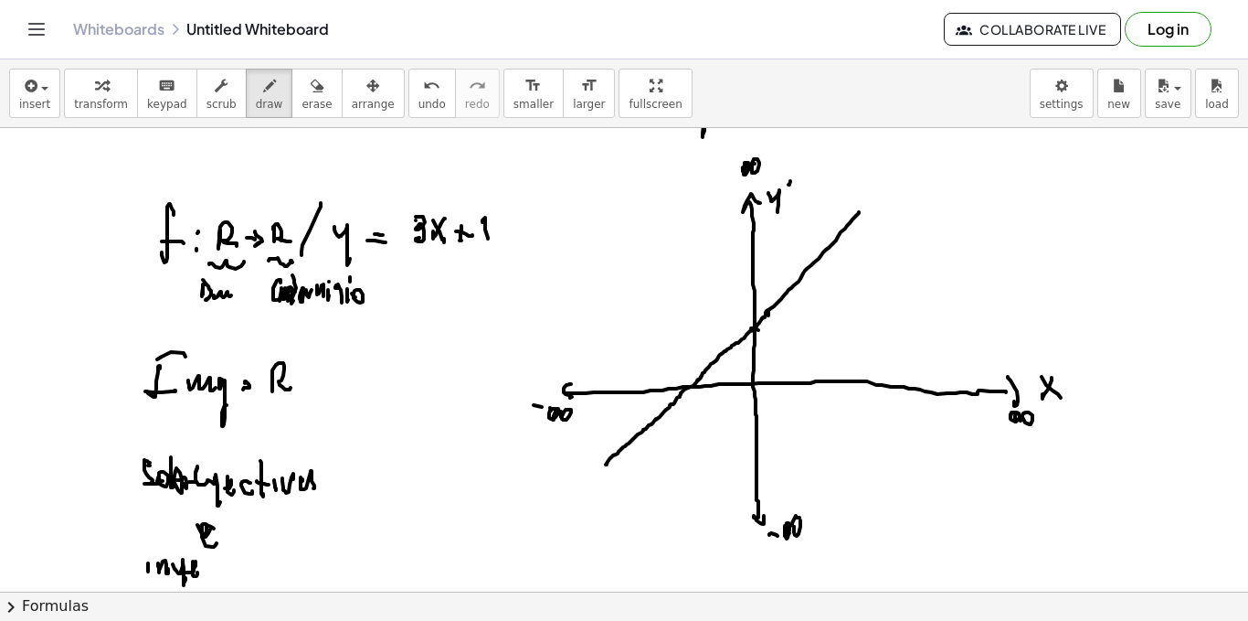
drag, startPoint x: 207, startPoint y: 567, endPoint x: 223, endPoint y: 550, distance: 22.6
drag, startPoint x: 218, startPoint y: 569, endPoint x: 238, endPoint y: 564, distance: 20.0
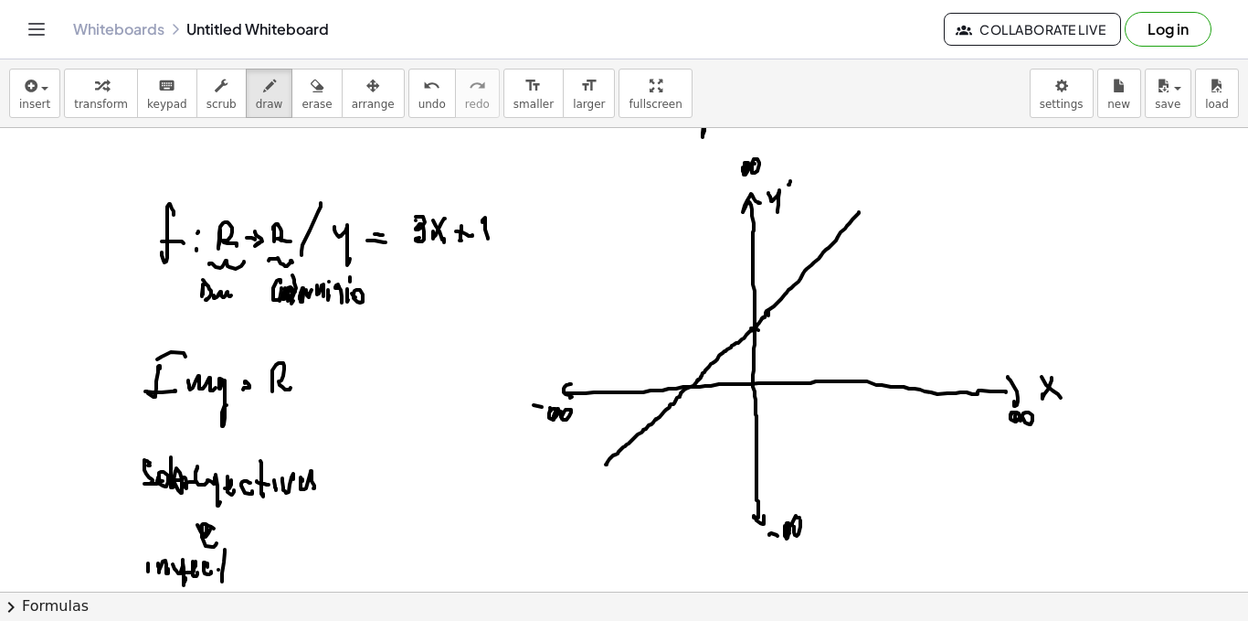
drag, startPoint x: 238, startPoint y: 564, endPoint x: 242, endPoint y: 556, distance: 9.4
drag, startPoint x: 250, startPoint y: 571, endPoint x: 260, endPoint y: 558, distance: 15.7
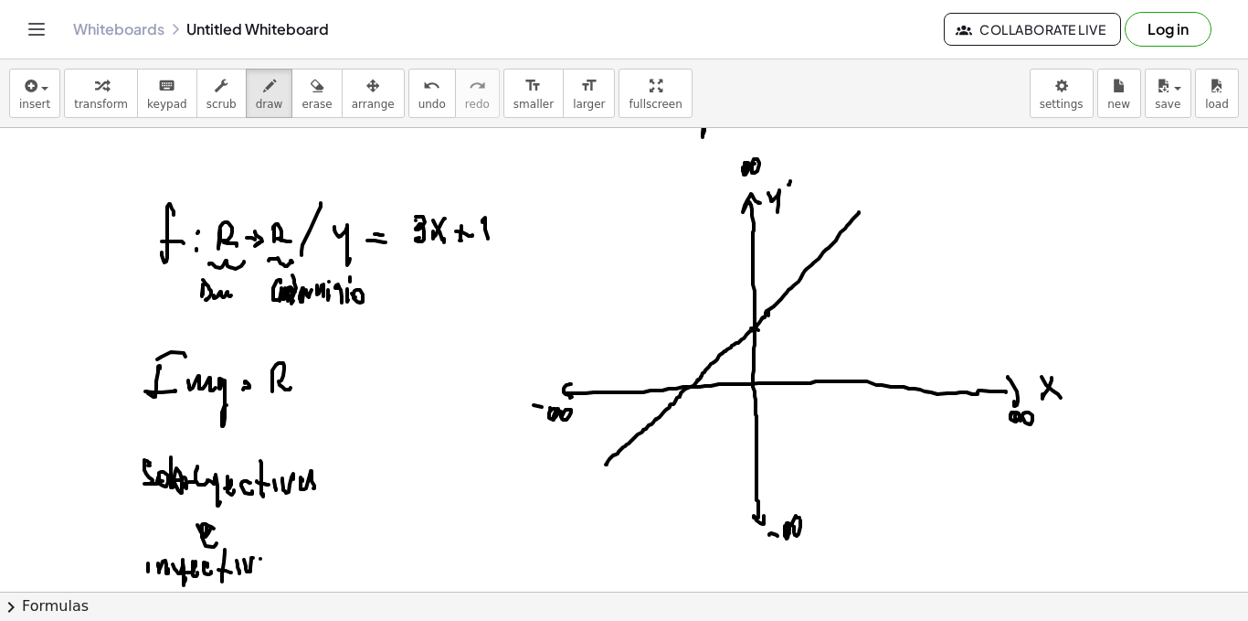
drag, startPoint x: 260, startPoint y: 558, endPoint x: 271, endPoint y: 564, distance: 12.3
drag, startPoint x: 652, startPoint y: 296, endPoint x: 678, endPoint y: 290, distance: 27.3
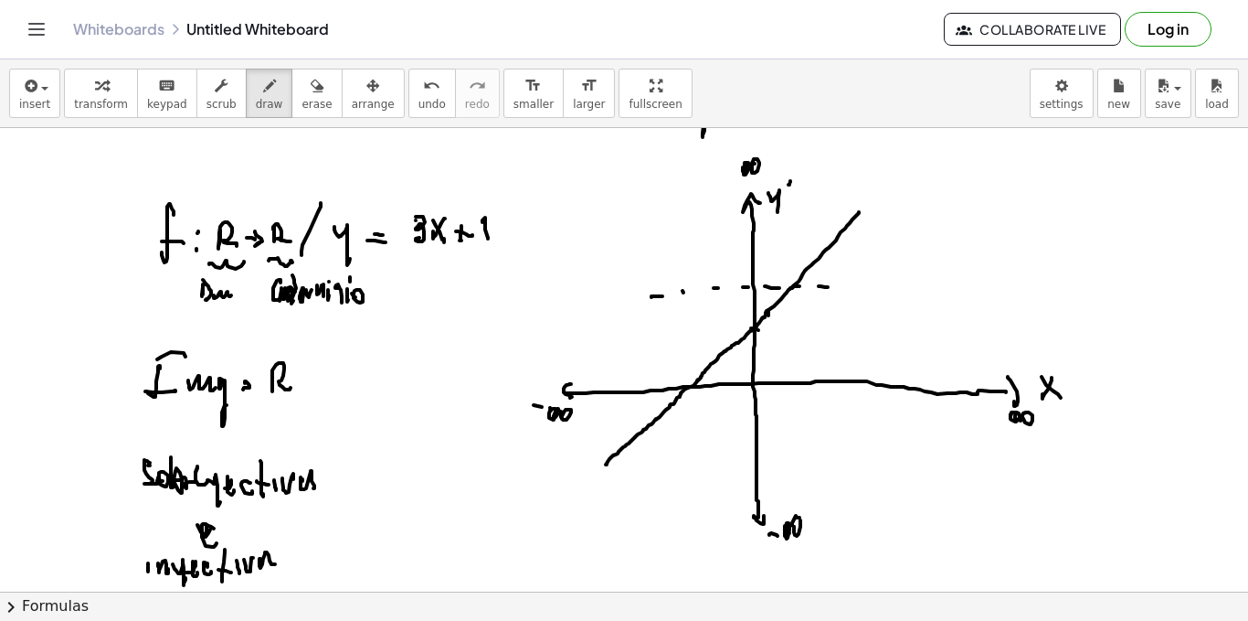
drag, startPoint x: 819, startPoint y: 286, endPoint x: 844, endPoint y: 285, distance: 24.7
drag, startPoint x: 796, startPoint y: 285, endPoint x: 765, endPoint y: 304, distance: 36.5
drag, startPoint x: 360, startPoint y: 457, endPoint x: 356, endPoint y: 494, distance: 36.7
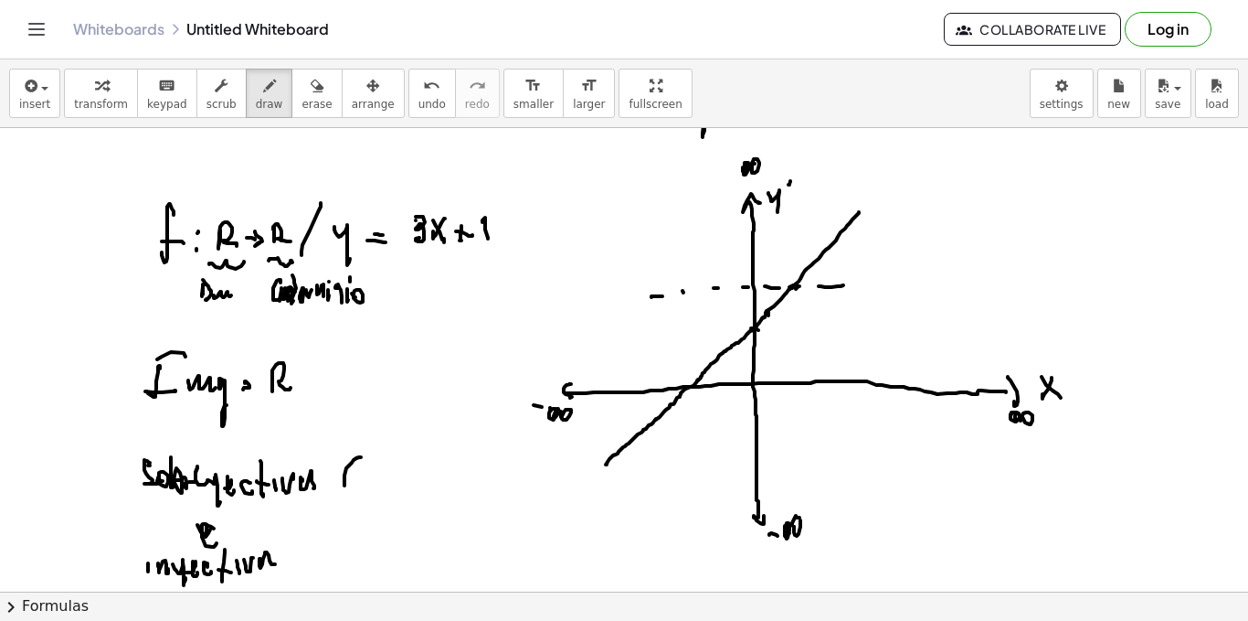
drag, startPoint x: 367, startPoint y: 475, endPoint x: 382, endPoint y: 483, distance: 16.8
drag, startPoint x: 388, startPoint y: 480, endPoint x: 391, endPoint y: 453, distance: 26.6
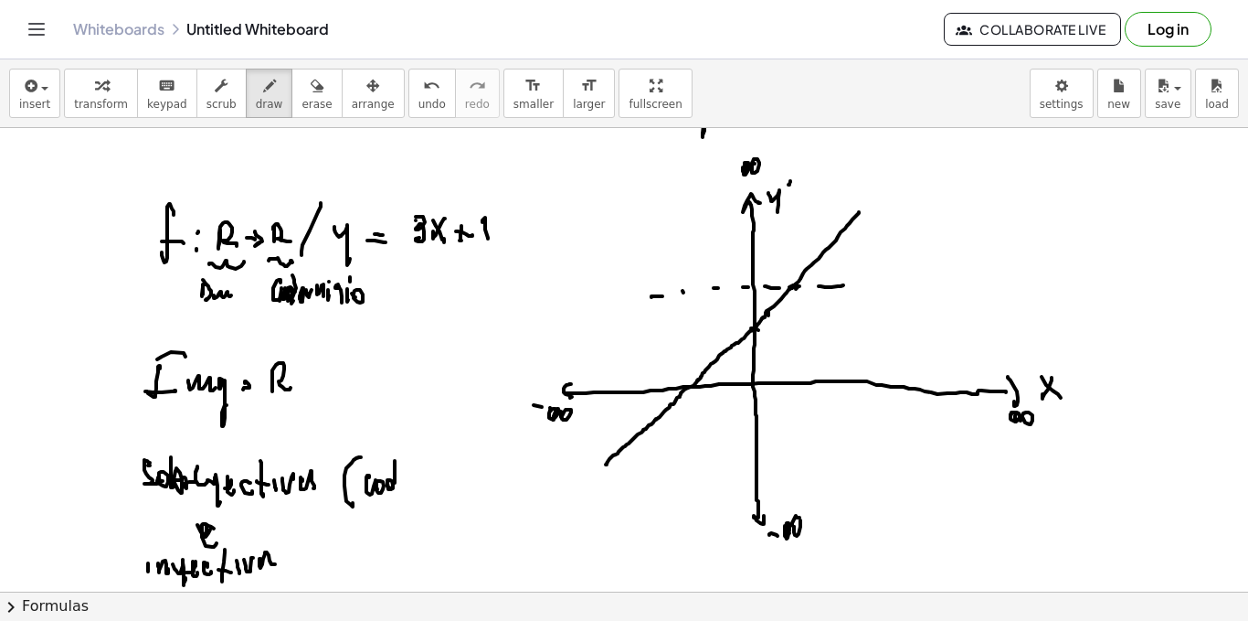
drag, startPoint x: 436, startPoint y: 492, endPoint x: 441, endPoint y: 483, distance: 9.4
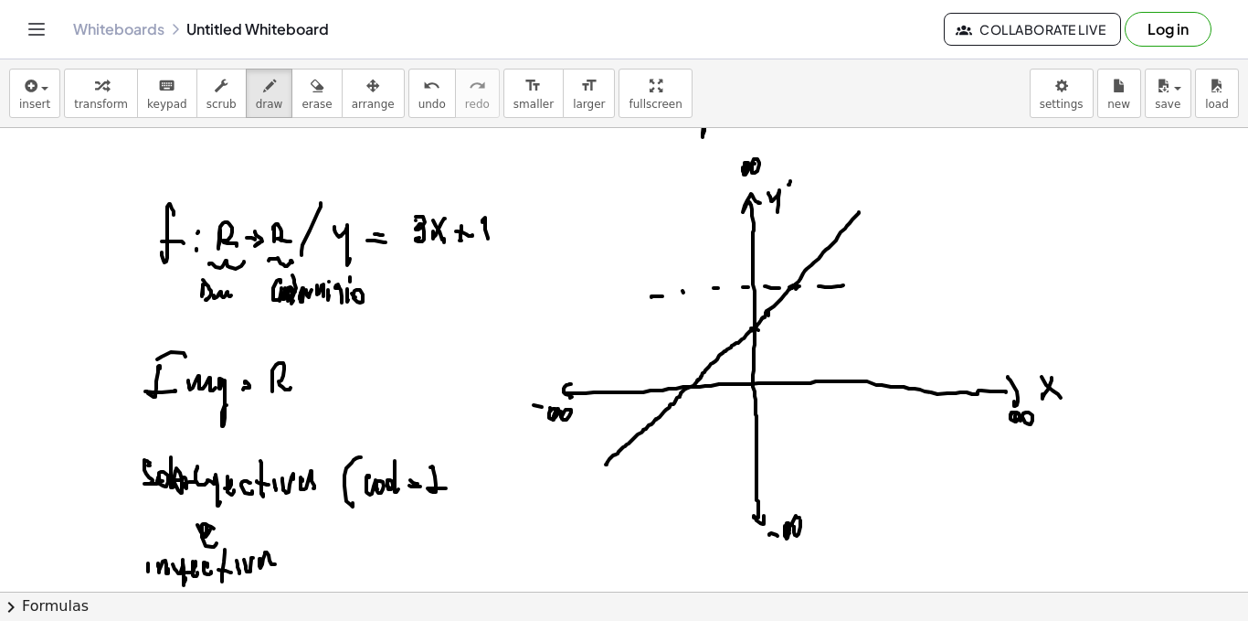
drag, startPoint x: 454, startPoint y: 477, endPoint x: 468, endPoint y: 470, distance: 15.5
drag, startPoint x: 471, startPoint y: 480, endPoint x: 486, endPoint y: 494, distance: 20.7
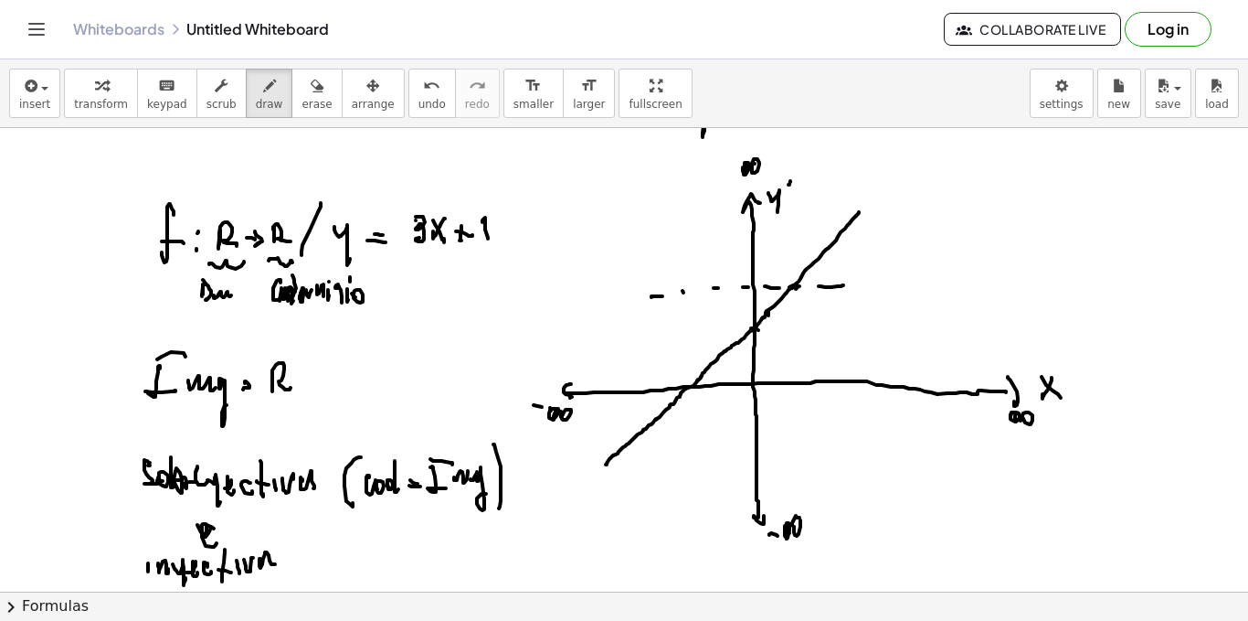
drag, startPoint x: 501, startPoint y: 466, endPoint x: 493, endPoint y: 493, distance: 27.8
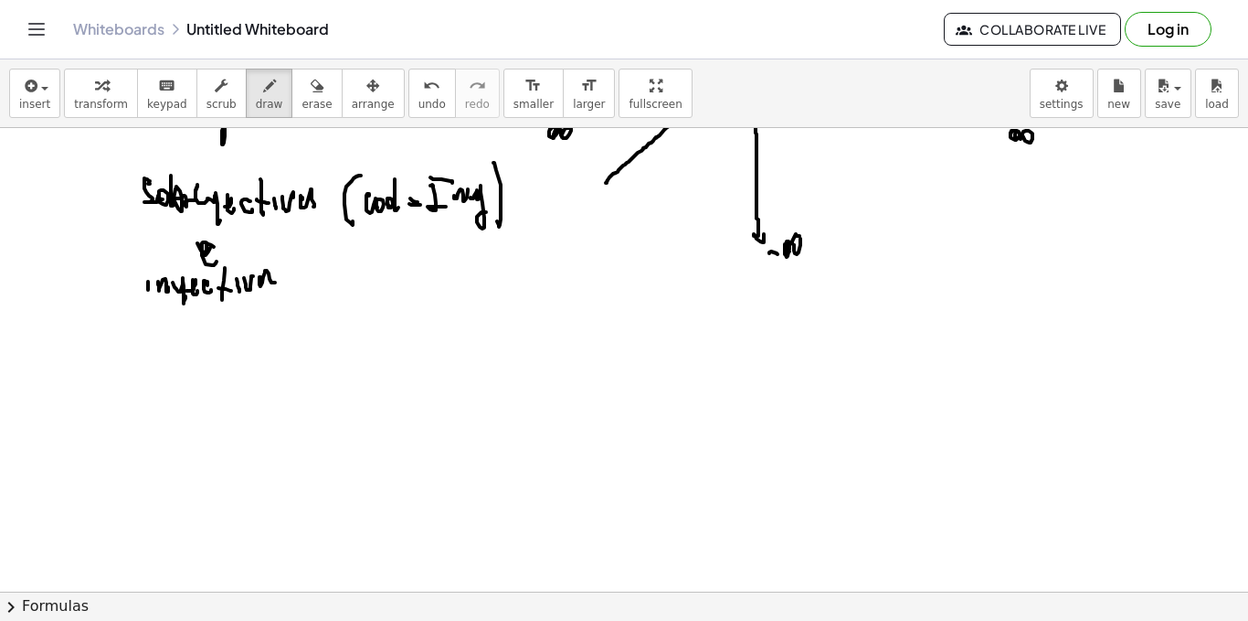
scroll to position [3335, 0]
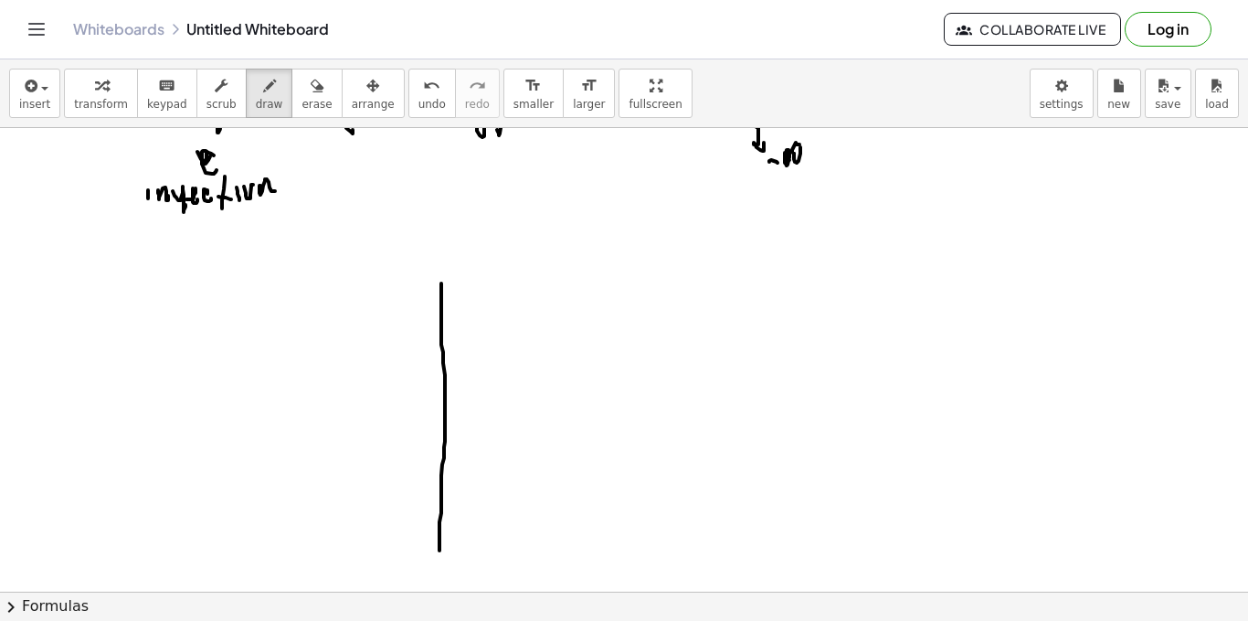
drag, startPoint x: 441, startPoint y: 283, endPoint x: 436, endPoint y: 522, distance: 238.6
drag, startPoint x: 289, startPoint y: 462, endPoint x: 664, endPoint y: 452, distance: 374.8
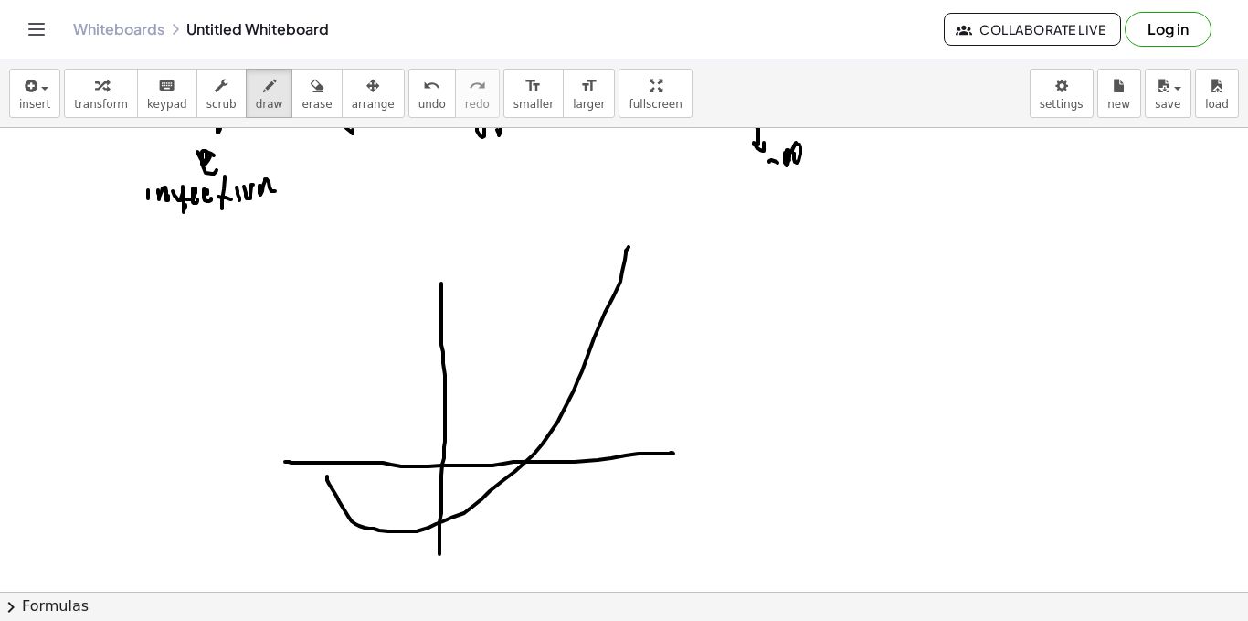
drag, startPoint x: 327, startPoint y: 476, endPoint x: 626, endPoint y: 249, distance: 375.6
drag, startPoint x: 668, startPoint y: 455, endPoint x: 576, endPoint y: 458, distance: 92.3
drag, startPoint x: 323, startPoint y: 456, endPoint x: 330, endPoint y: 477, distance: 22.3
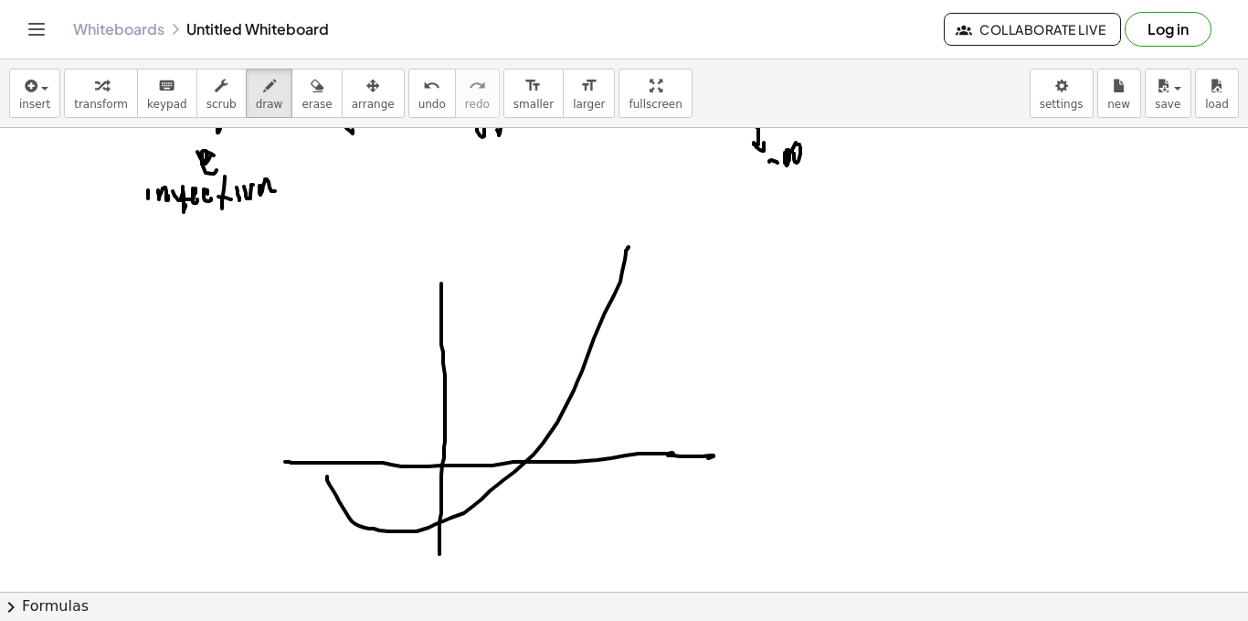
drag, startPoint x: 325, startPoint y: 436, endPoint x: 346, endPoint y: 433, distance: 21.2
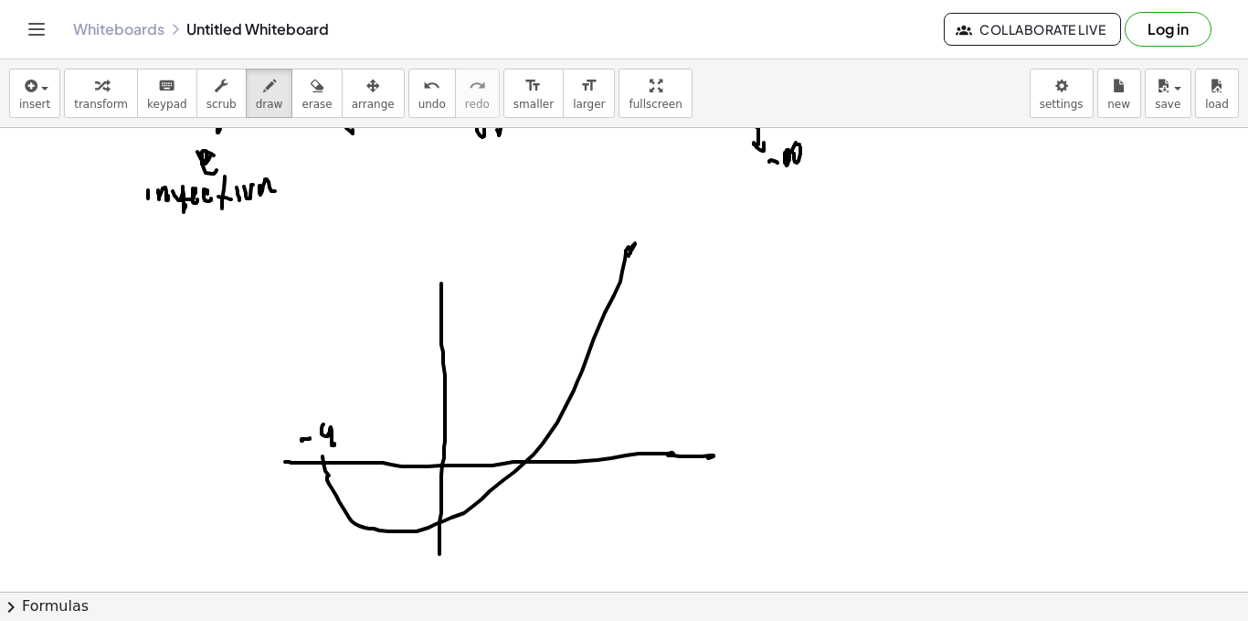
drag, startPoint x: 643, startPoint y: 242, endPoint x: 643, endPoint y: 253, distance: 11.0
drag, startPoint x: 647, startPoint y: 290, endPoint x: 650, endPoint y: 305, distance: 15.8
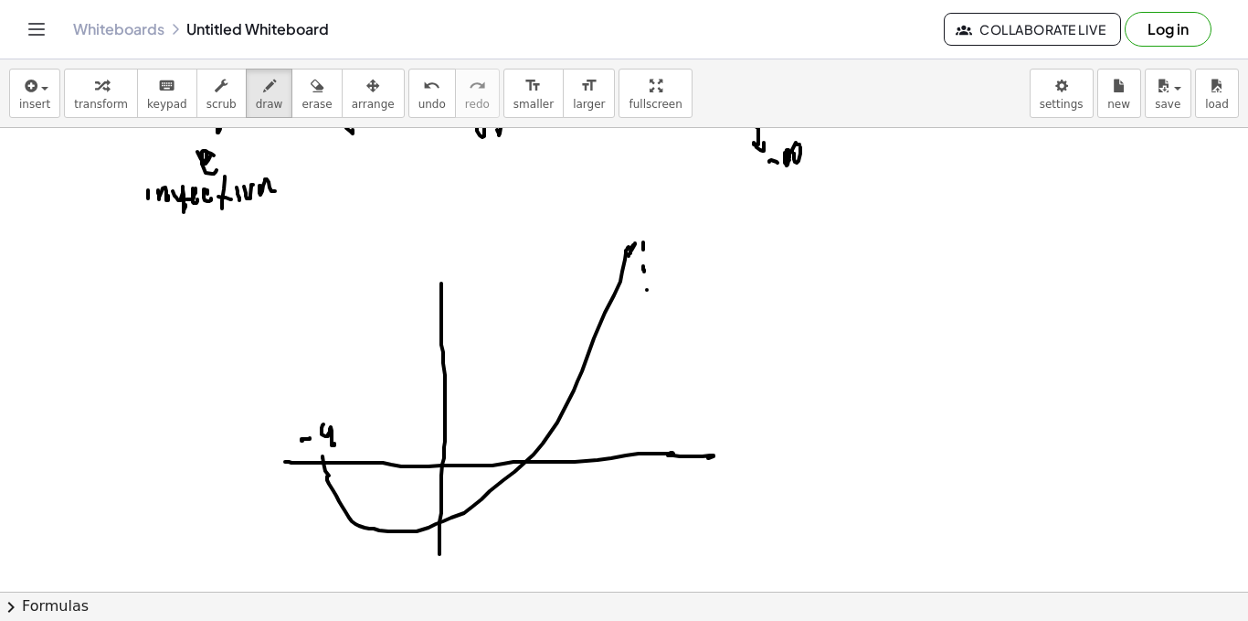
drag, startPoint x: 653, startPoint y: 366, endPoint x: 652, endPoint y: 381, distance: 14.7
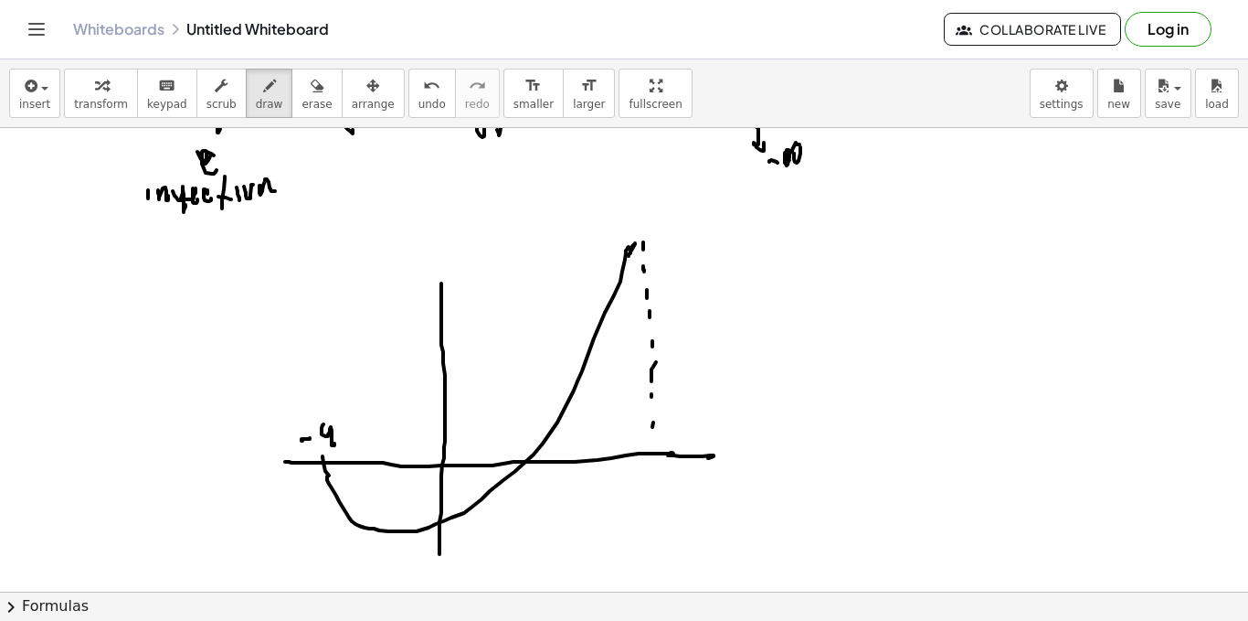
drag, startPoint x: 523, startPoint y: 482, endPoint x: 524, endPoint y: 503, distance: 21.0
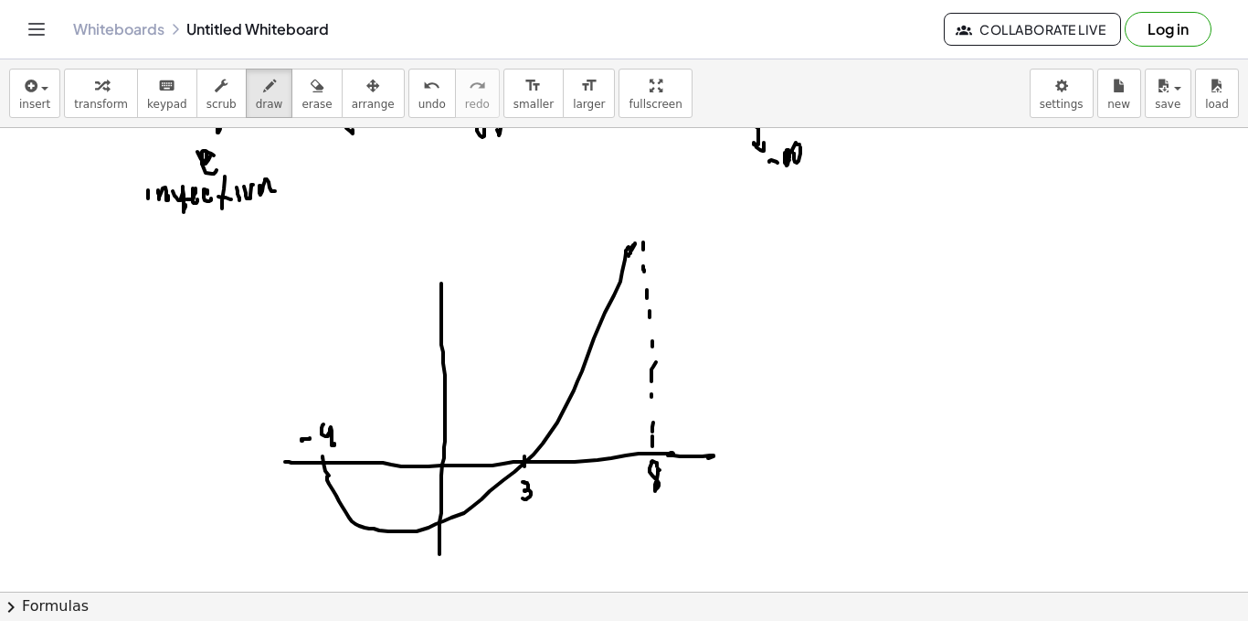
drag, startPoint x: 866, startPoint y: 176, endPoint x: 868, endPoint y: 194, distance: 17.5
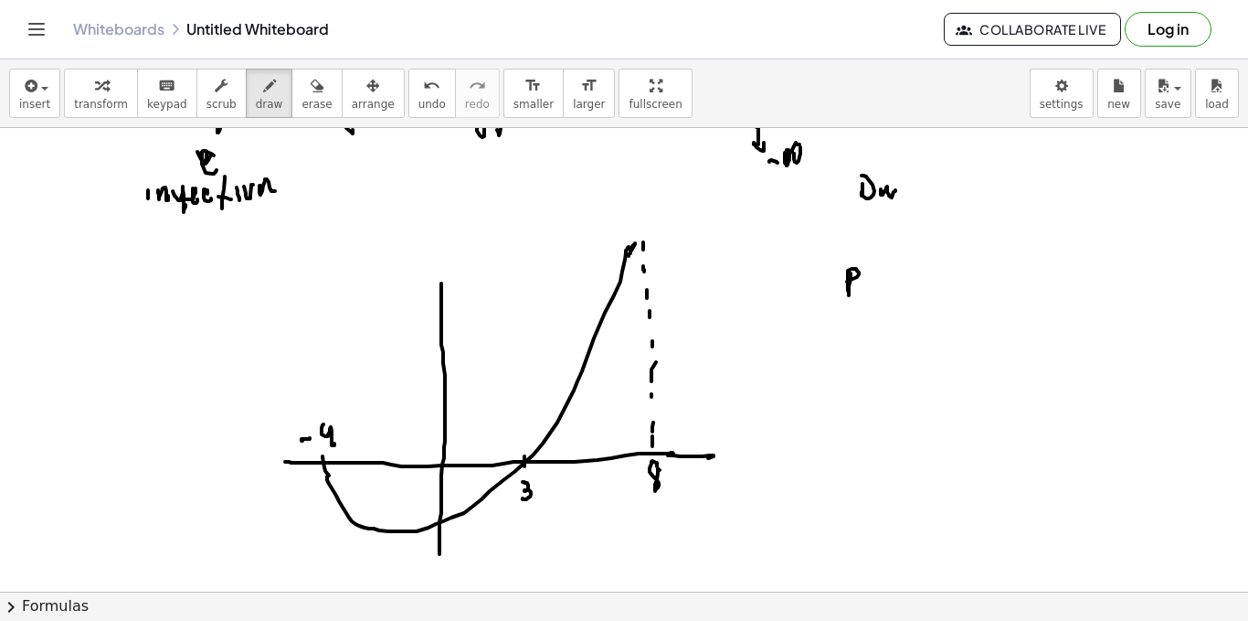
drag, startPoint x: 881, startPoint y: 189, endPoint x: 909, endPoint y: 186, distance: 28.6
drag, startPoint x: 923, startPoint y: 194, endPoint x: 936, endPoint y: 186, distance: 14.7
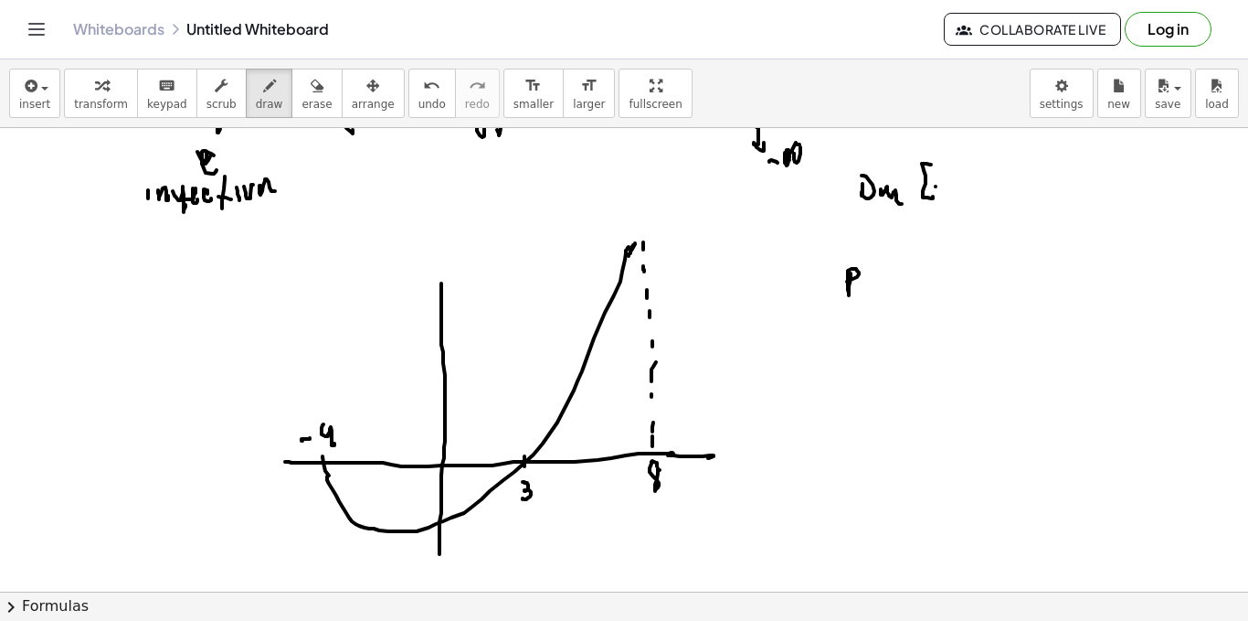
drag, startPoint x: 936, startPoint y: 186, endPoint x: 950, endPoint y: 181, distance: 15.6
drag, startPoint x: 951, startPoint y: 179, endPoint x: 966, endPoint y: 189, distance: 17.7
drag, startPoint x: 973, startPoint y: 196, endPoint x: 984, endPoint y: 191, distance: 12.3
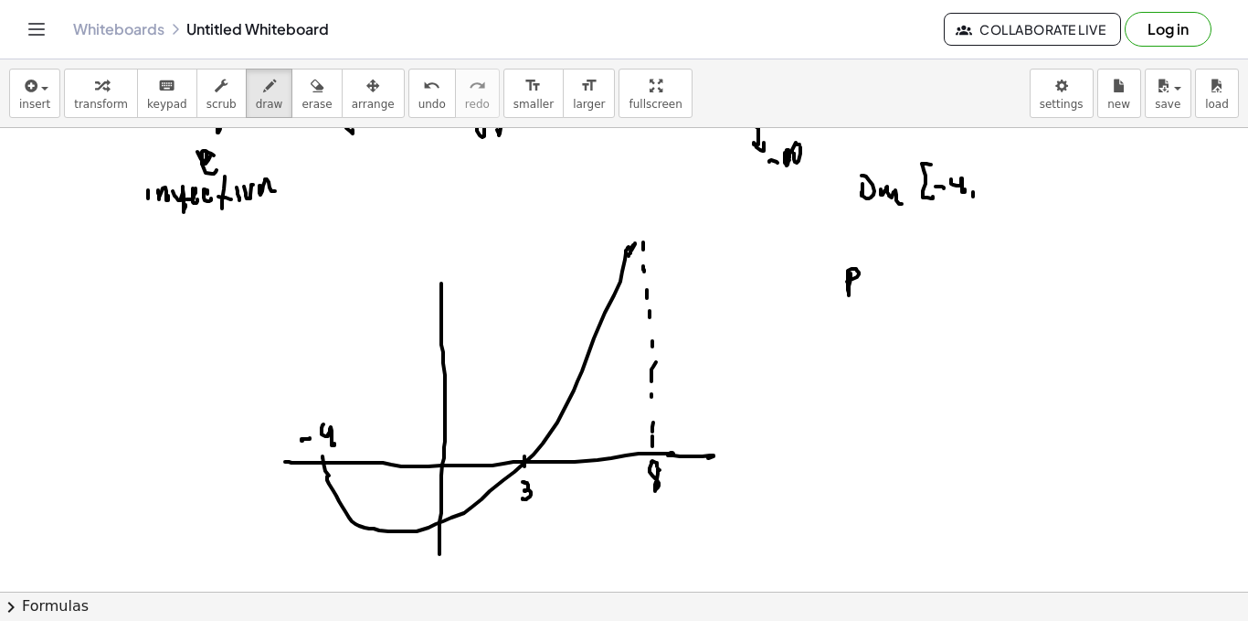
drag, startPoint x: 992, startPoint y: 175, endPoint x: 1003, endPoint y: 175, distance: 11.0
drag, startPoint x: 1008, startPoint y: 162, endPoint x: 1015, endPoint y: 205, distance: 43.6
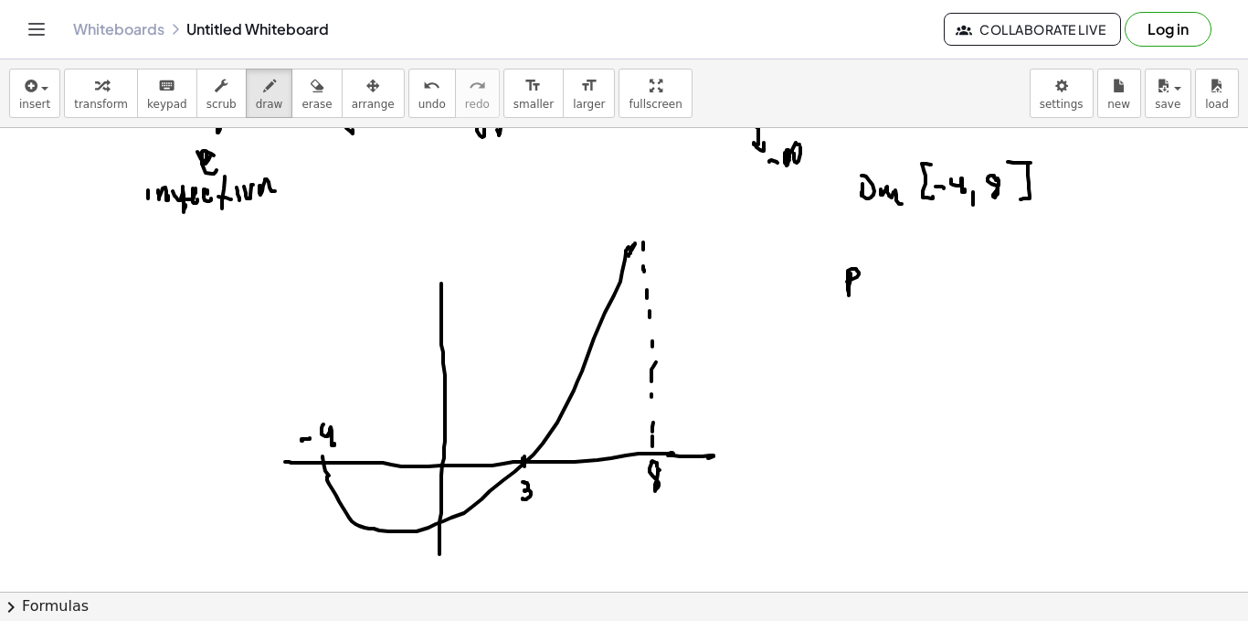
drag, startPoint x: 610, startPoint y: 453, endPoint x: 610, endPoint y: 470, distance: 16.5
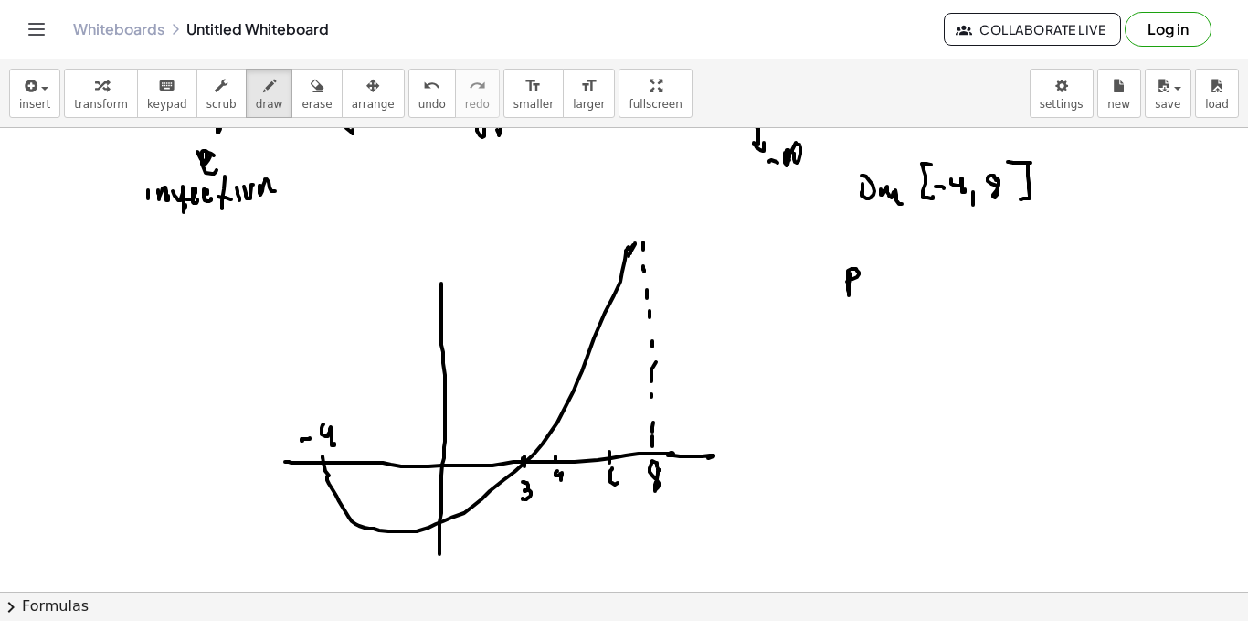
drag, startPoint x: 612, startPoint y: 468, endPoint x: 621, endPoint y: 481, distance: 15.2
drag, startPoint x: 891, startPoint y: 271, endPoint x: 901, endPoint y: 298, distance: 28.3
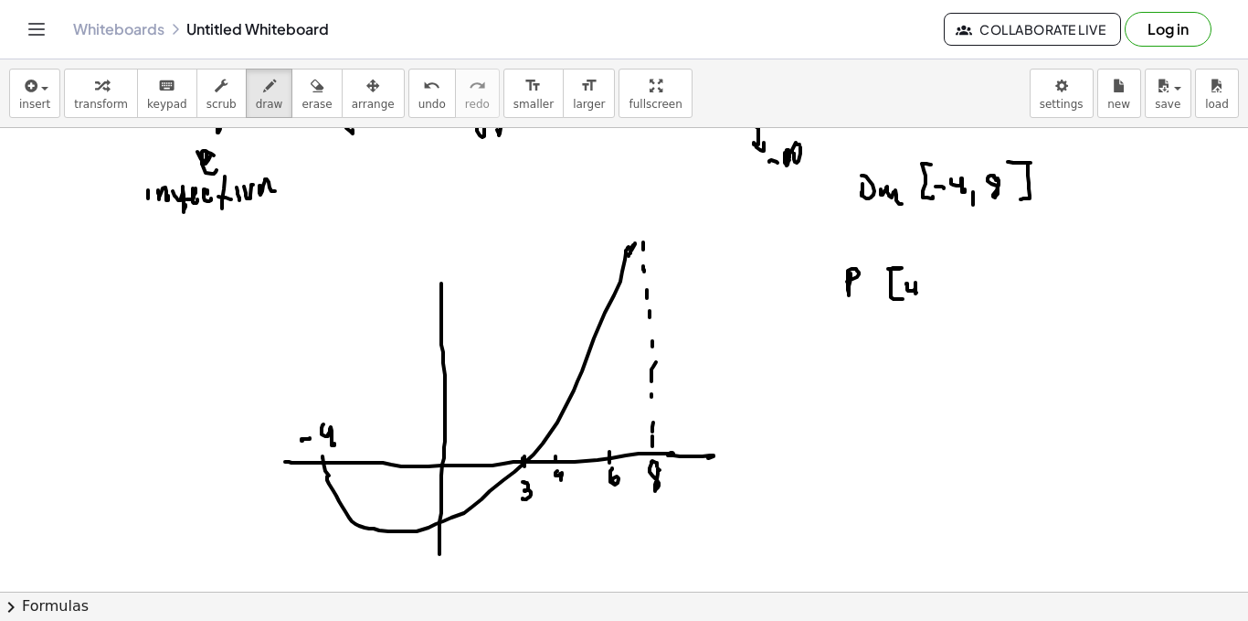
drag, startPoint x: 908, startPoint y: 284, endPoint x: 923, endPoint y: 286, distance: 15.6
drag, startPoint x: 933, startPoint y: 281, endPoint x: 947, endPoint y: 286, distance: 14.8
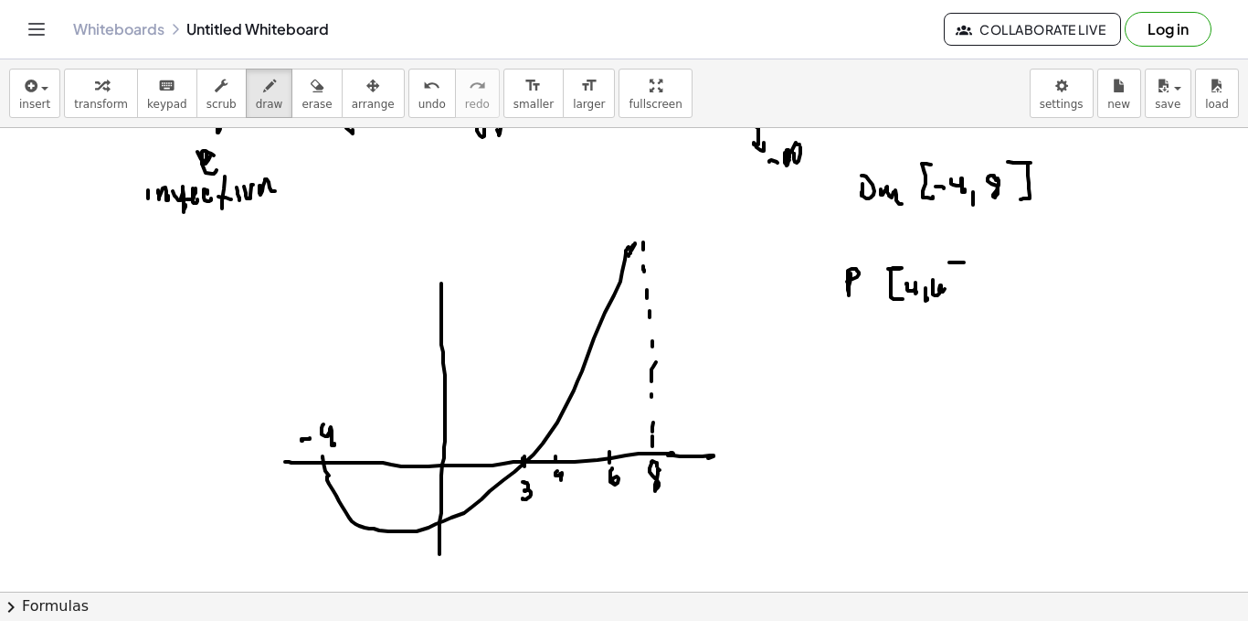
drag, startPoint x: 964, startPoint y: 262, endPoint x: 956, endPoint y: 296, distance: 34.8
drag, startPoint x: 876, startPoint y: 346, endPoint x: 901, endPoint y: 354, distance: 26.6
drag, startPoint x: 906, startPoint y: 351, endPoint x: 928, endPoint y: 353, distance: 22.0
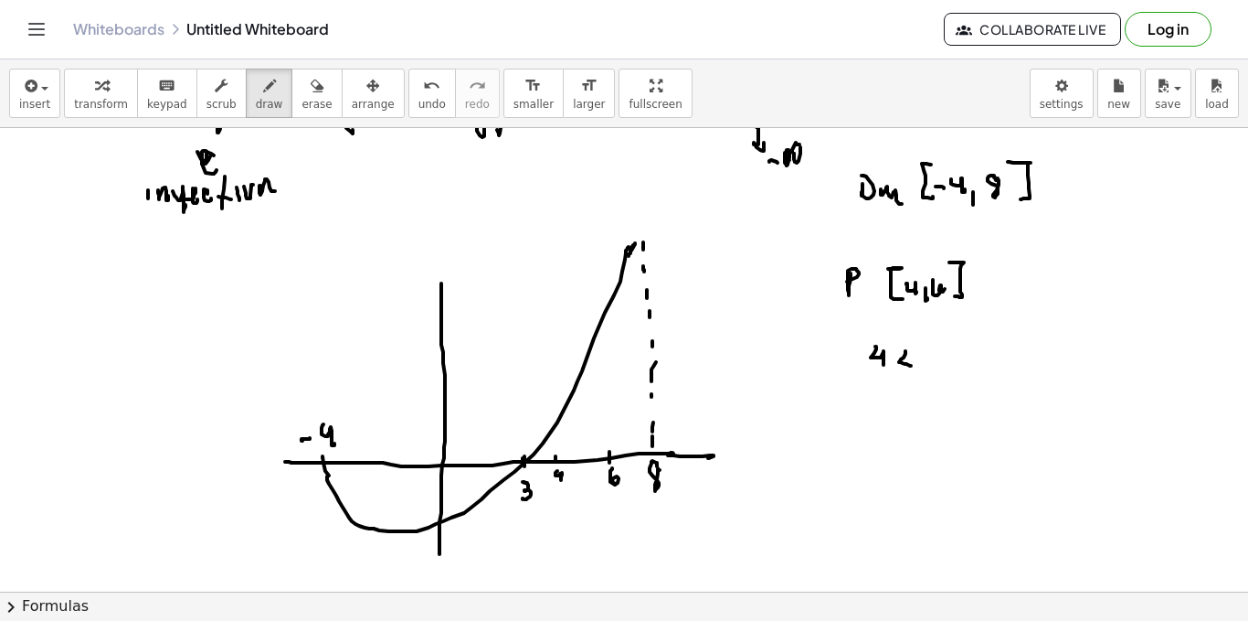
drag, startPoint x: 930, startPoint y: 350, endPoint x: 930, endPoint y: 367, distance: 17.4
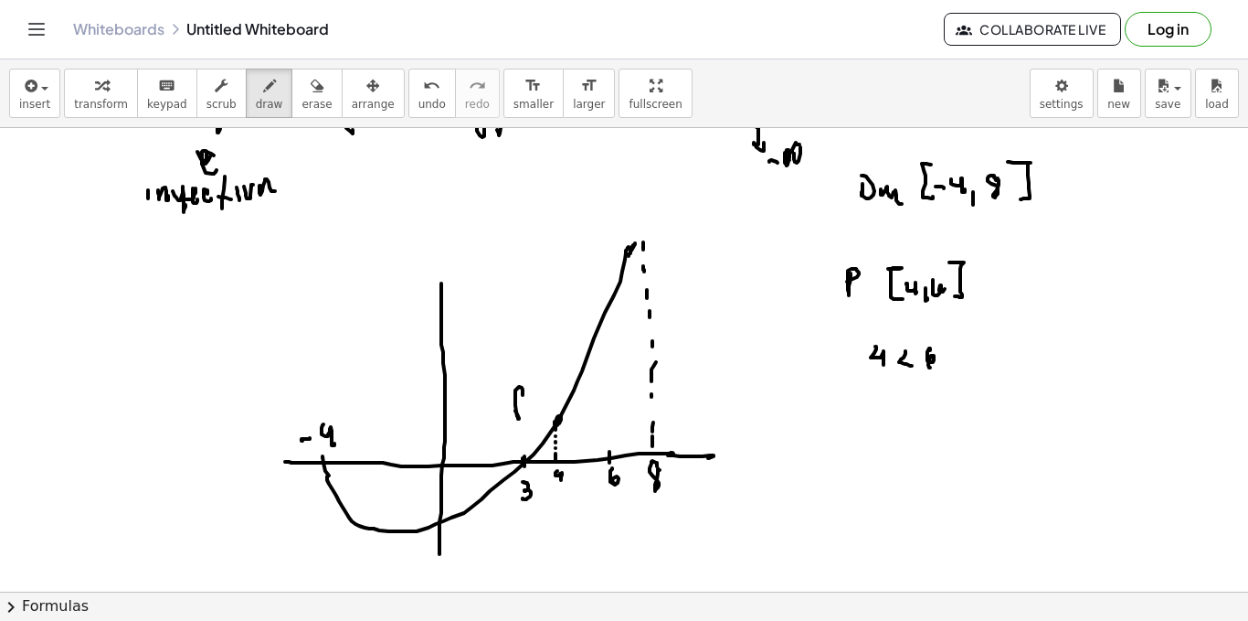
drag, startPoint x: 529, startPoint y: 397, endPoint x: 531, endPoint y: 409, distance: 12.0
drag, startPoint x: 536, startPoint y: 399, endPoint x: 545, endPoint y: 387, distance: 15.7
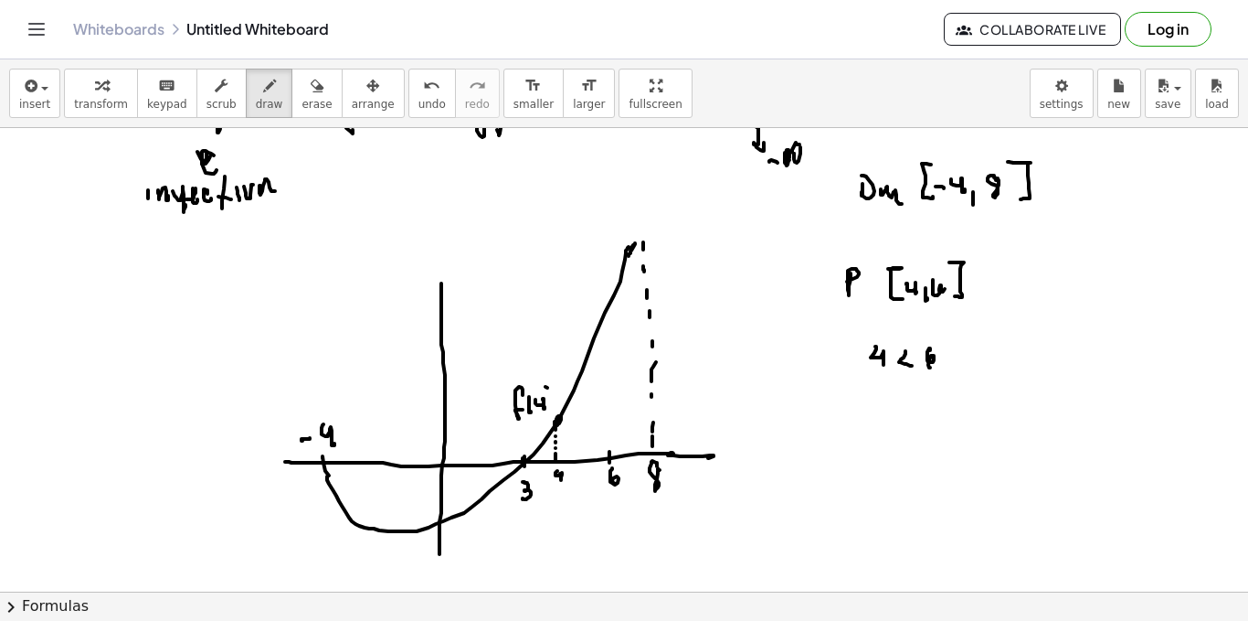
drag, startPoint x: 547, startPoint y: 388, endPoint x: 559, endPoint y: 432, distance: 46.3
drag, startPoint x: 611, startPoint y: 450, endPoint x: 609, endPoint y: 434, distance: 15.6
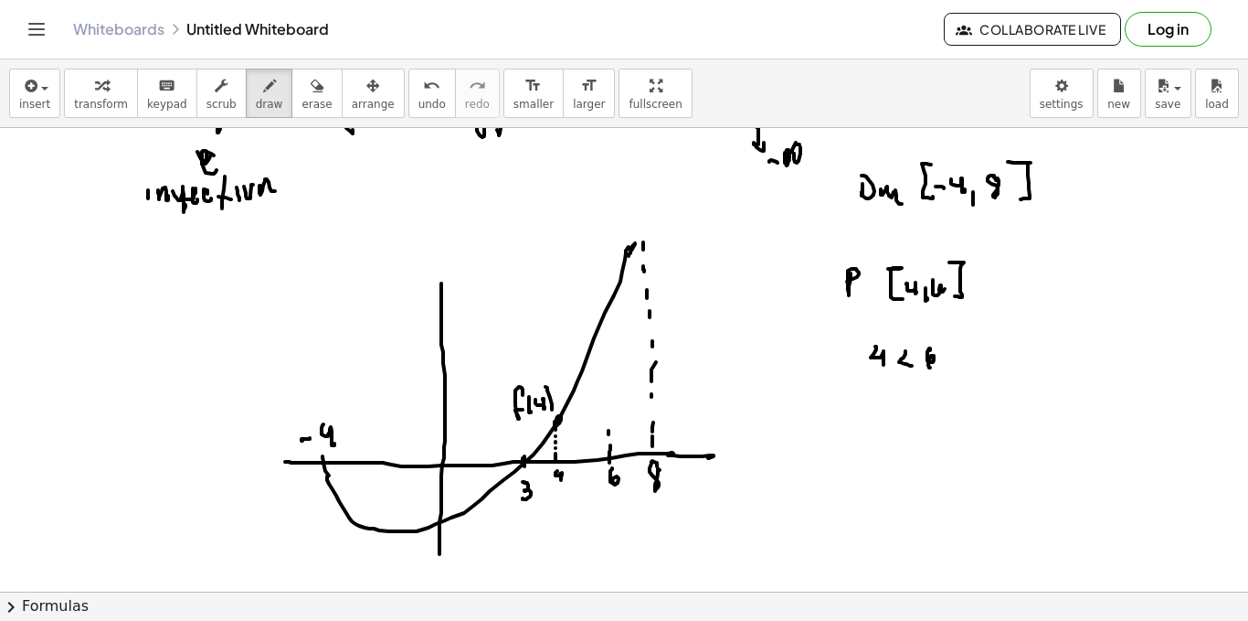
drag, startPoint x: 608, startPoint y: 417, endPoint x: 607, endPoint y: 398, distance: 18.3
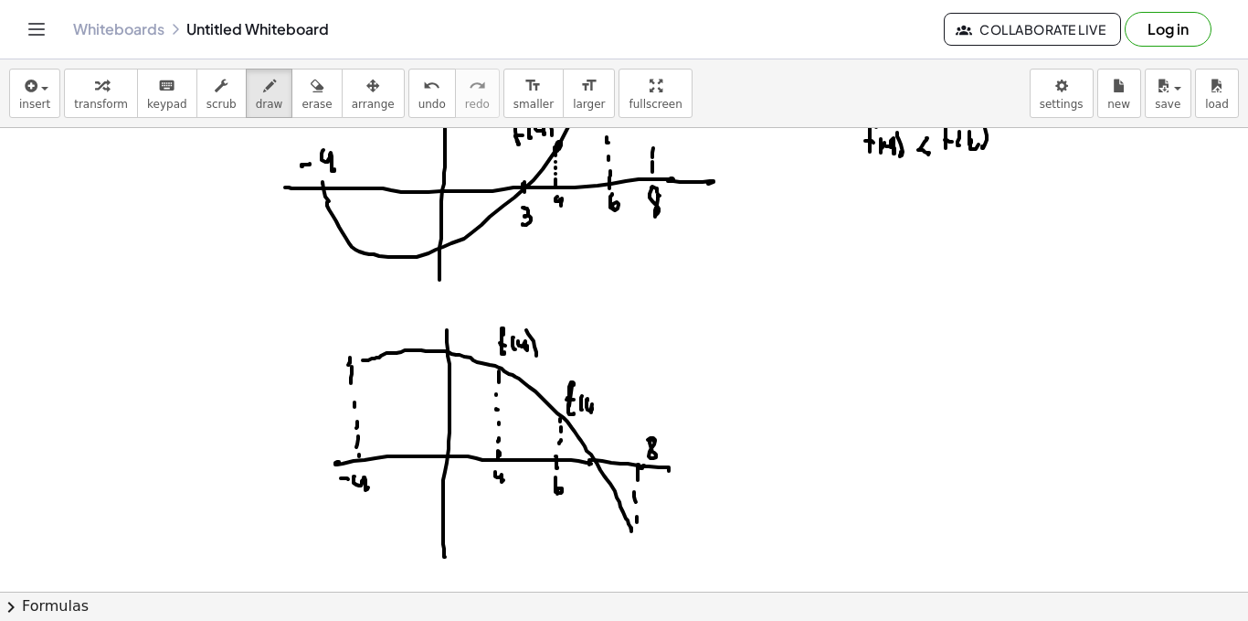
click
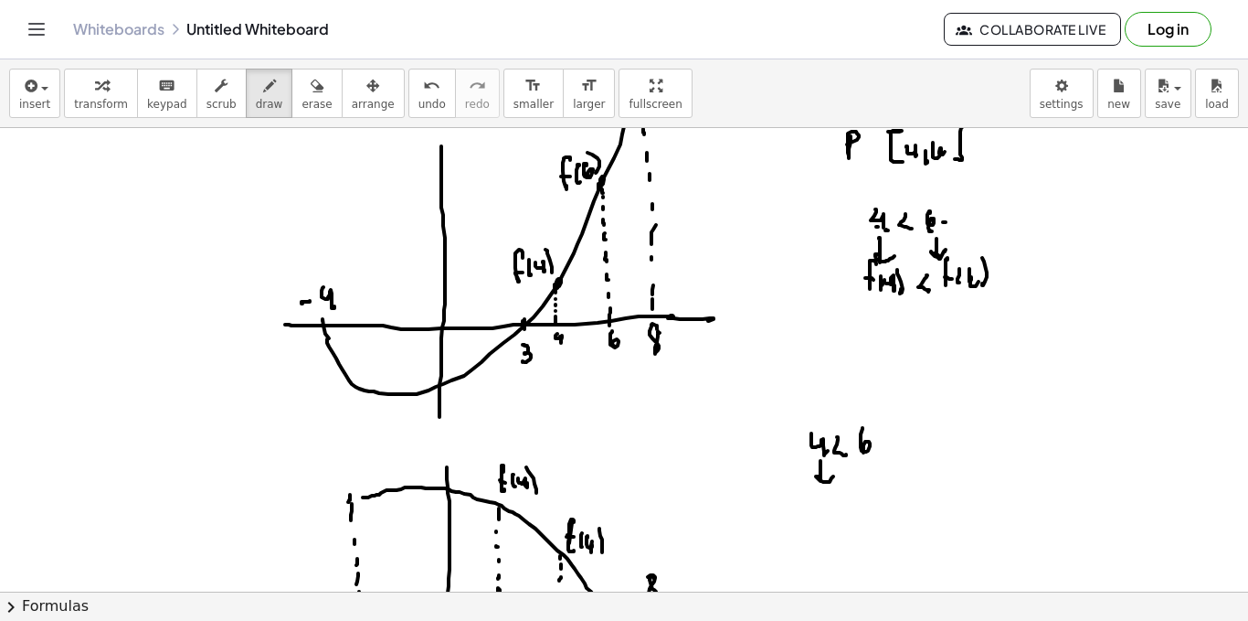
scroll to position [3563, 0]
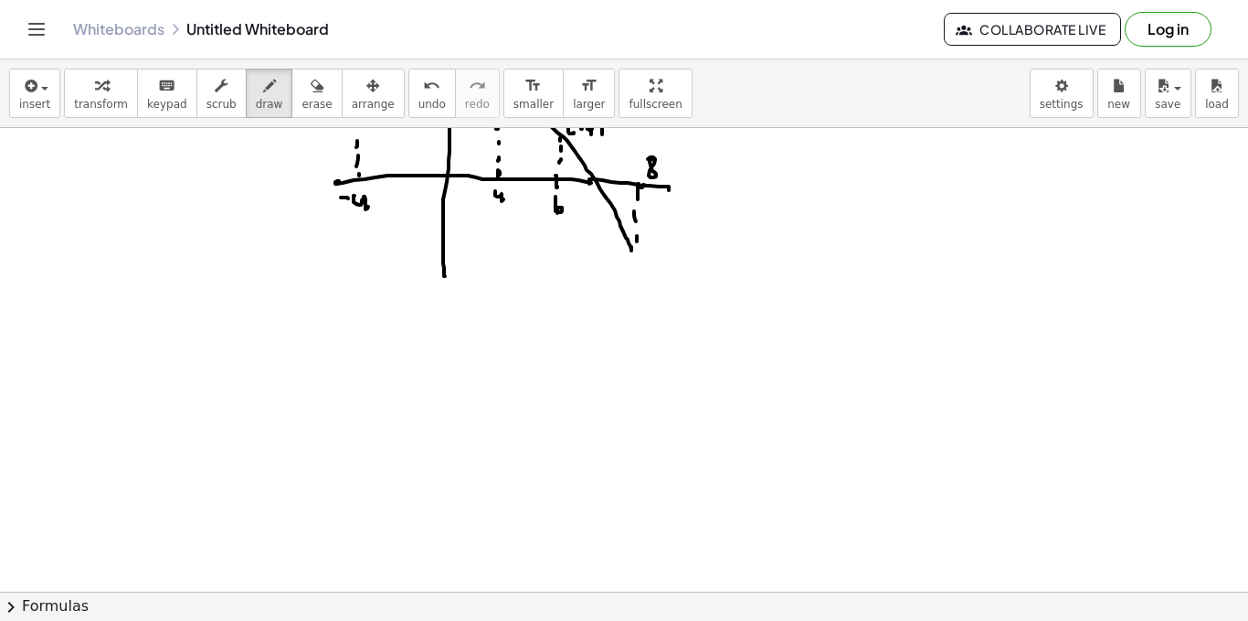
scroll to position [3981, 0]
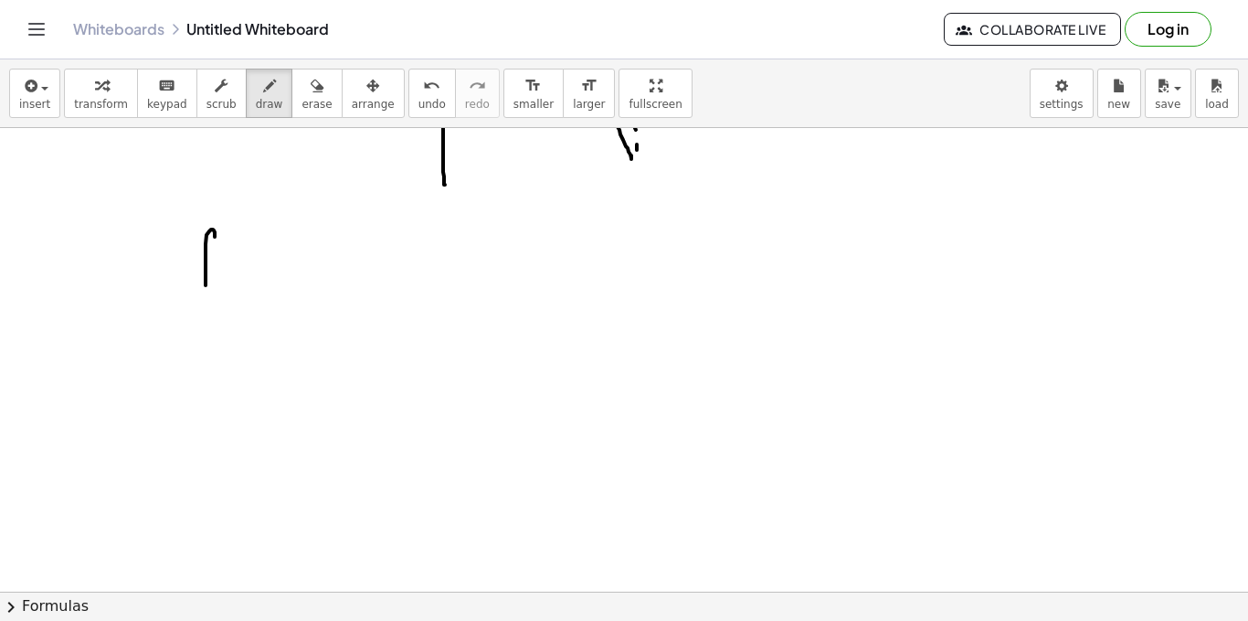
drag, startPoint x: 215, startPoint y: 236, endPoint x: 216, endPoint y: 273, distance: 37.5
drag, startPoint x: 222, startPoint y: 269, endPoint x: 234, endPoint y: 271, distance: 12.0
drag, startPoint x: 234, startPoint y: 271, endPoint x: 250, endPoint y: 271, distance: 16.5
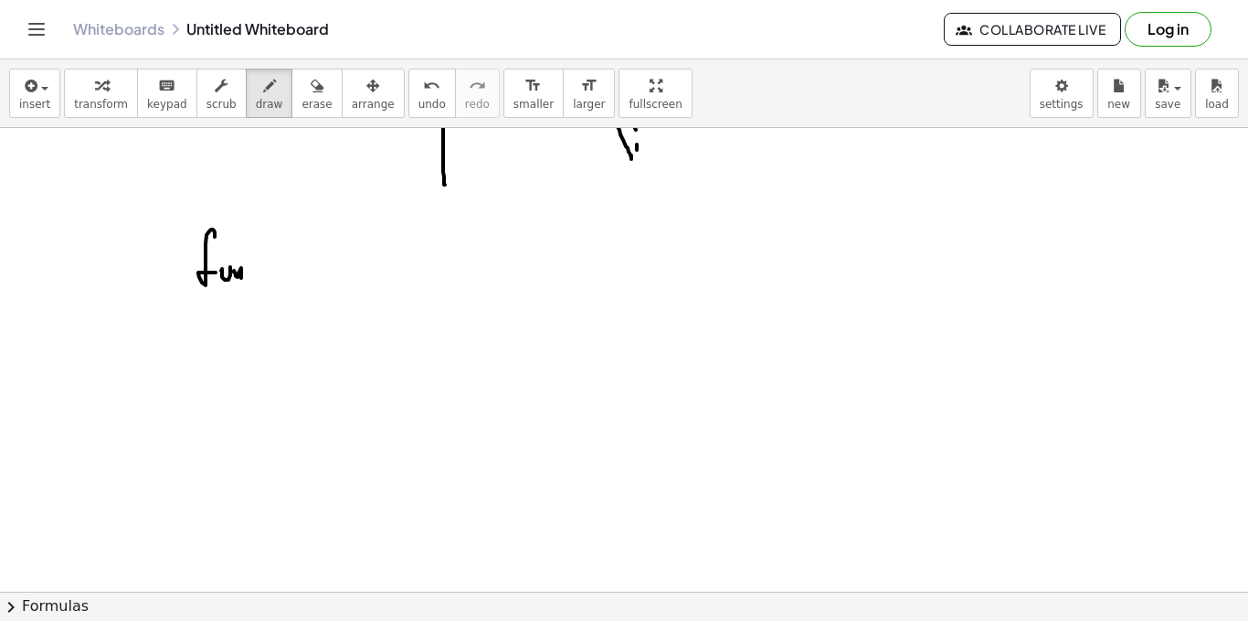
drag, startPoint x: 254, startPoint y: 276, endPoint x: 294, endPoint y: 272, distance: 40.4
drag, startPoint x: 251, startPoint y: 267, endPoint x: 268, endPoint y: 257, distance: 19.3
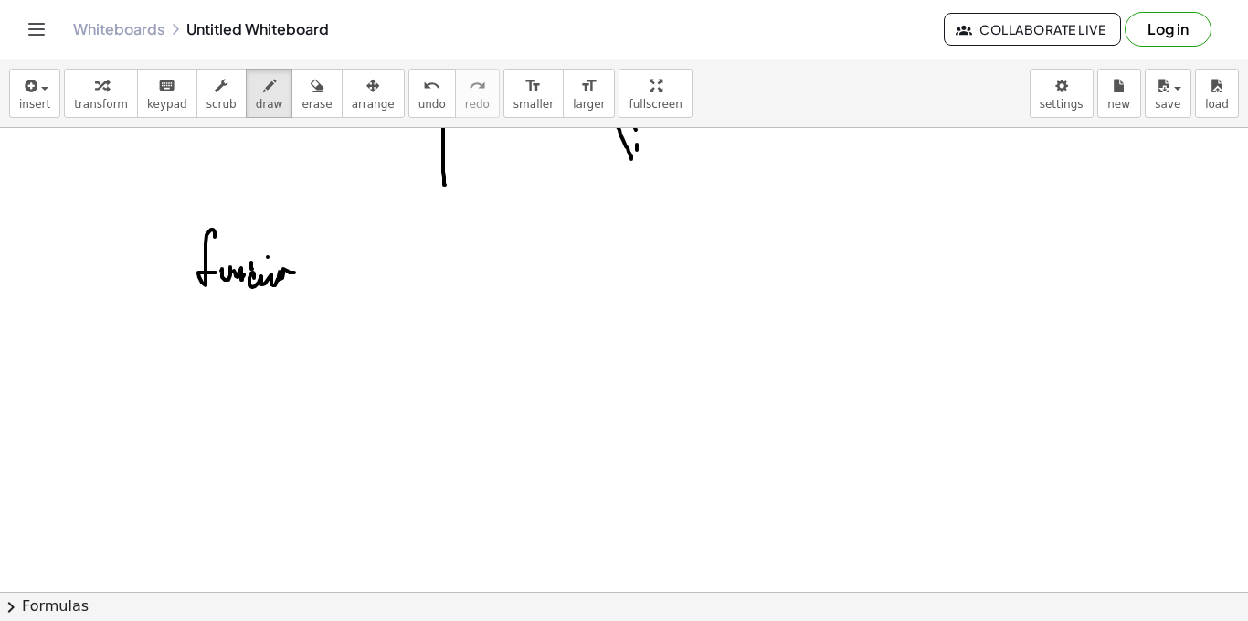
drag, startPoint x: 268, startPoint y: 257, endPoint x: 302, endPoint y: 271, distance: 36.5
drag, startPoint x: 325, startPoint y: 265, endPoint x: 353, endPoint y: 267, distance: 27.5
drag, startPoint x: 352, startPoint y: 262, endPoint x: 366, endPoint y: 258, distance: 15.3
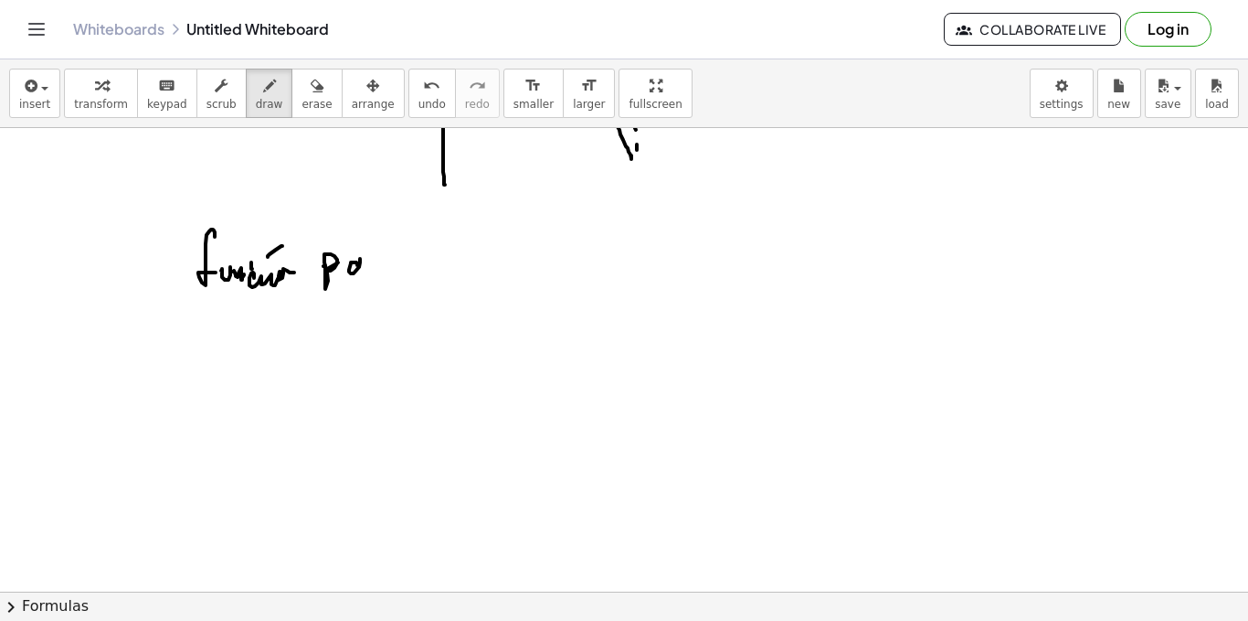
drag, startPoint x: 369, startPoint y: 271, endPoint x: 380, endPoint y: 264, distance: 12.7
drag, startPoint x: 200, startPoint y: 309, endPoint x: 301, endPoint y: 308, distance: 100.5
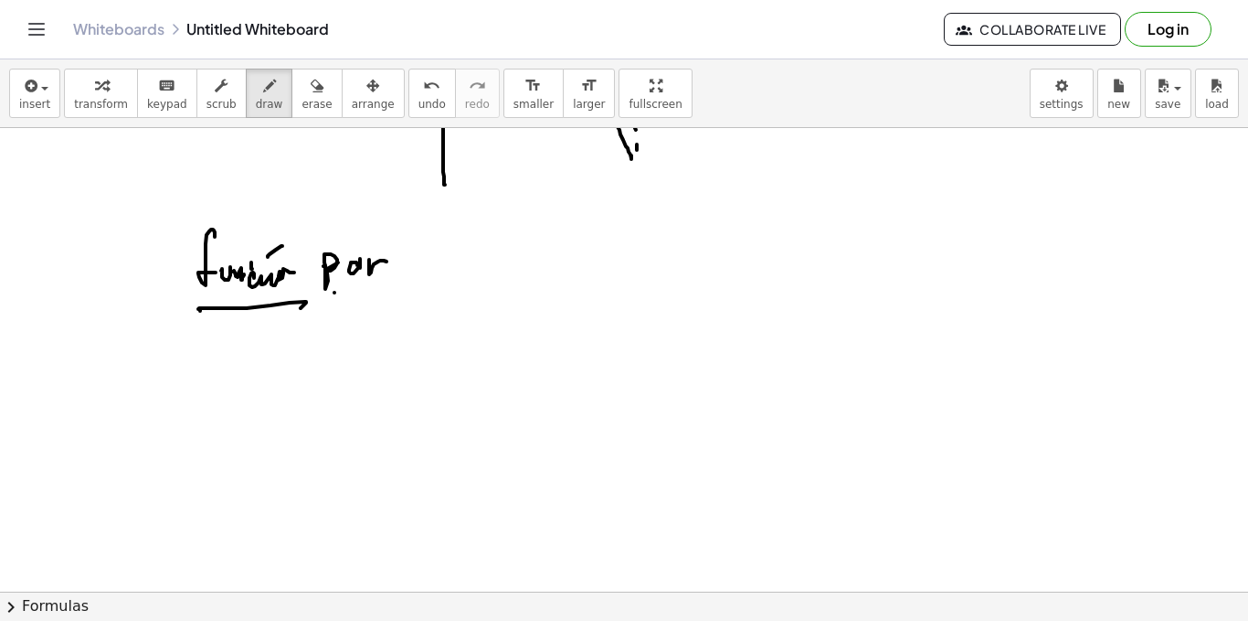
drag, startPoint x: 335, startPoint y: 292, endPoint x: 346, endPoint y: 304, distance: 16.8
drag, startPoint x: 229, startPoint y: 348, endPoint x: 218, endPoint y: 383, distance: 36.7
drag, startPoint x: 218, startPoint y: 383, endPoint x: 245, endPoint y: 379, distance: 27.7
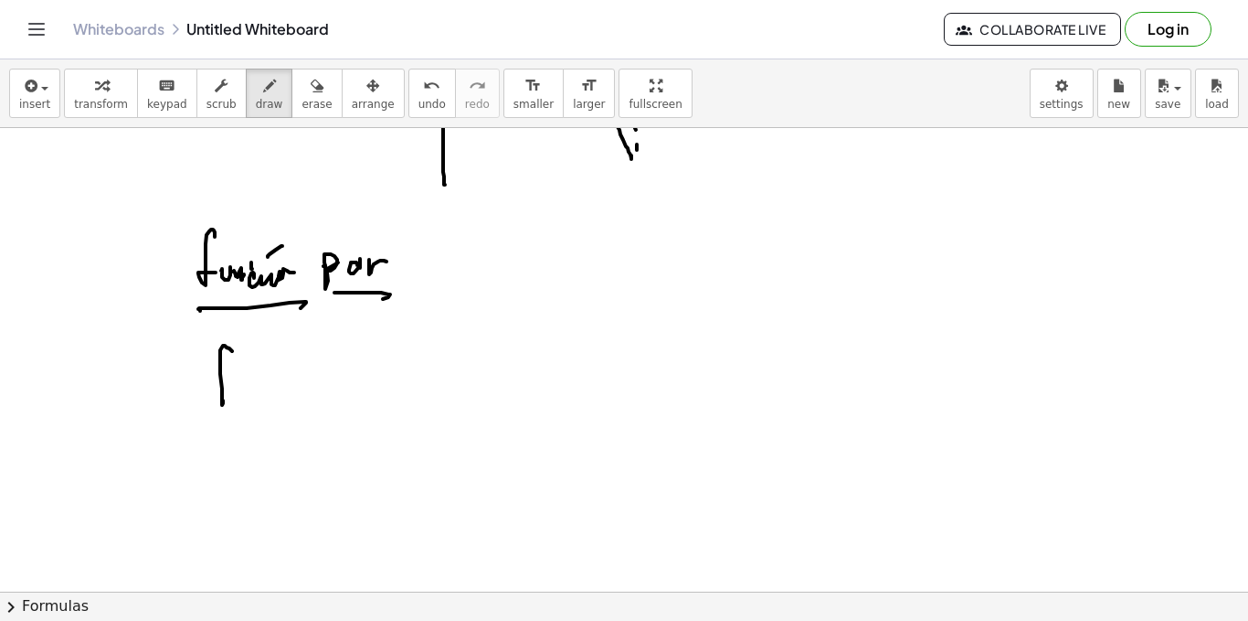
drag, startPoint x: 247, startPoint y: 387, endPoint x: 260, endPoint y: 387, distance: 13.7
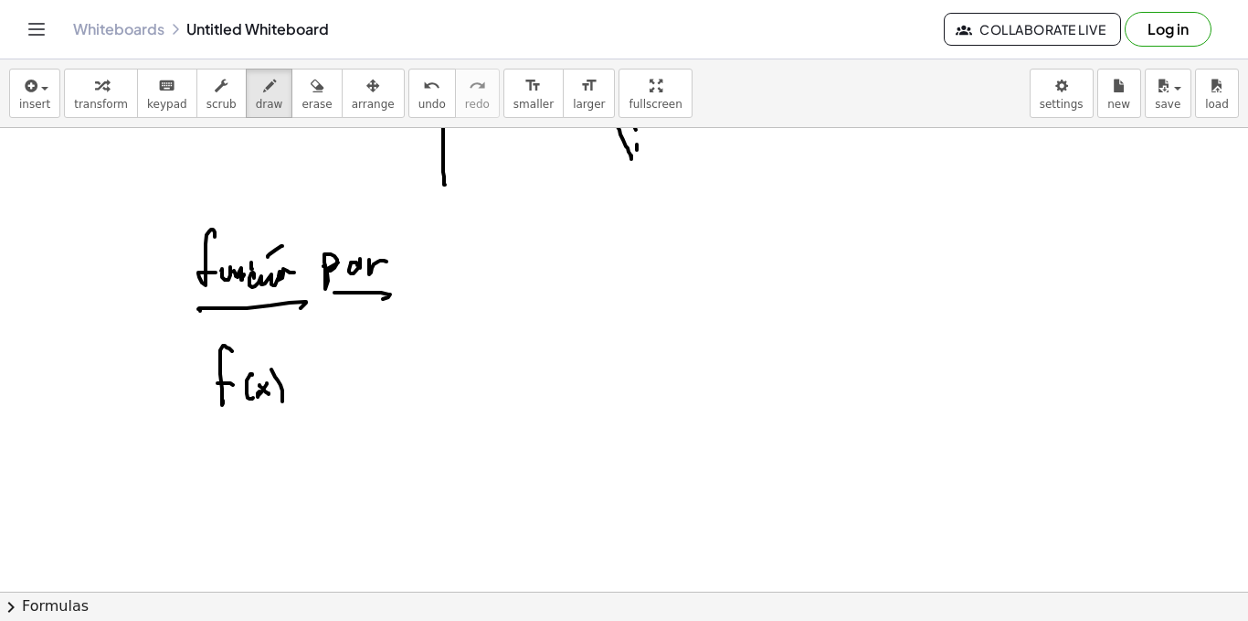
drag, startPoint x: 282, startPoint y: 401, endPoint x: 292, endPoint y: 392, distance: 13.6
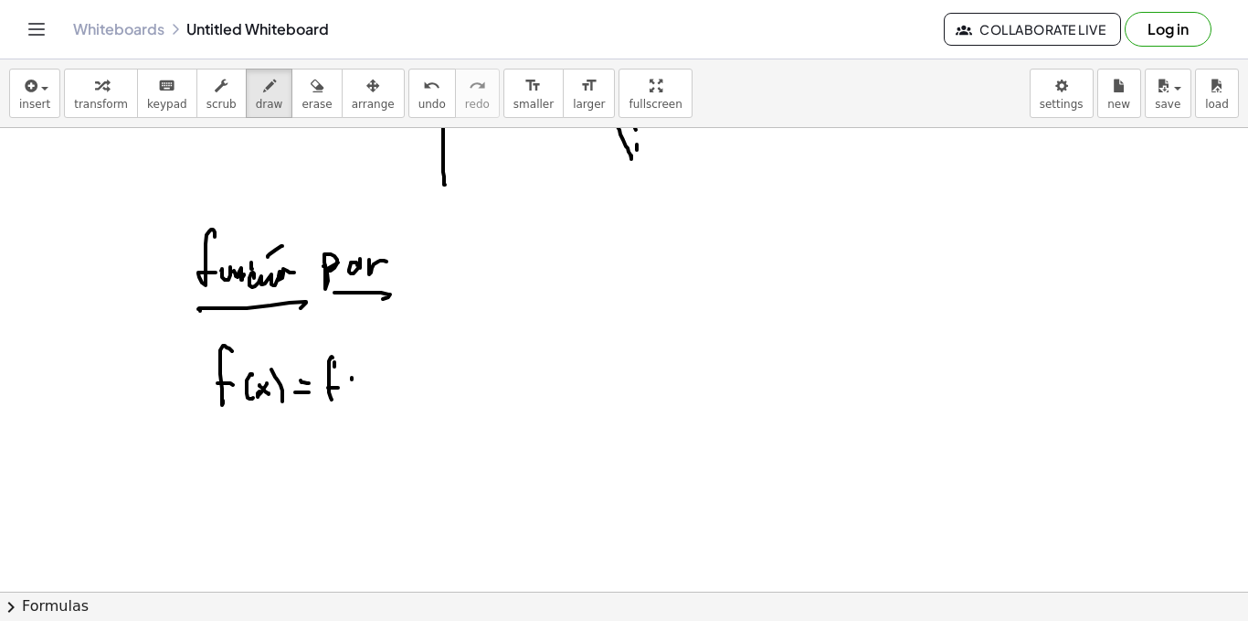
drag, startPoint x: 352, startPoint y: 377, endPoint x: 355, endPoint y: 398, distance: 20.3
drag, startPoint x: 360, startPoint y: 387, endPoint x: 376, endPoint y: 384, distance: 15.8
drag, startPoint x: 373, startPoint y: 381, endPoint x: 384, endPoint y: 376, distance: 12.3
drag, startPoint x: 764, startPoint y: 263, endPoint x: 763, endPoint y: 490, distance: 226.7
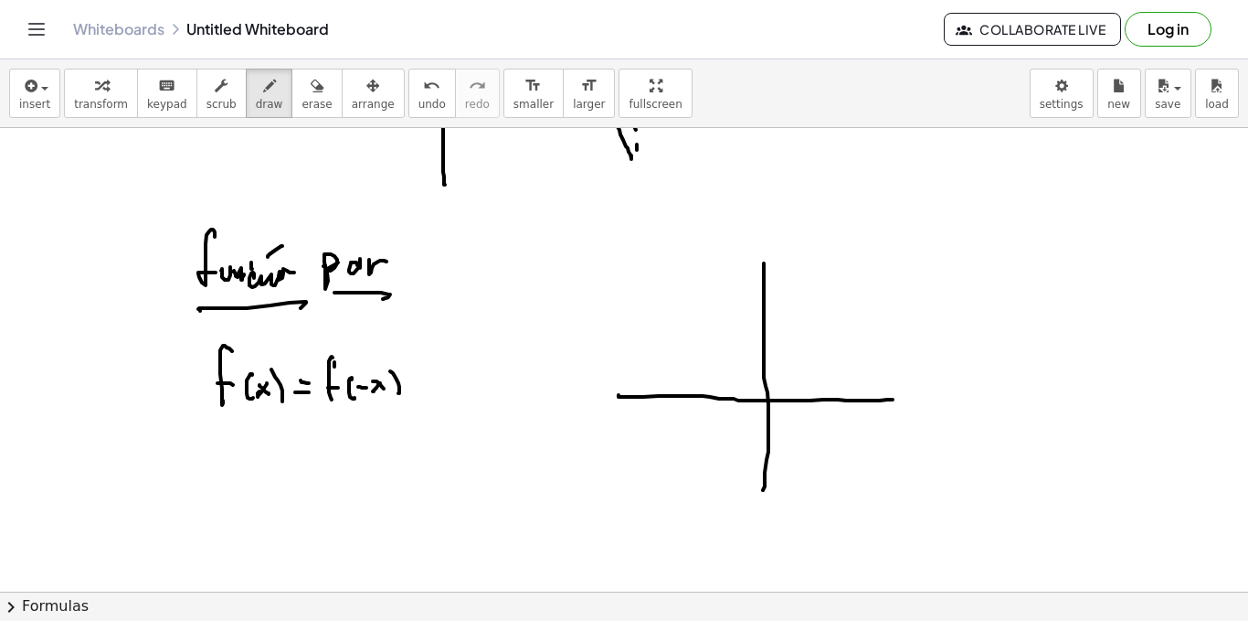
drag, startPoint x: 619, startPoint y: 396, endPoint x: 876, endPoint y: 385, distance: 258.0
drag, startPoint x: 663, startPoint y: 277, endPoint x: 693, endPoint y: 306, distance: 42.0
drag, startPoint x: 664, startPoint y: 276, endPoint x: 871, endPoint y: 255, distance: 208.5
drag, startPoint x: 757, startPoint y: 260, endPoint x: 776, endPoint y: 245, distance: 24.7
drag, startPoint x: 782, startPoint y: 254, endPoint x: 802, endPoint y: 271, distance: 25.3
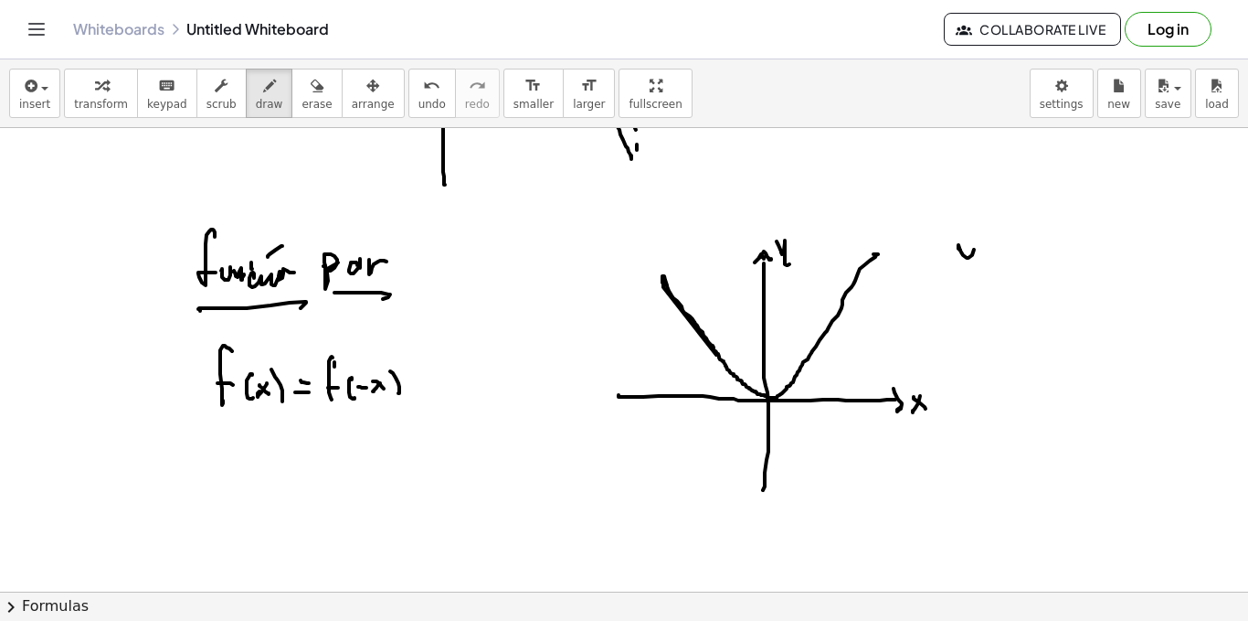
drag, startPoint x: 959, startPoint y: 247, endPoint x: 985, endPoint y: 260, distance: 29.8
drag, startPoint x: 987, startPoint y: 261, endPoint x: 996, endPoint y: 251, distance: 13.6
drag, startPoint x: 991, startPoint y: 252, endPoint x: 1018, endPoint y: 250, distance: 27.6
drag, startPoint x: 1036, startPoint y: 250, endPoint x: 1038, endPoint y: 260, distance: 9.3
drag, startPoint x: 1038, startPoint y: 260, endPoint x: 1048, endPoint y: 250, distance: 14.2
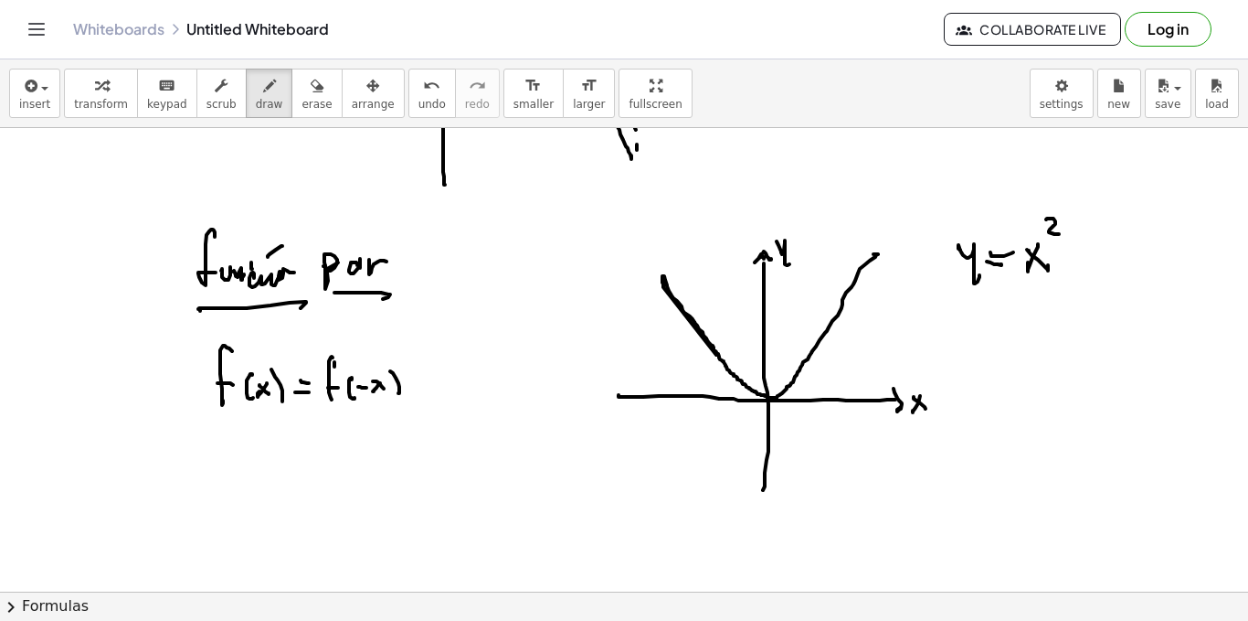
drag, startPoint x: 1047, startPoint y: 218, endPoint x: 1014, endPoint y: 256, distance: 50.5
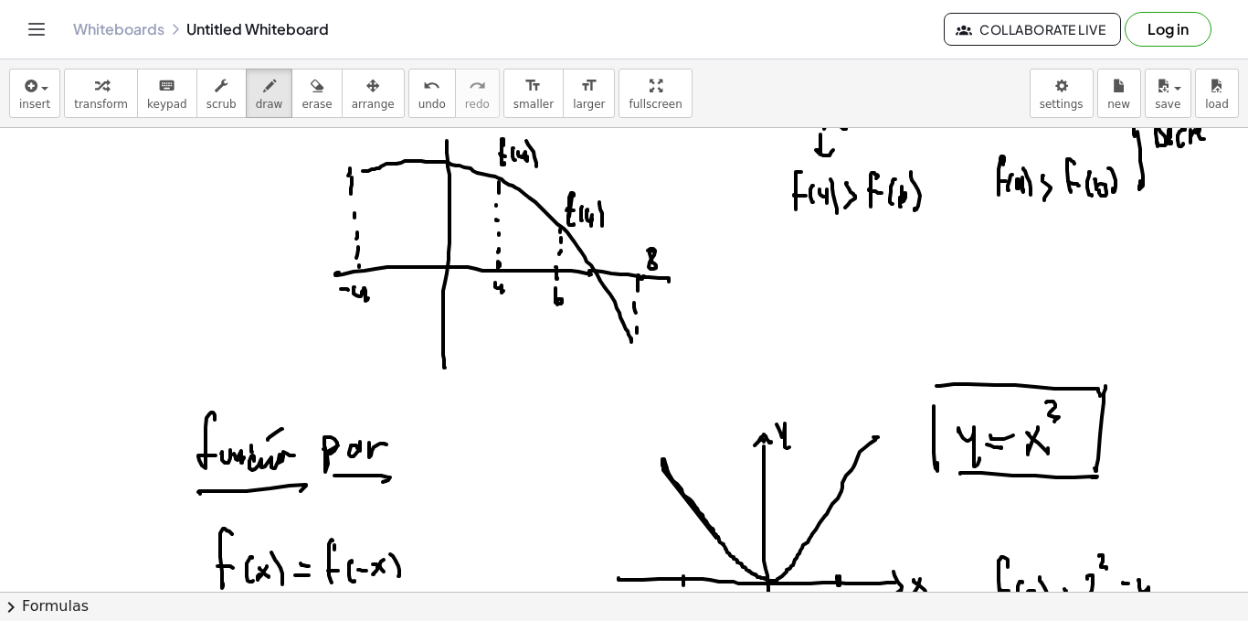
scroll to position [3890, 0]
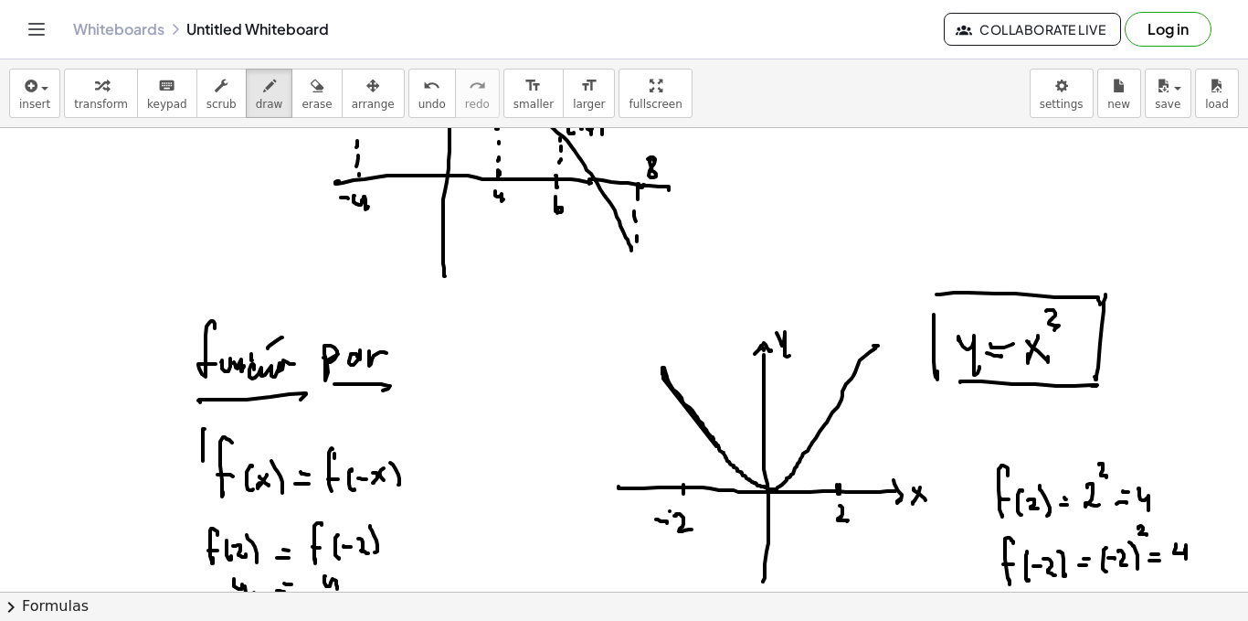
drag, startPoint x: 205, startPoint y: 429, endPoint x: 207, endPoint y: 456, distance: 27.5
drag, startPoint x: 208, startPoint y: 422, endPoint x: 405, endPoint y: 477, distance: 204.0
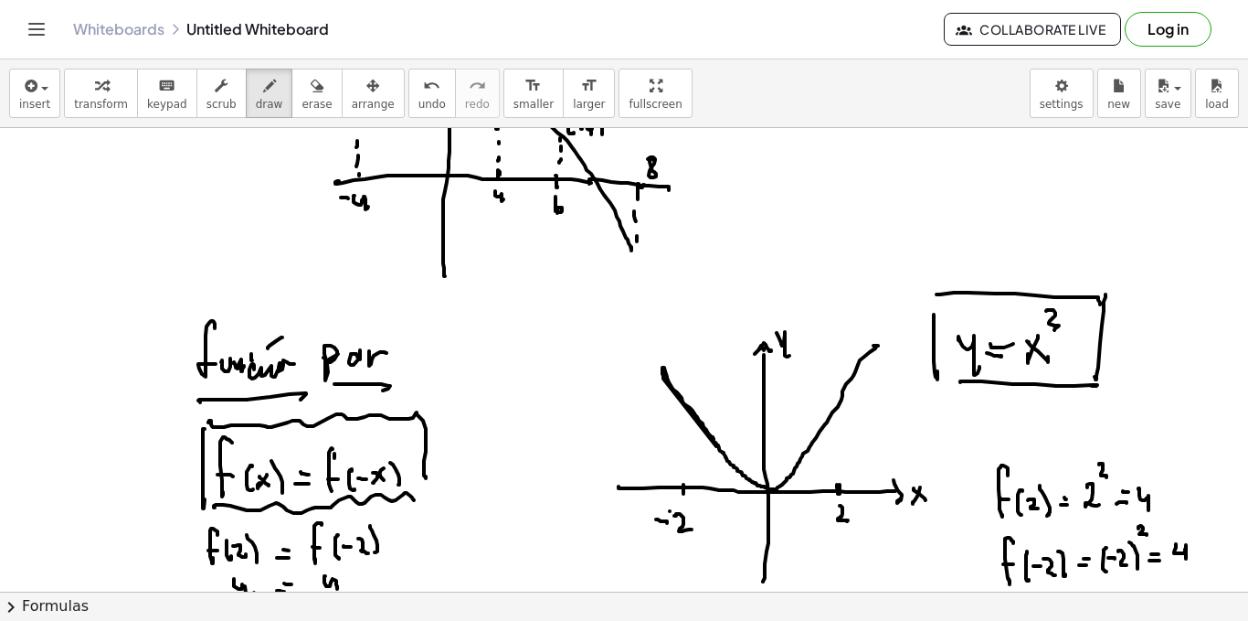
drag, startPoint x: 214, startPoint y: 507, endPoint x: 421, endPoint y: 484, distance: 208.7
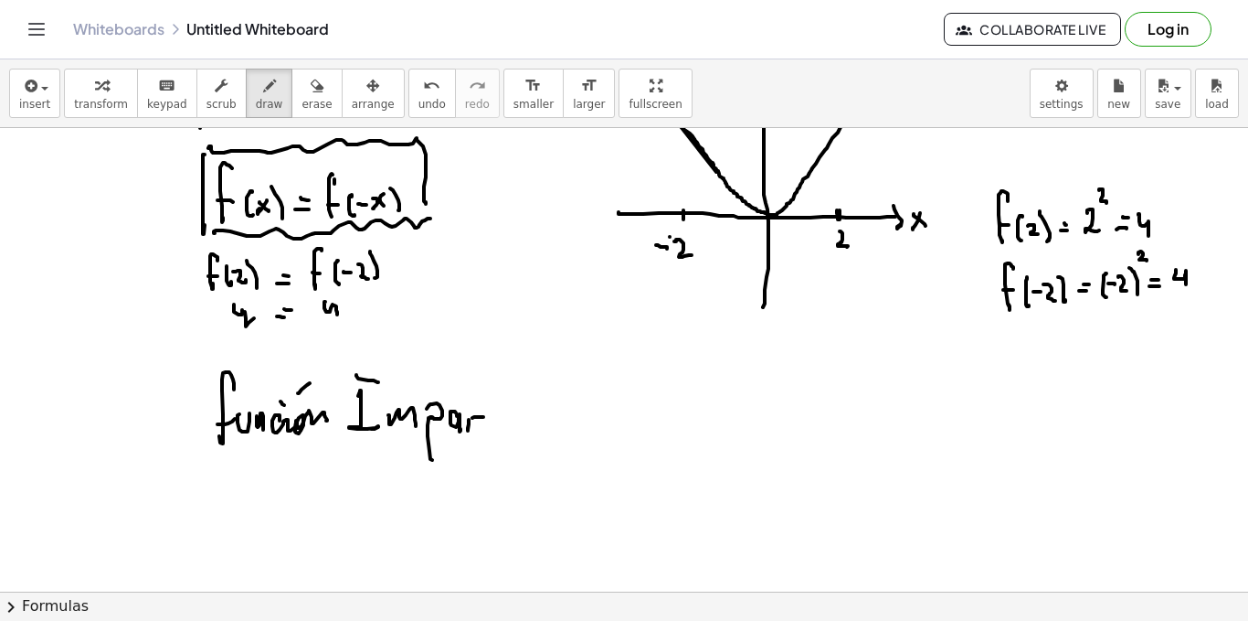
scroll to position [4170, 0]
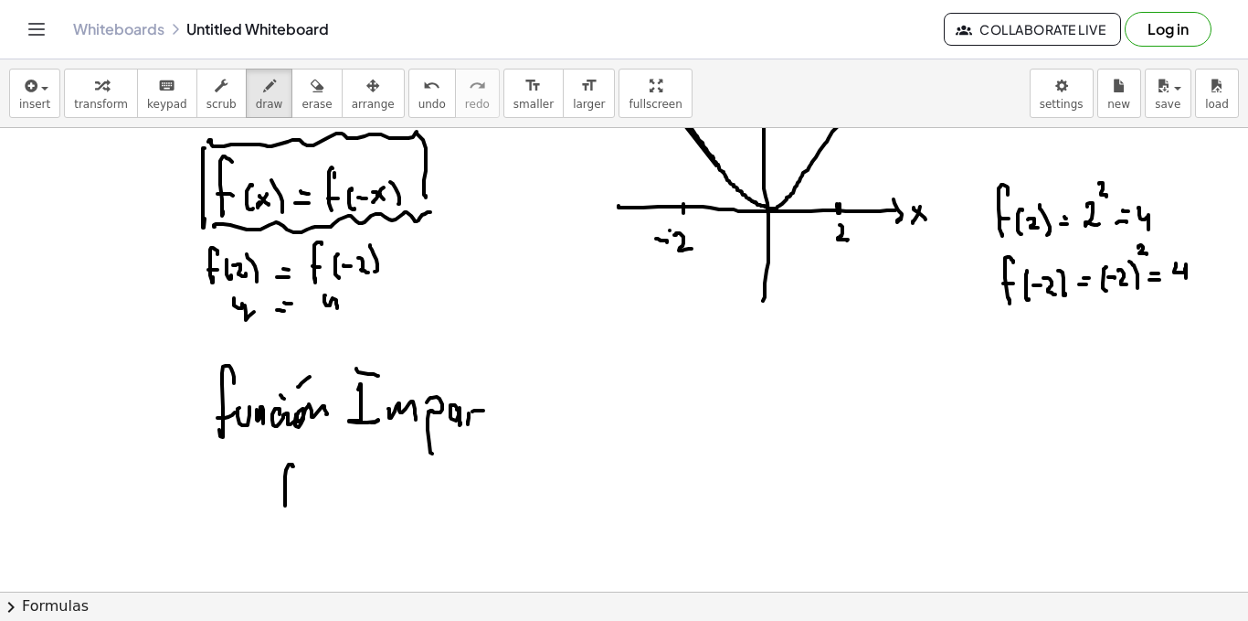
drag, startPoint x: 292, startPoint y: 466, endPoint x: 287, endPoint y: 502, distance: 36.1
drag, startPoint x: 309, startPoint y: 491, endPoint x: 313, endPoint y: 499, distance: 9.4
drag, startPoint x: 314, startPoint y: 496, endPoint x: 320, endPoint y: 509, distance: 13.9
drag, startPoint x: 329, startPoint y: 504, endPoint x: 347, endPoint y: 501, distance: 18.6
drag, startPoint x: 349, startPoint y: 498, endPoint x: 364, endPoint y: 500, distance: 14.7
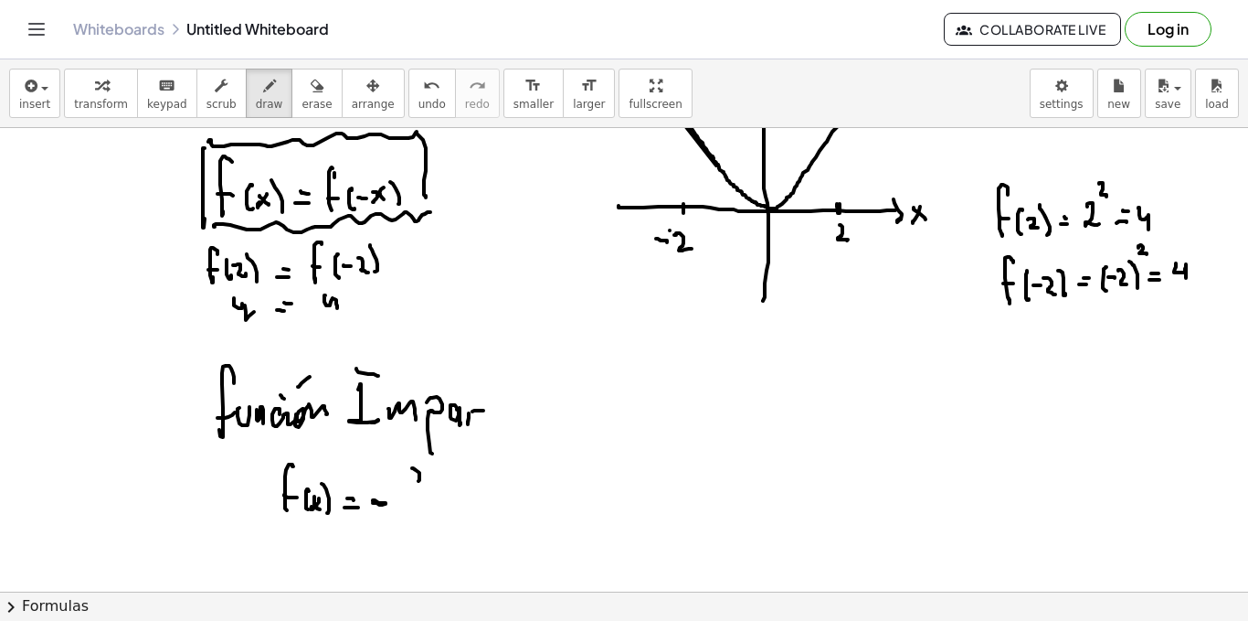
drag, startPoint x: 419, startPoint y: 480, endPoint x: 405, endPoint y: 512, distance: 35.2
drag, startPoint x: 402, startPoint y: 506, endPoint x: 421, endPoint y: 508, distance: 19.3
drag, startPoint x: 439, startPoint y: 488, endPoint x: 440, endPoint y: 510, distance: 22.0
drag, startPoint x: 441, startPoint y: 503, endPoint x: 452, endPoint y: 504, distance: 12.0
drag, startPoint x: 460, startPoint y: 494, endPoint x: 471, endPoint y: 501, distance: 12.7
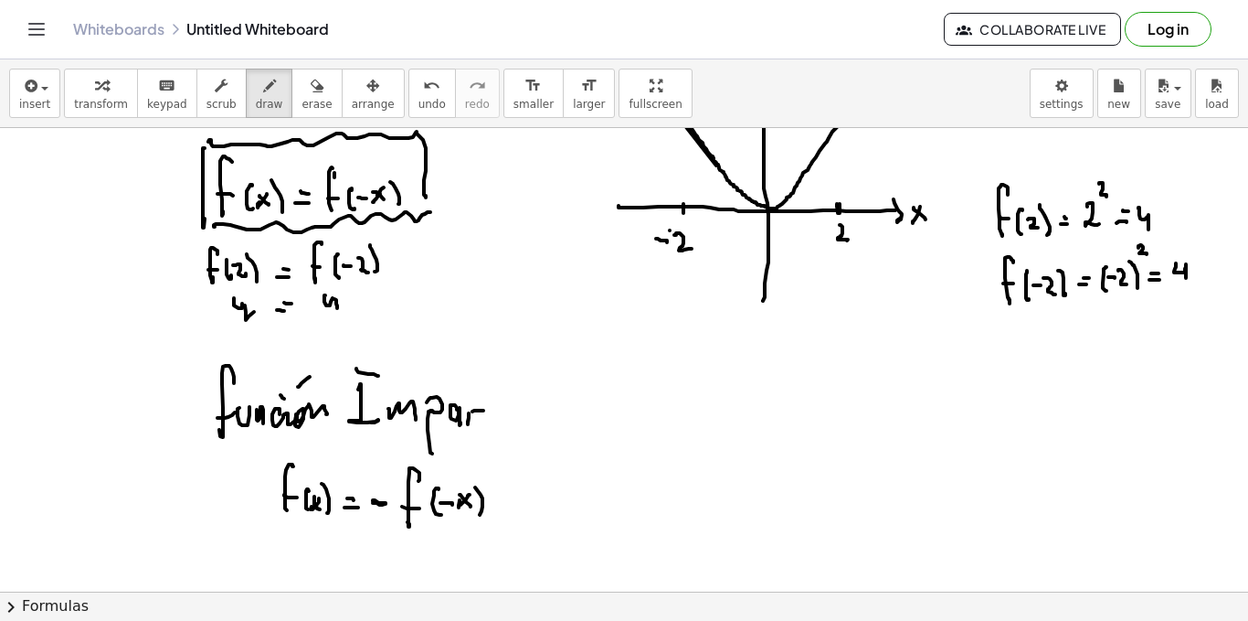
drag, startPoint x: 483, startPoint y: 498, endPoint x: 470, endPoint y: 506, distance: 15.2
drag, startPoint x: 262, startPoint y: 452, endPoint x: 506, endPoint y: 533, distance: 256.9
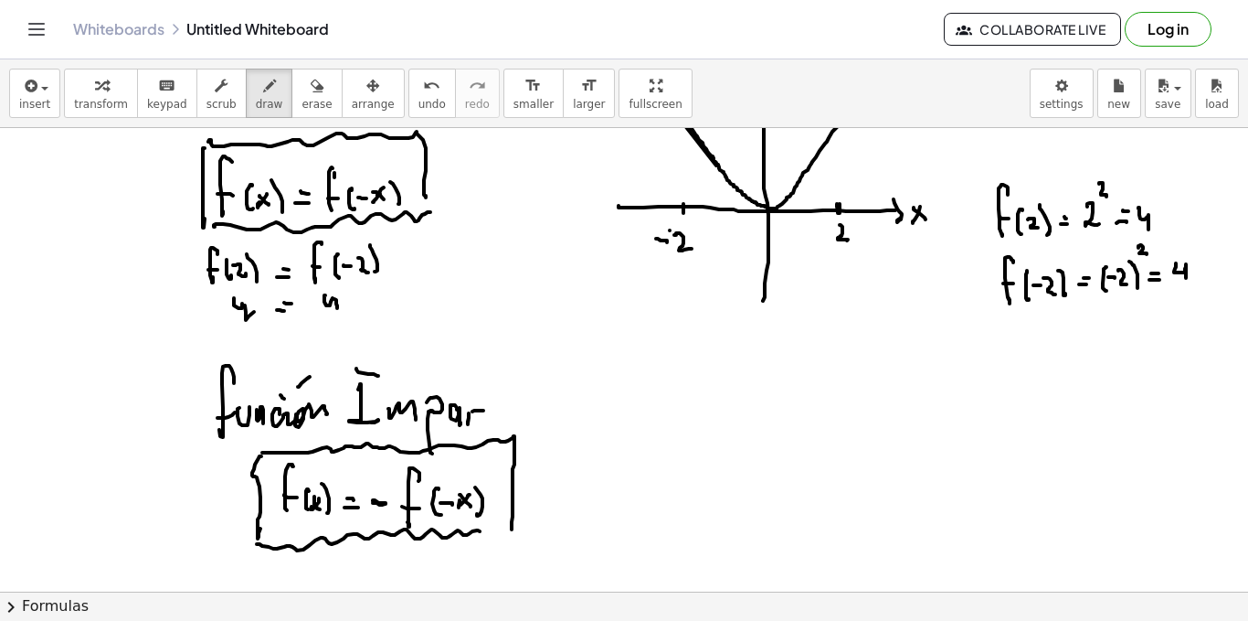
drag, startPoint x: 262, startPoint y: 546, endPoint x: 483, endPoint y: 530, distance: 220.8
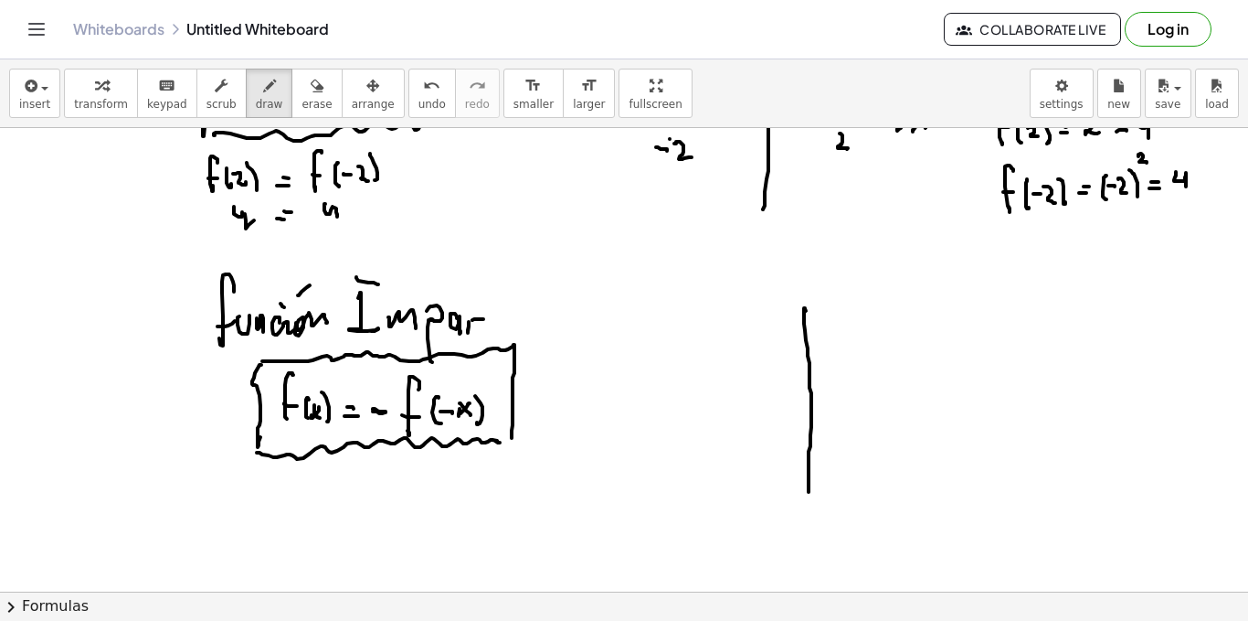
drag, startPoint x: 805, startPoint y: 308, endPoint x: 813, endPoint y: 544, distance: 235.9
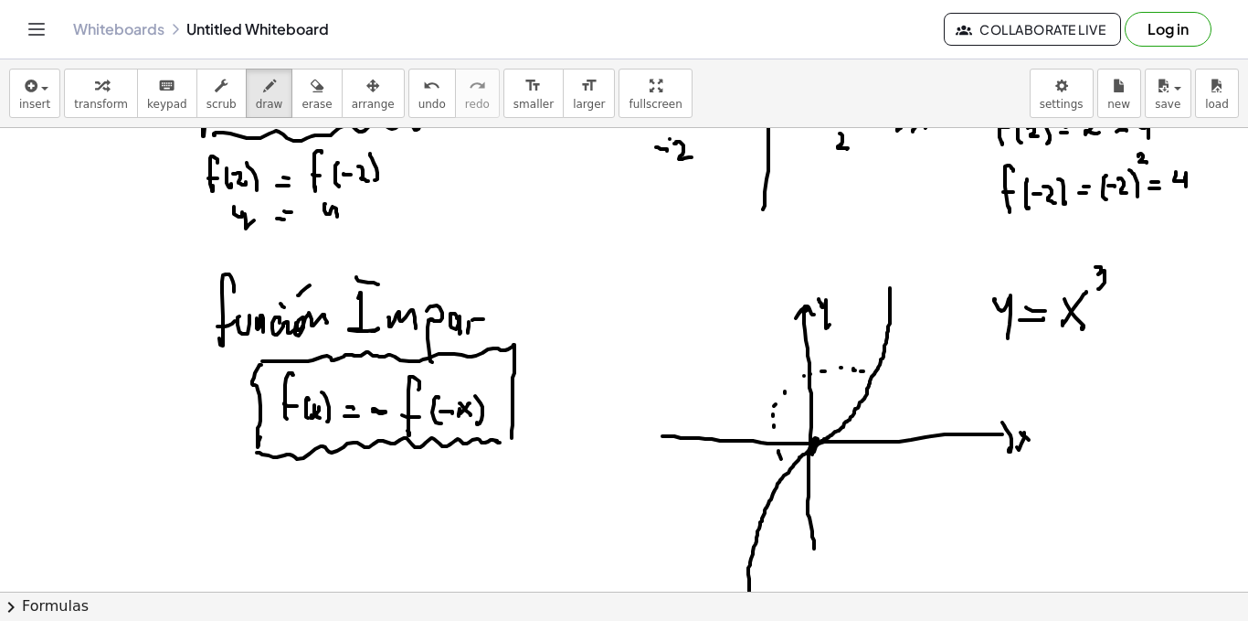
drag, startPoint x: 781, startPoint y: 459, endPoint x: 798, endPoint y: 427, distance: 36.0
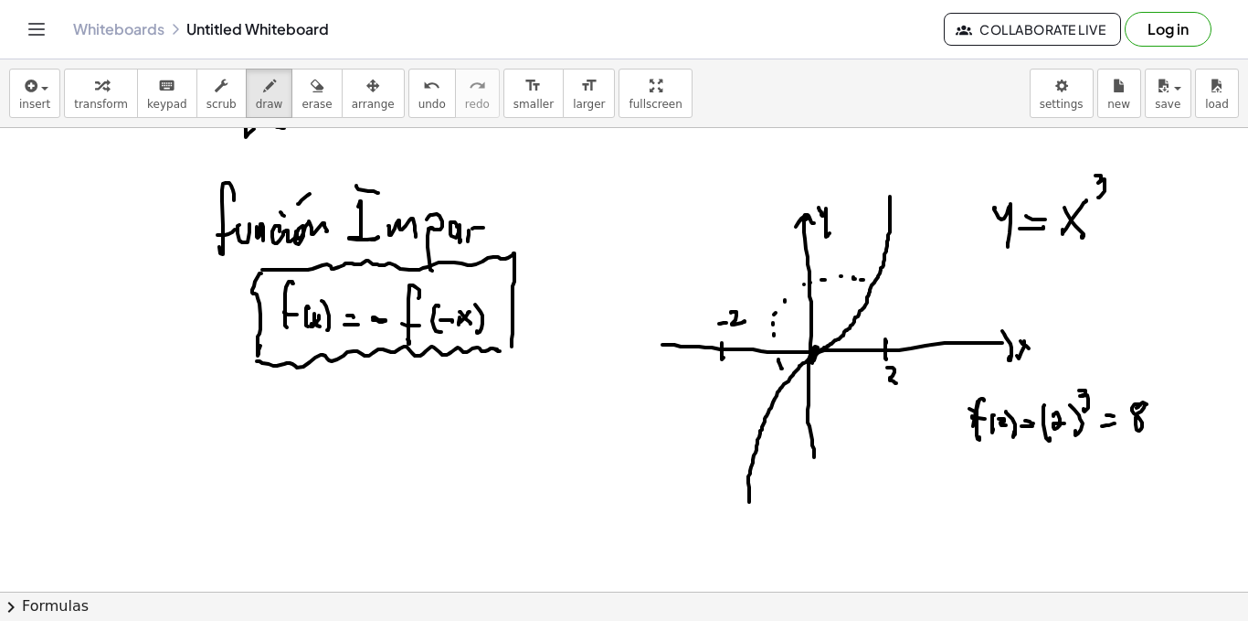
scroll to position [4444, 0]
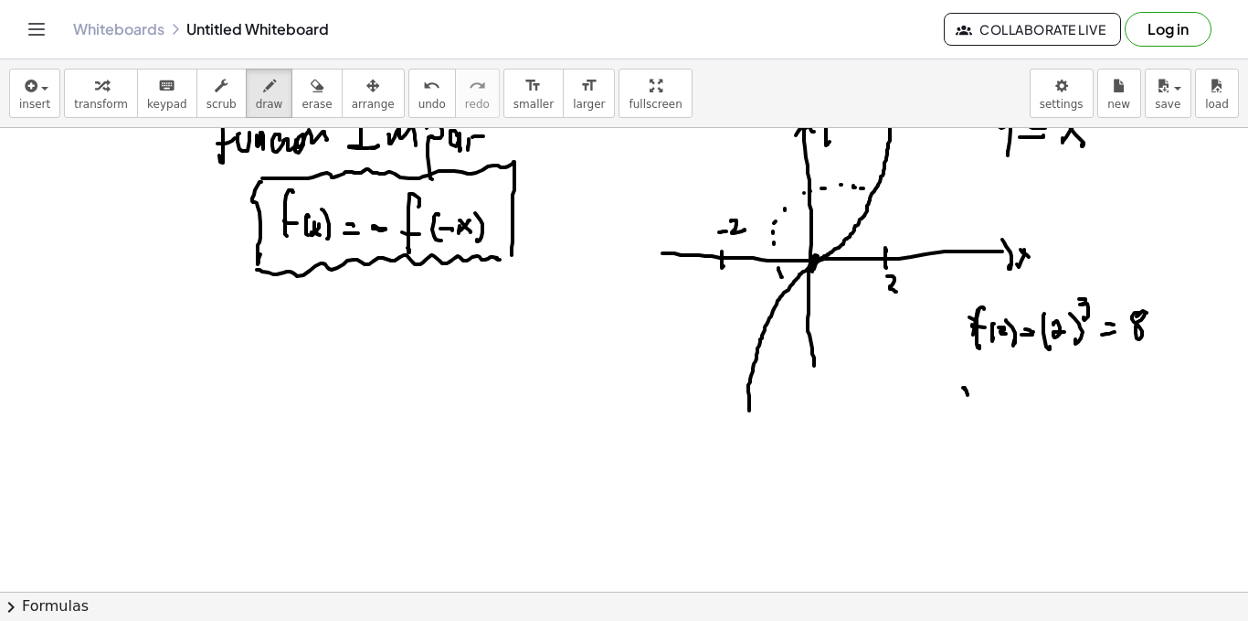
drag, startPoint x: 968, startPoint y: 394, endPoint x: 956, endPoint y: 431, distance: 39.3
drag, startPoint x: 983, startPoint y: 402, endPoint x: 982, endPoint y: 426, distance: 23.8
drag, startPoint x: 999, startPoint y: 412, endPoint x: 1008, endPoint y: 424, distance: 15.0
drag, startPoint x: 1014, startPoint y: 401, endPoint x: 1015, endPoint y: 425, distance: 23.8
drag, startPoint x: 1062, startPoint y: 400, endPoint x: 1063, endPoint y: 431, distance: 31.1
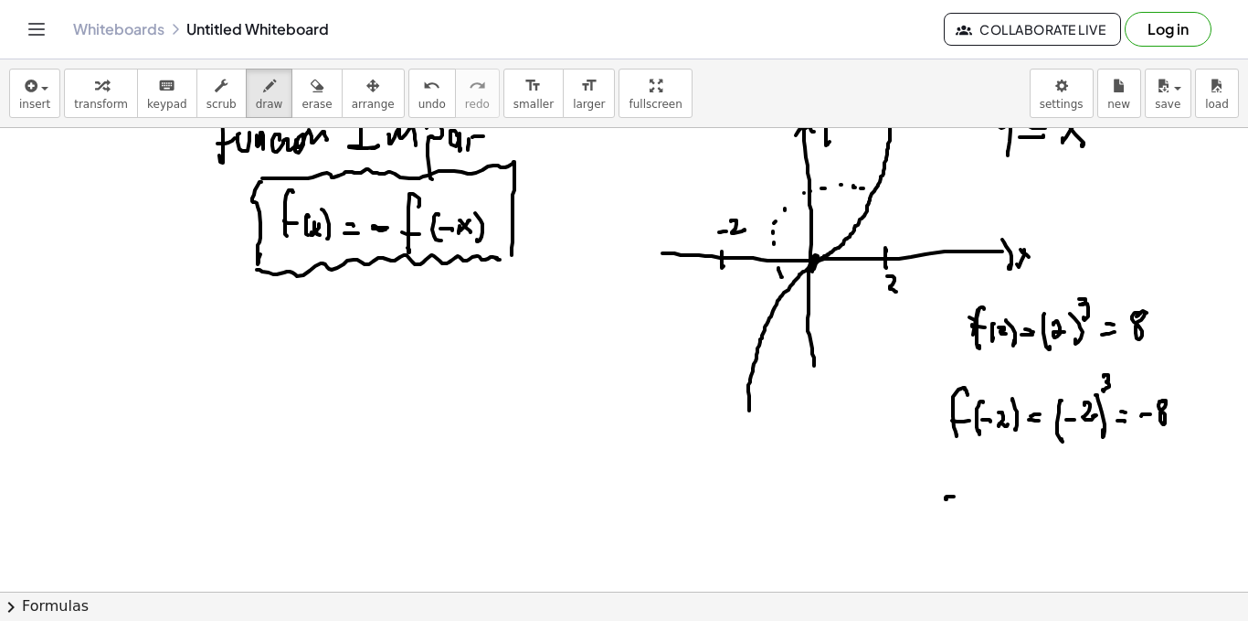
drag, startPoint x: 947, startPoint y: 499, endPoint x: 982, endPoint y: 485, distance: 37.3
drag, startPoint x: 988, startPoint y: 476, endPoint x: 990, endPoint y: 505, distance: 29.3
drag, startPoint x: 1009, startPoint y: 483, endPoint x: 1010, endPoint y: 504, distance: 22.0
drag, startPoint x: 1022, startPoint y: 485, endPoint x: 1035, endPoint y: 497, distance: 17.5
drag, startPoint x: 1039, startPoint y: 483, endPoint x: 1043, endPoint y: 505, distance: 22.2
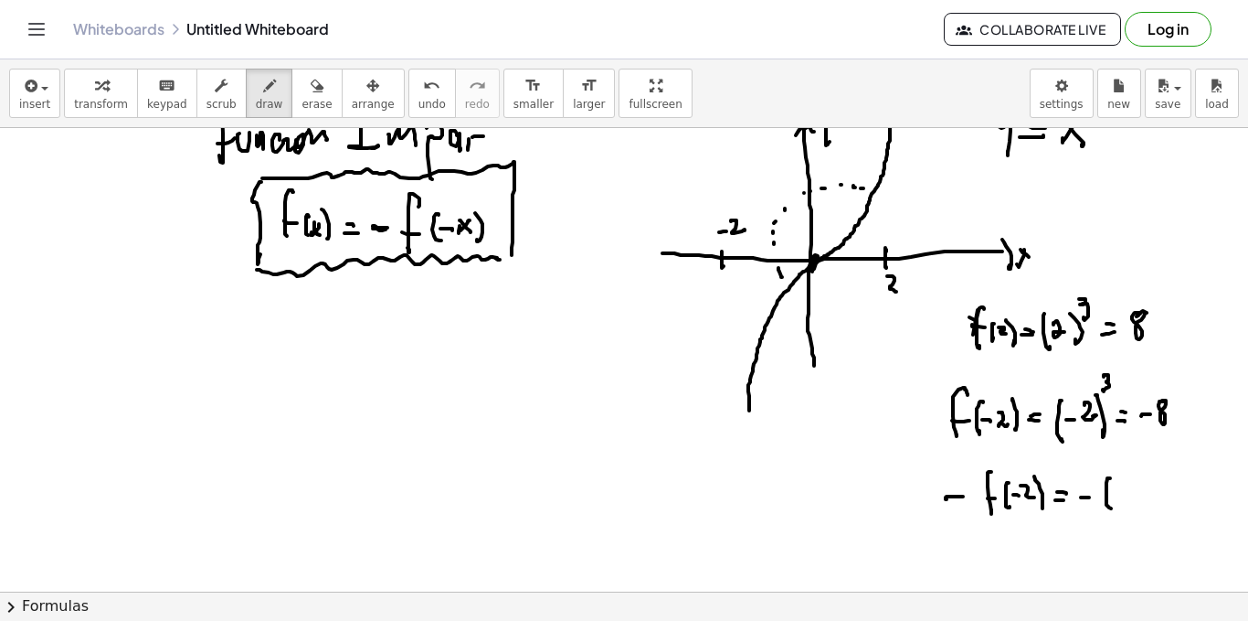
drag, startPoint x: 1107, startPoint y: 483, endPoint x: 1111, endPoint y: 508, distance: 26.0
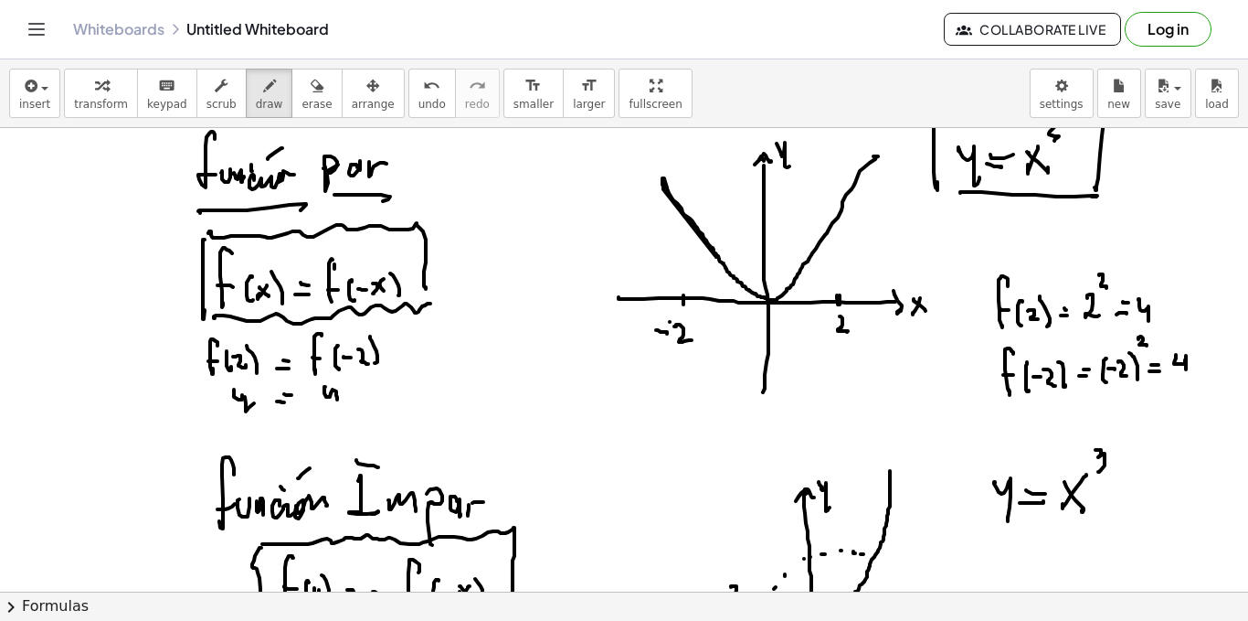
scroll to position [4170, 0]
